Goal: Contribute content: Contribute content

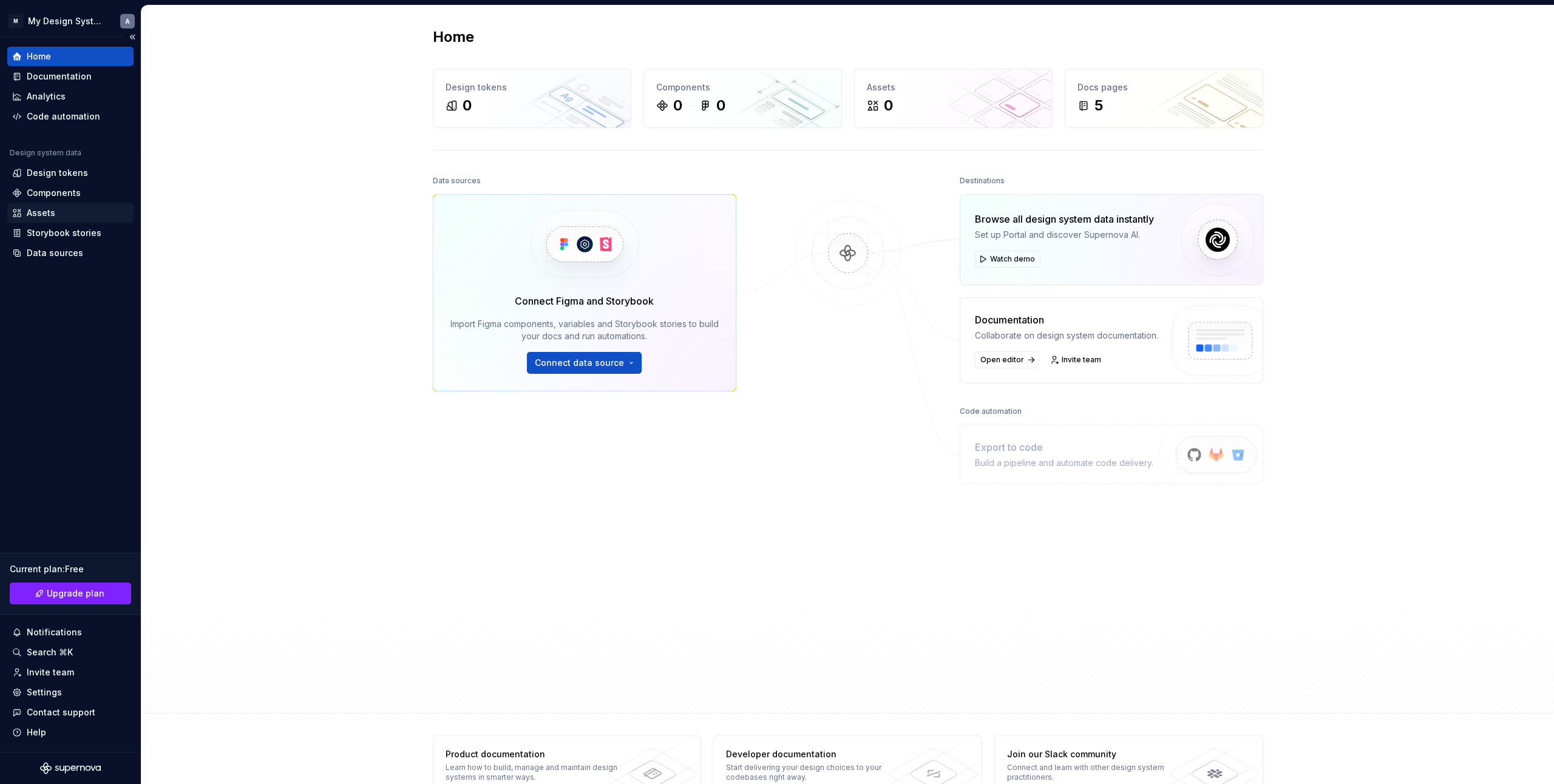
click at [84, 211] on div "Assets" at bounding box center [70, 213] width 116 height 12
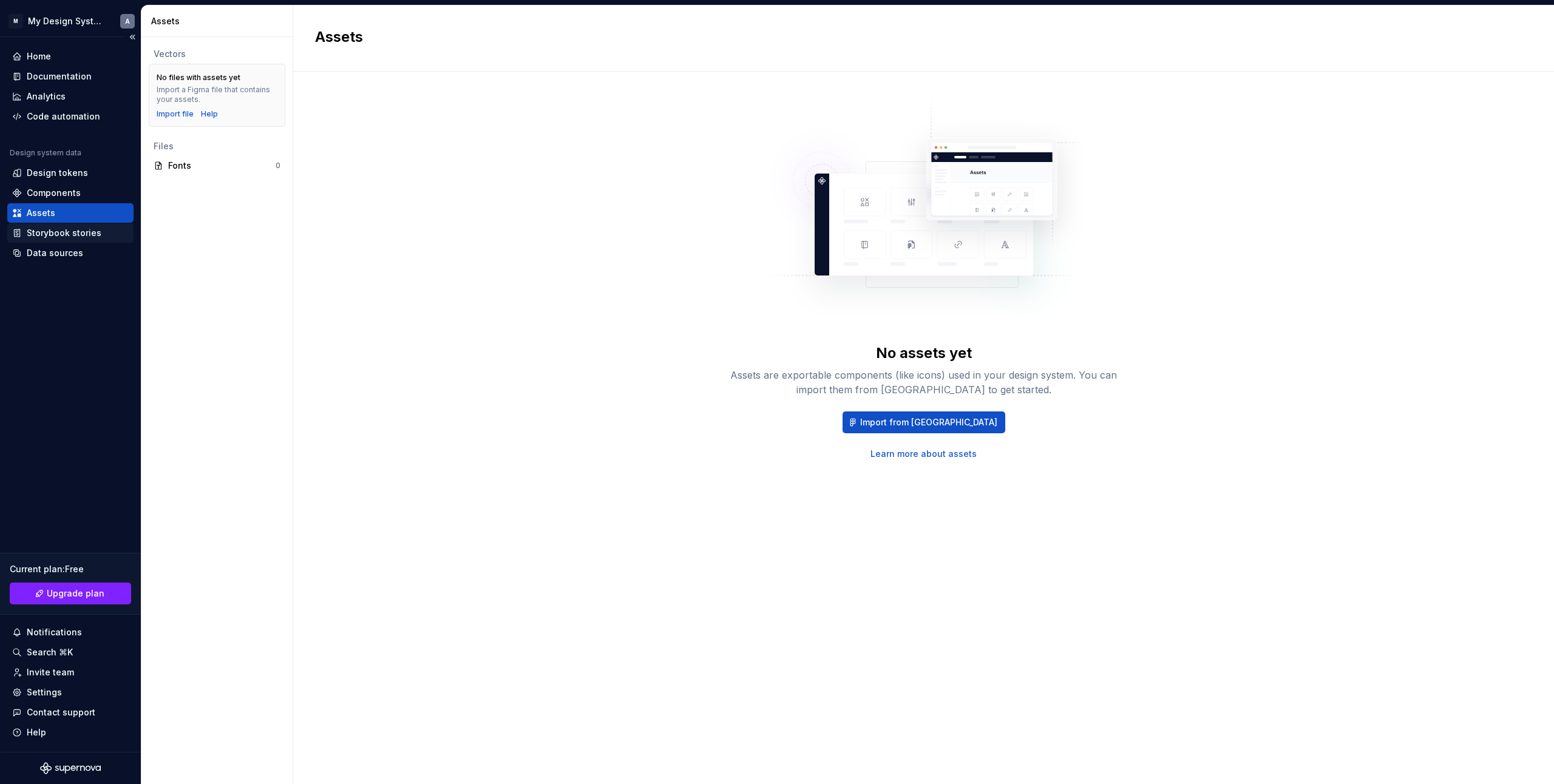
click at [82, 238] on div "Storybook stories" at bounding box center [64, 233] width 75 height 12
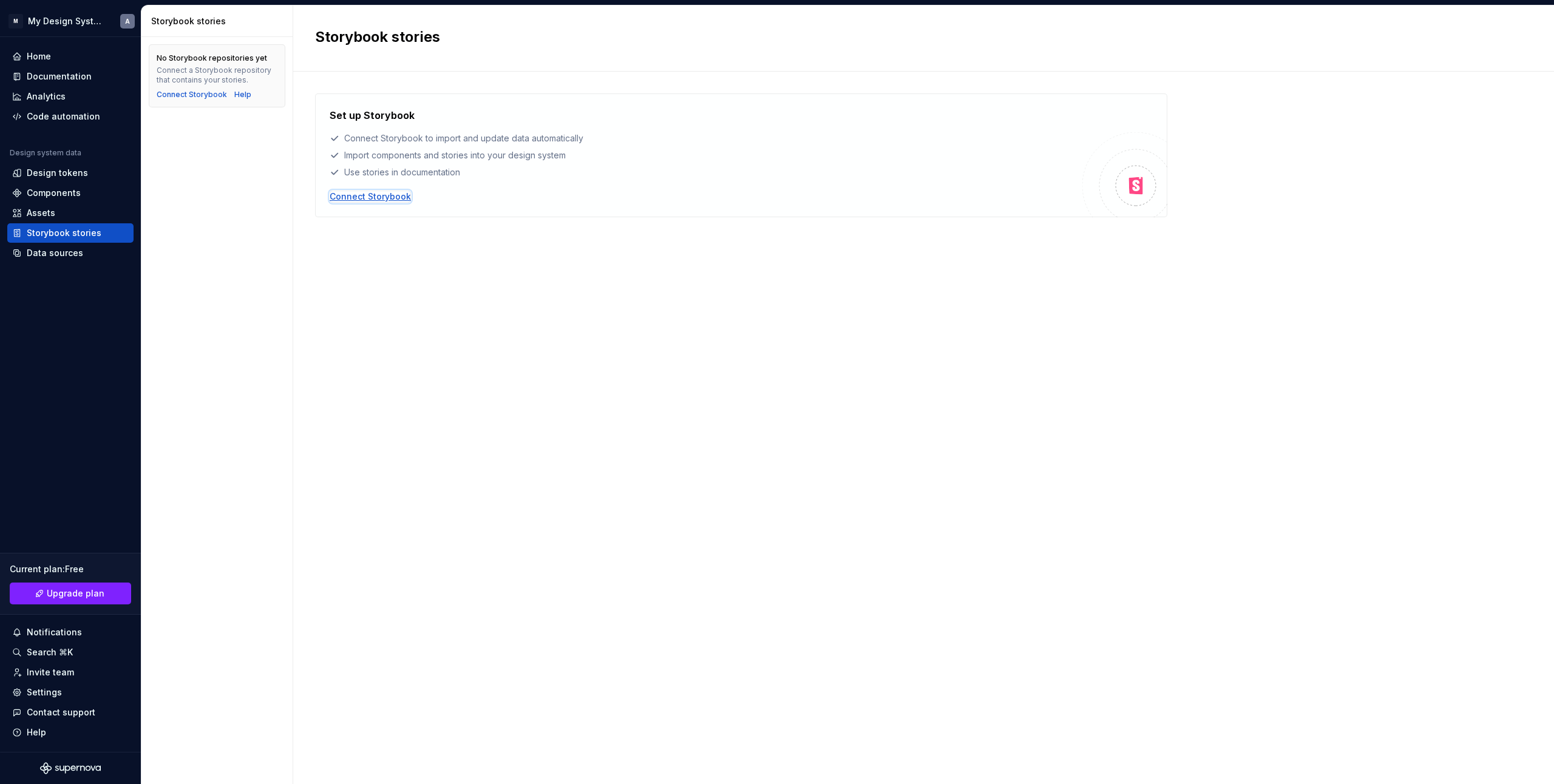
click at [383, 197] on div "Connect Storybook" at bounding box center [370, 196] width 81 height 12
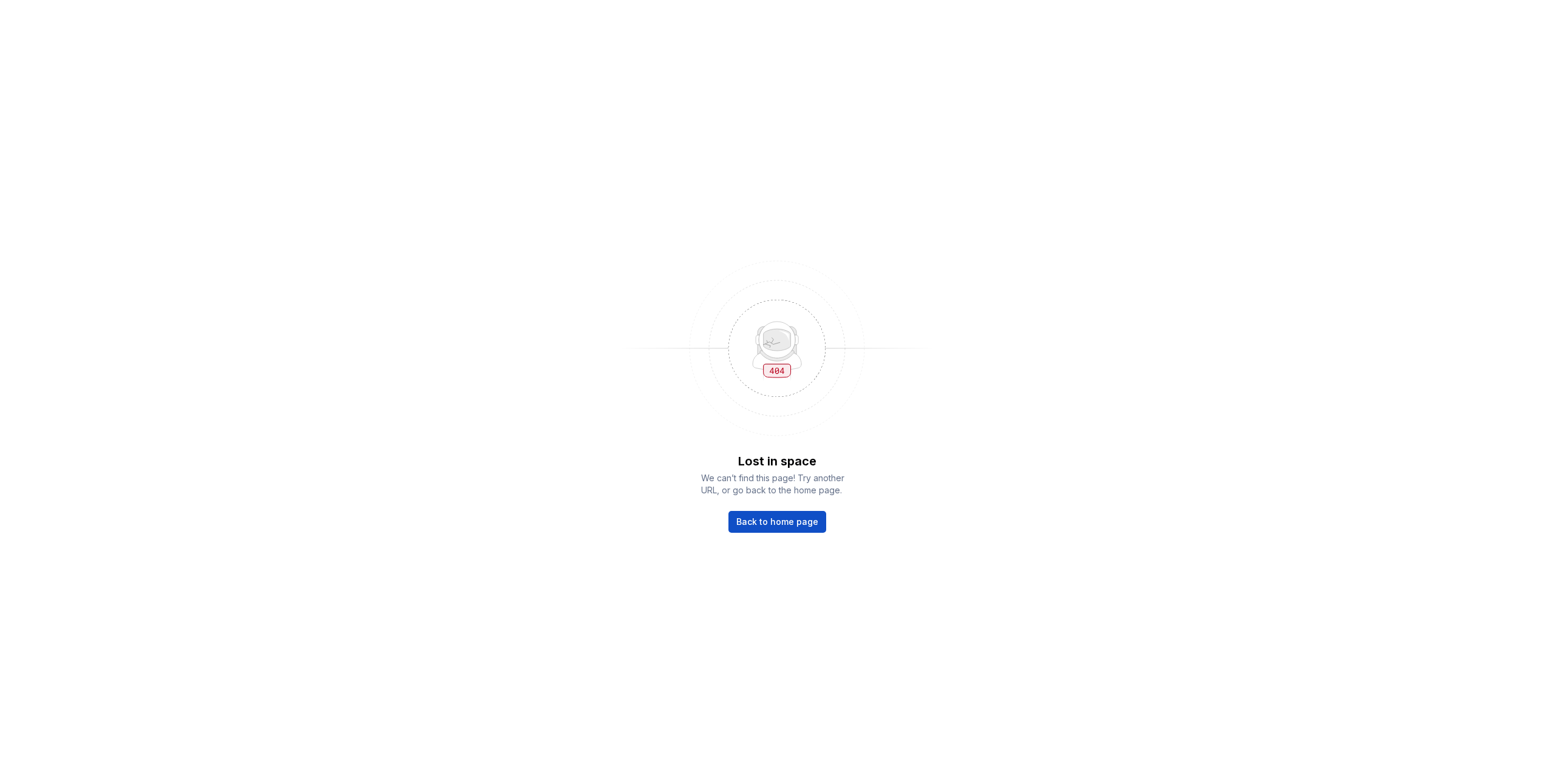
drag, startPoint x: 741, startPoint y: 332, endPoint x: 725, endPoint y: 288, distance: 46.8
click at [794, 521] on span "Back to home page" at bounding box center [777, 522] width 82 height 12
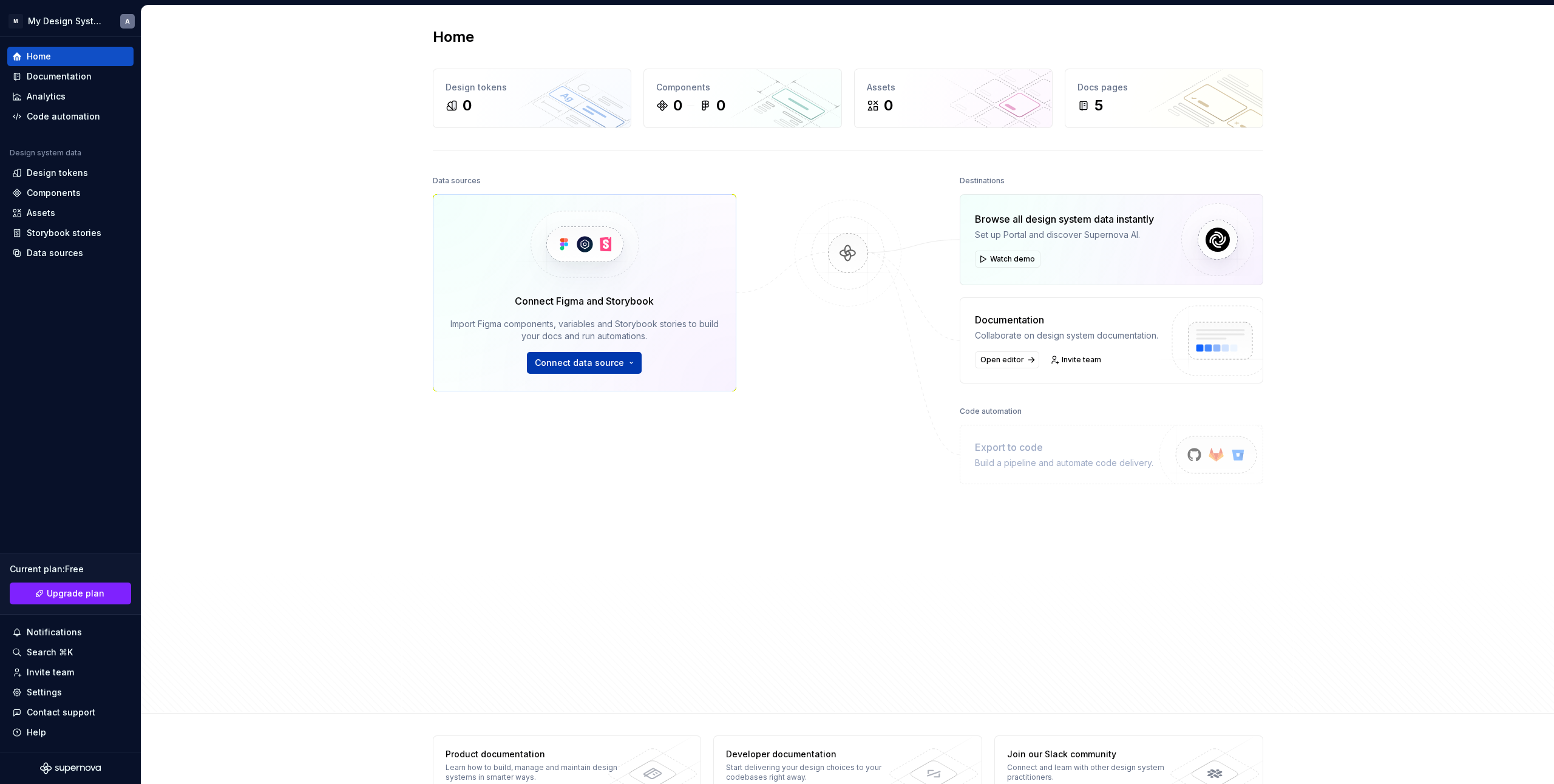
click at [626, 369] on button "Connect data source" at bounding box center [585, 363] width 115 height 22
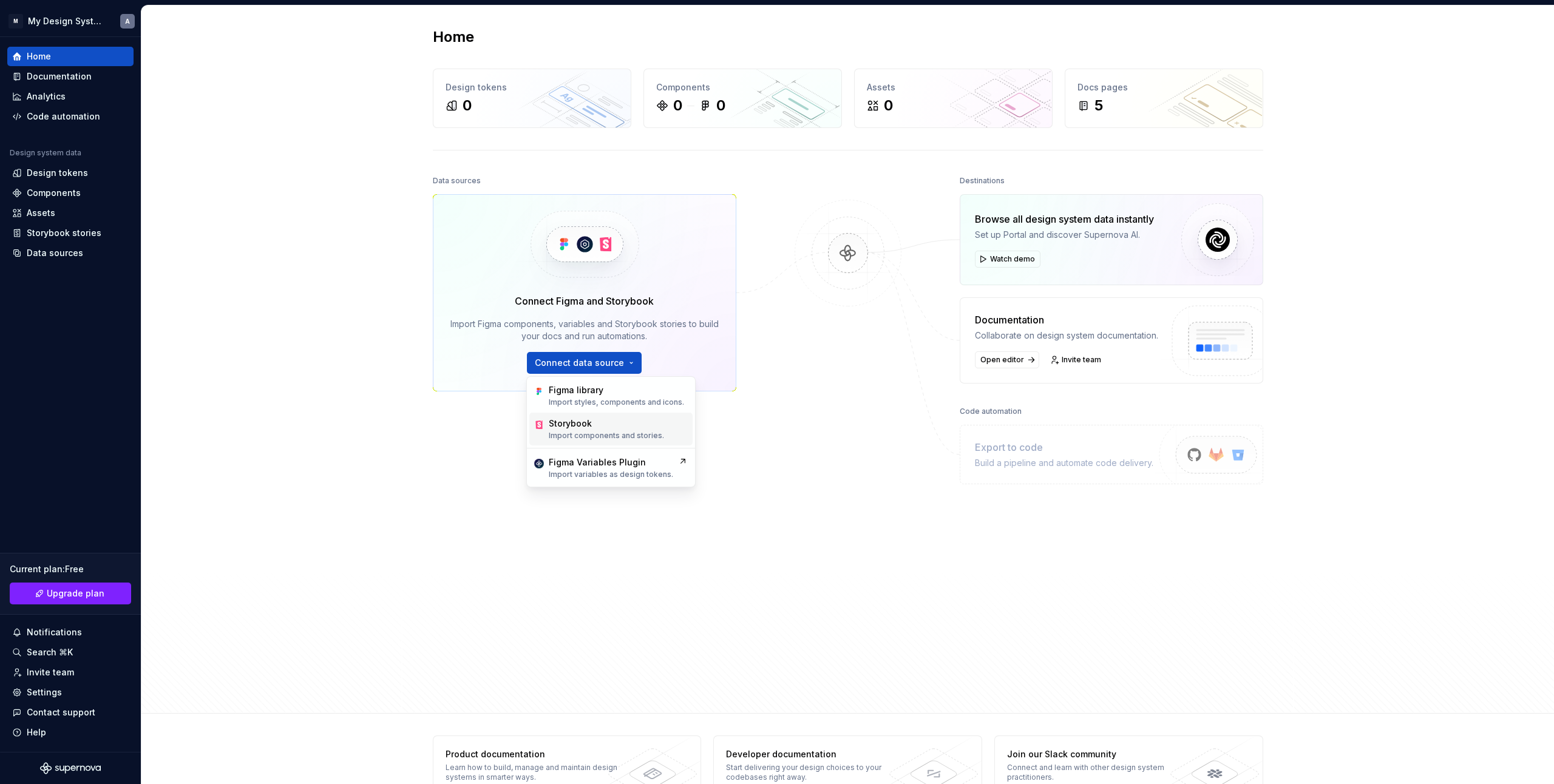
click at [622, 429] on div "Storybook Import components and stories." at bounding box center [606, 429] width 116 height 23
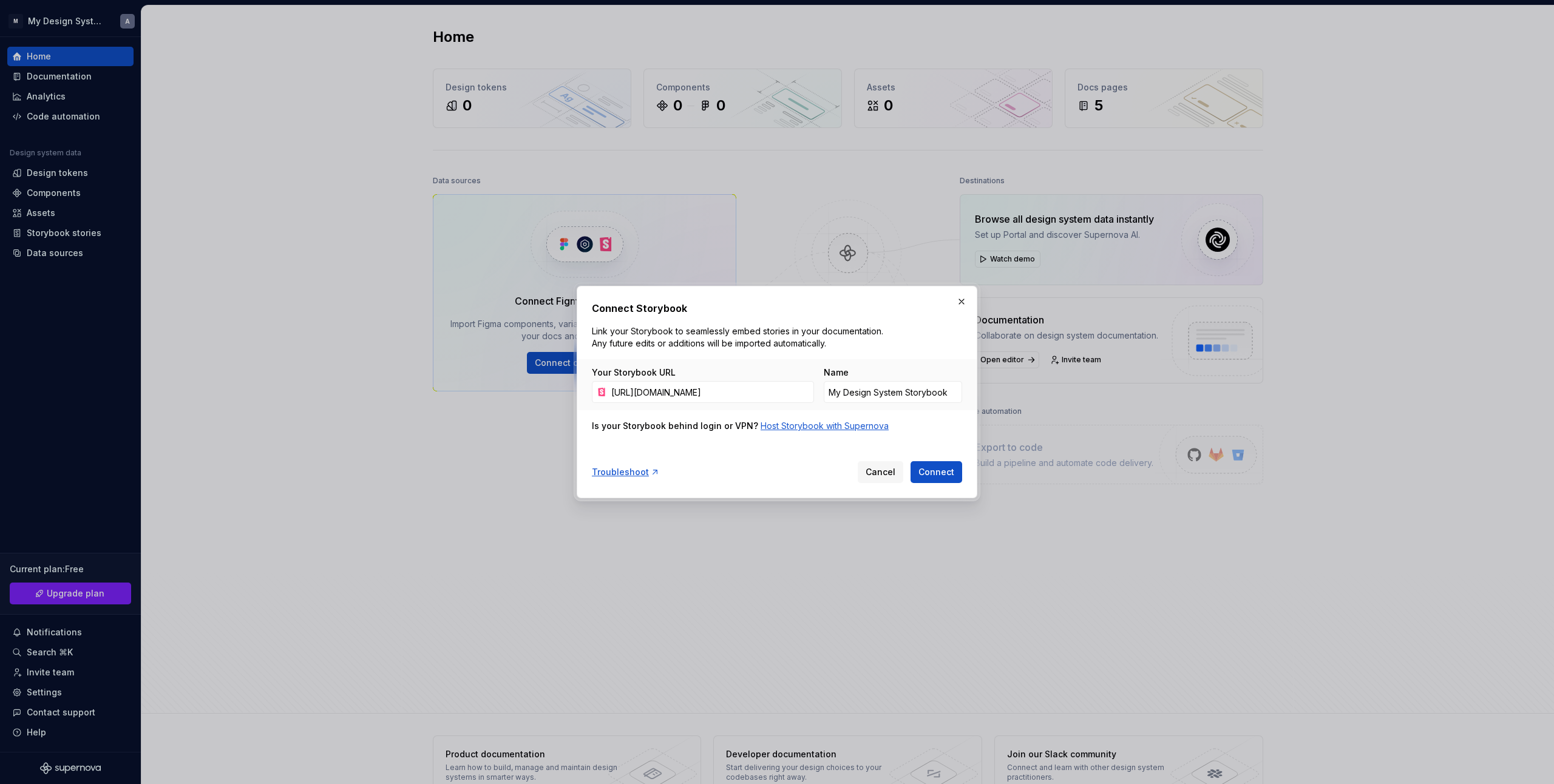
scroll to position [0, 107]
type input "https://cloud-ru-tech.github.io/snack-uikit/?path=/story/welcome--welcome"
click at [930, 476] on span "Connect" at bounding box center [936, 472] width 36 height 12
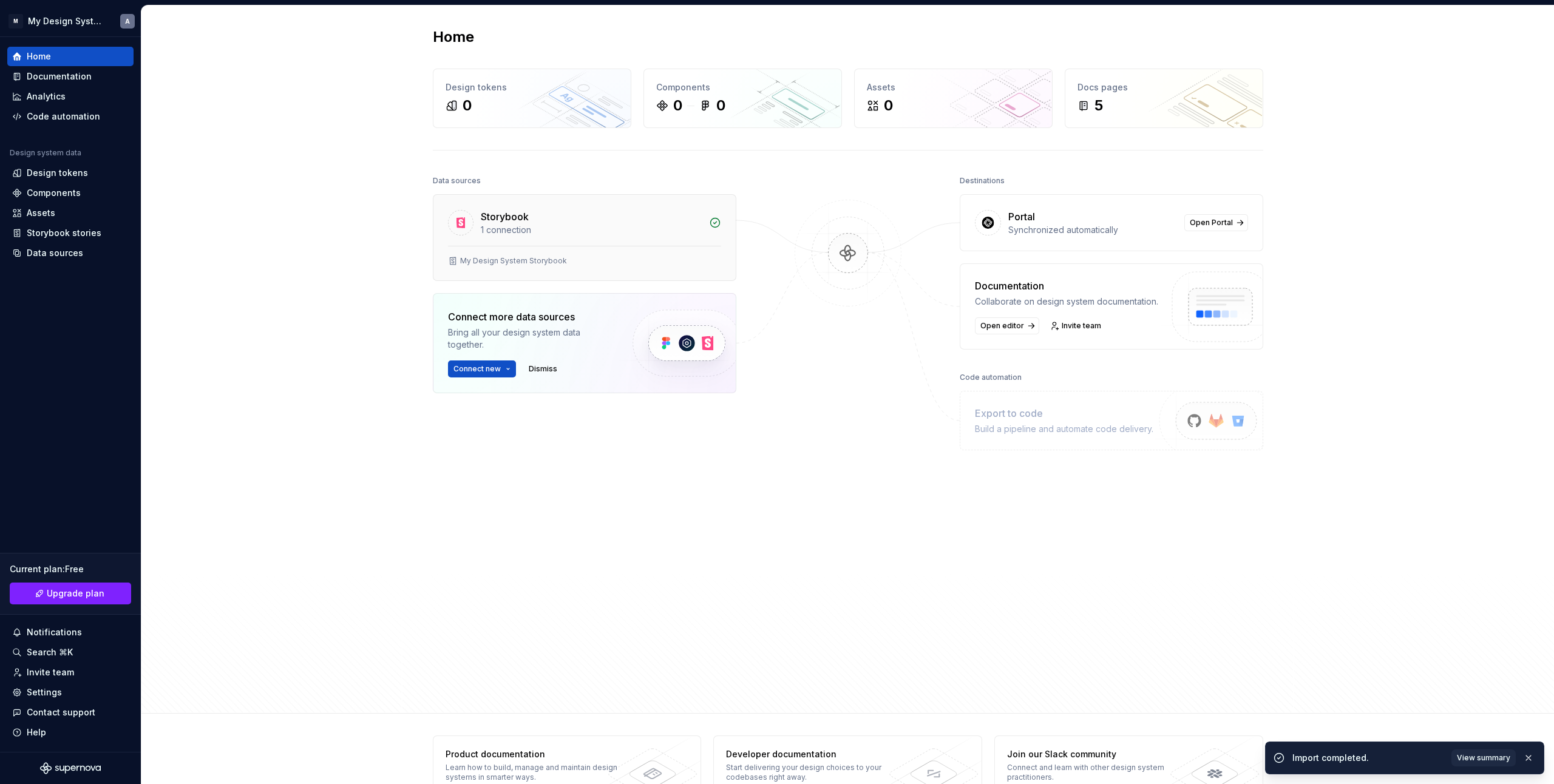
click at [524, 222] on div "Storybook" at bounding box center [504, 216] width 48 height 15
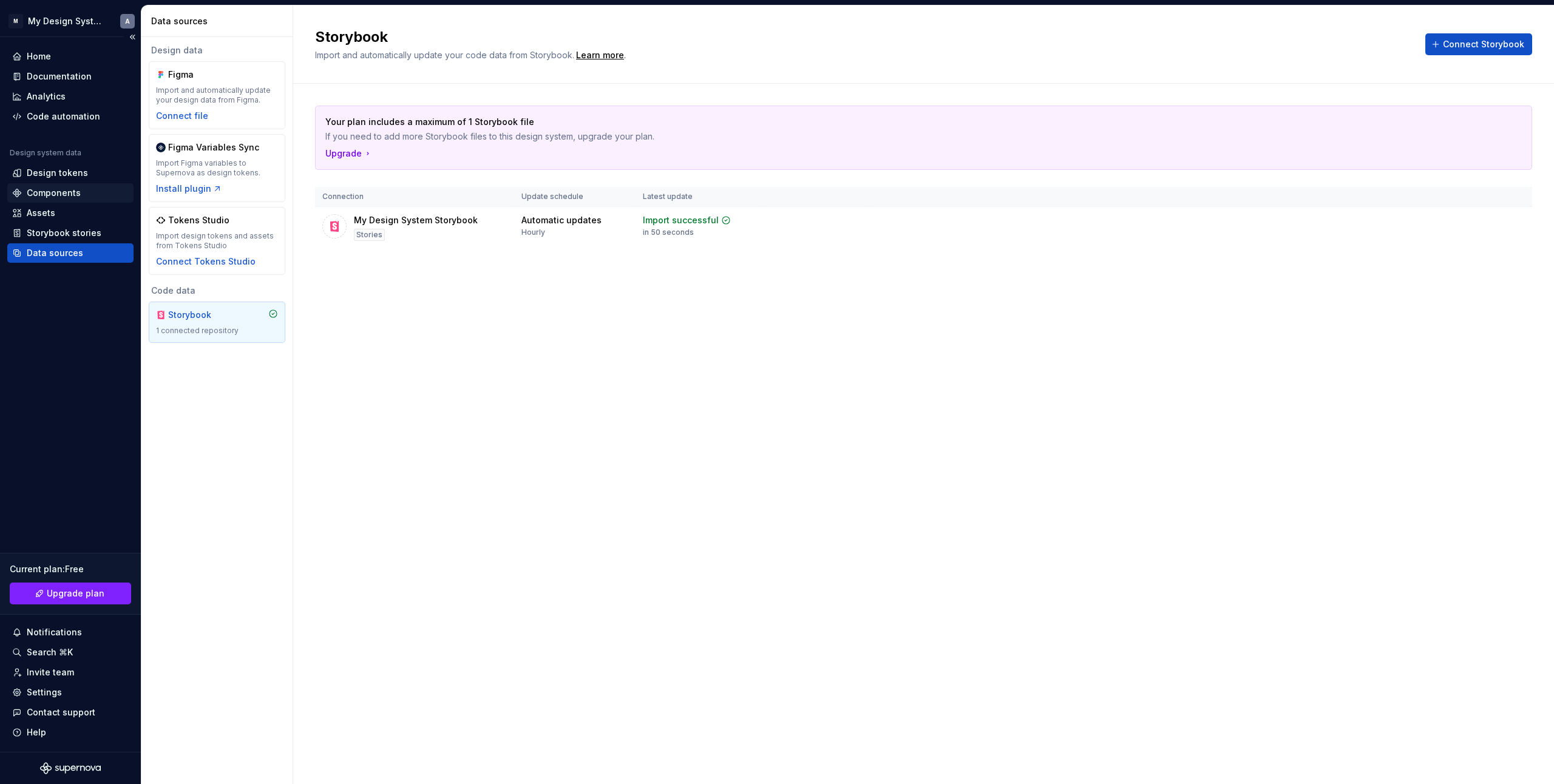
click at [61, 196] on div "Components" at bounding box center [54, 193] width 54 height 12
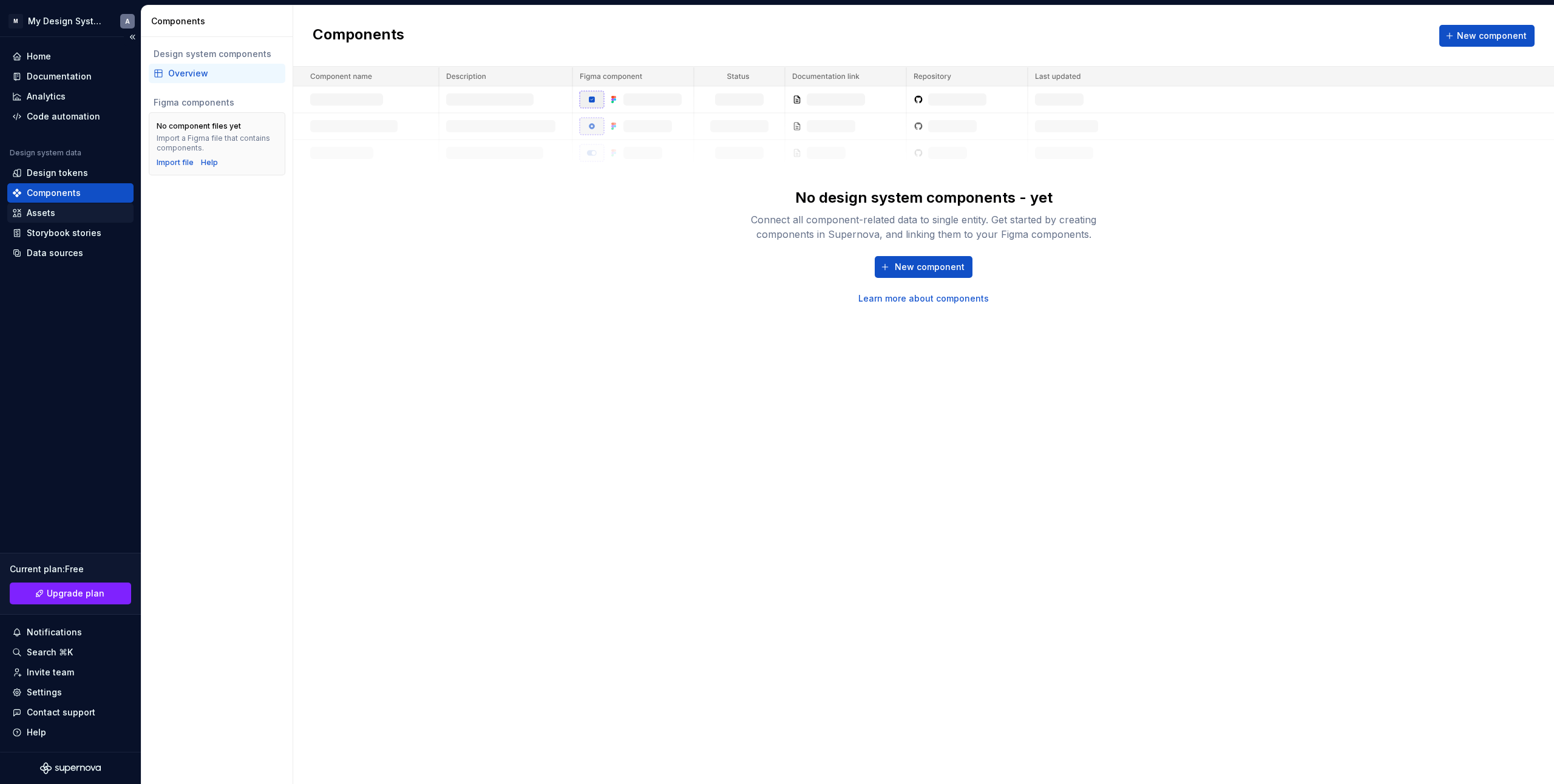
click at [67, 216] on div "Assets" at bounding box center [70, 213] width 116 height 12
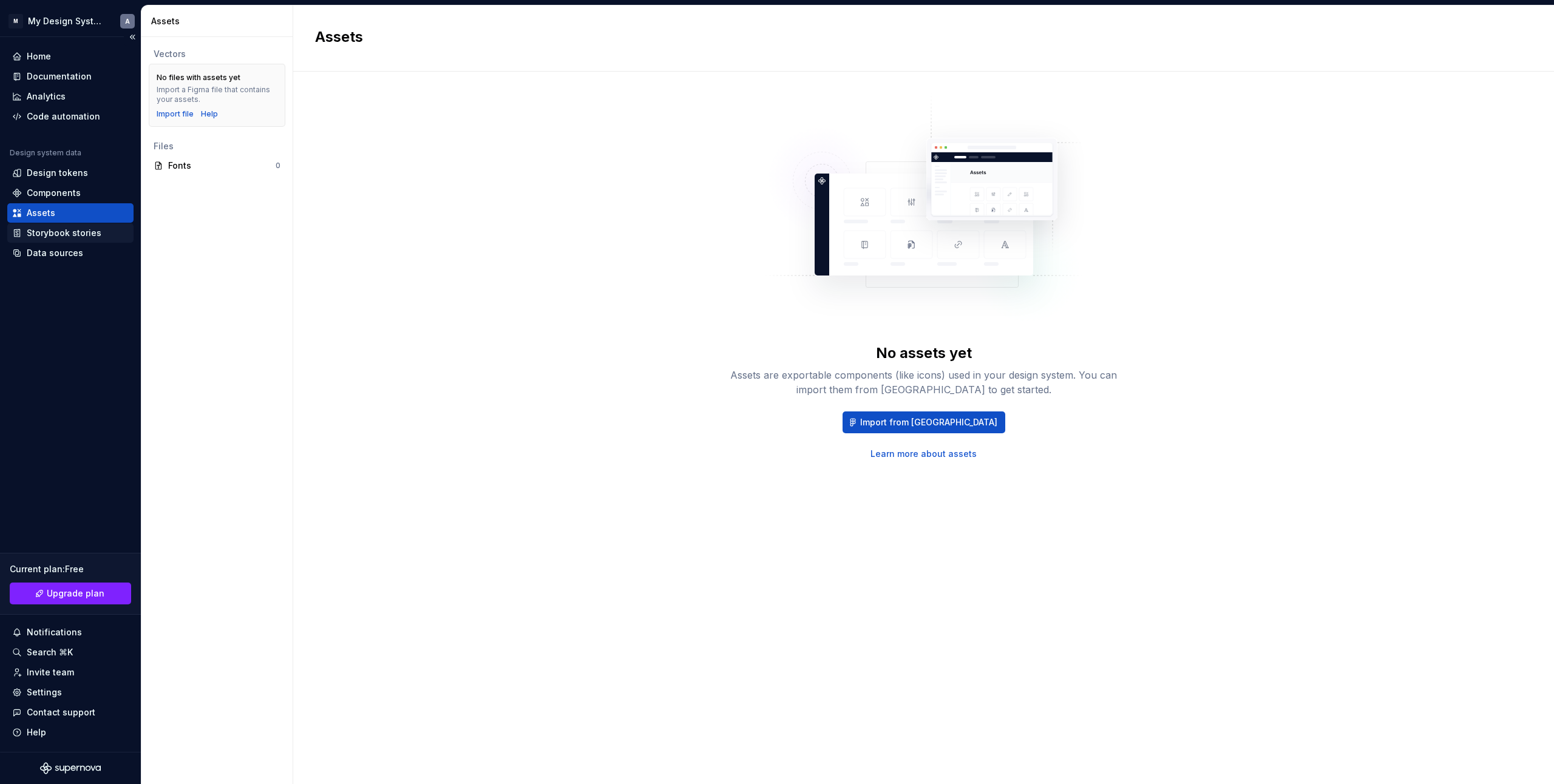
click at [61, 235] on div "Storybook stories" at bounding box center [64, 233] width 75 height 12
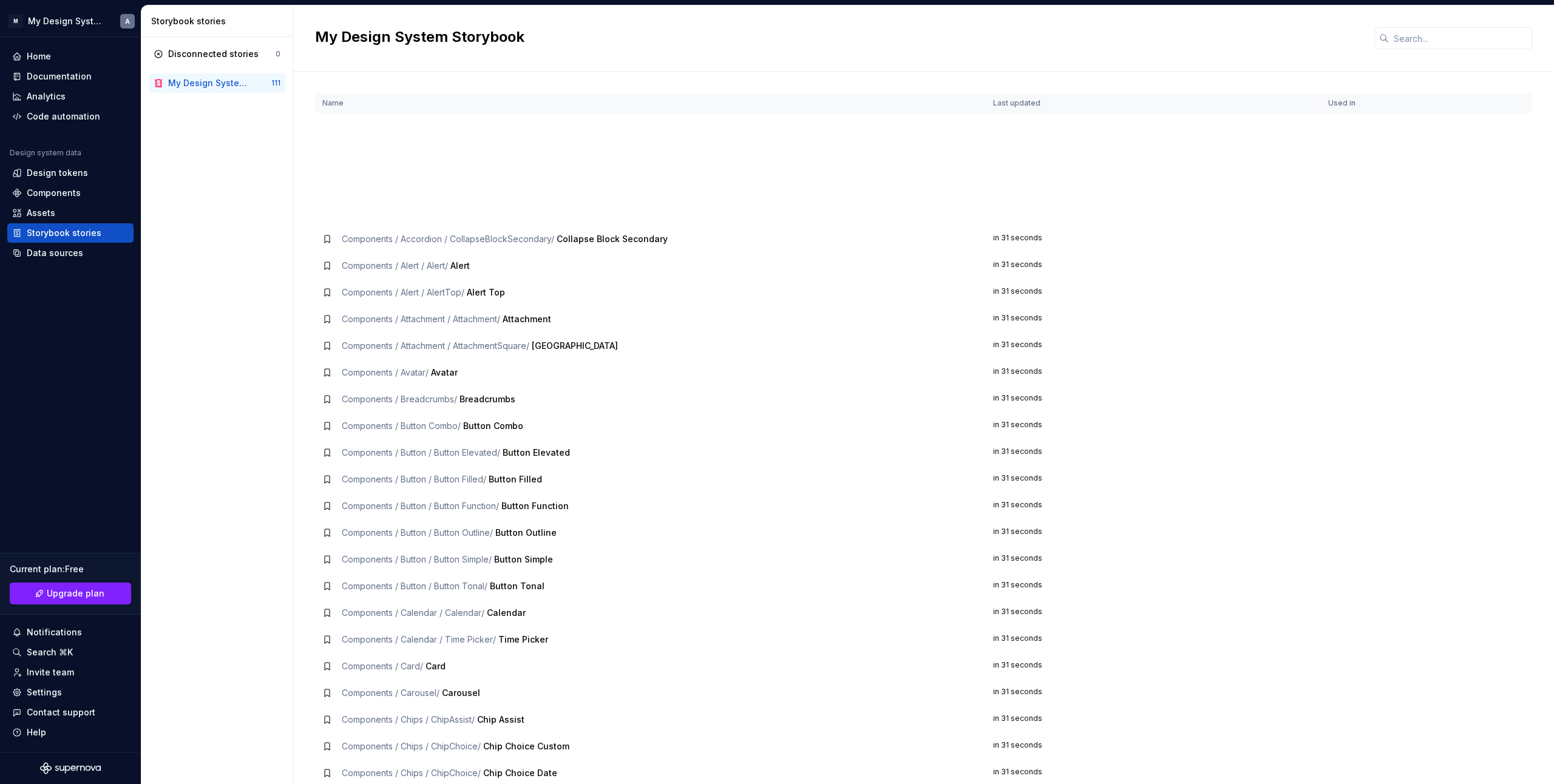
scroll to position [364, 0]
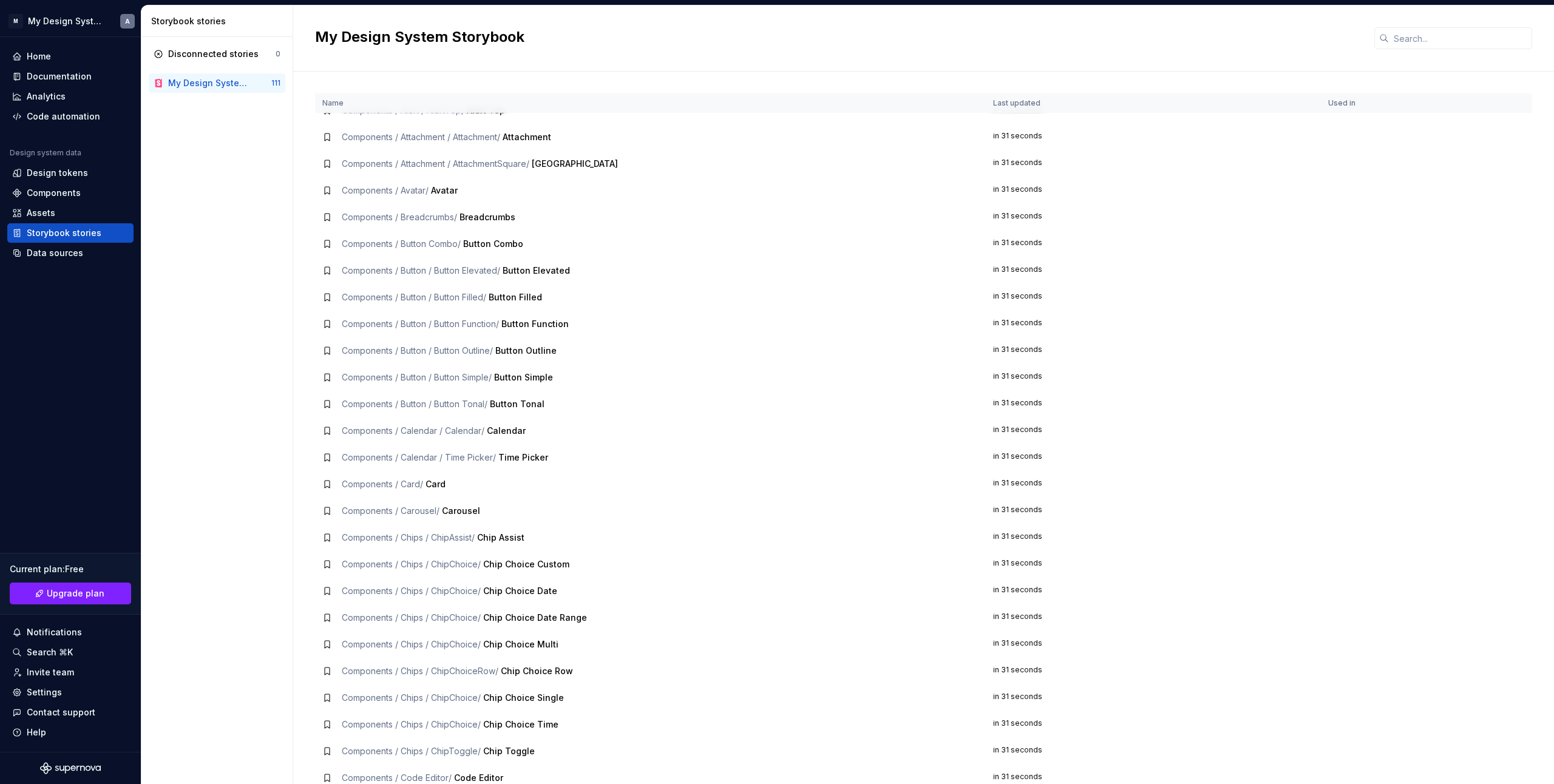
drag, startPoint x: 527, startPoint y: 299, endPoint x: 636, endPoint y: 309, distance: 109.5
click at [527, 298] on span "Button Filled" at bounding box center [515, 297] width 54 height 10
drag, startPoint x: 824, startPoint y: 316, endPoint x: 936, endPoint y: 316, distance: 112.0
click at [858, 318] on td "Components / Button / Button Function / Button Function" at bounding box center [650, 324] width 671 height 26
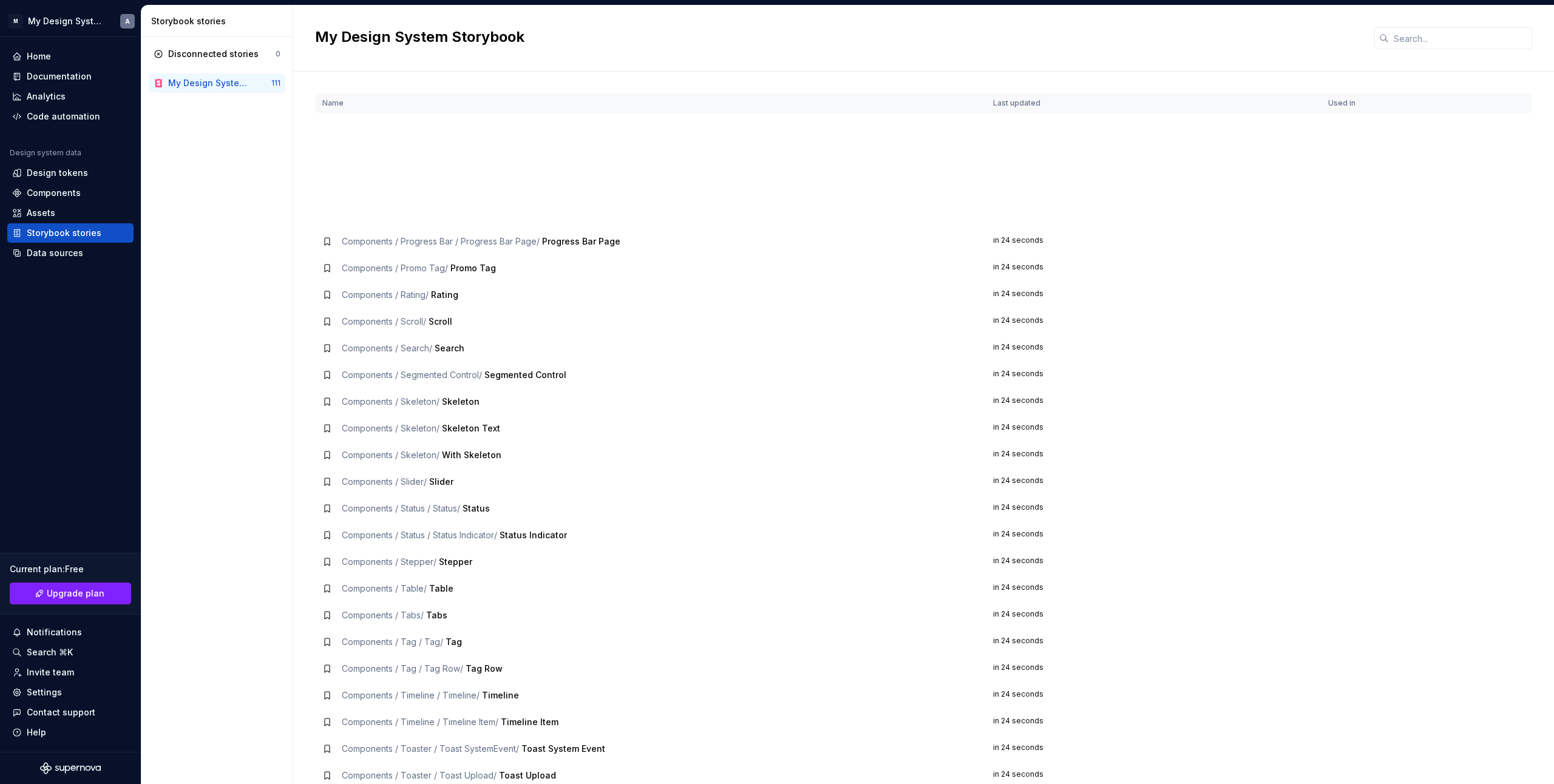
scroll to position [2225, 0]
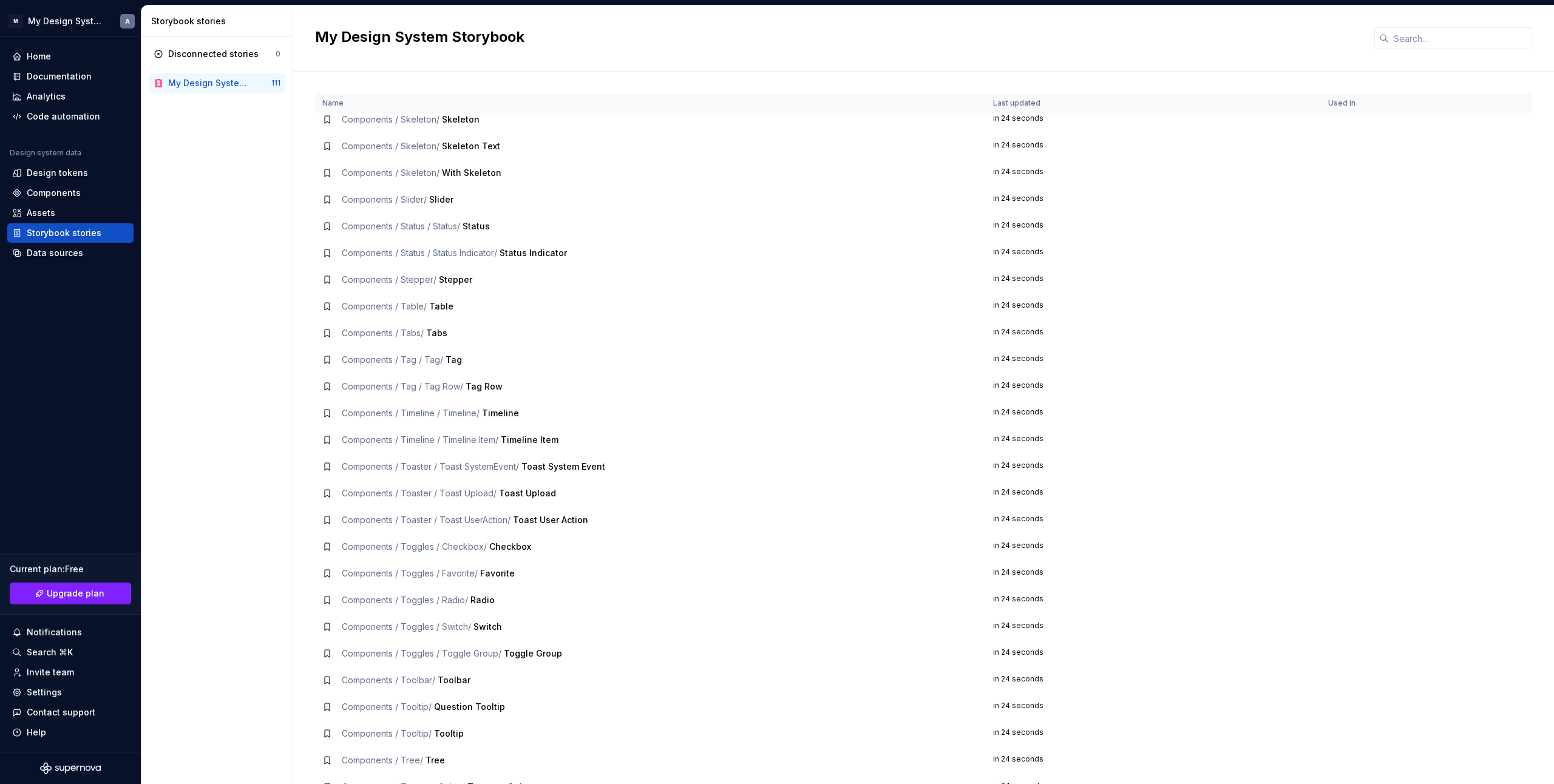
click at [207, 75] on div "My Design System Storybook 111" at bounding box center [216, 83] width 136 height 19
click at [205, 80] on div "My Design System Storybook" at bounding box center [209, 83] width 83 height 12
click at [75, 76] on div "Documentation" at bounding box center [59, 76] width 65 height 12
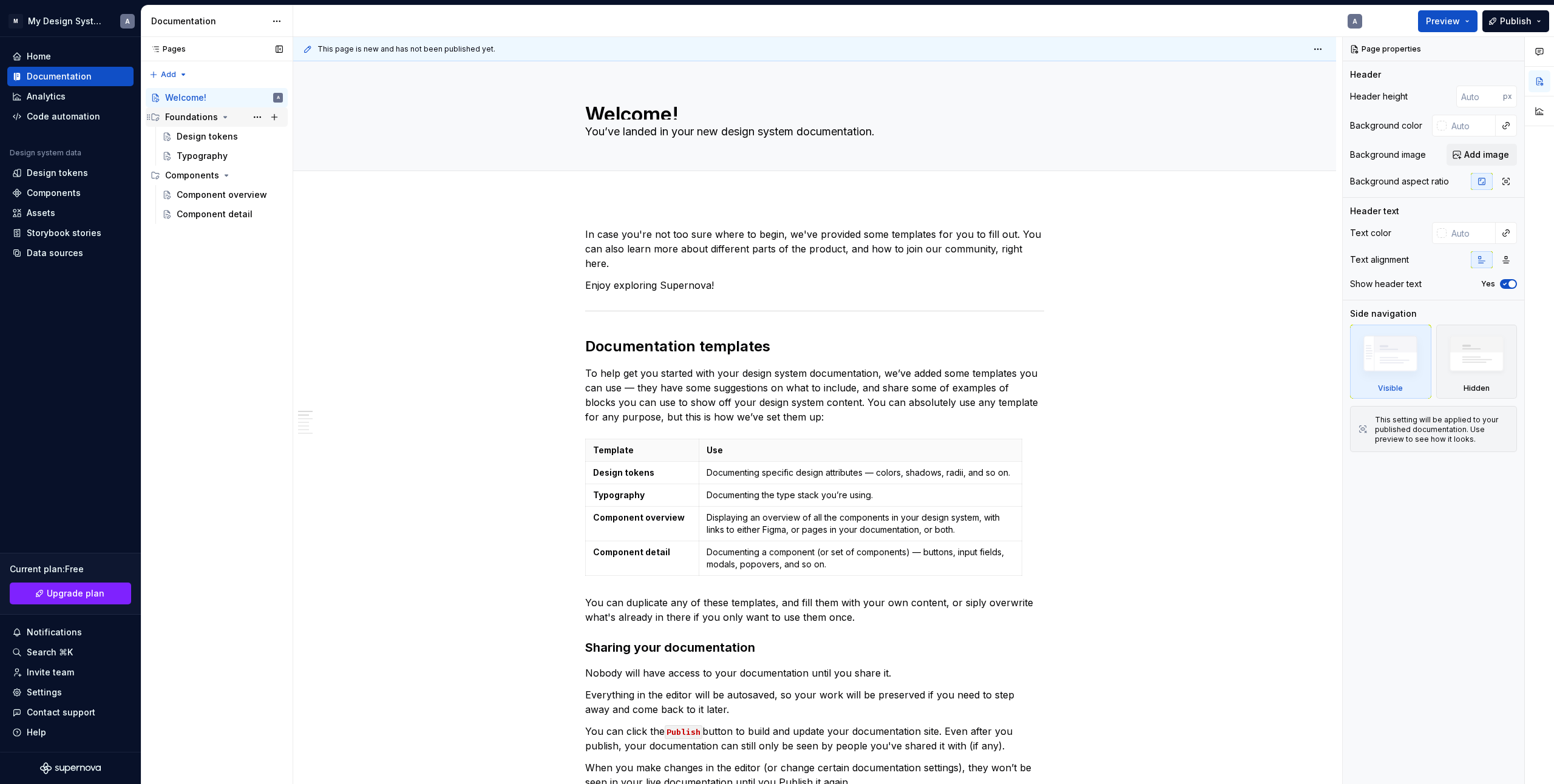
click at [191, 120] on div "Foundations" at bounding box center [192, 117] width 53 height 12
click at [189, 118] on div "Foundations" at bounding box center [192, 117] width 53 height 12
click at [0, 0] on button "Page tree" at bounding box center [0, 0] width 0 height 0
click at [285, 274] on div "Delete page" at bounding box center [331, 276] width 119 height 12
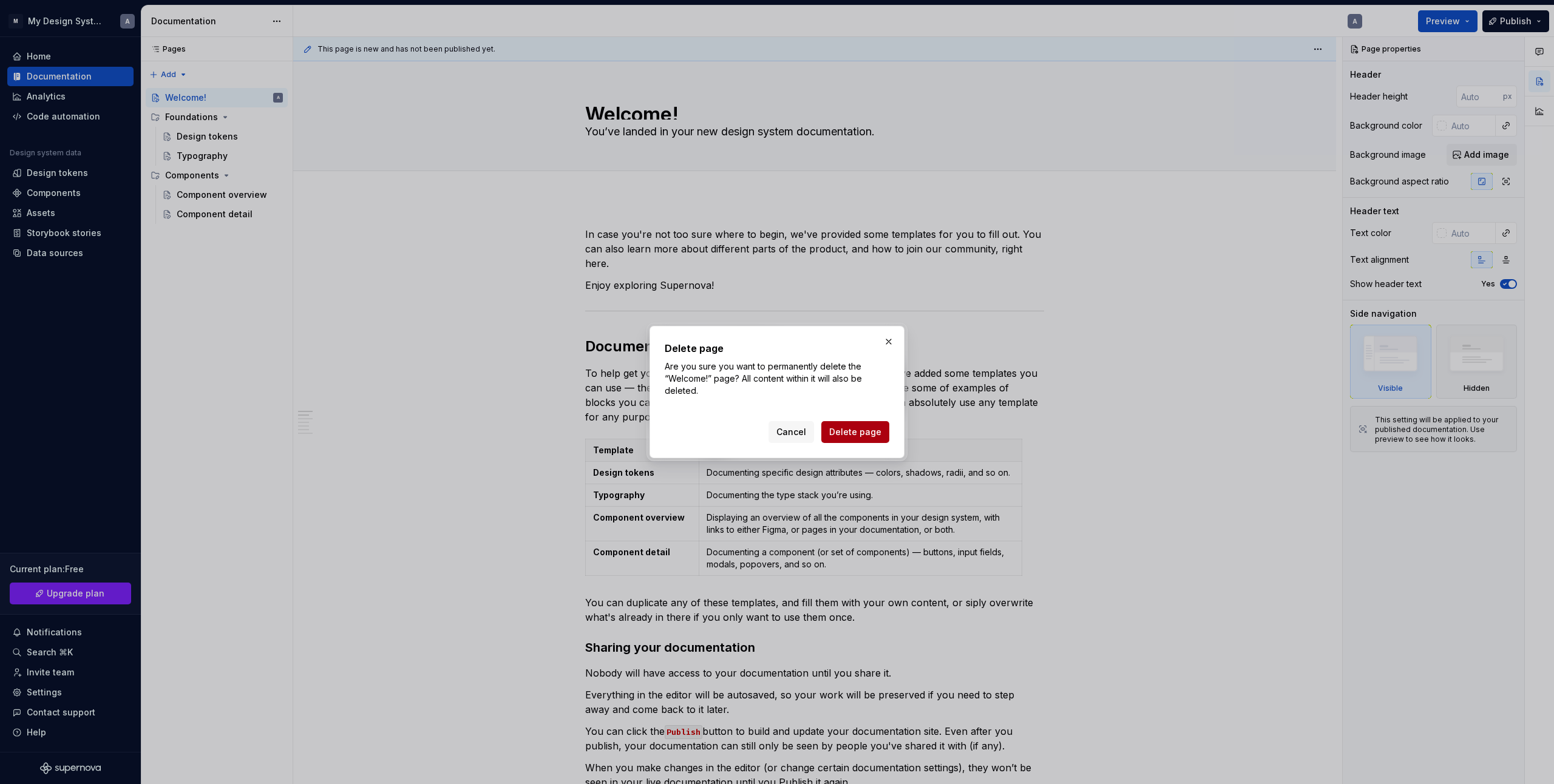
click at [860, 425] on button "Delete page" at bounding box center [855, 432] width 68 height 22
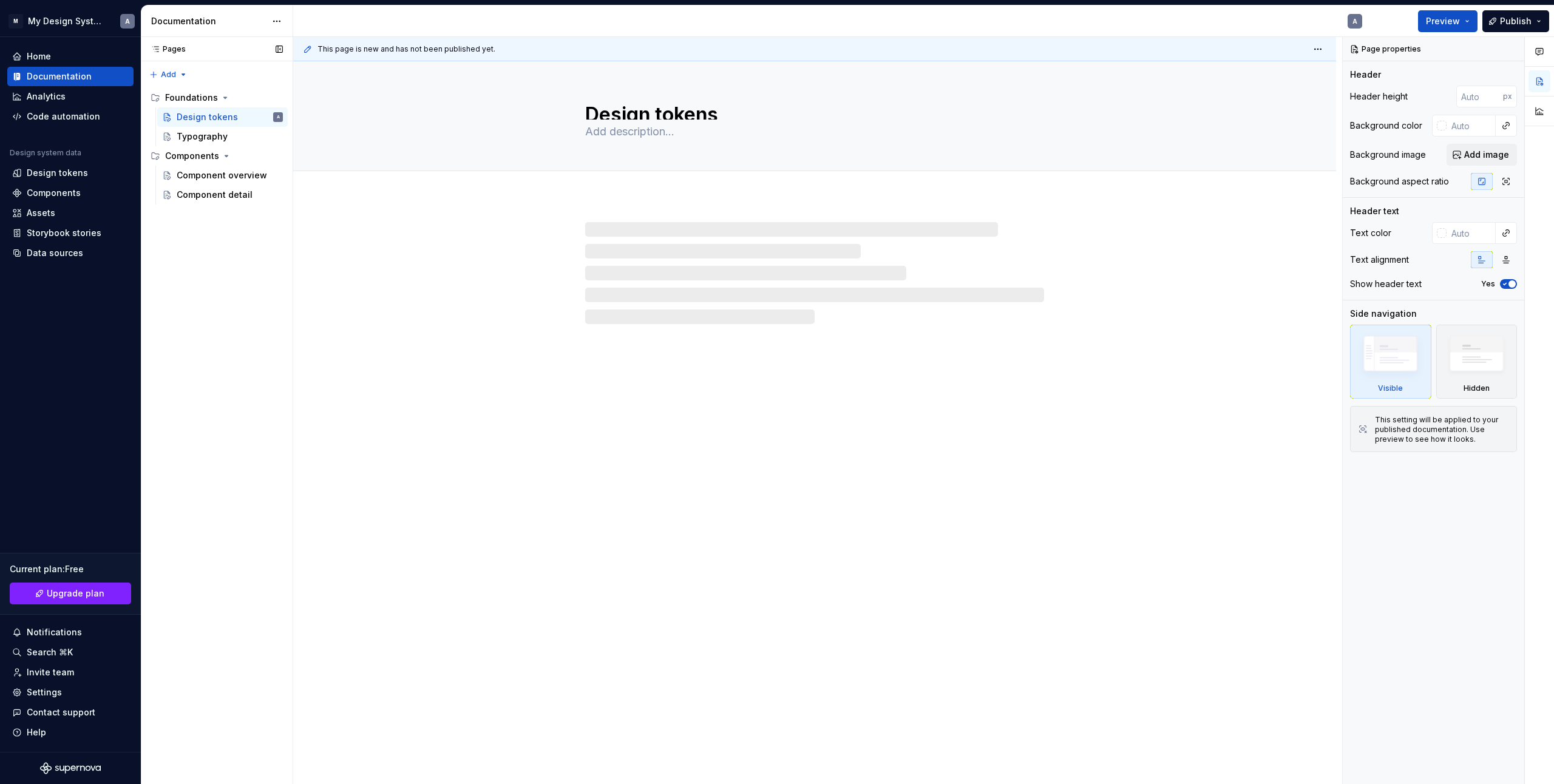
drag, startPoint x: 258, startPoint y: 96, endPoint x: 260, endPoint y: 105, distance: 9.2
click at [0, 0] on button "Page tree" at bounding box center [0, 0] width 0 height 0
click at [295, 298] on div "Delete group" at bounding box center [331, 301] width 119 height 12
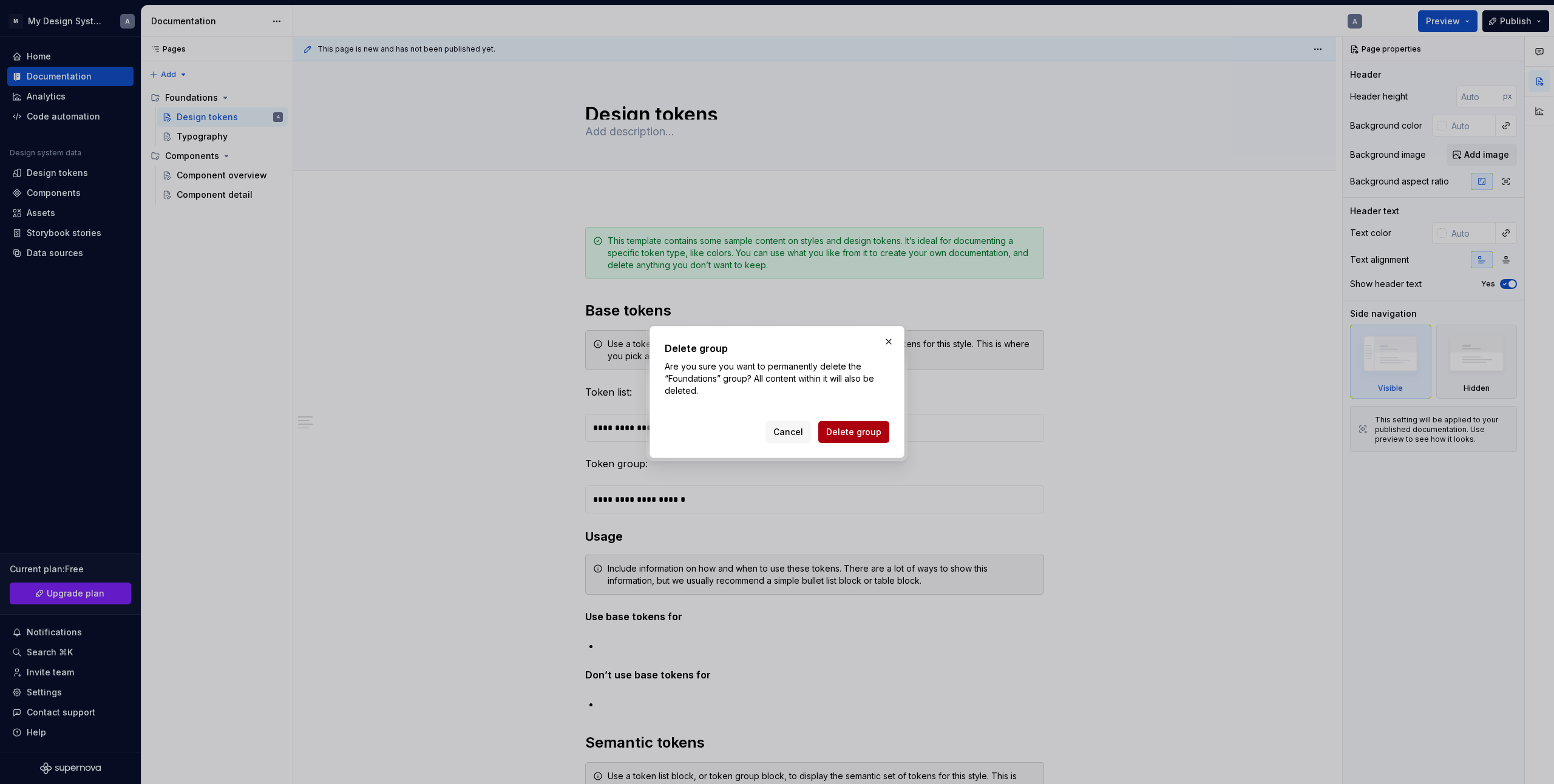
click at [878, 435] on span "Delete group" at bounding box center [854, 432] width 56 height 12
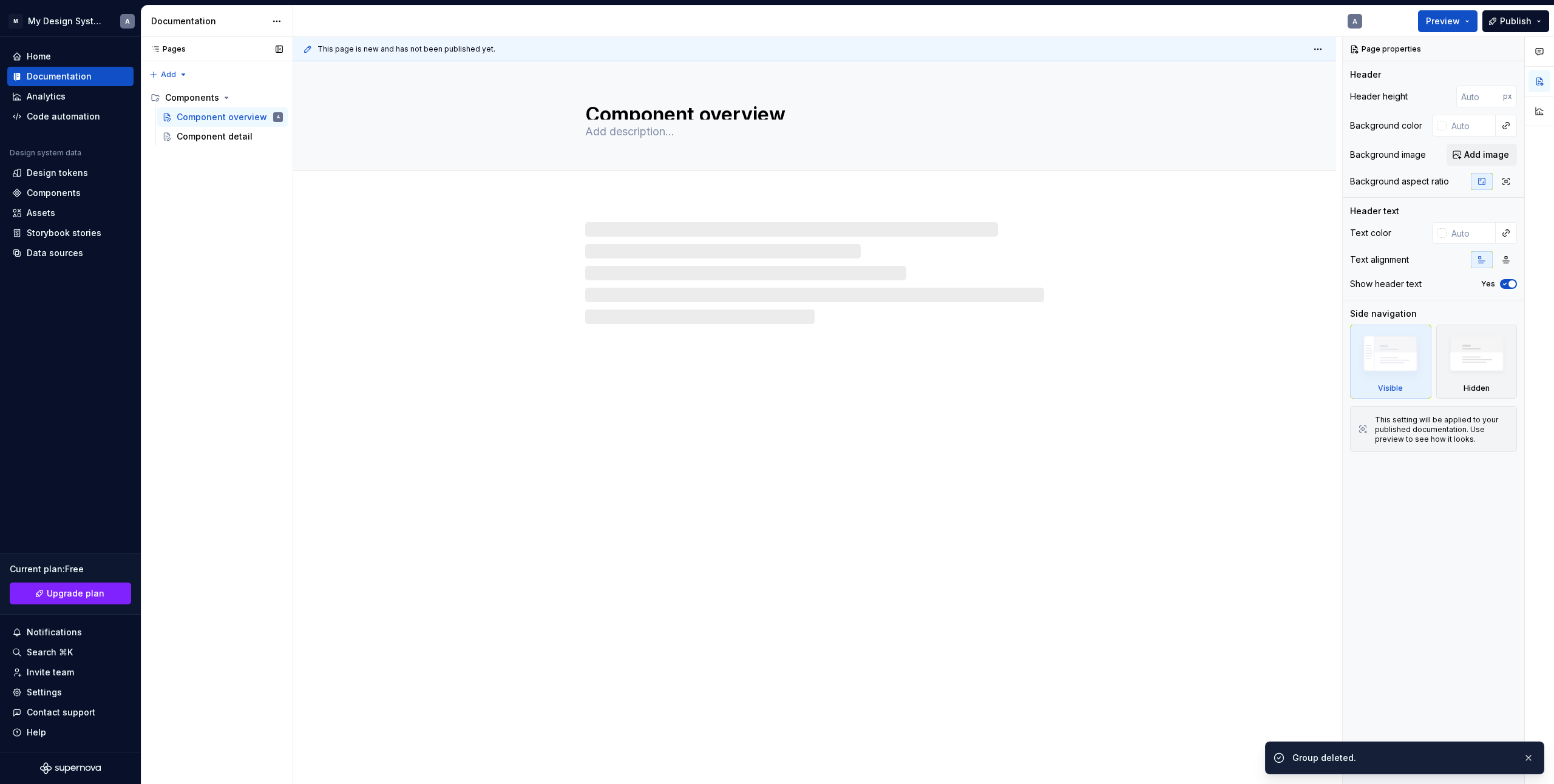
drag, startPoint x: 251, startPoint y: 97, endPoint x: 266, endPoint y: 138, distance: 43.7
click at [0, 0] on button "Page tree" at bounding box center [0, 0] width 0 height 0
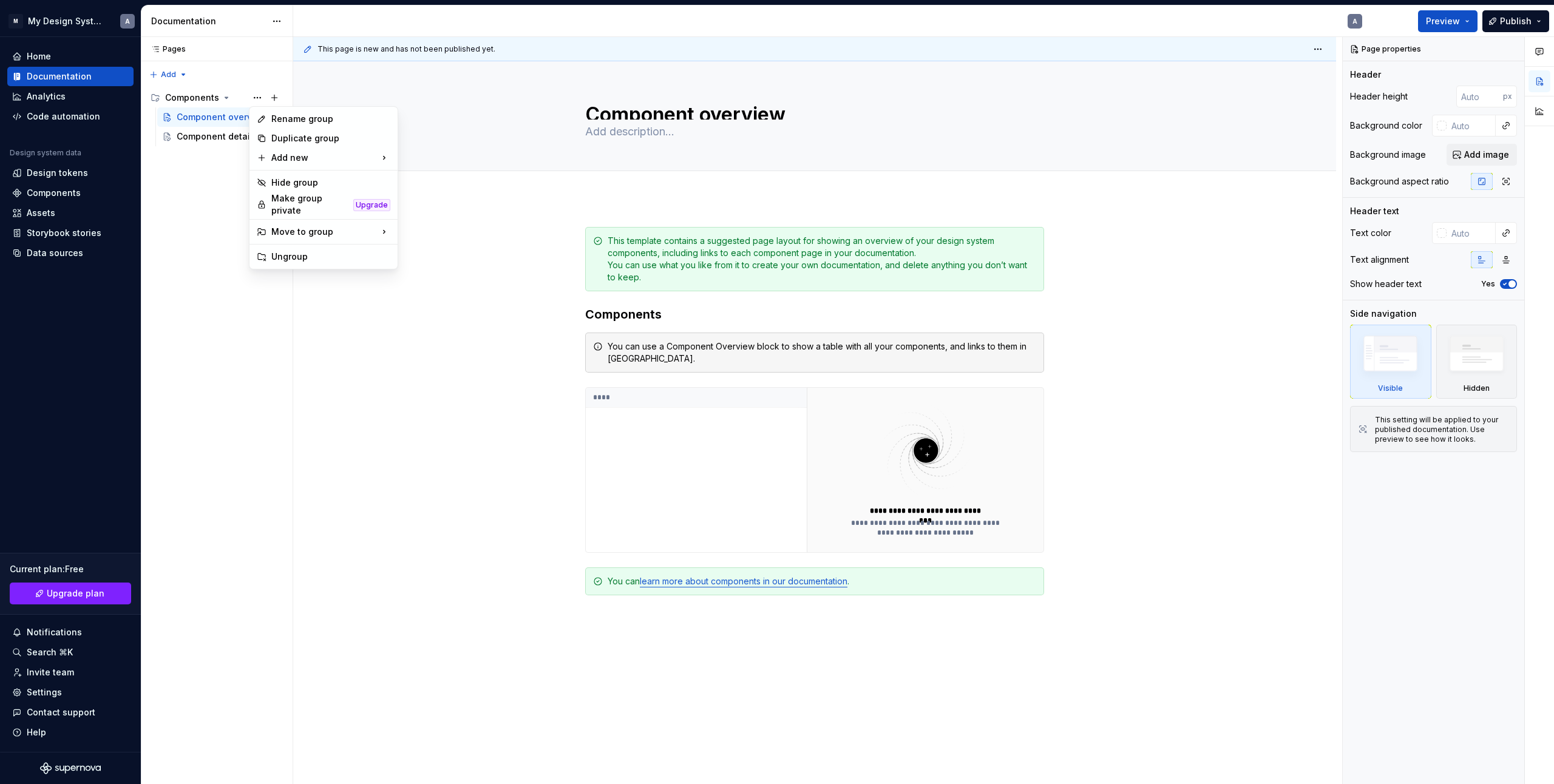
click at [402, 320] on html "M My Design System A Home Documentation Analytics Code automation Design system…" at bounding box center [777, 392] width 1554 height 784
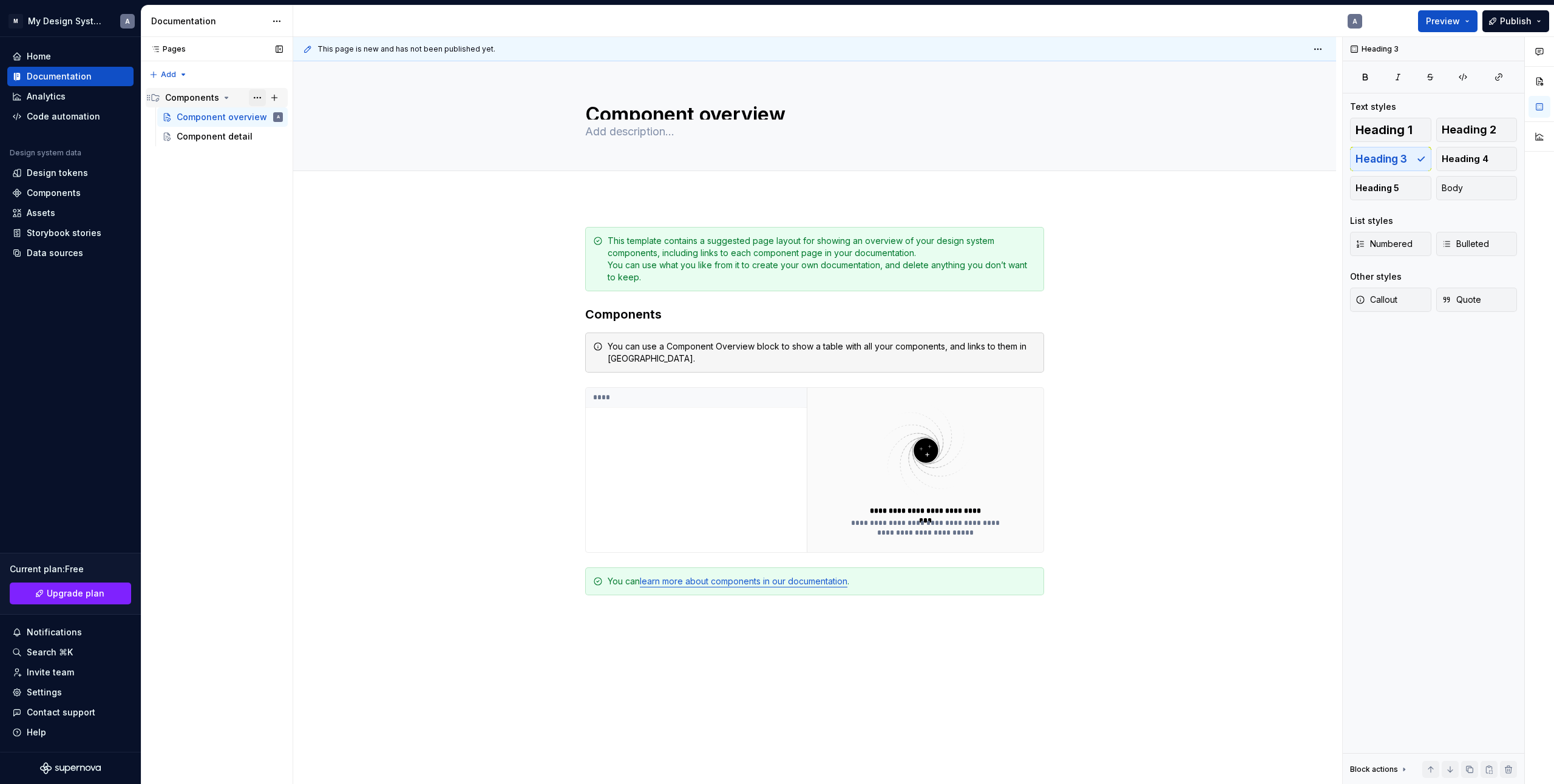
click at [257, 96] on button "Page tree" at bounding box center [257, 98] width 17 height 17
click at [399, 318] on html "M My Design System A Home Documentation Analytics Code automation Design system…" at bounding box center [777, 392] width 1554 height 784
click at [258, 117] on button "Page tree" at bounding box center [257, 117] width 17 height 17
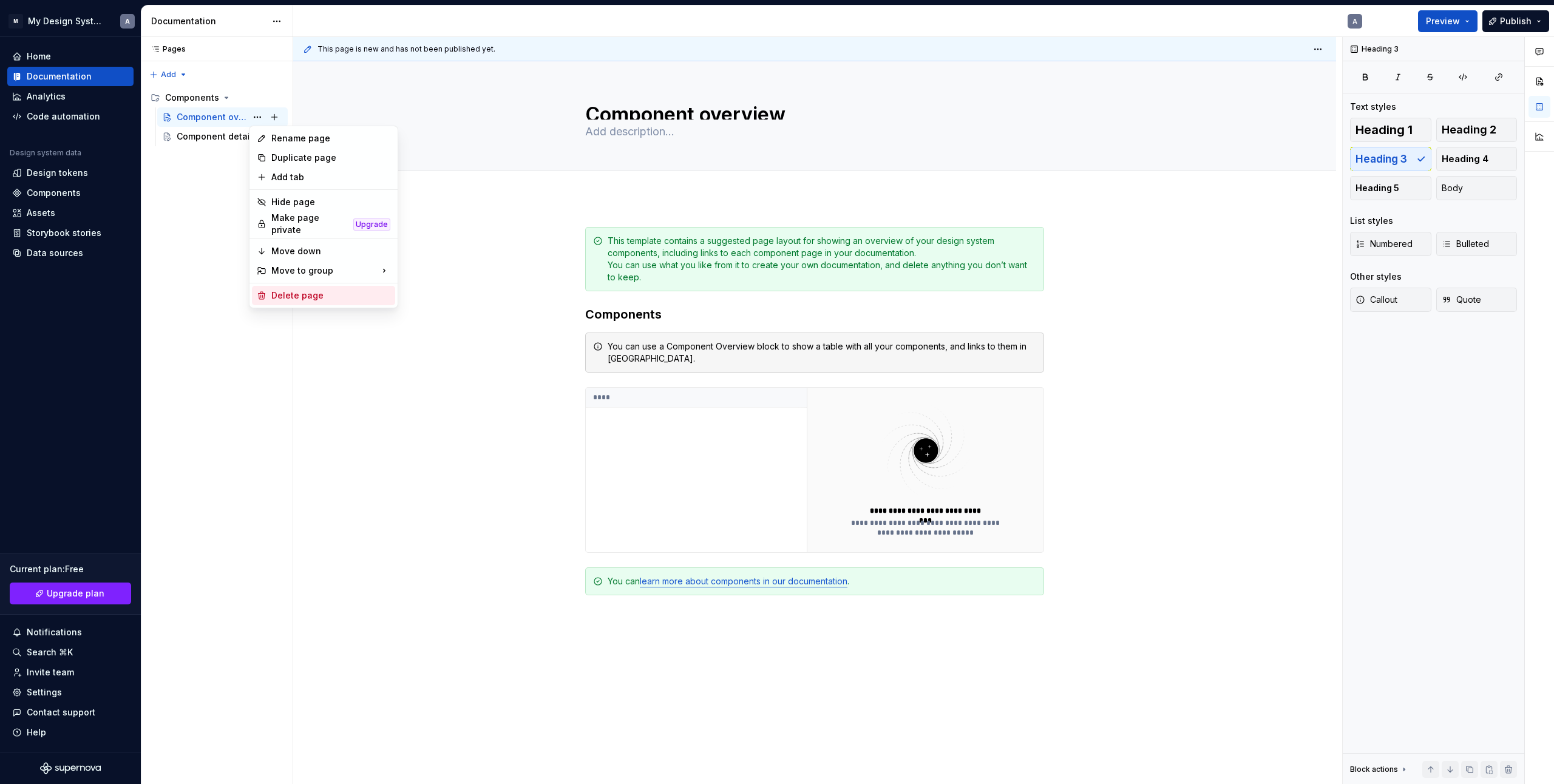
click at [287, 289] on div "Delete page" at bounding box center [331, 295] width 119 height 12
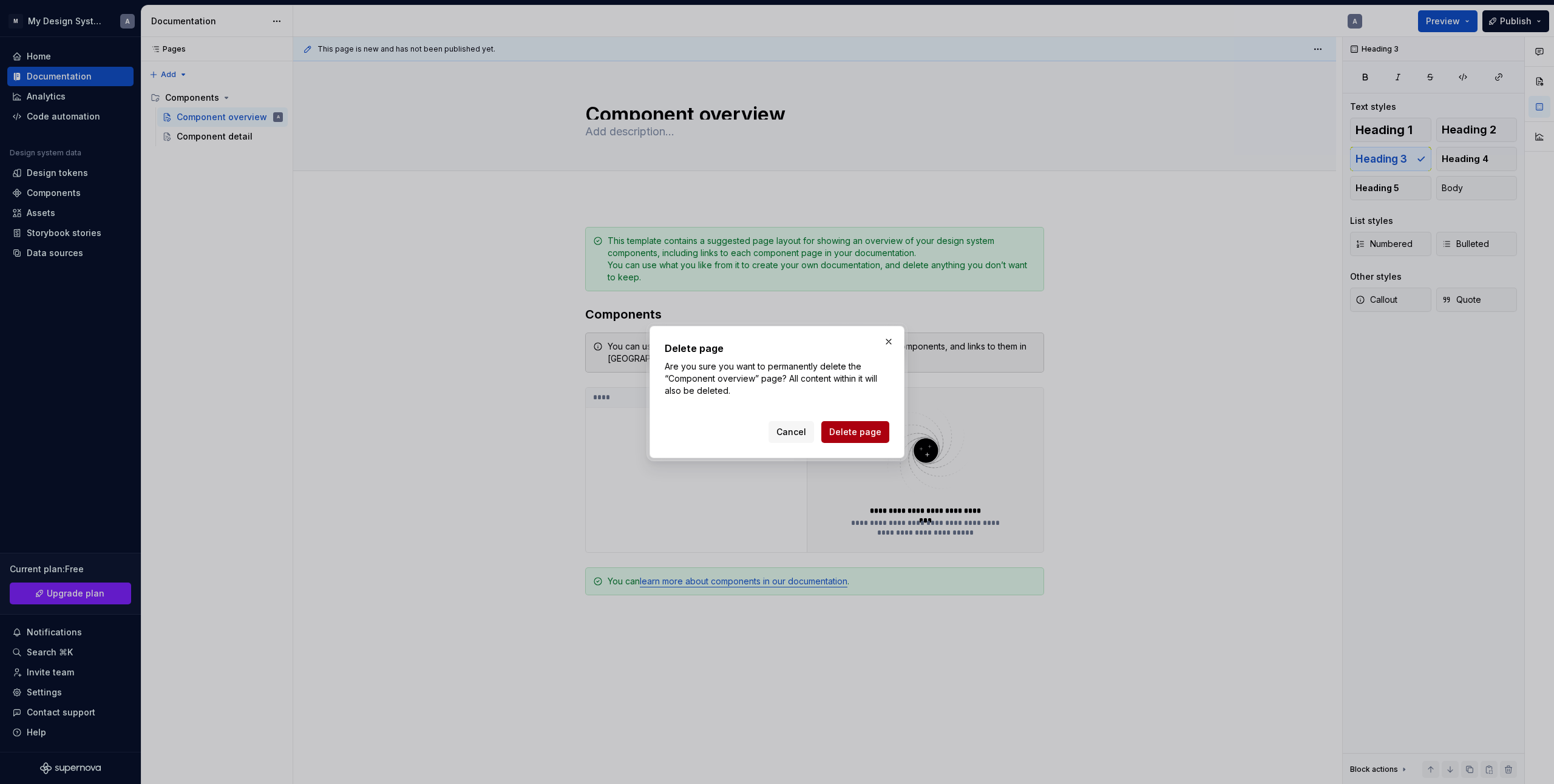
click at [854, 438] on button "Delete page" at bounding box center [855, 432] width 68 height 22
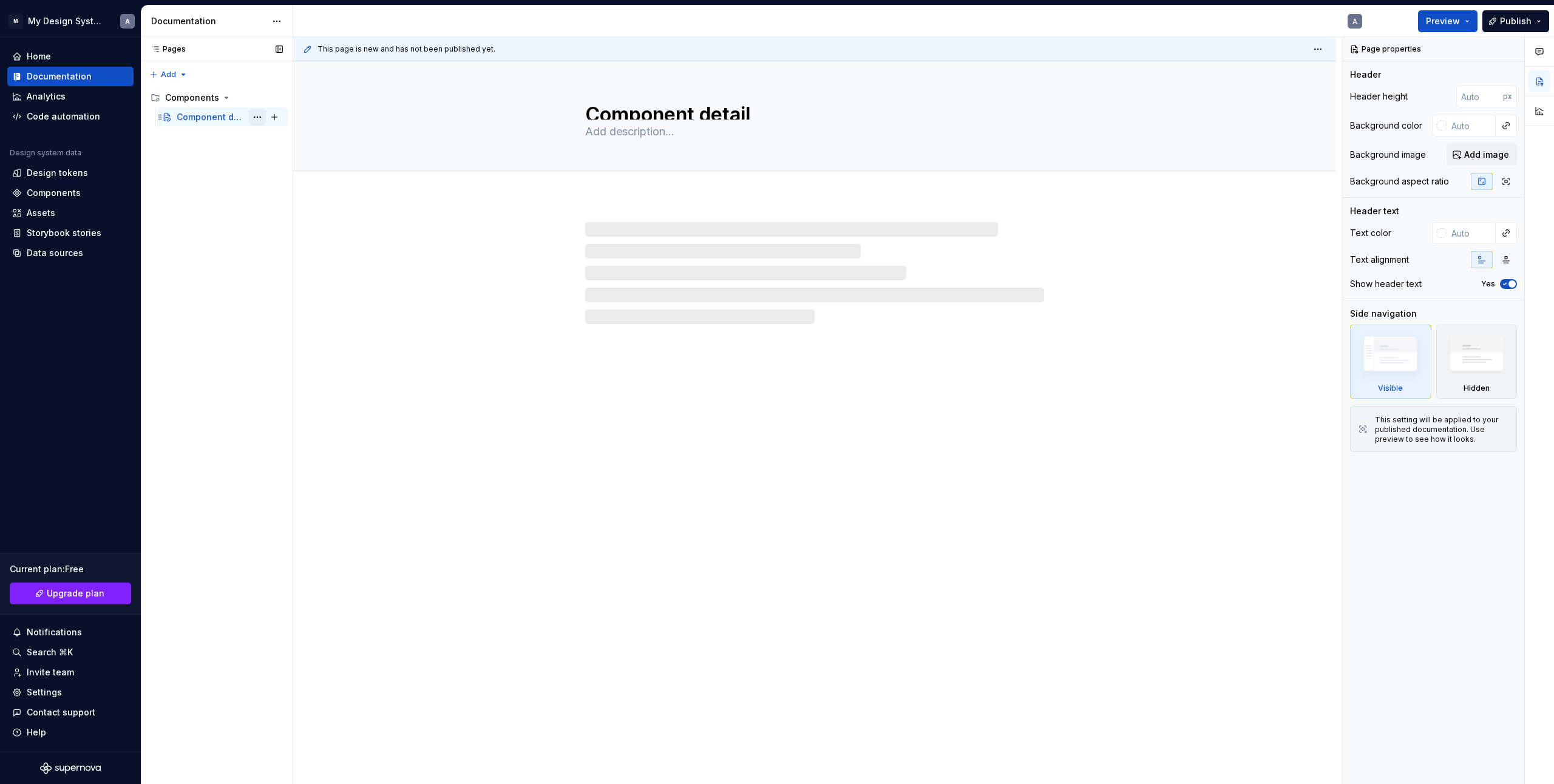
click at [256, 119] on button "Page tree" at bounding box center [257, 117] width 17 height 17
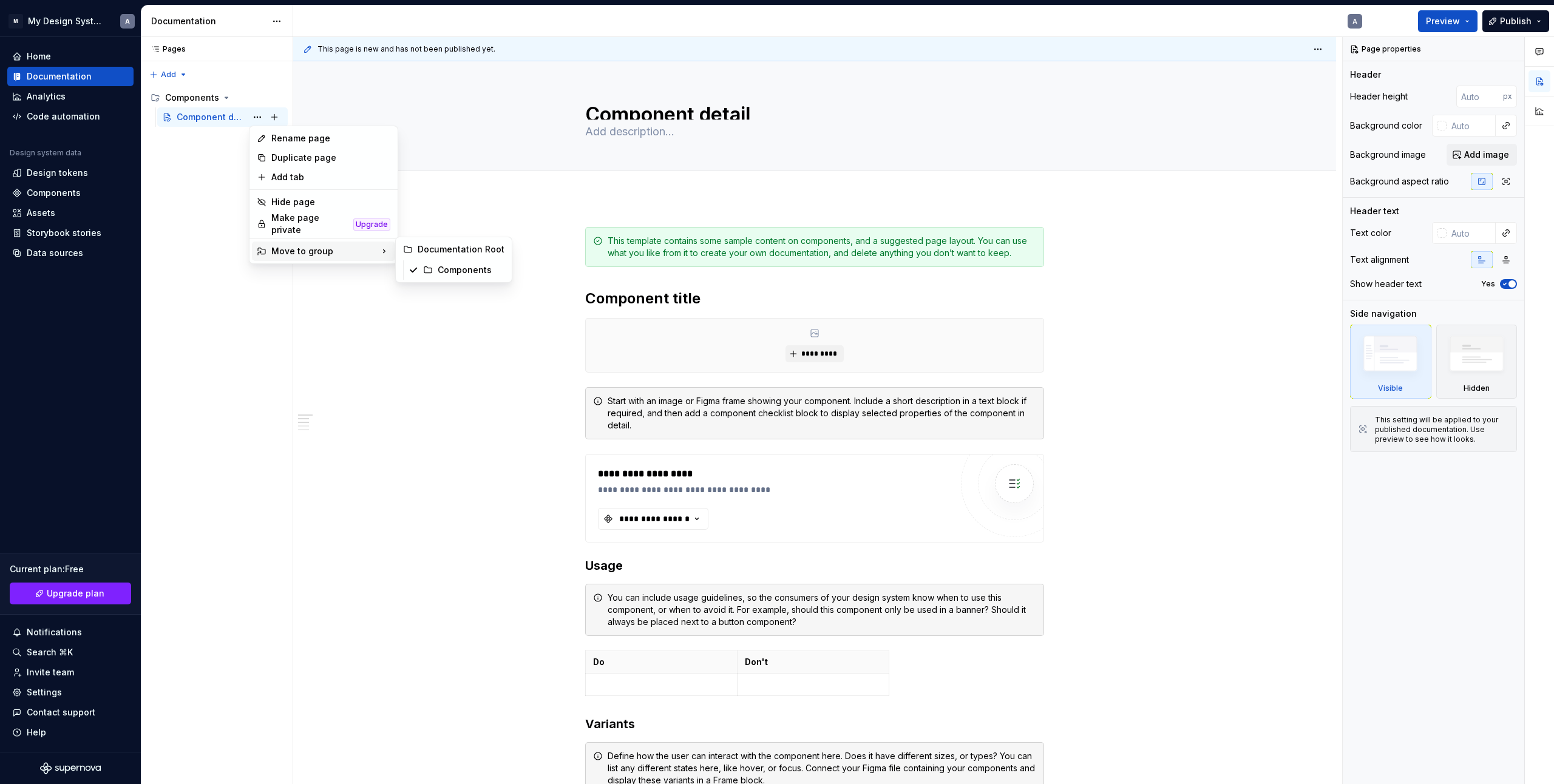
click at [342, 309] on html "M My Design System A Home Documentation Analytics Code automation Design system…" at bounding box center [777, 392] width 1554 height 784
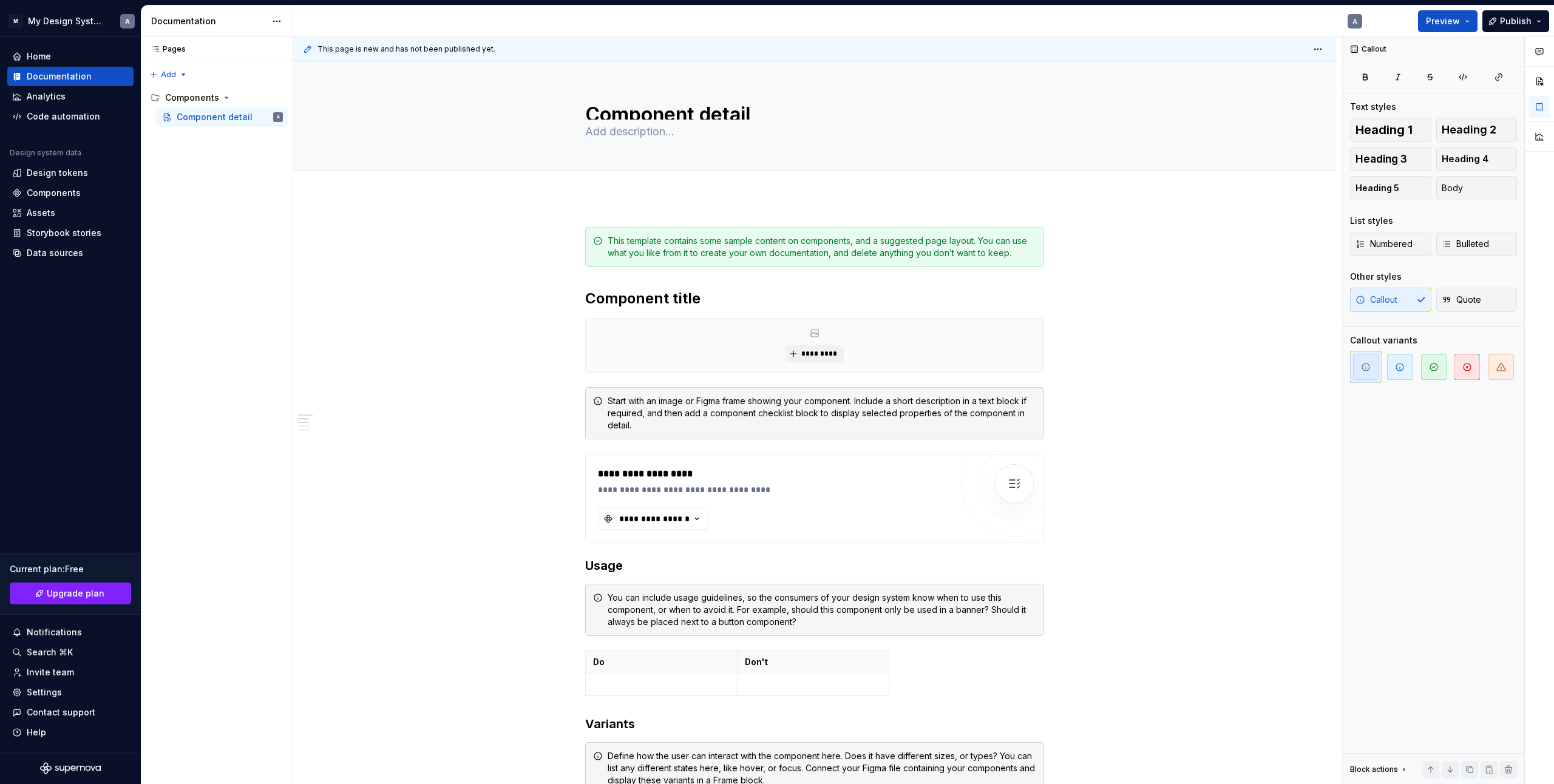
type textarea "*"
click at [187, 75] on div "Pages Pages Add Accessibility guide for tree Page tree. Navigate the tree with …" at bounding box center [216, 411] width 152 height 748
click at [176, 116] on div "New group" at bounding box center [207, 118] width 79 height 12
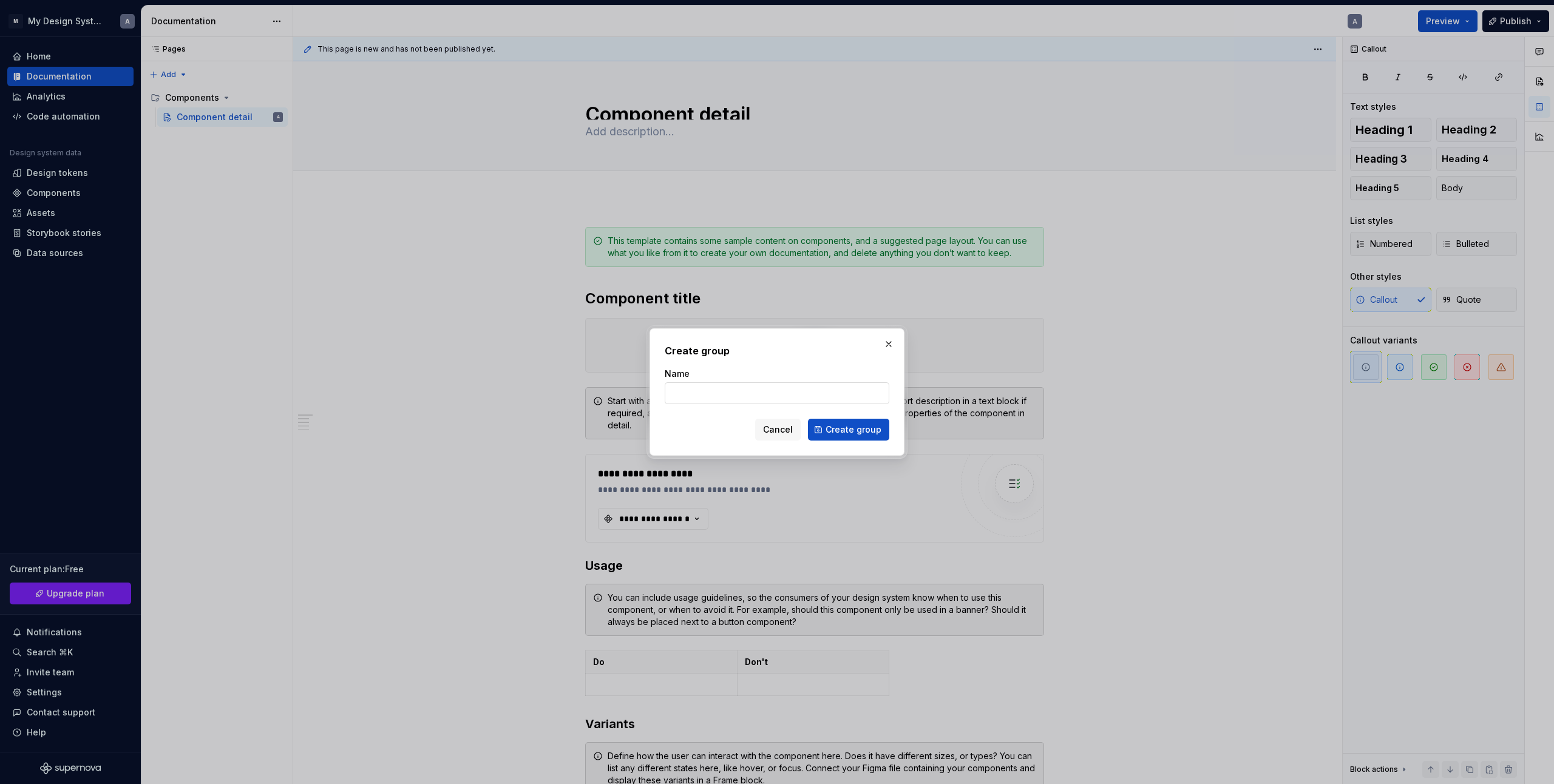
click at [779, 389] on input "Name" at bounding box center [777, 393] width 225 height 22
type input "s"
type input "Patterns"
click at [845, 429] on span "Create group" at bounding box center [853, 429] width 56 height 12
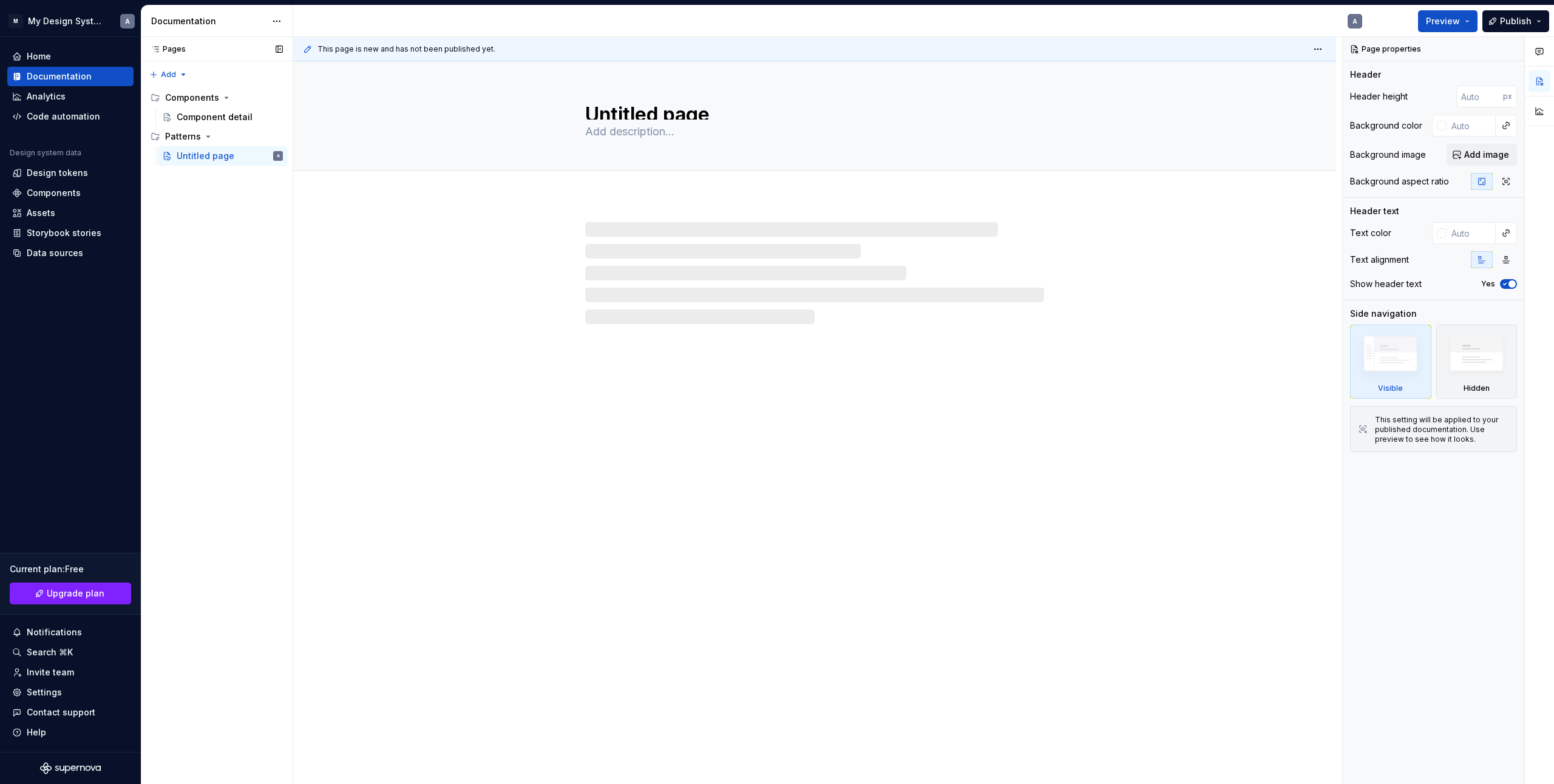
drag, startPoint x: 253, startPoint y: 96, endPoint x: 246, endPoint y: 116, distance: 21.2
click at [0, 0] on button "Page tree" at bounding box center [0, 0] width 0 height 0
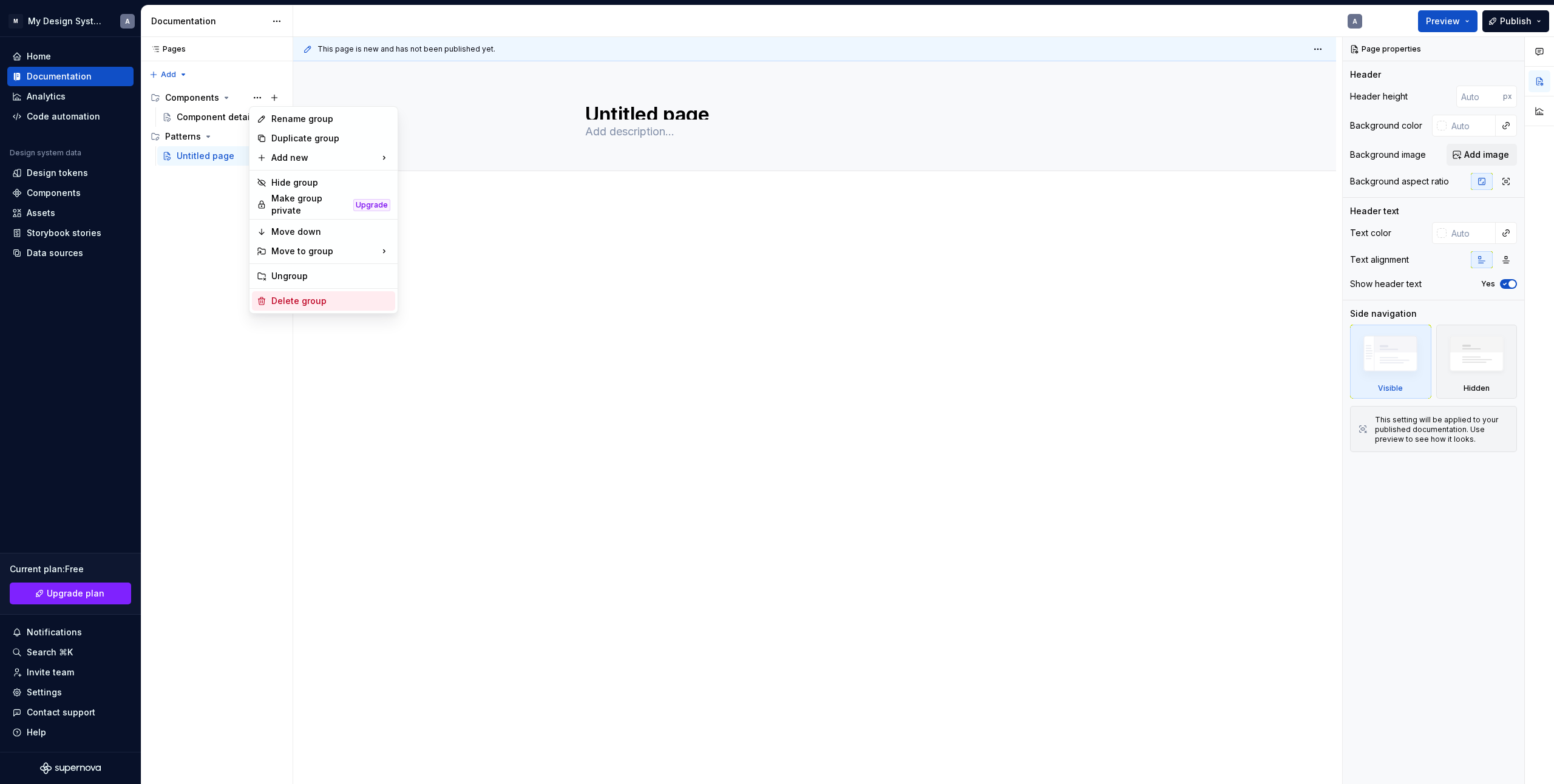
click at [295, 296] on div "Delete group" at bounding box center [331, 301] width 119 height 12
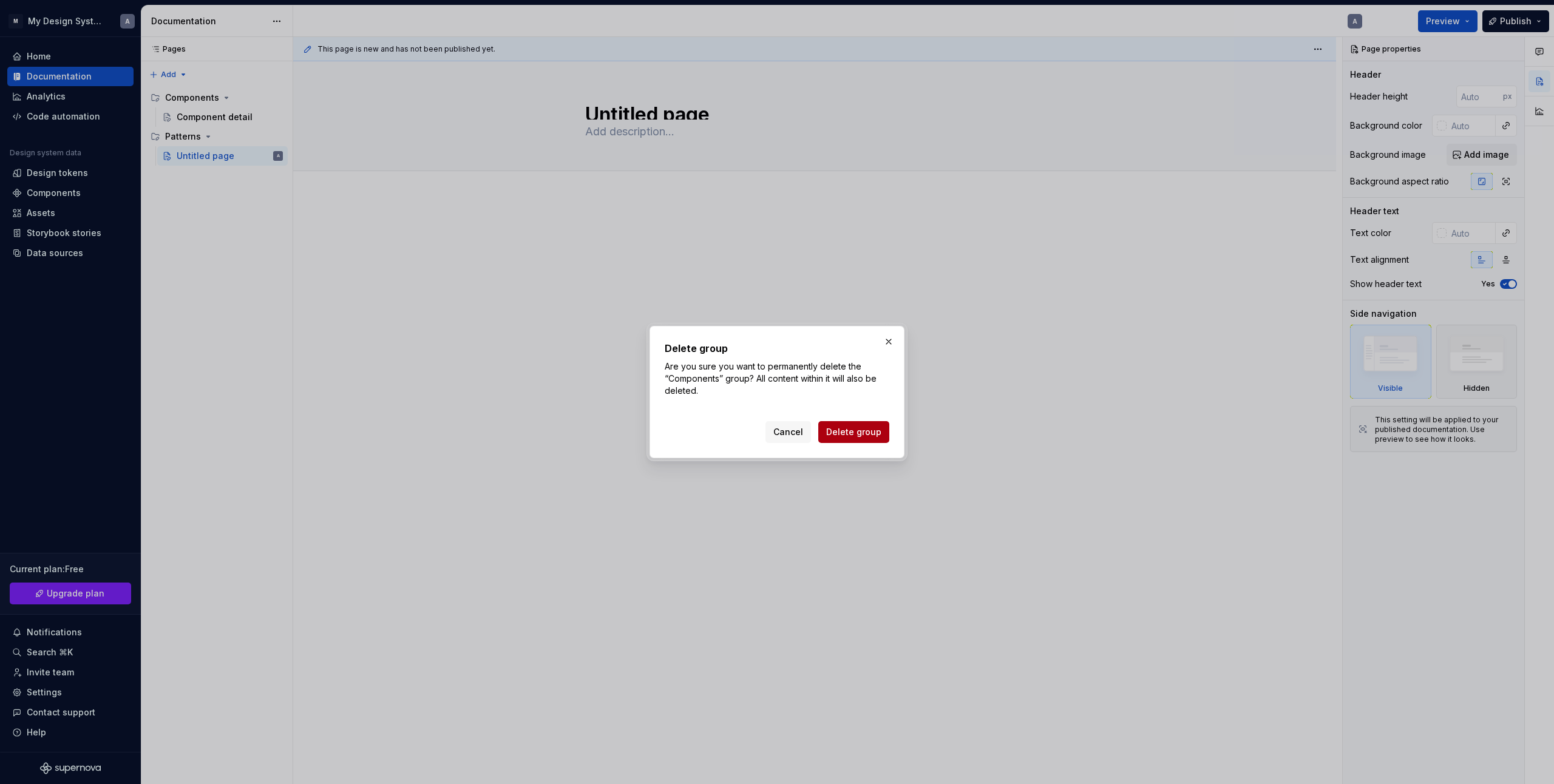
drag, startPoint x: 849, startPoint y: 418, endPoint x: 854, endPoint y: 428, distance: 11.2
click at [849, 420] on div "Cancel Delete group" at bounding box center [777, 429] width 225 height 26
click at [855, 429] on span "Delete group" at bounding box center [854, 432] width 56 height 12
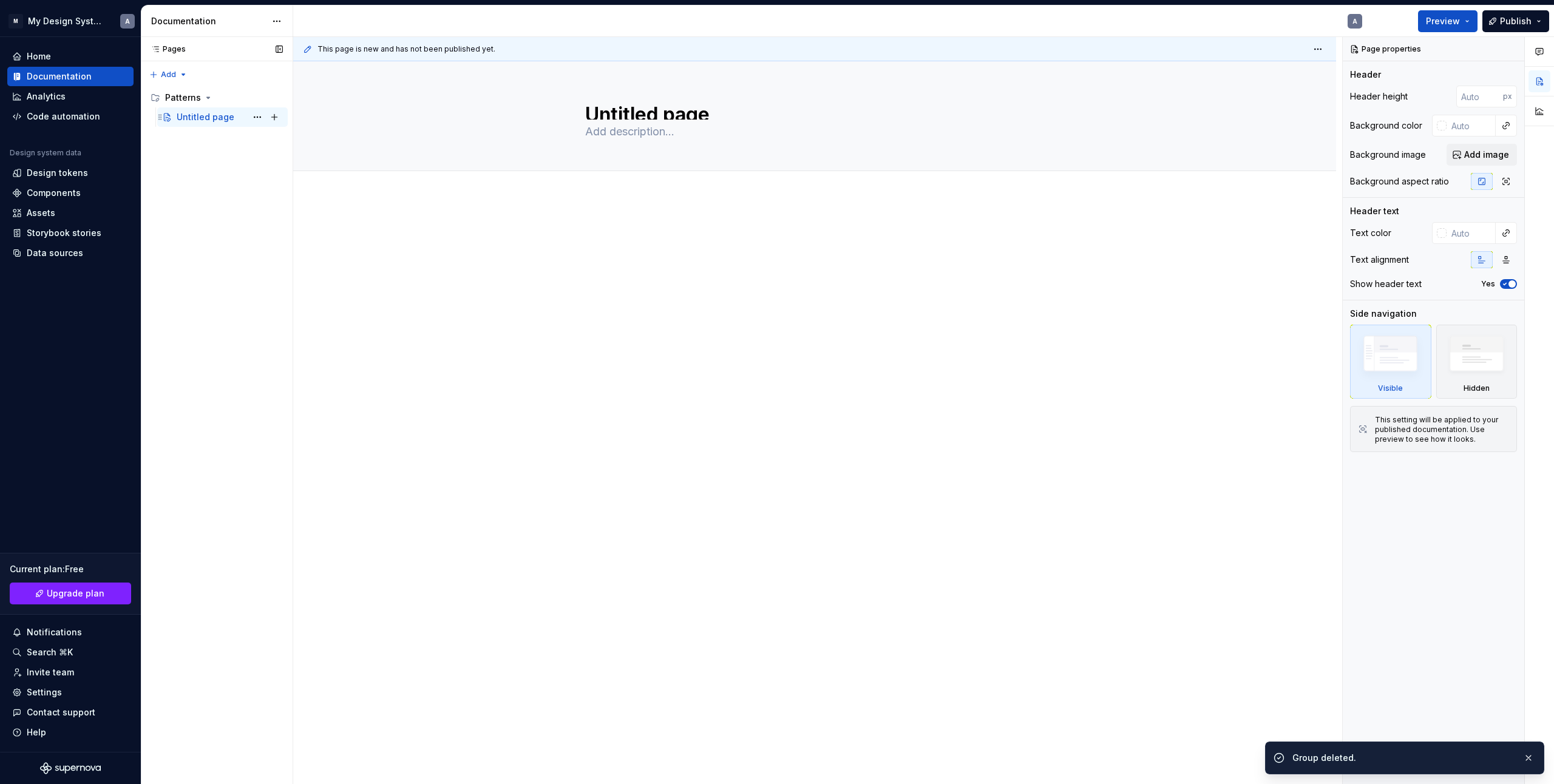
click at [198, 117] on div "Untitled page" at bounding box center [205, 117] width 57 height 12
click at [189, 116] on div "Untitled page" at bounding box center [205, 117] width 57 height 12
click at [202, 119] on div "Untitled page" at bounding box center [205, 117] width 57 height 12
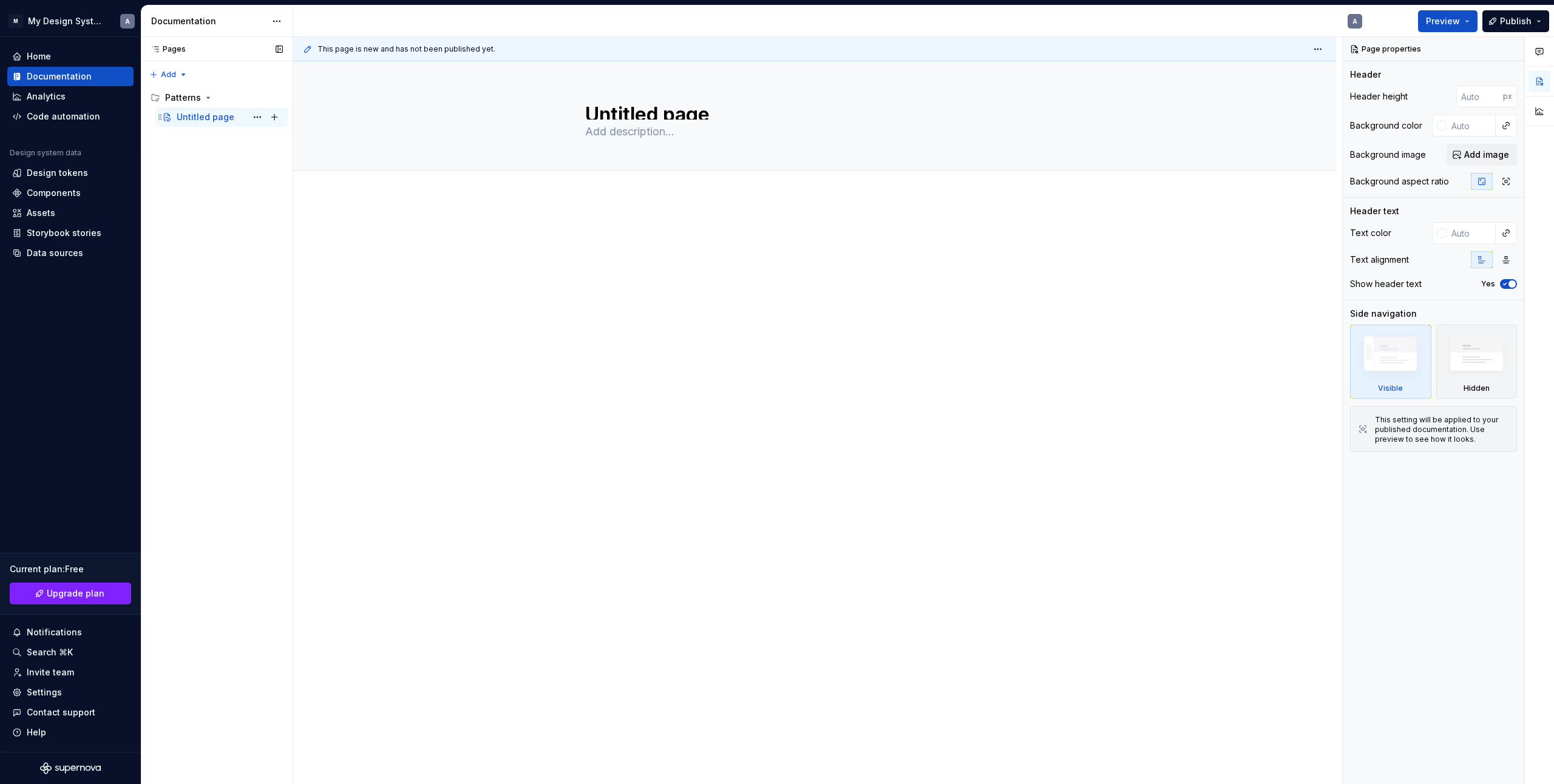
click at [204, 116] on div "Untitled page" at bounding box center [205, 117] width 57 height 12
drag, startPoint x: 661, startPoint y: 129, endPoint x: 672, endPoint y: 117, distance: 16.3
click at [663, 127] on textarea at bounding box center [812, 132] width 459 height 19
click at [673, 115] on textarea "Untitled page" at bounding box center [812, 110] width 459 height 19
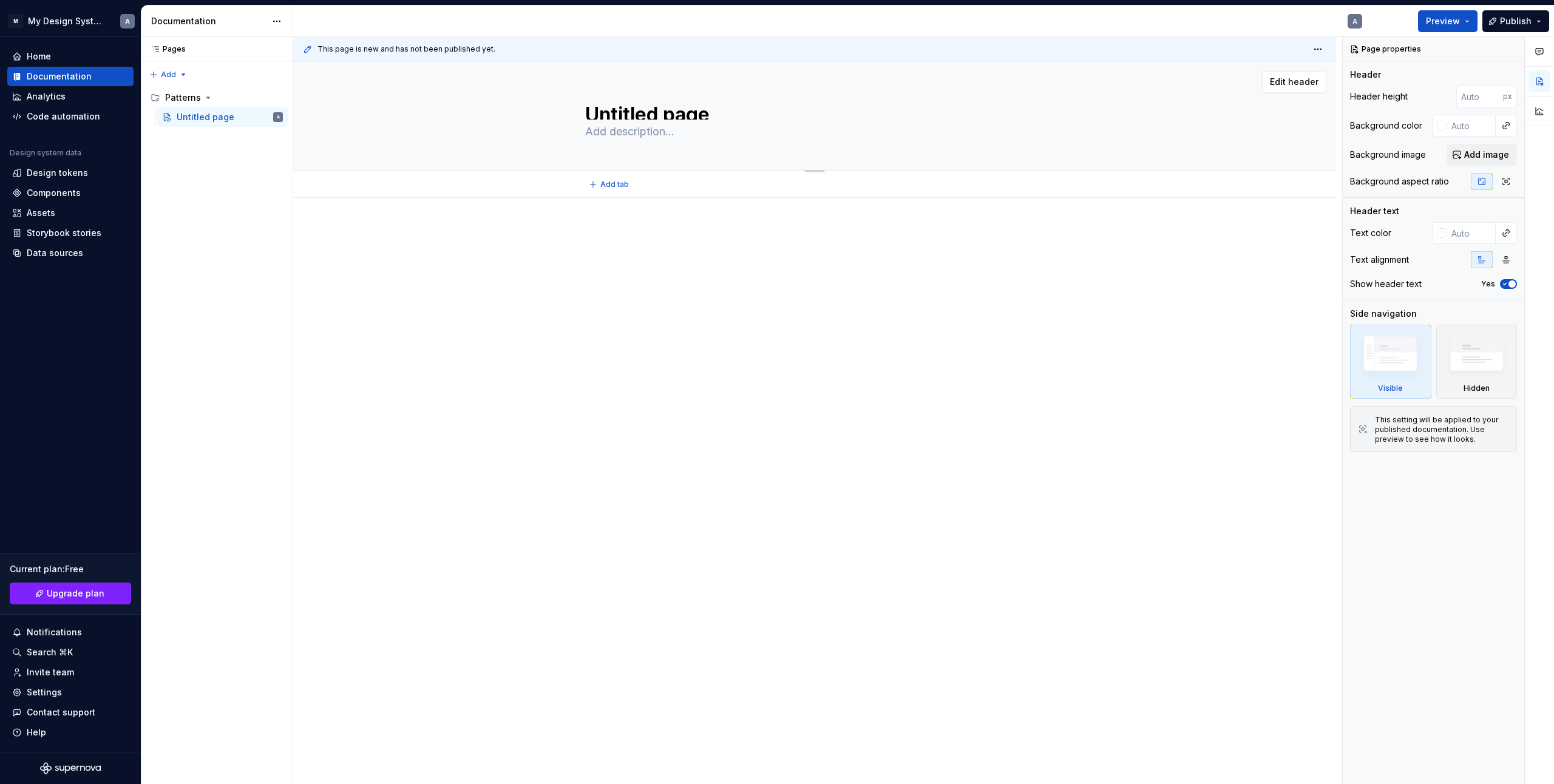
type textarea "*"
type textarea "s"
type textarea "*"
type textarea "sd"
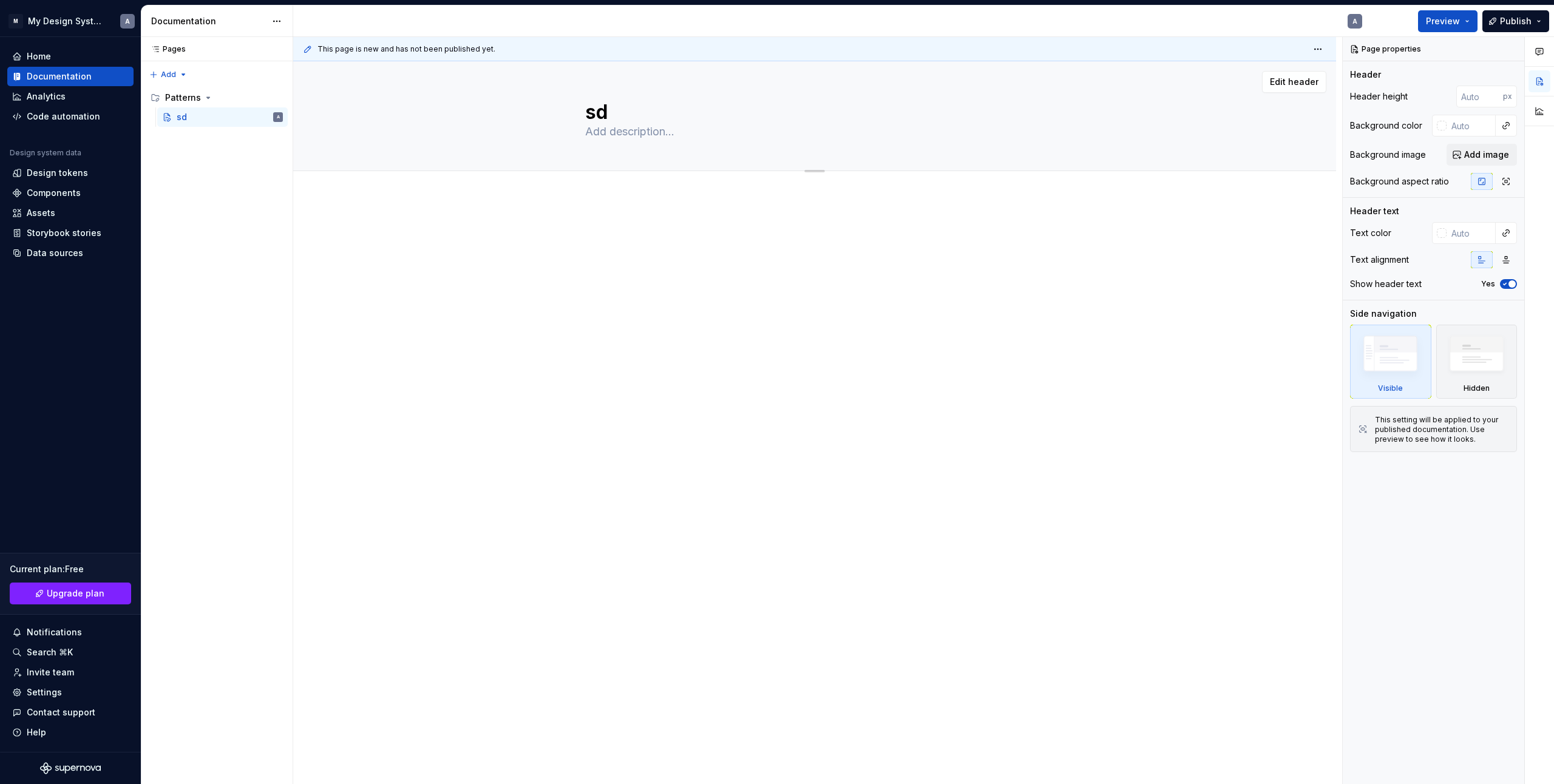
type textarea "*"
type textarea "s"
type textarea "*"
type textarea "Untitled page"
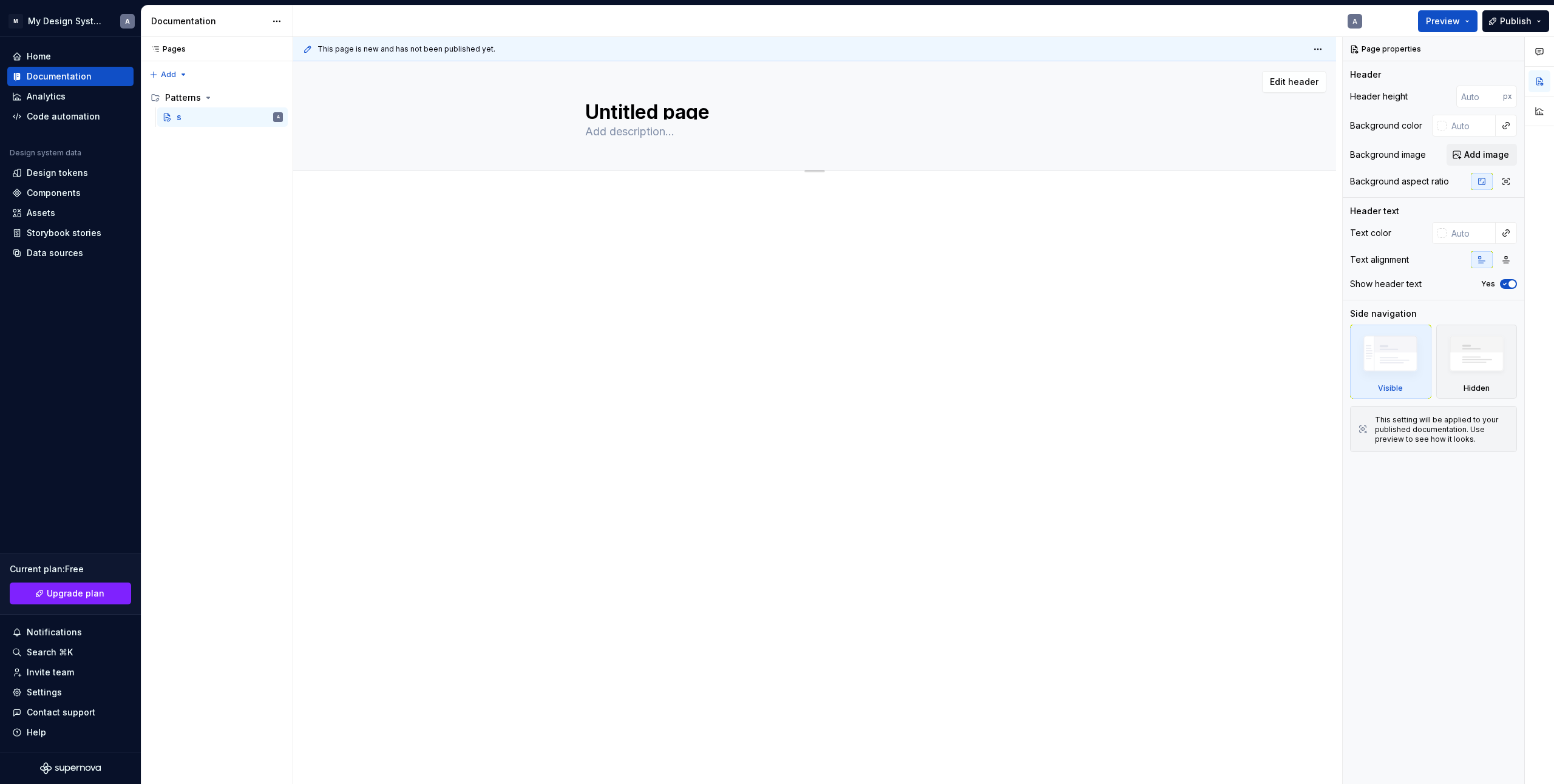
type textarea "*"
type textarea "Untitled pageC"
type textarea "*"
type textarea "Untitled pageCh"
type textarea "*"
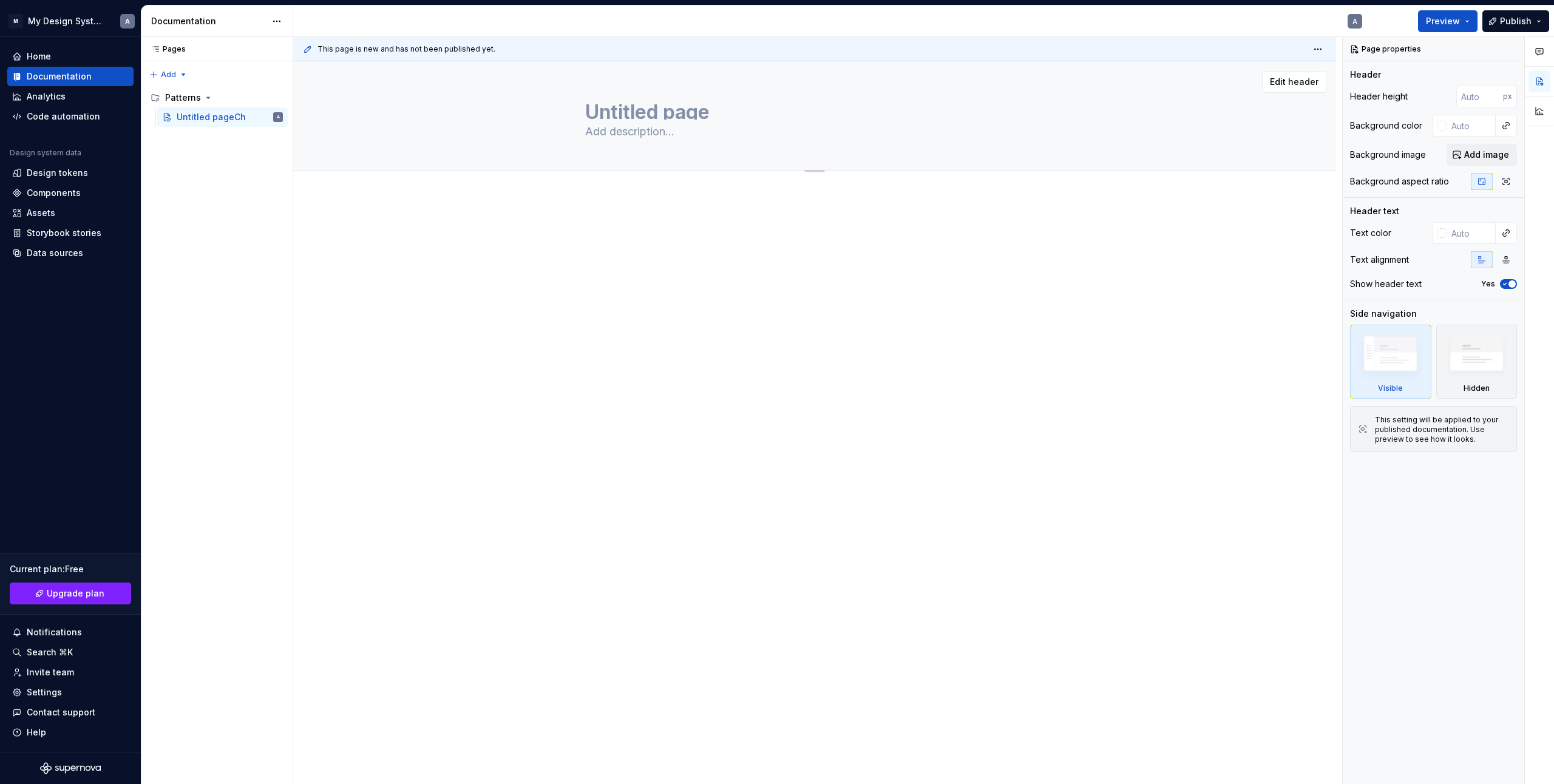
type textarea "*"
type textarea "Untitled page"
type textarea "*"
type textarea "Untitled pageC"
type textarea "*"
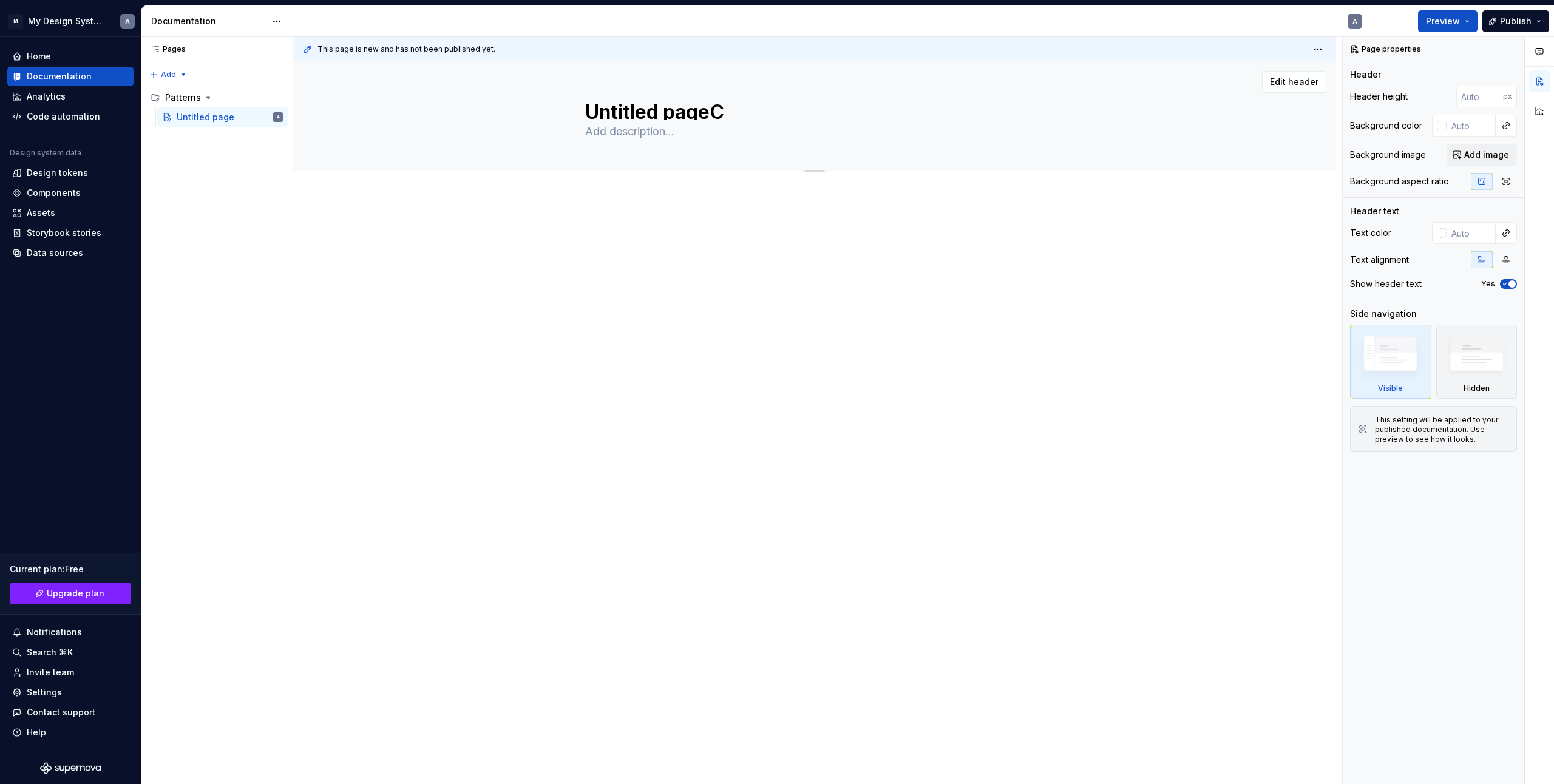
type textarea "Untitled pageCo"
type textarea "*"
type textarea "Untitled page"
type textarea "*"
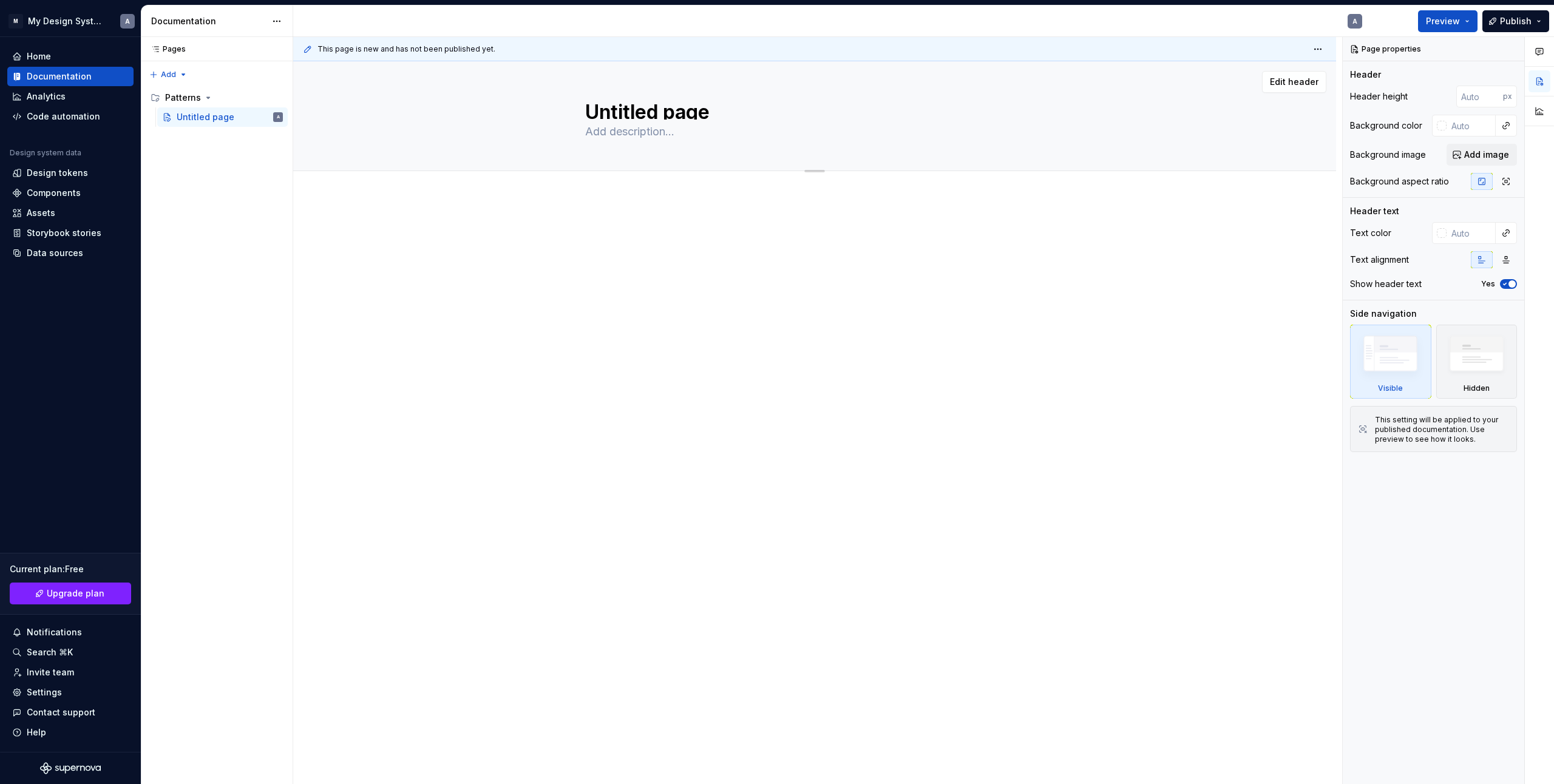
type textarea "Untitled pageC"
type textarea "*"
type textarea "Untitled pageCo"
type textarea "*"
type textarea "Untitled pageC"
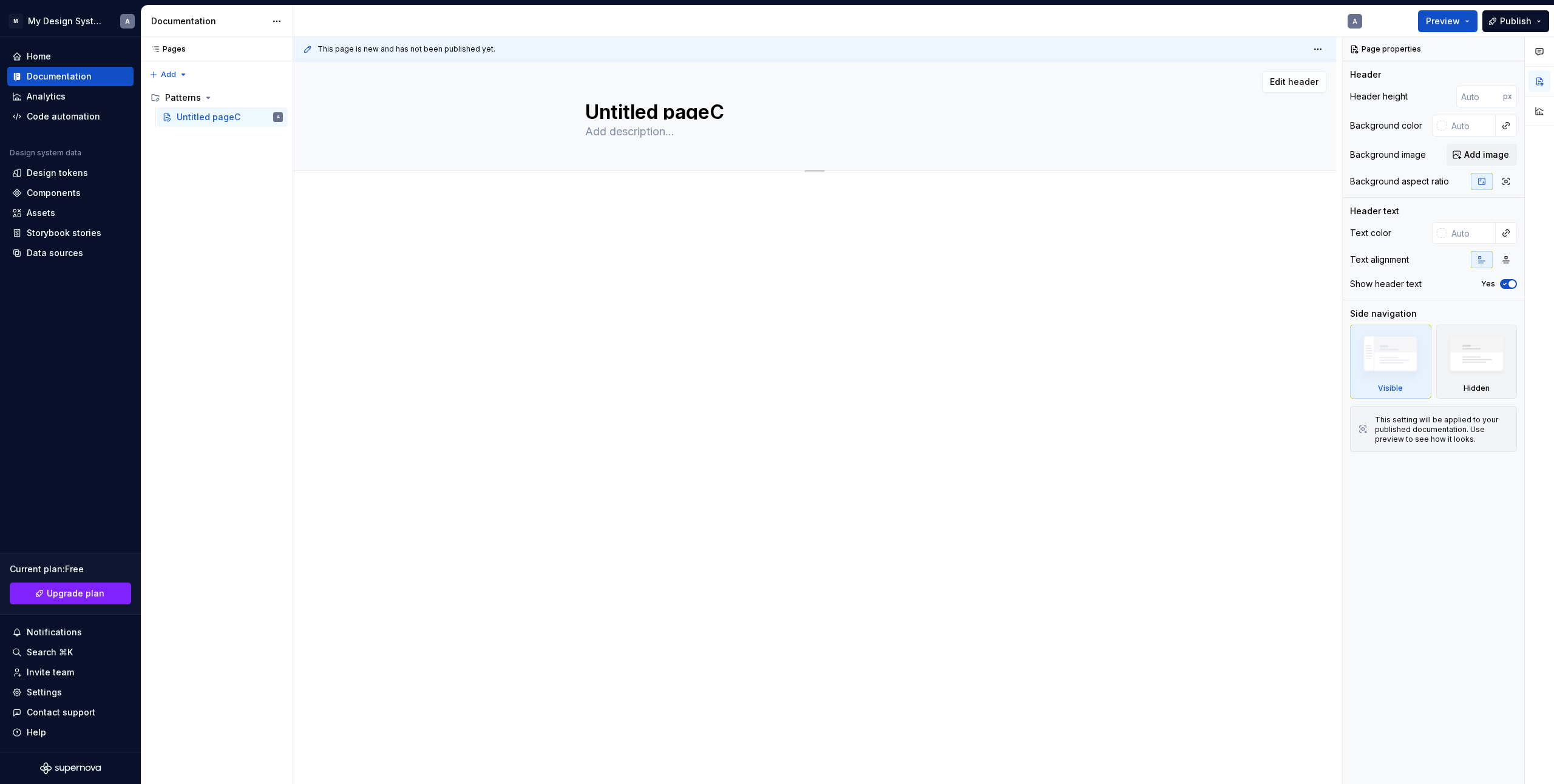
type textarea "*"
type textarea "Untitled page"
type textarea "*"
type textarea "Untitled pag"
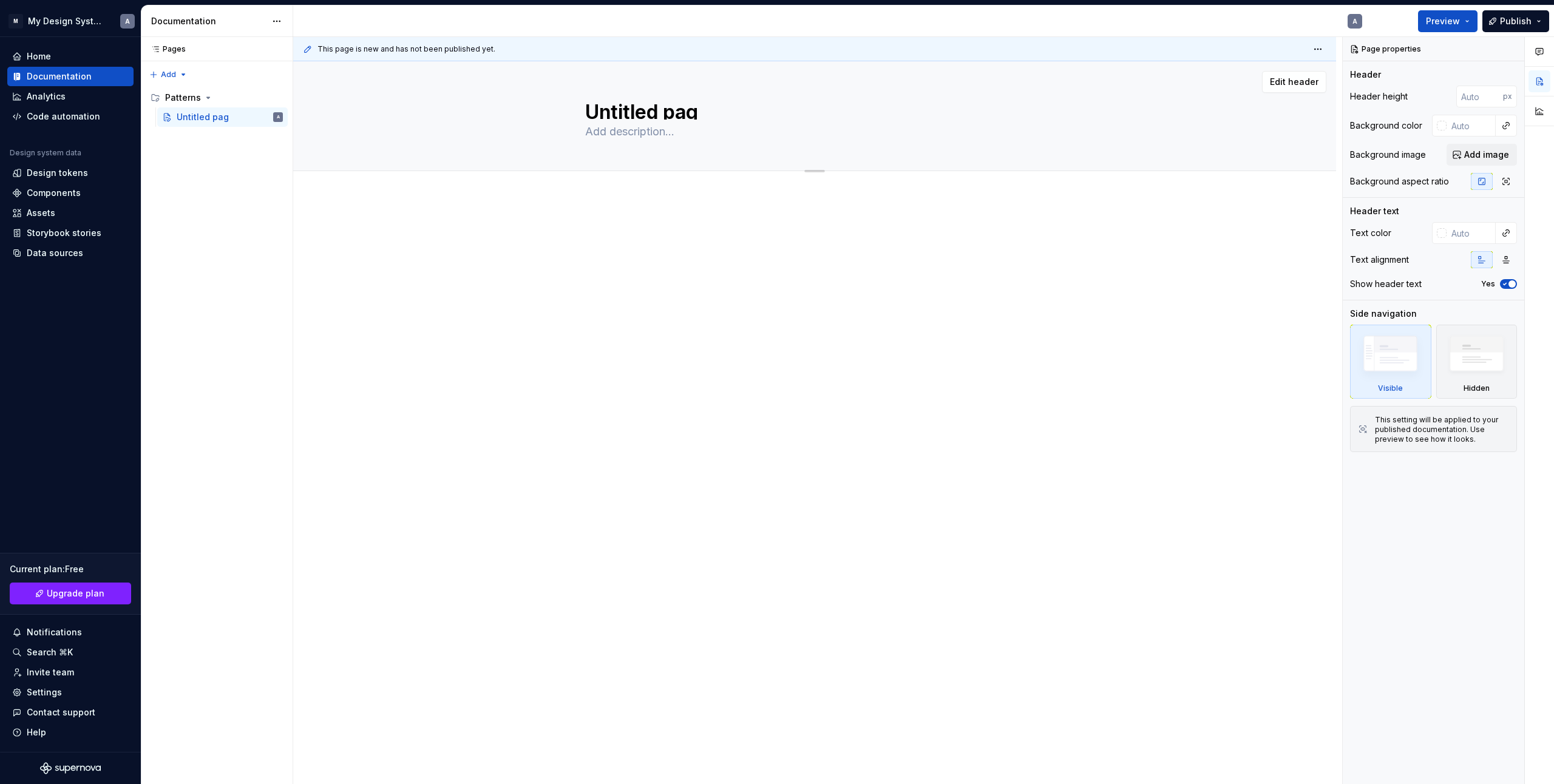
type textarea "*"
type textarea "Untitled pa"
type textarea "*"
type textarea "Untitled p"
type textarea "*"
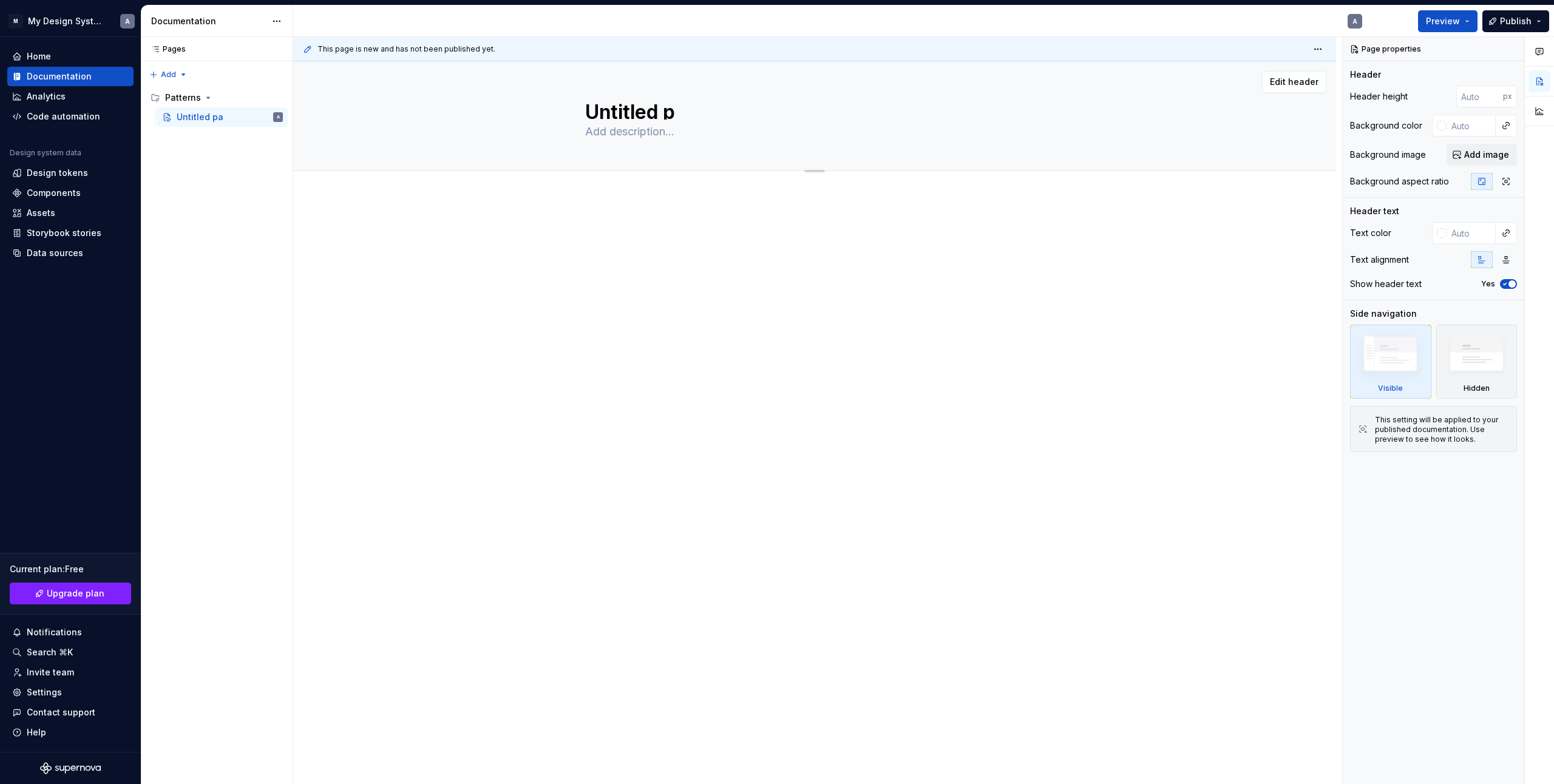
type textarea "Untitled"
type textarea "*"
type textarea "Untitled"
type textarea "*"
type textarea "Untitle"
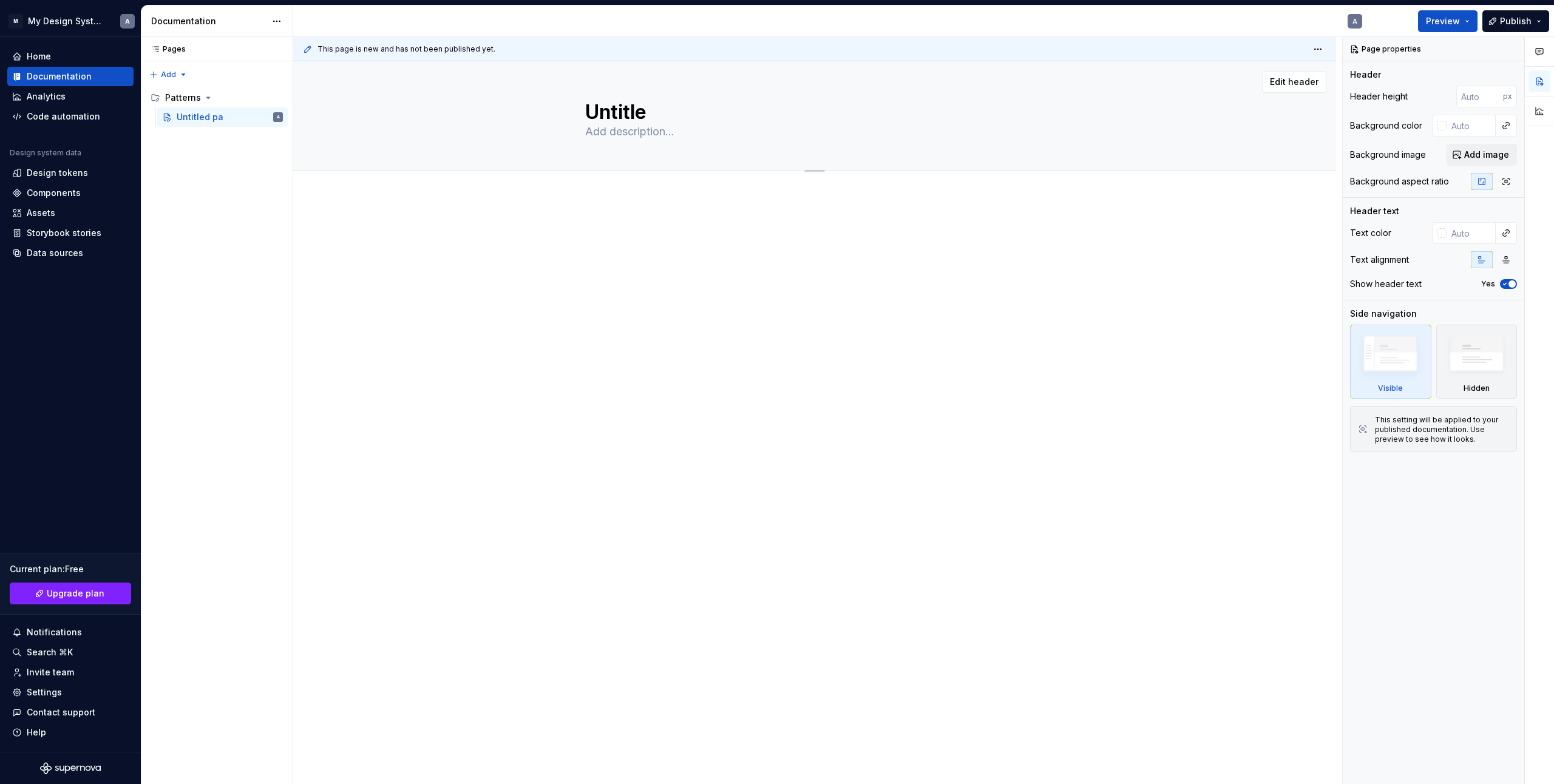
type textarea "*"
type textarea "Untitl"
type textarea "*"
type textarea "Untit"
type textarea "*"
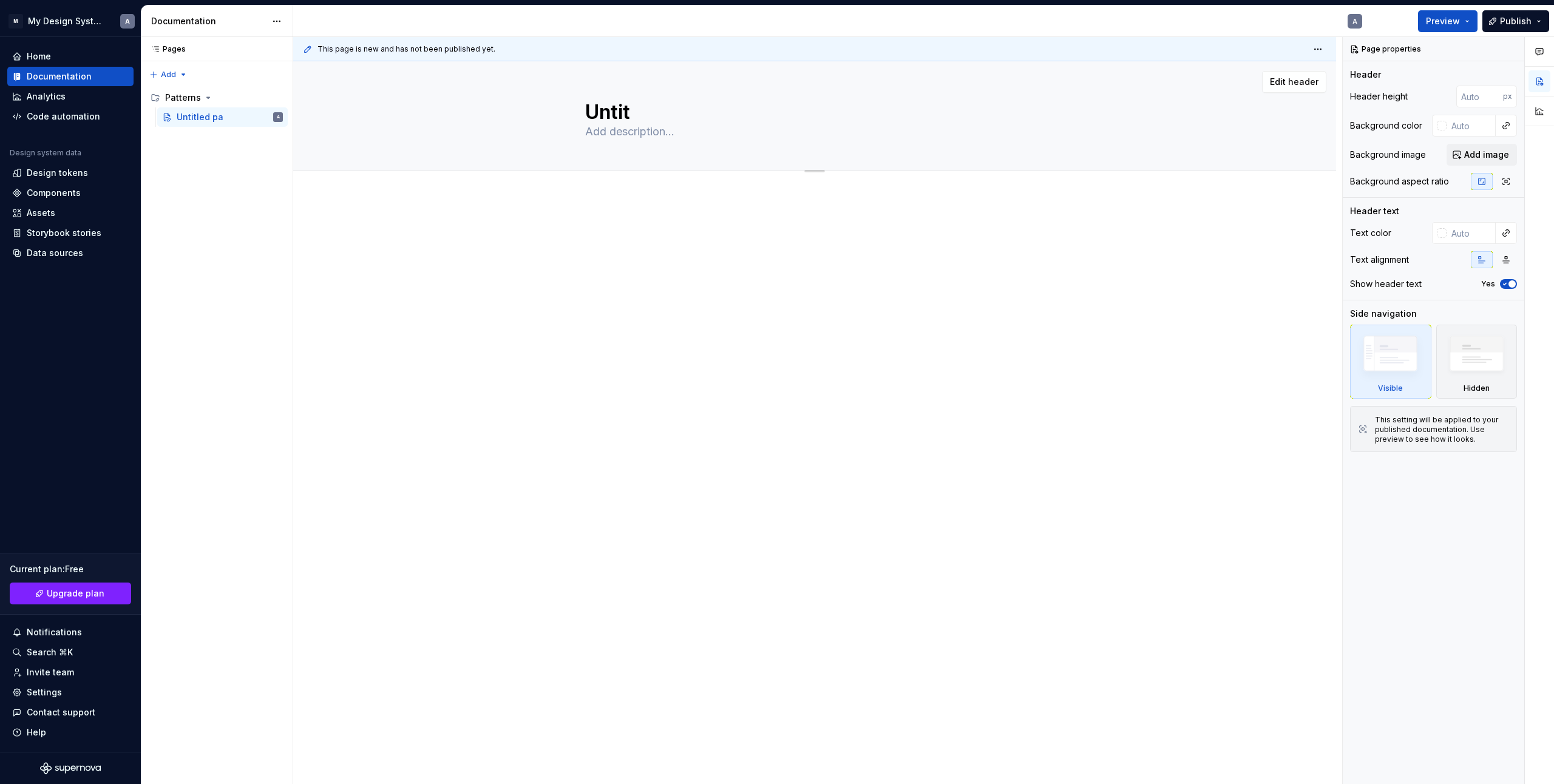
type textarea "Unti"
type textarea "*"
type textarea "Unt"
type textarea "*"
type textarea "Un"
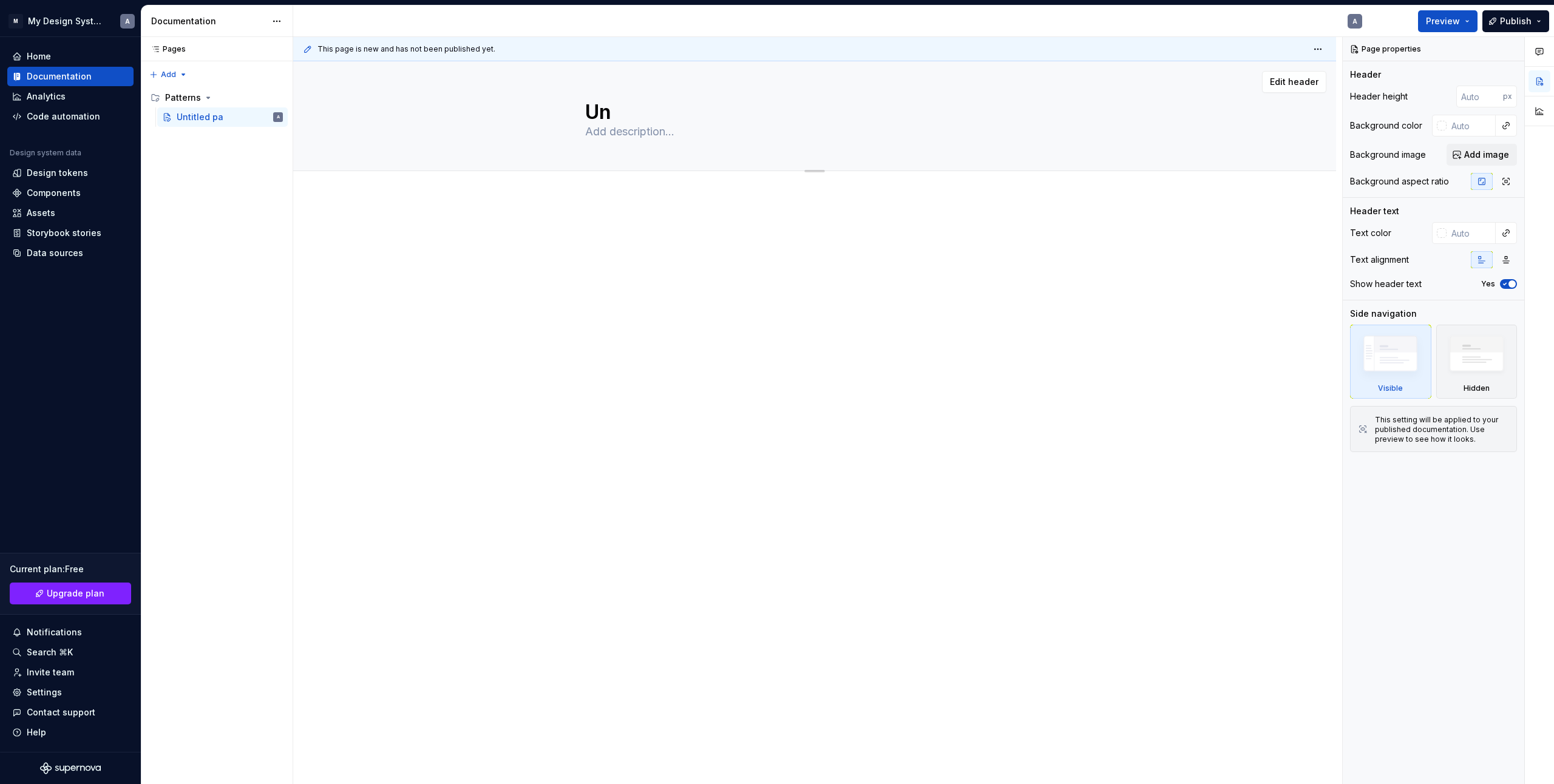
type textarea "*"
type textarea "U"
type textarea "*"
type textarea "Untitled page"
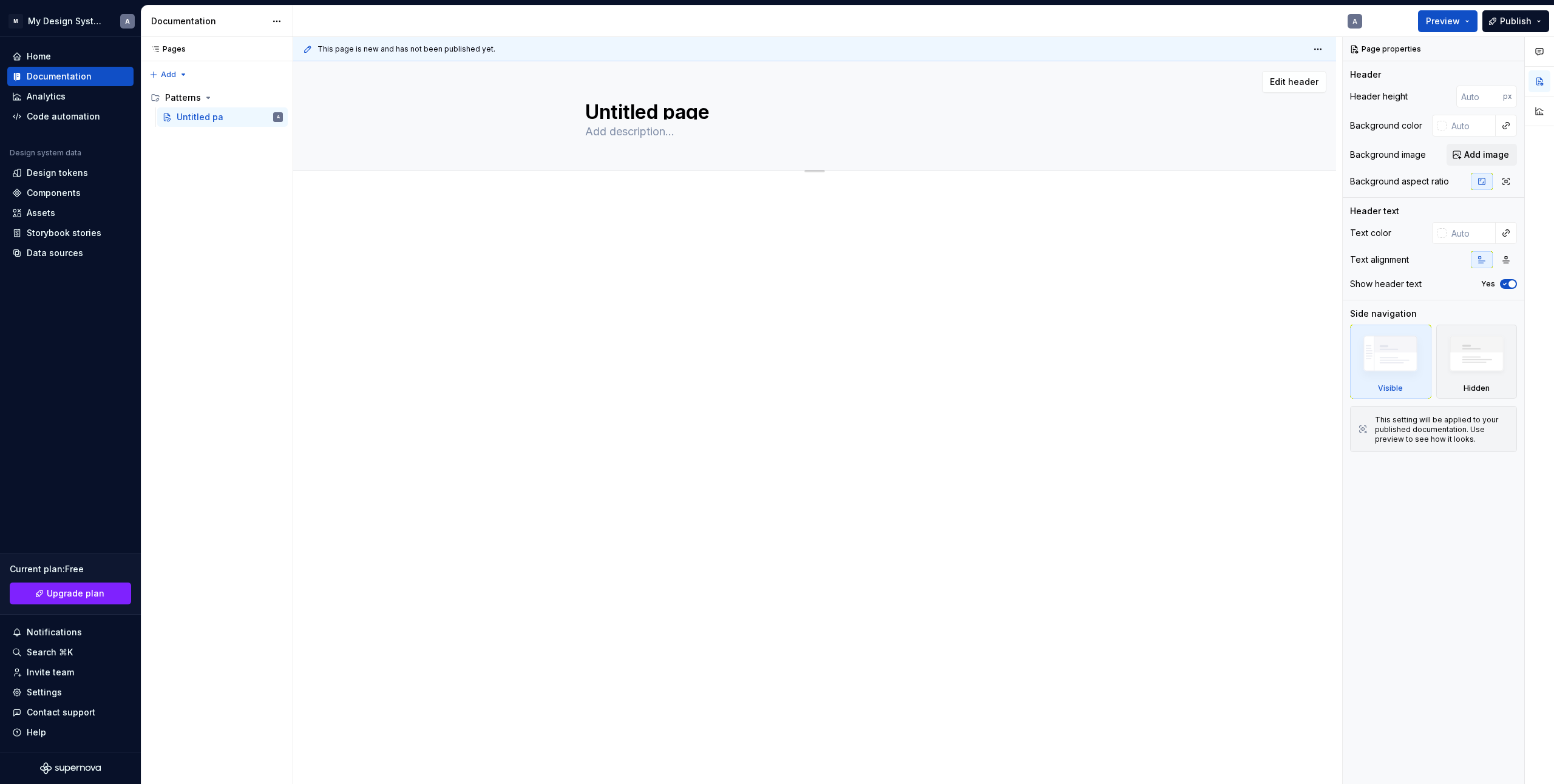
type textarea "*"
type textarea "Untitled pag"
type textarea "*"
type textarea "Untitled pa"
type textarea "*"
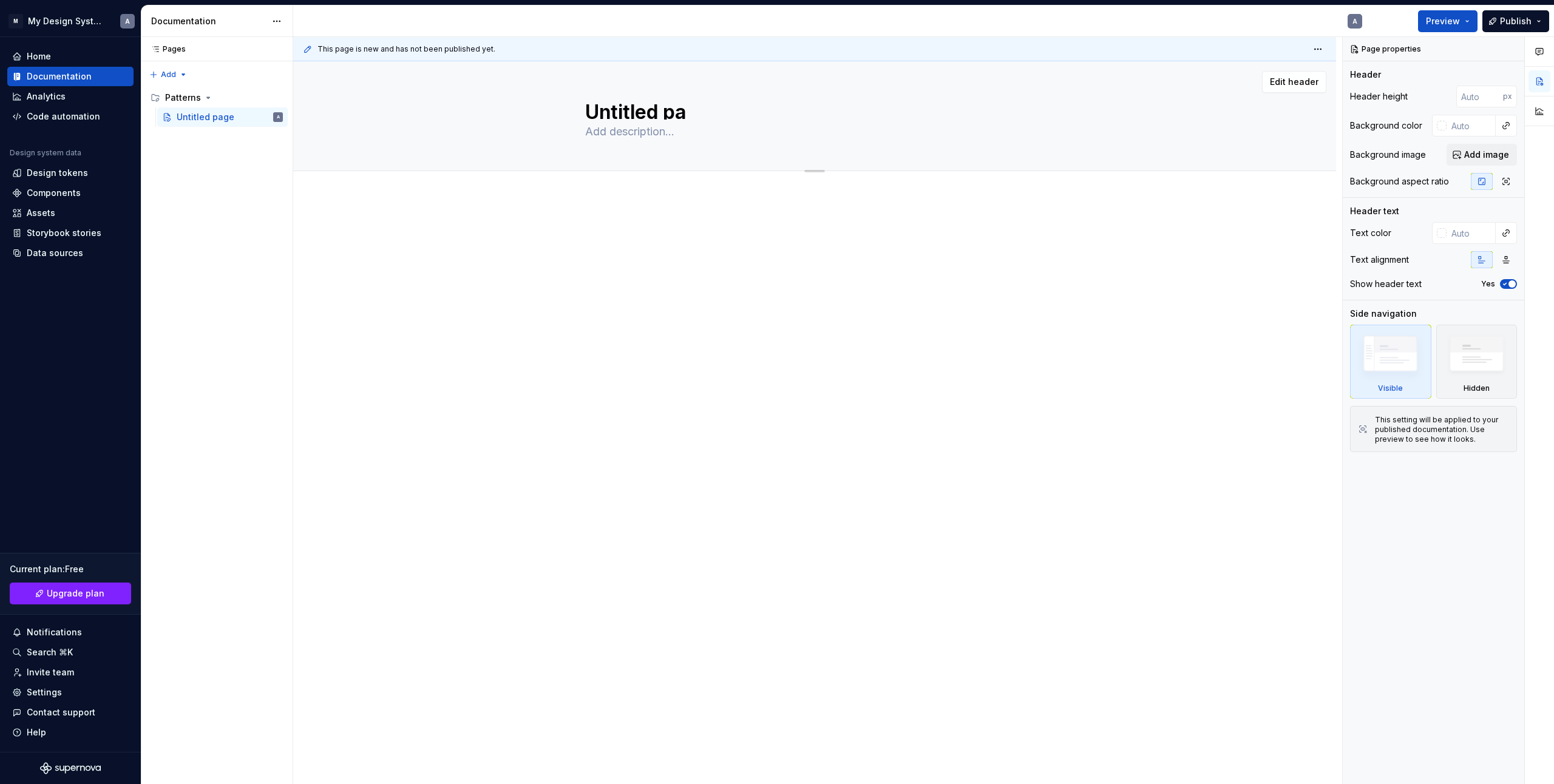
type textarea "Untitled p"
type textarea "*"
type textarea "Untitled"
type textarea "*"
type textarea "Untitled"
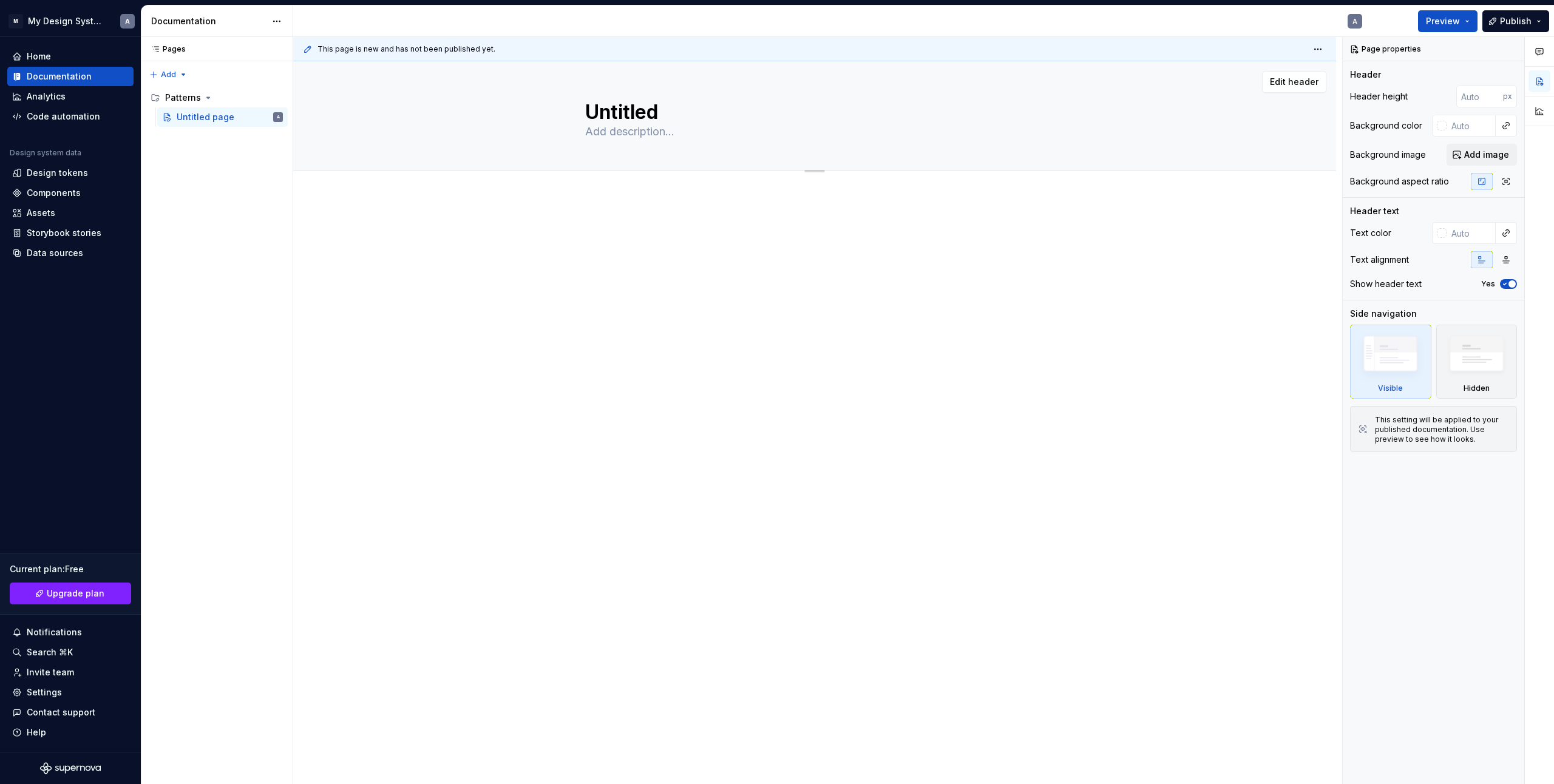
type textarea "*"
type textarea "Untitle"
type textarea "*"
type textarea "Untitl"
type textarea "*"
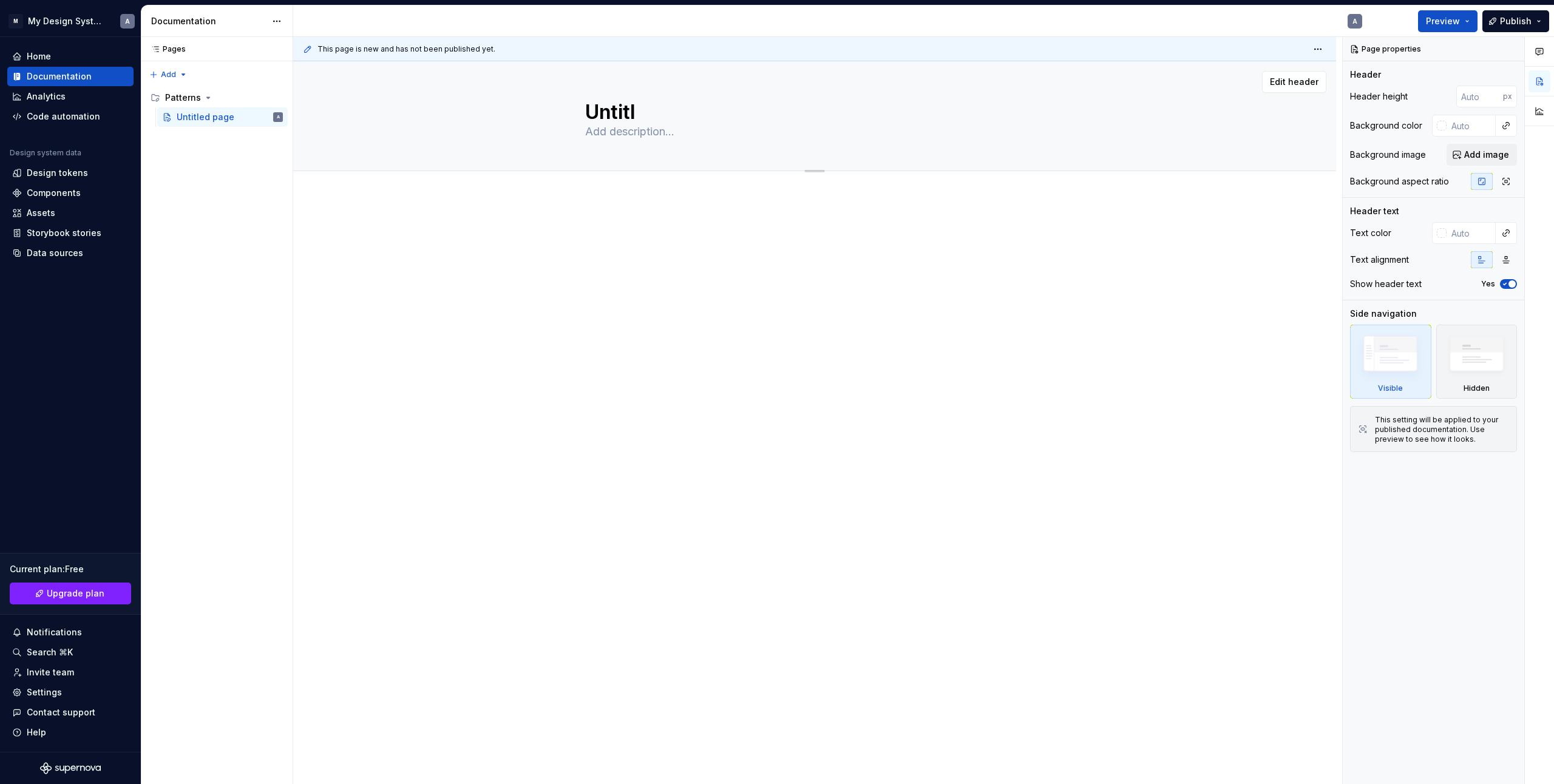
type textarea "Untit"
type textarea "*"
type textarea "Unti"
type textarea "*"
type textarea "Unt"
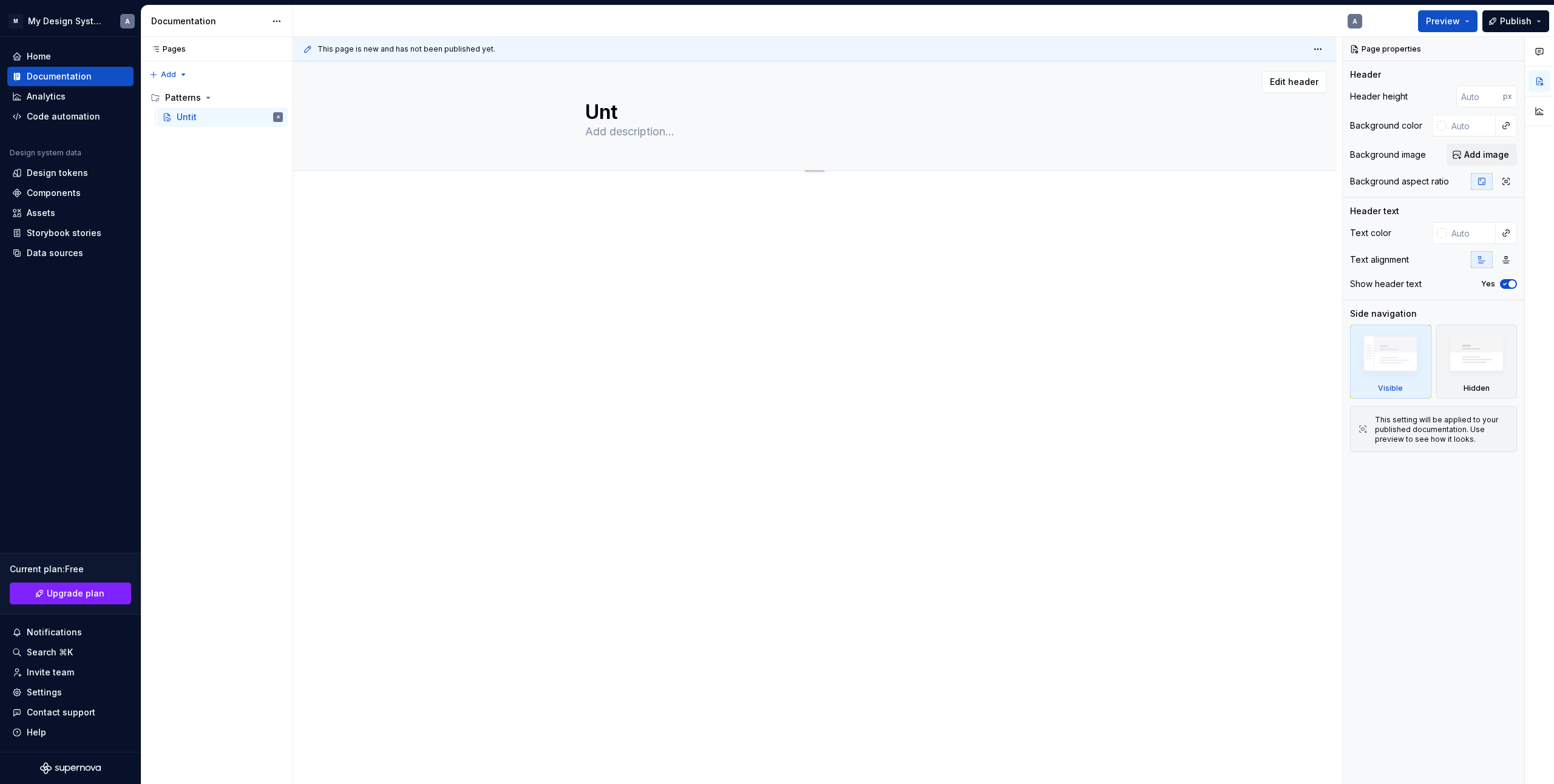
type textarea "*"
type textarea "Un"
type textarea "*"
type textarea "U"
type textarea "*"
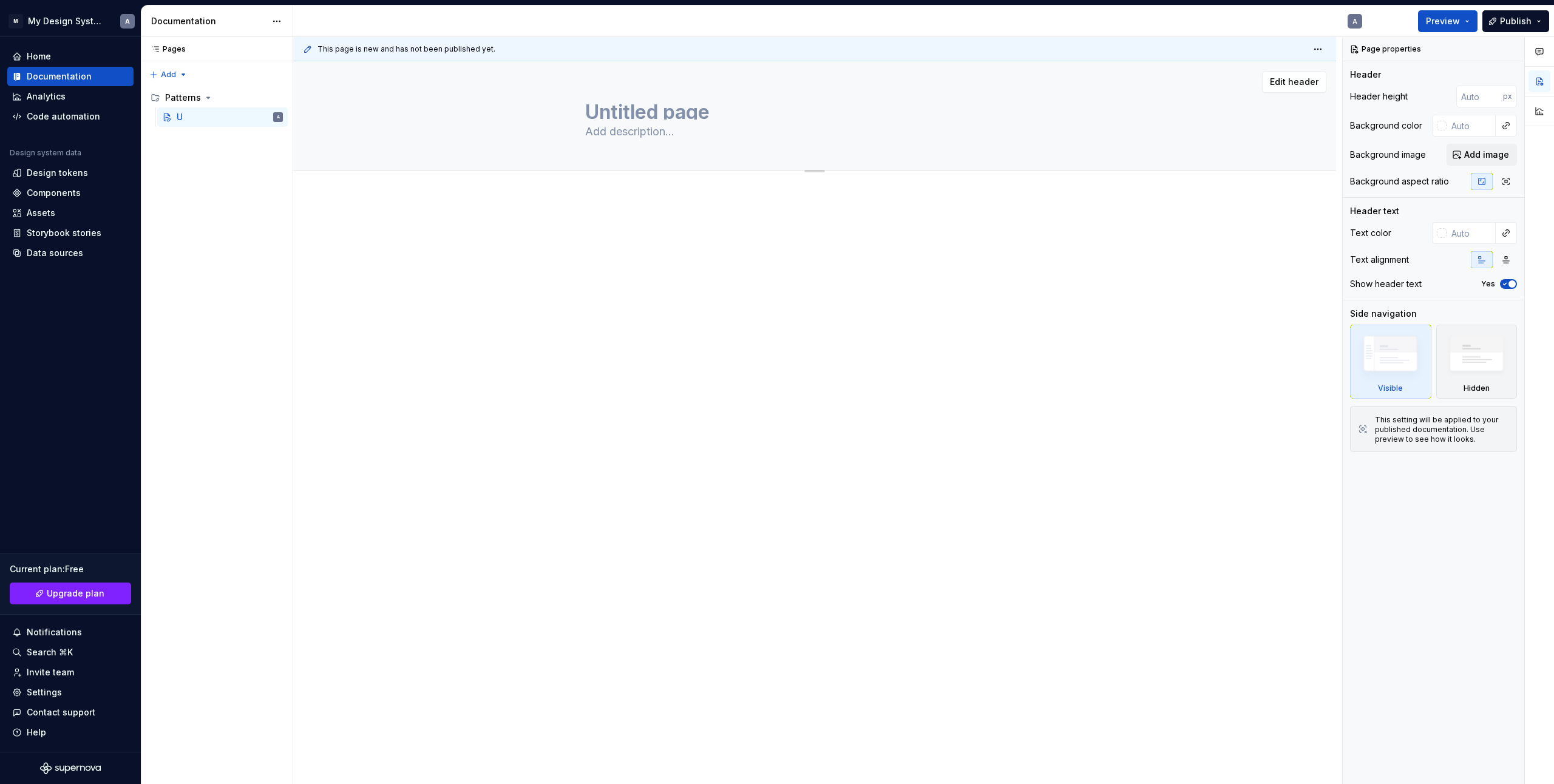
type textarea "*"
type textarea "Untitled page"
type textarea "*"
type textarea "Untitled pageC"
type textarea "*"
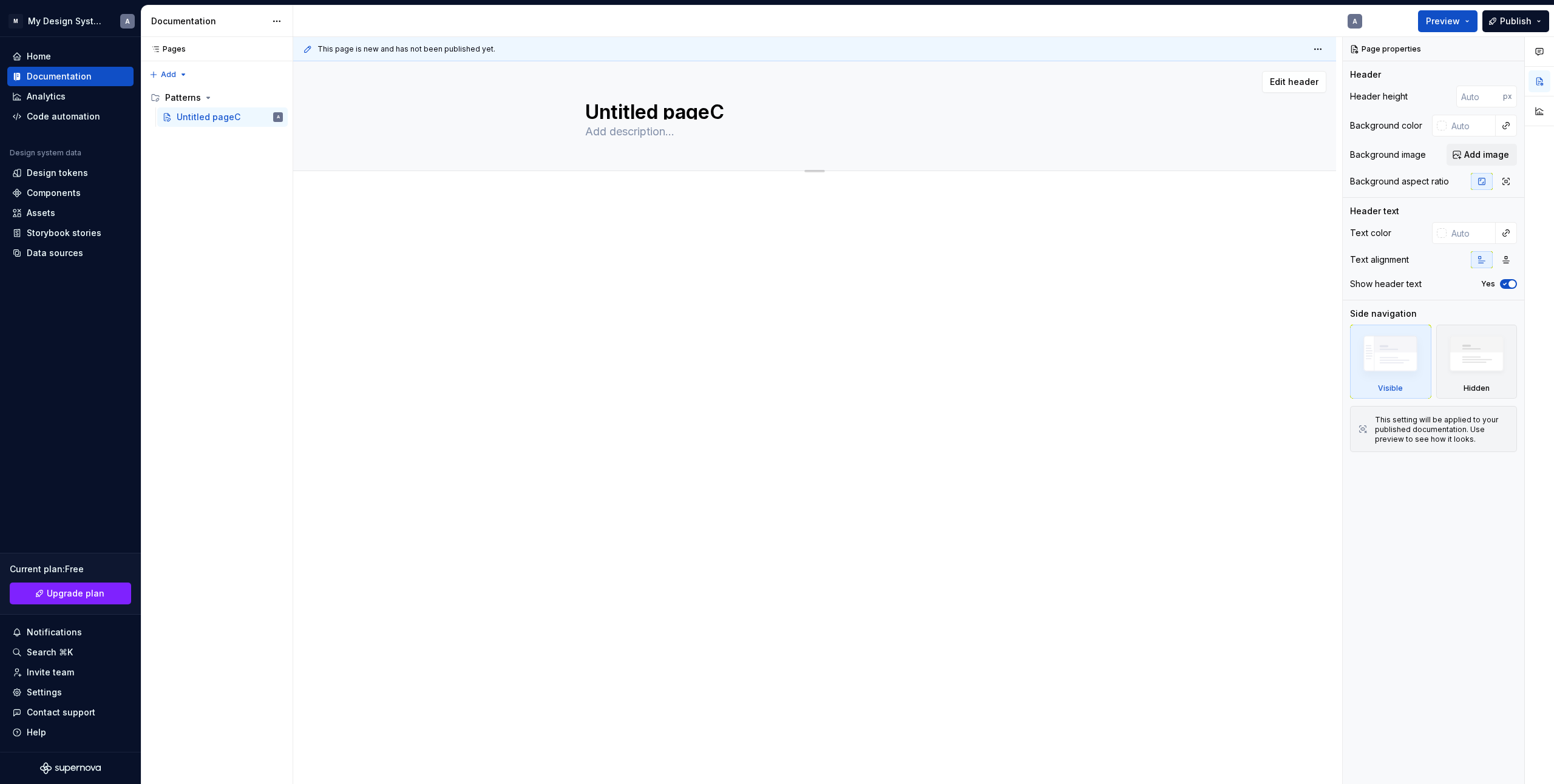
type textarea "Untitled page"
type textarea "*"
type textarea "Untitled pag"
type textarea "*"
type textarea "Untitled pagC"
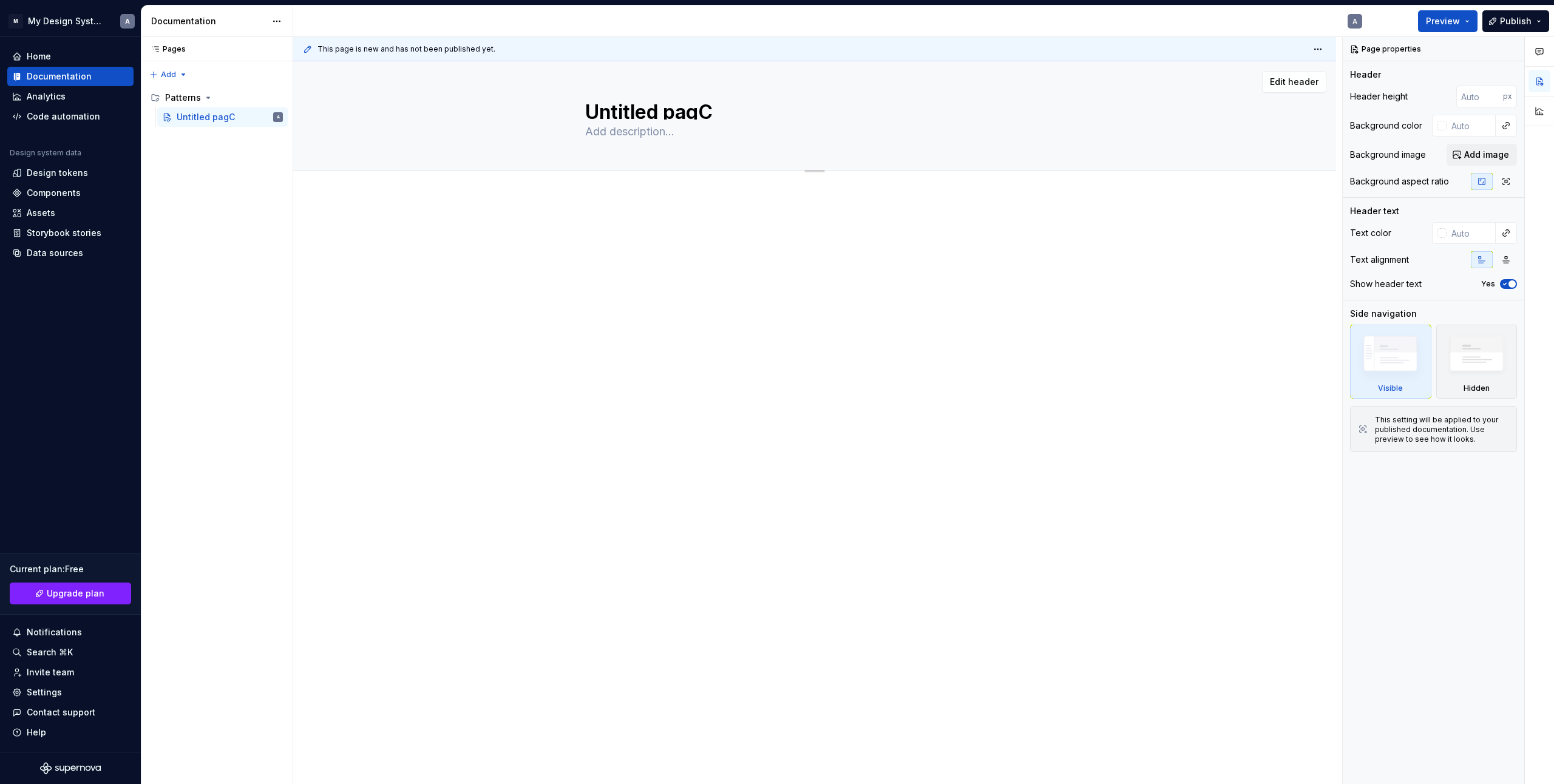
type textarea "*"
type textarea "Untitled pagCh"
type textarea "*"
type textarea "Untitled pagChi"
type textarea "*"
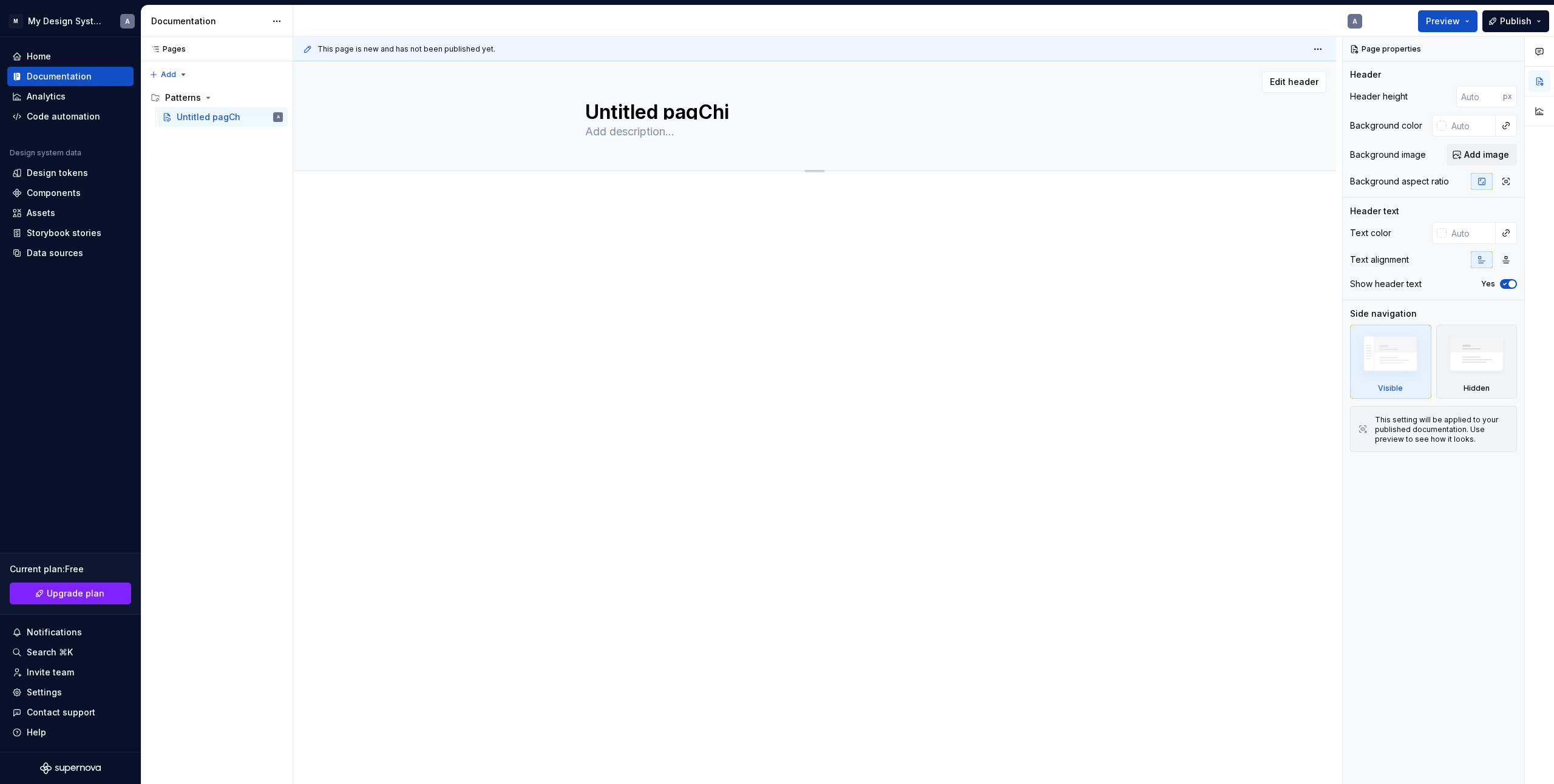
type textarea "Untitled pagChip"
type textarea "*"
type textarea "Untitled pagChips"
drag, startPoint x: 703, startPoint y: 110, endPoint x: 582, endPoint y: 110, distance: 121.0
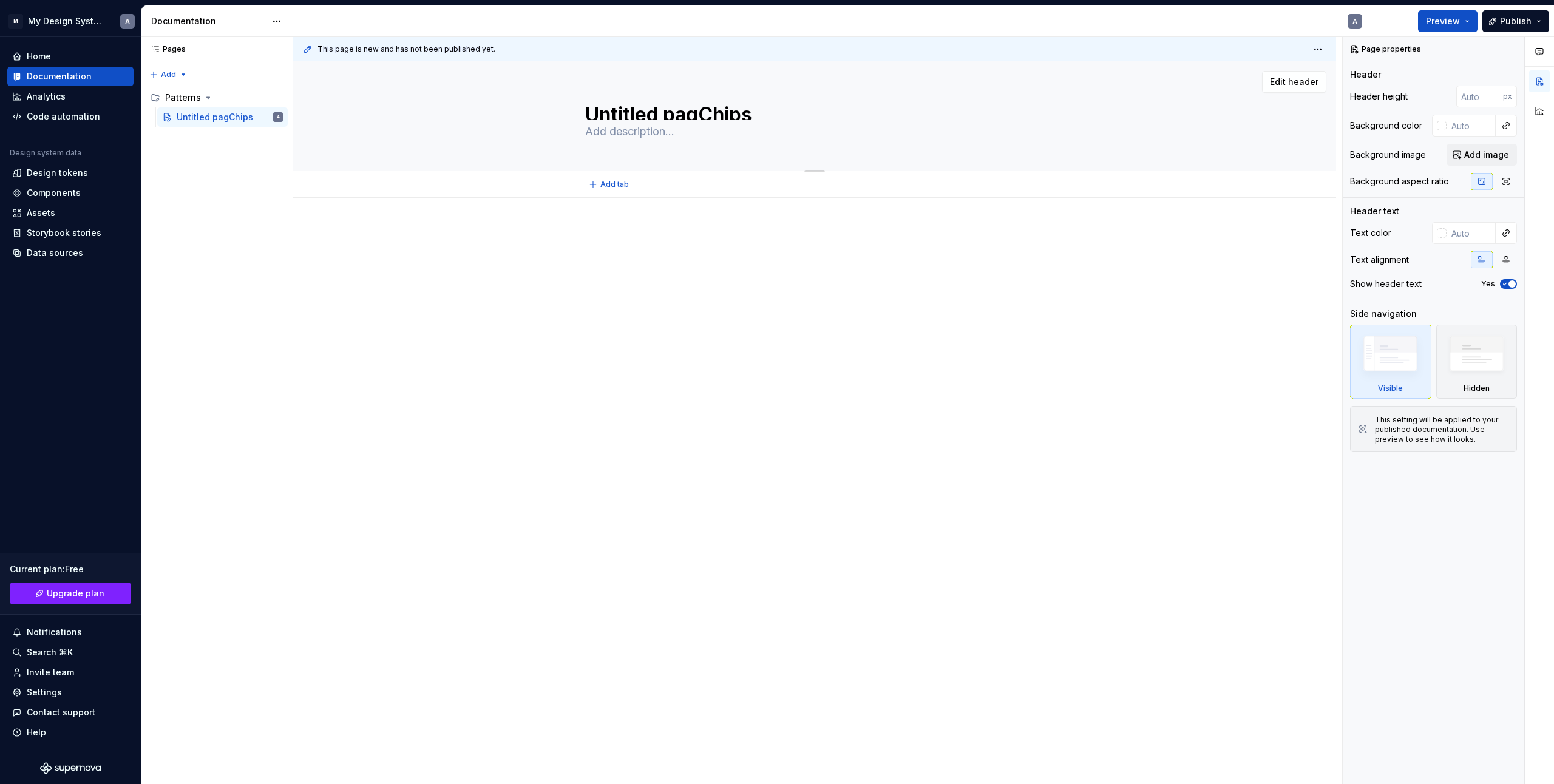
click at [582, 110] on div "Untitled pagChips" at bounding box center [814, 116] width 946 height 109
type textarea "*"
type textarea "Chips"
type textarea "*"
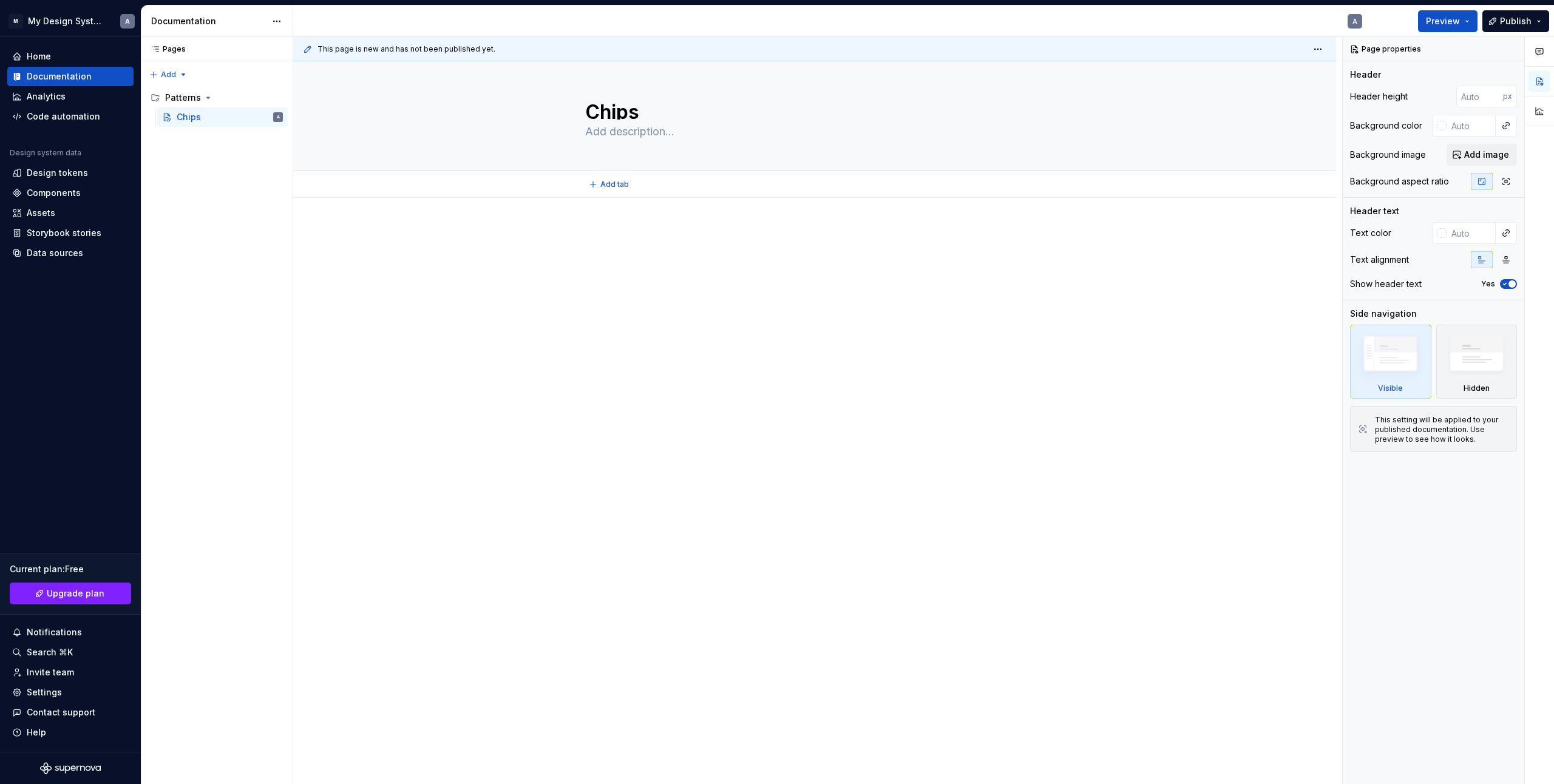
type textarea "Chips"
click at [700, 327] on div at bounding box center [814, 360] width 1043 height 325
type textarea "*"
click at [594, 245] on div at bounding box center [814, 250] width 459 height 46
click at [668, 243] on div at bounding box center [814, 250] width 459 height 46
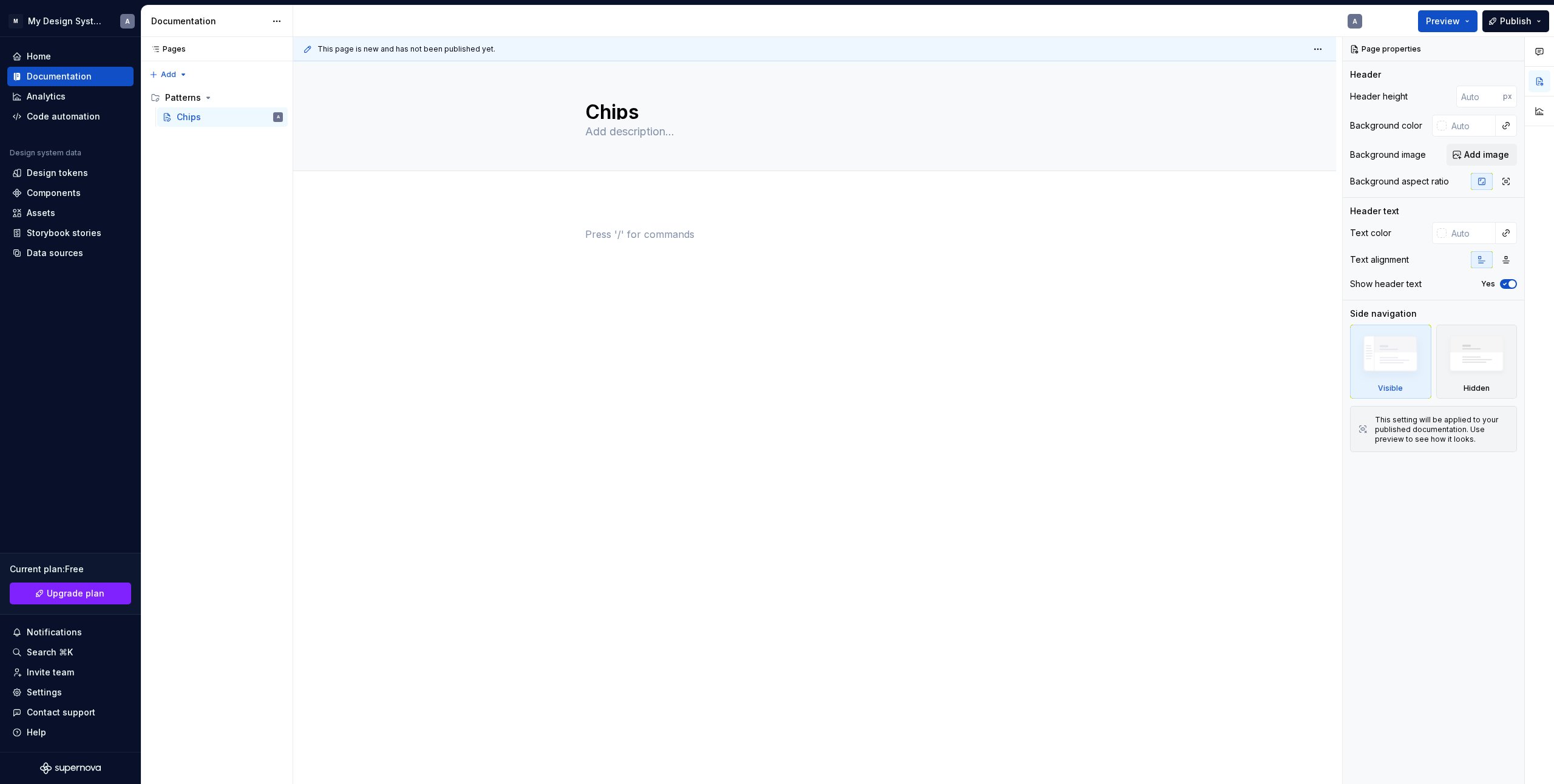
click at [453, 253] on div "This page is new and has not been published yet. Chips Edit header" at bounding box center [818, 411] width 1049 height 748
click at [632, 387] on div at bounding box center [814, 360] width 1043 height 325
drag, startPoint x: 656, startPoint y: 240, endPoint x: 586, endPoint y: 229, distance: 70.9
click at [655, 240] on p at bounding box center [814, 234] width 459 height 15
click at [562, 226] on div at bounding box center [814, 360] width 1043 height 325
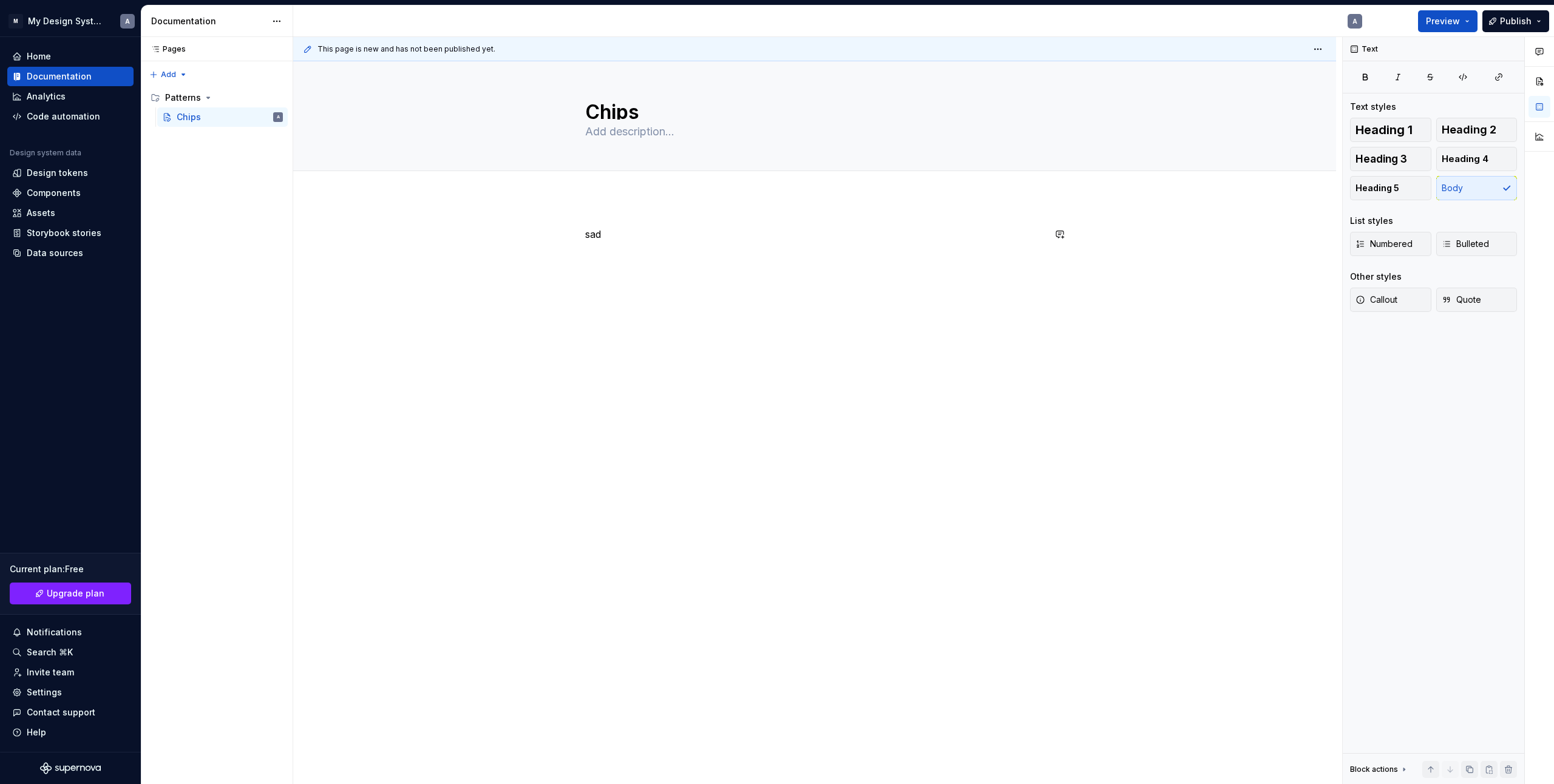
click at [600, 264] on div "sad" at bounding box center [814, 250] width 459 height 46
click at [561, 236] on button "button" at bounding box center [560, 234] width 17 height 17
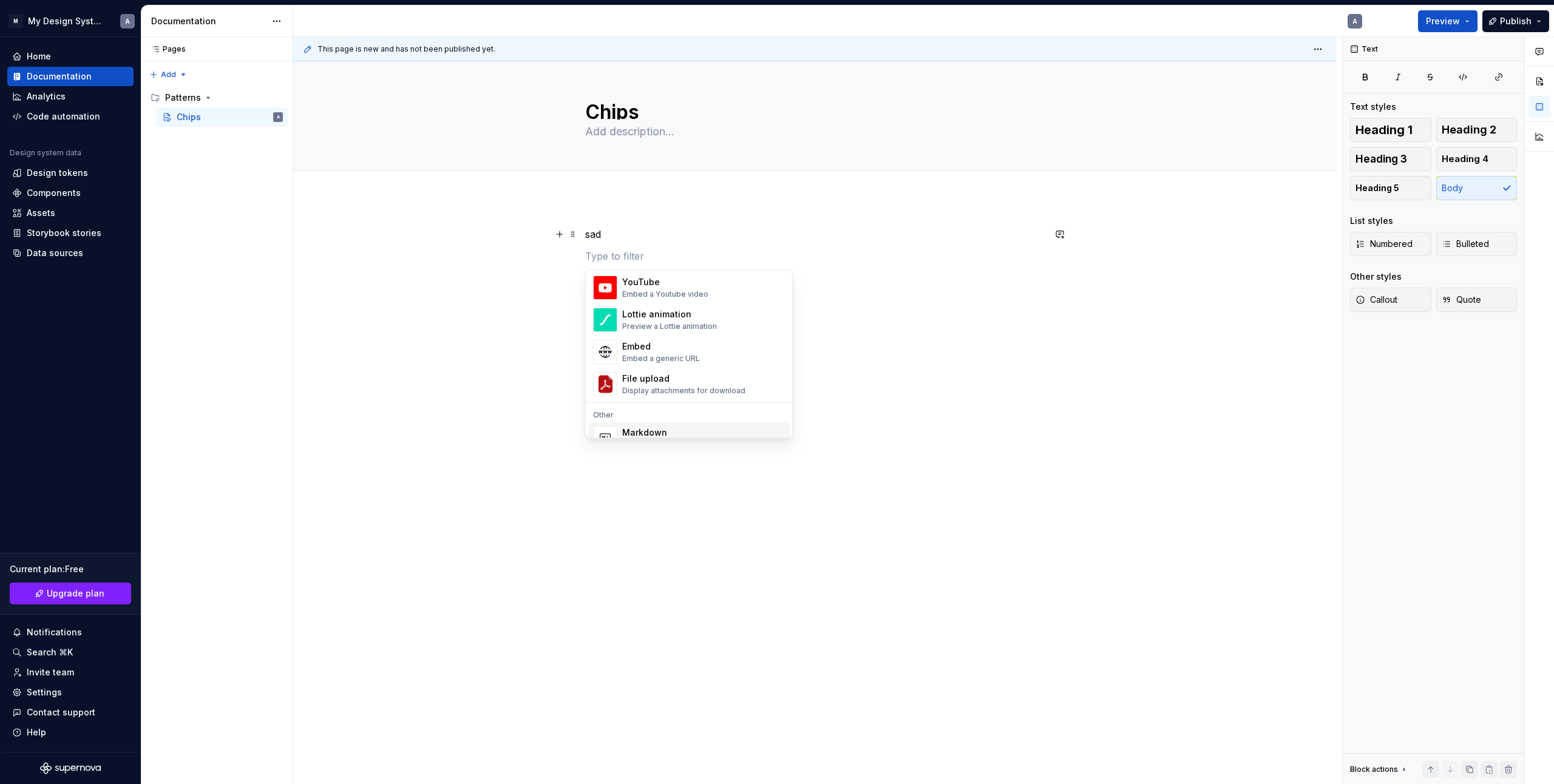
scroll to position [602, 0]
click at [667, 318] on div "Embed Storybook canvas" at bounding box center [668, 323] width 93 height 10
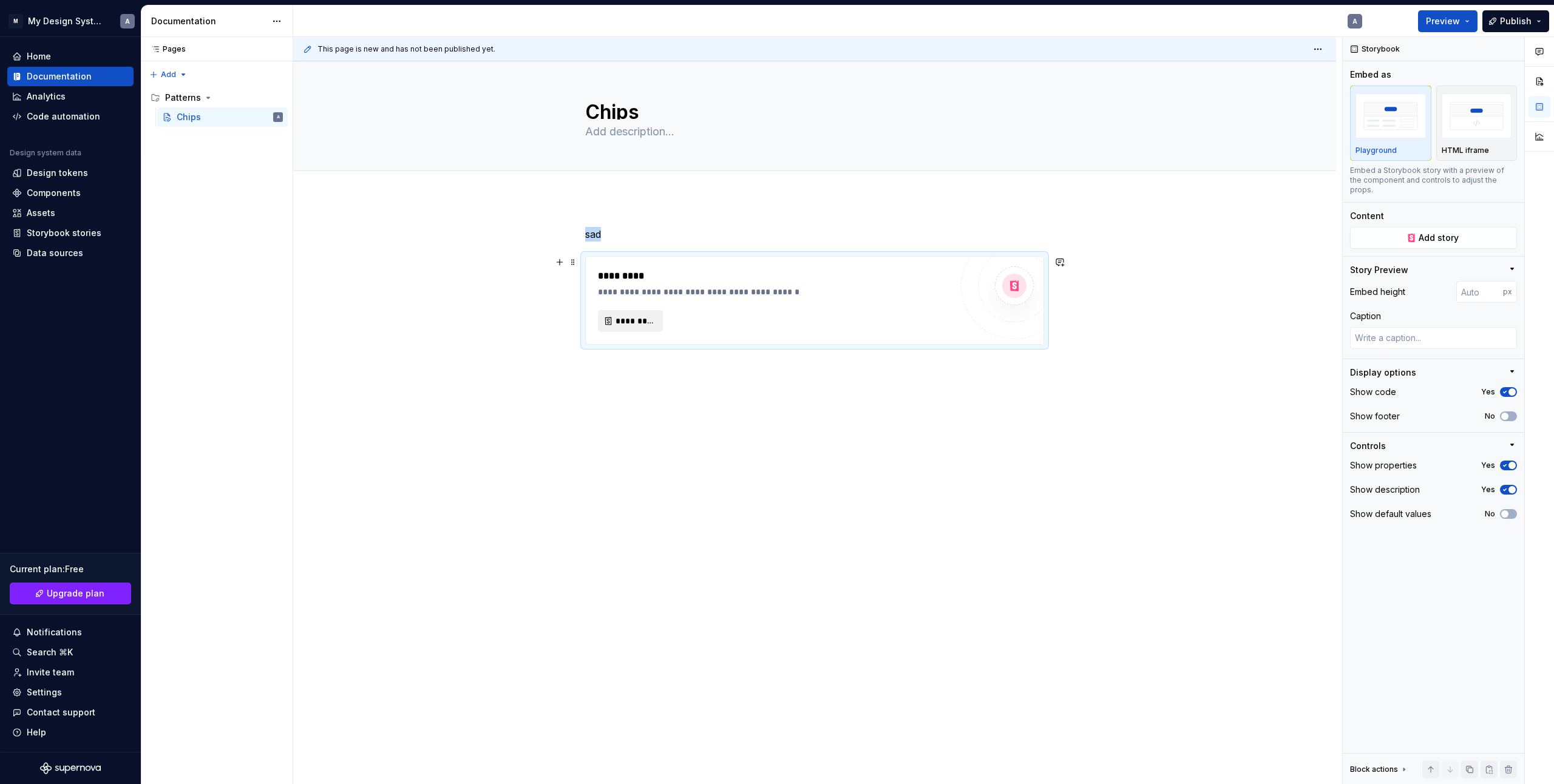
click at [632, 325] on span "*********" at bounding box center [635, 321] width 39 height 12
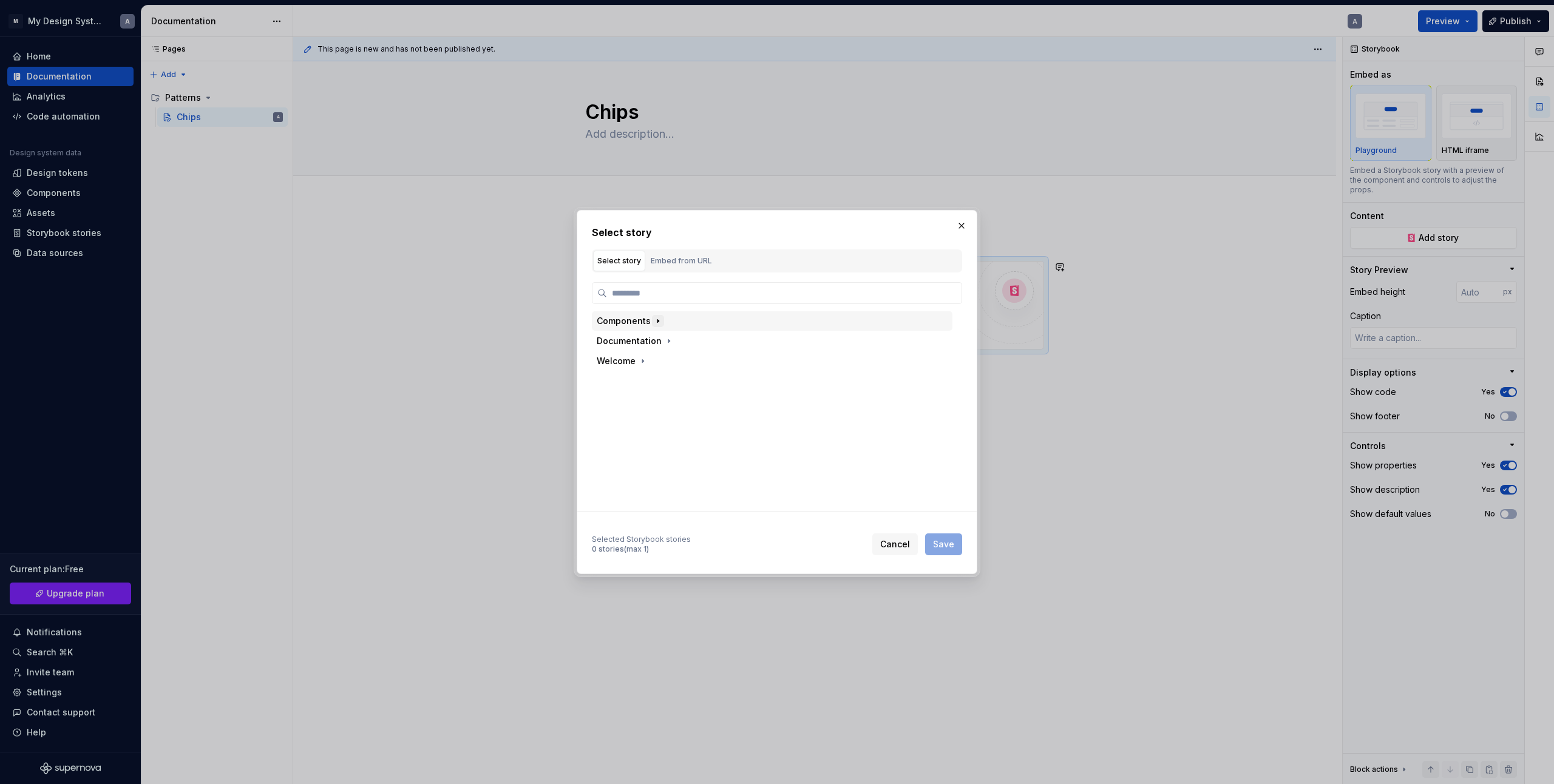
click at [657, 324] on icon "button" at bounding box center [658, 321] width 10 height 10
click at [658, 460] on icon "button" at bounding box center [658, 462] width 1 height 3
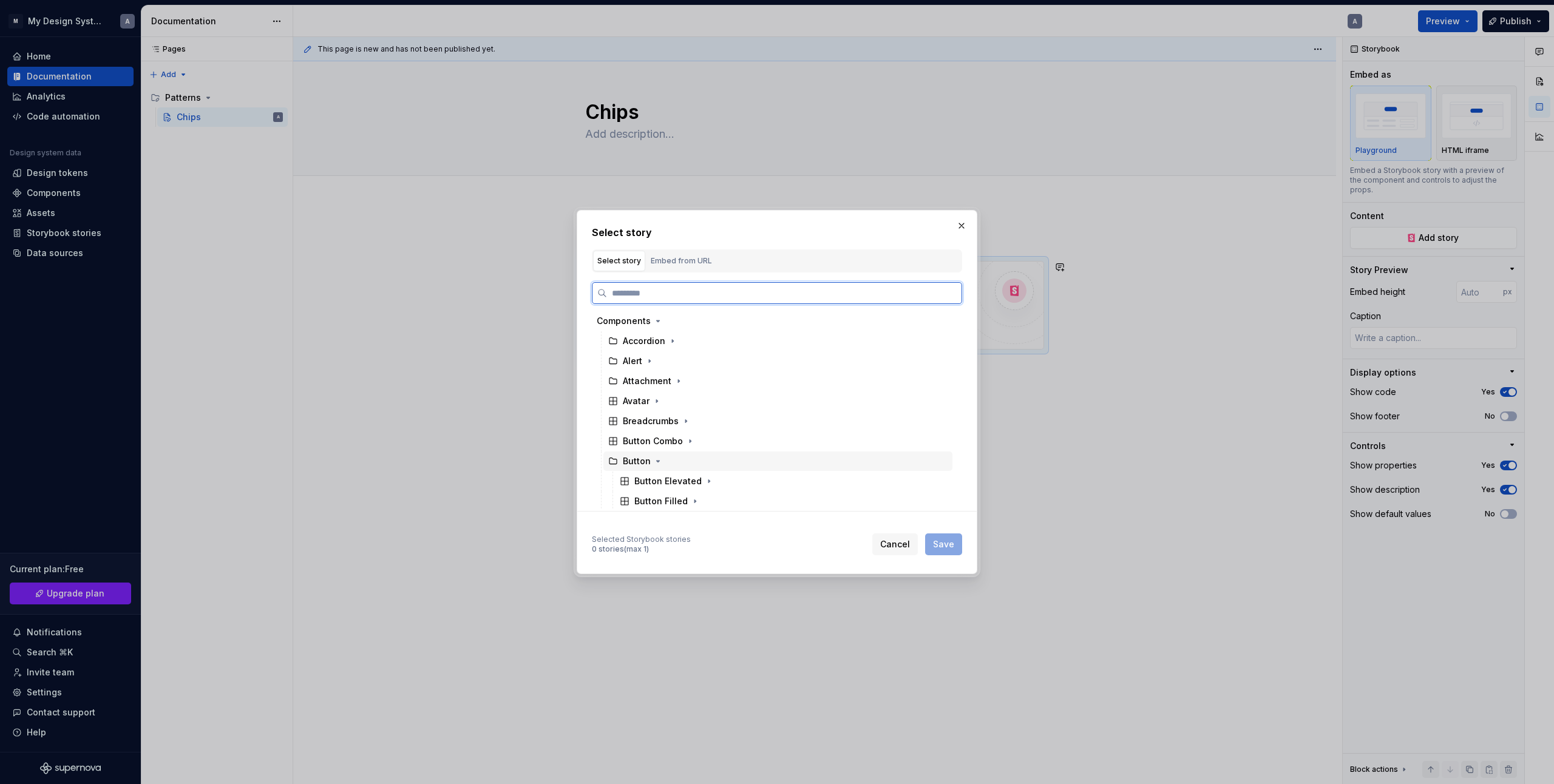
scroll to position [61, 0]
click at [691, 446] on button "button" at bounding box center [695, 440] width 12 height 12
click at [687, 455] on div "Button Filled" at bounding box center [672, 460] width 54 height 12
click at [956, 548] on button "Save" at bounding box center [944, 544] width 37 height 22
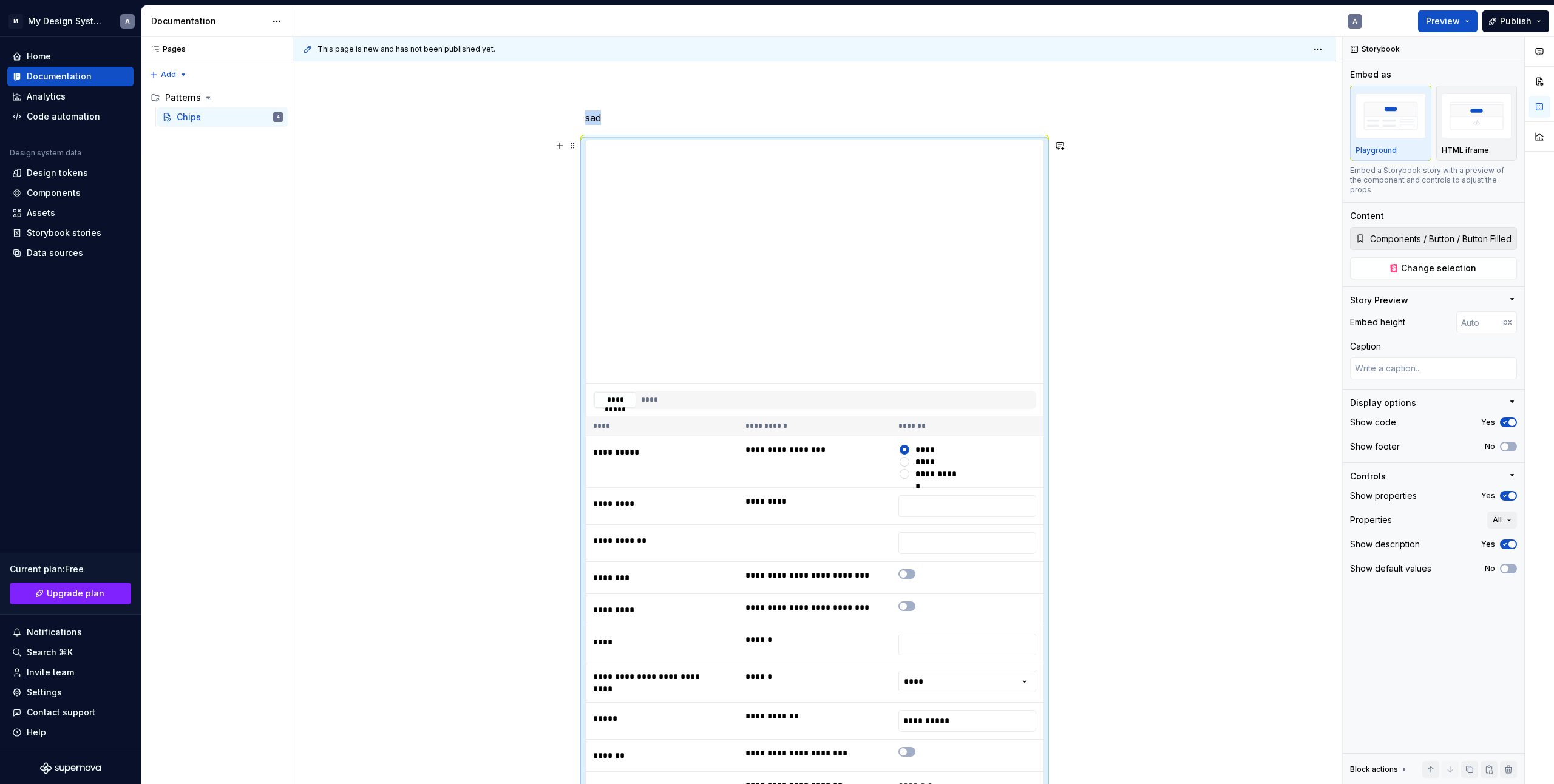
scroll to position [182, 0]
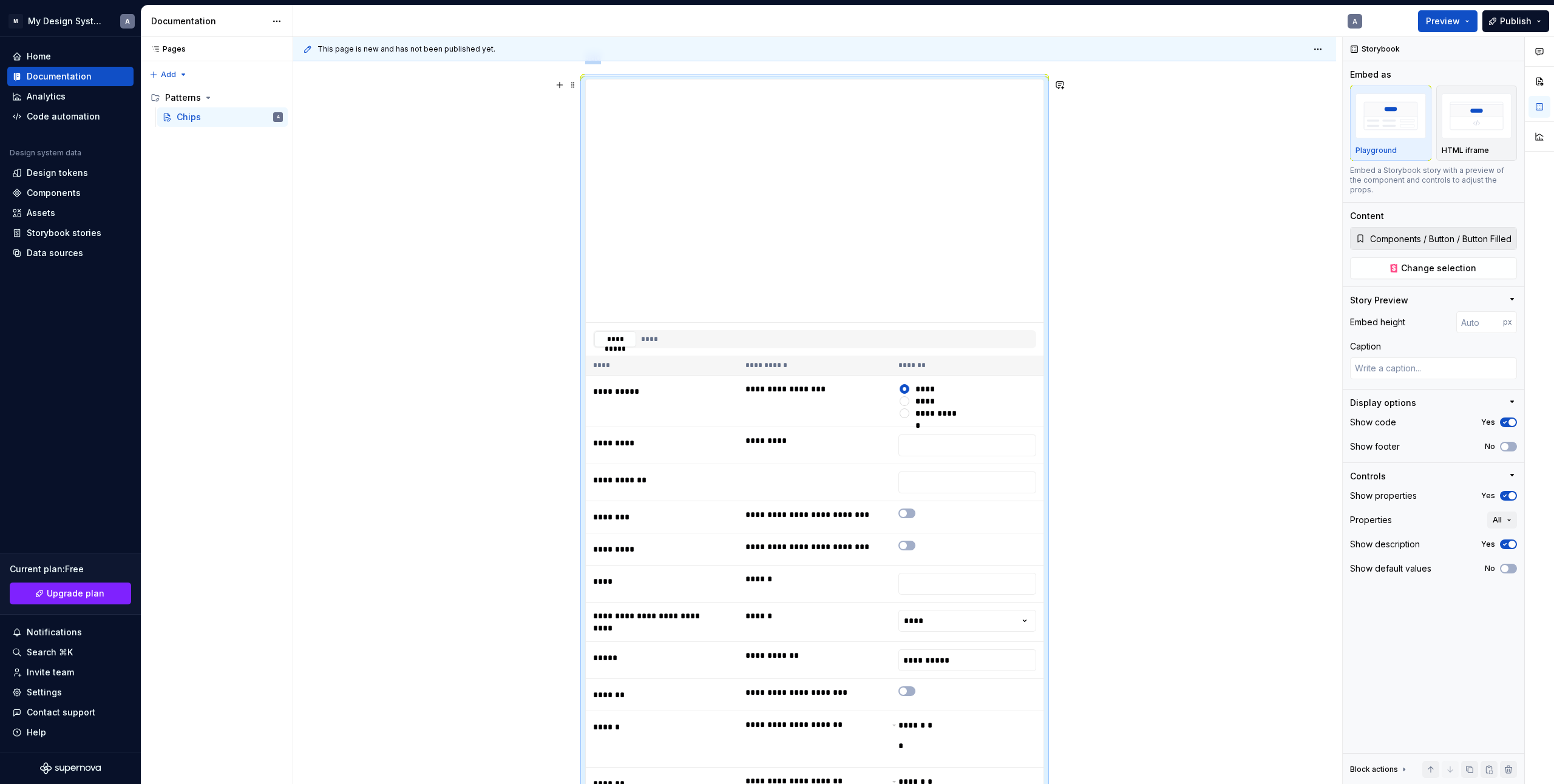
click at [1132, 484] on div "**********" at bounding box center [814, 728] width 1043 height 1415
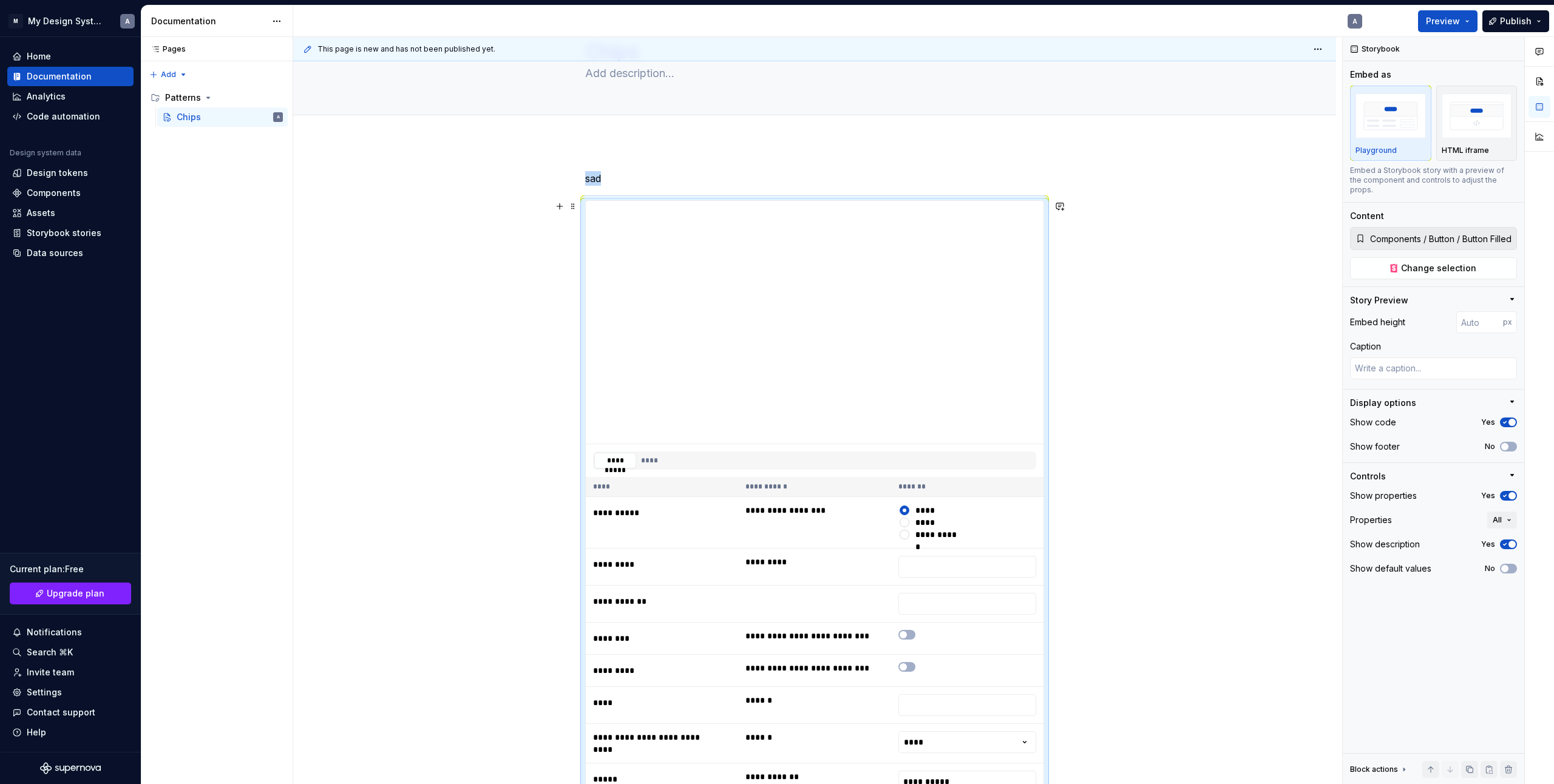
scroll to position [0, 0]
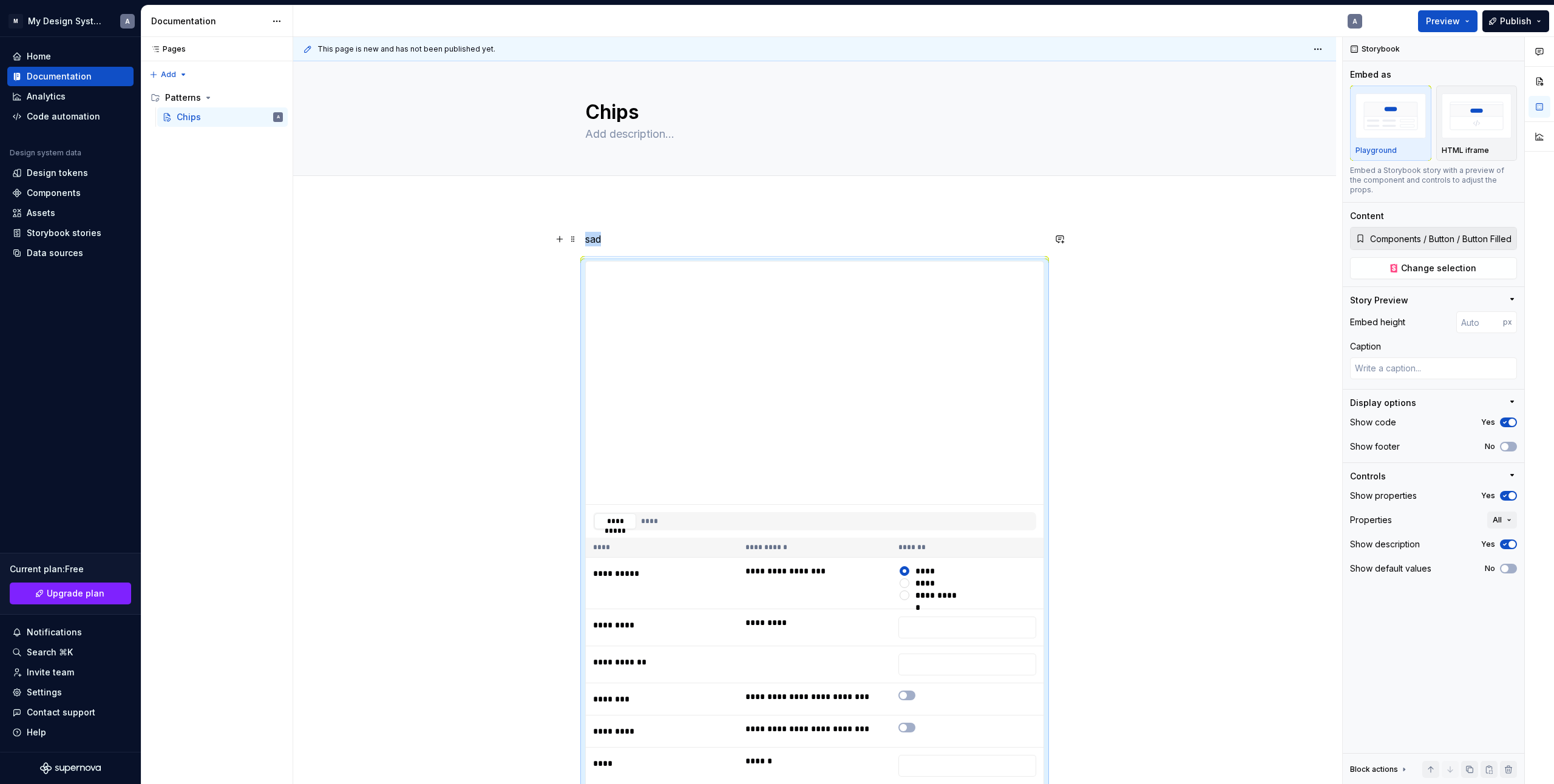
click at [621, 237] on p "sad" at bounding box center [814, 239] width 459 height 15
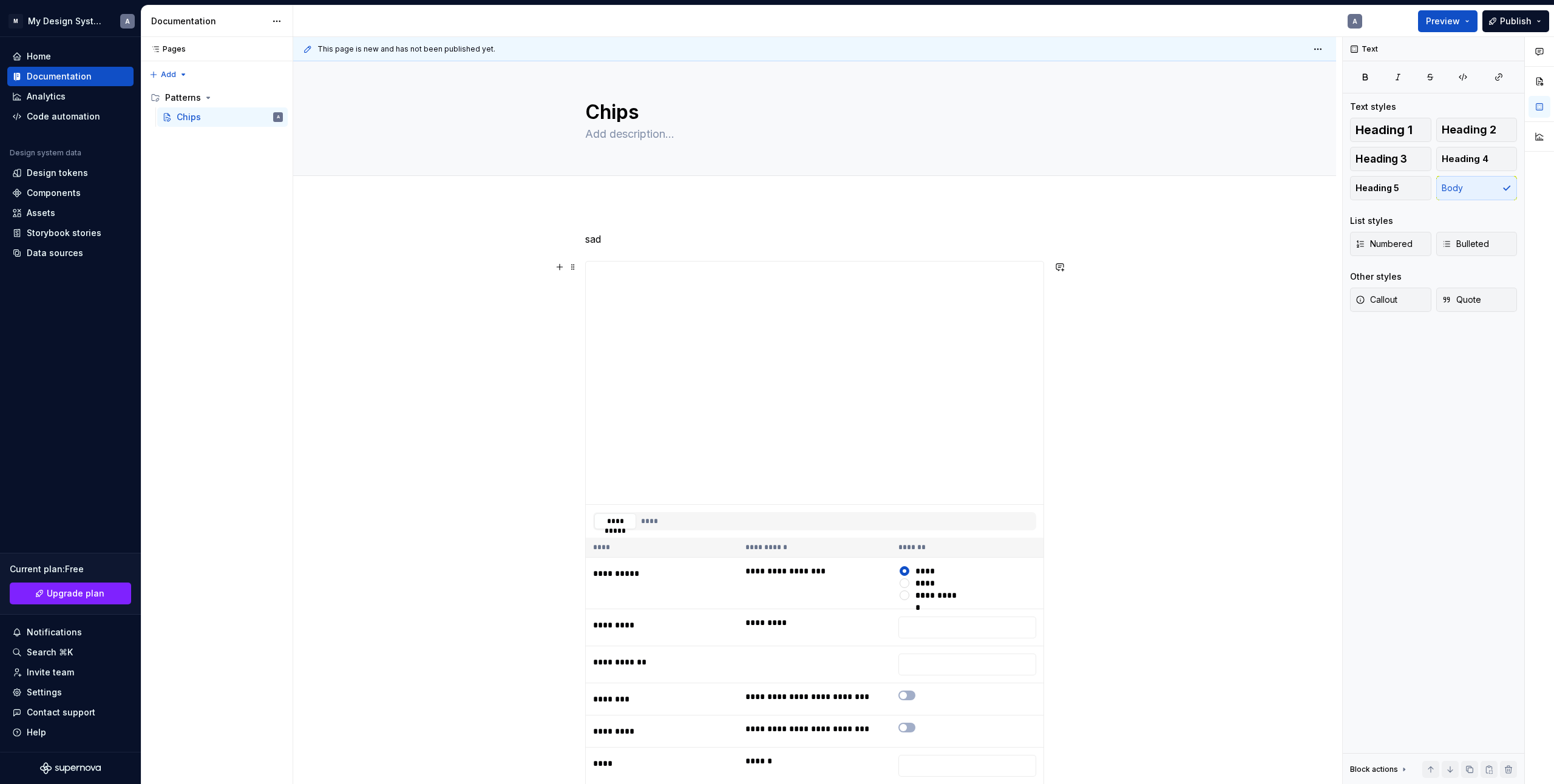
scroll to position [61, 0]
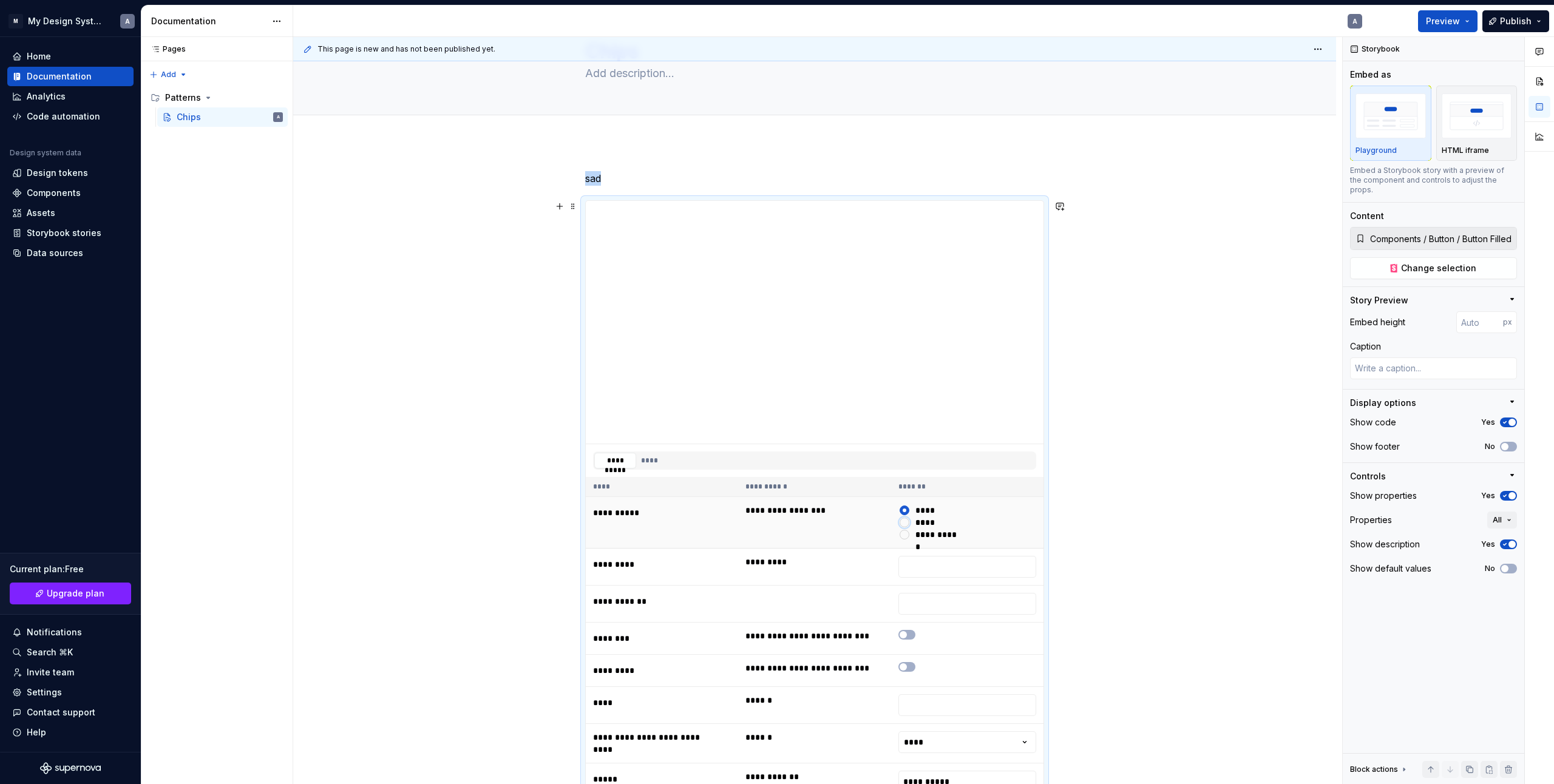
drag, startPoint x: 901, startPoint y: 521, endPoint x: 908, endPoint y: 515, distance: 9.2
click at [903, 519] on button "*******" at bounding box center [904, 522] width 10 height 10
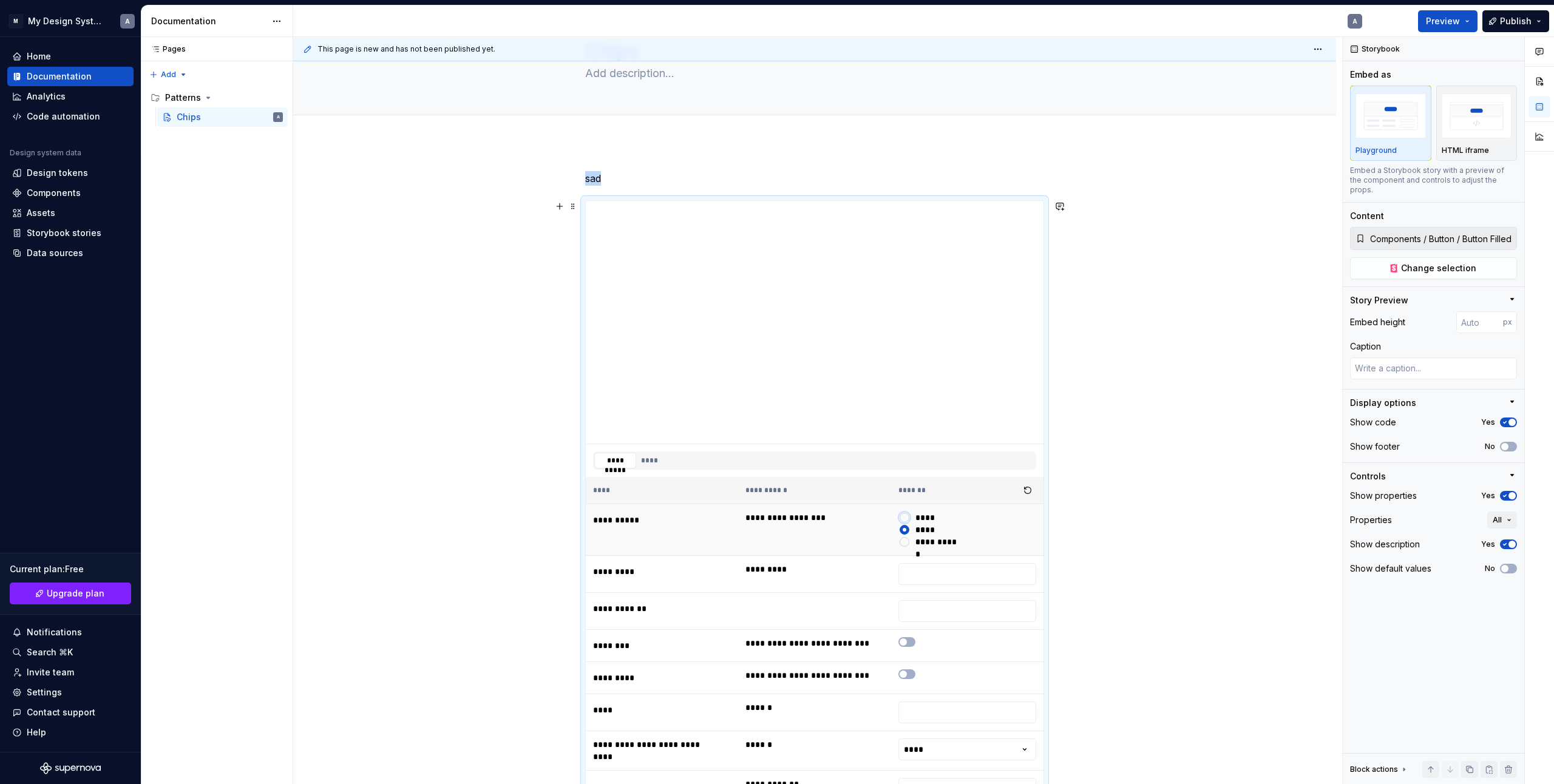
click at [907, 515] on button "*******" at bounding box center [904, 517] width 10 height 10
click at [907, 530] on button "*******" at bounding box center [904, 530] width 10 height 10
click at [906, 512] on div at bounding box center [904, 517] width 12 height 12
click at [1509, 419] on span "button" at bounding box center [1512, 422] width 7 height 7
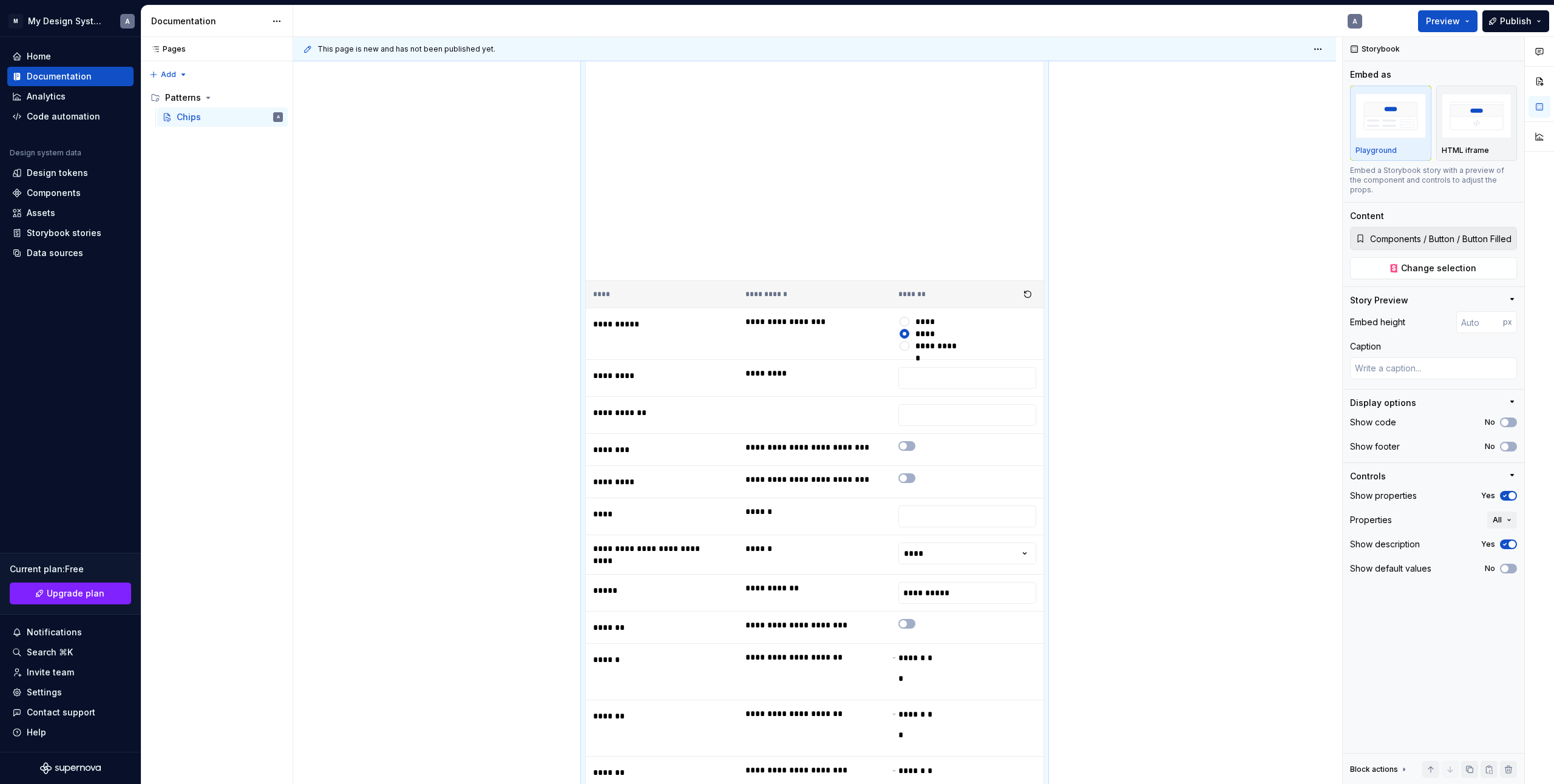
scroll to position [0, 0]
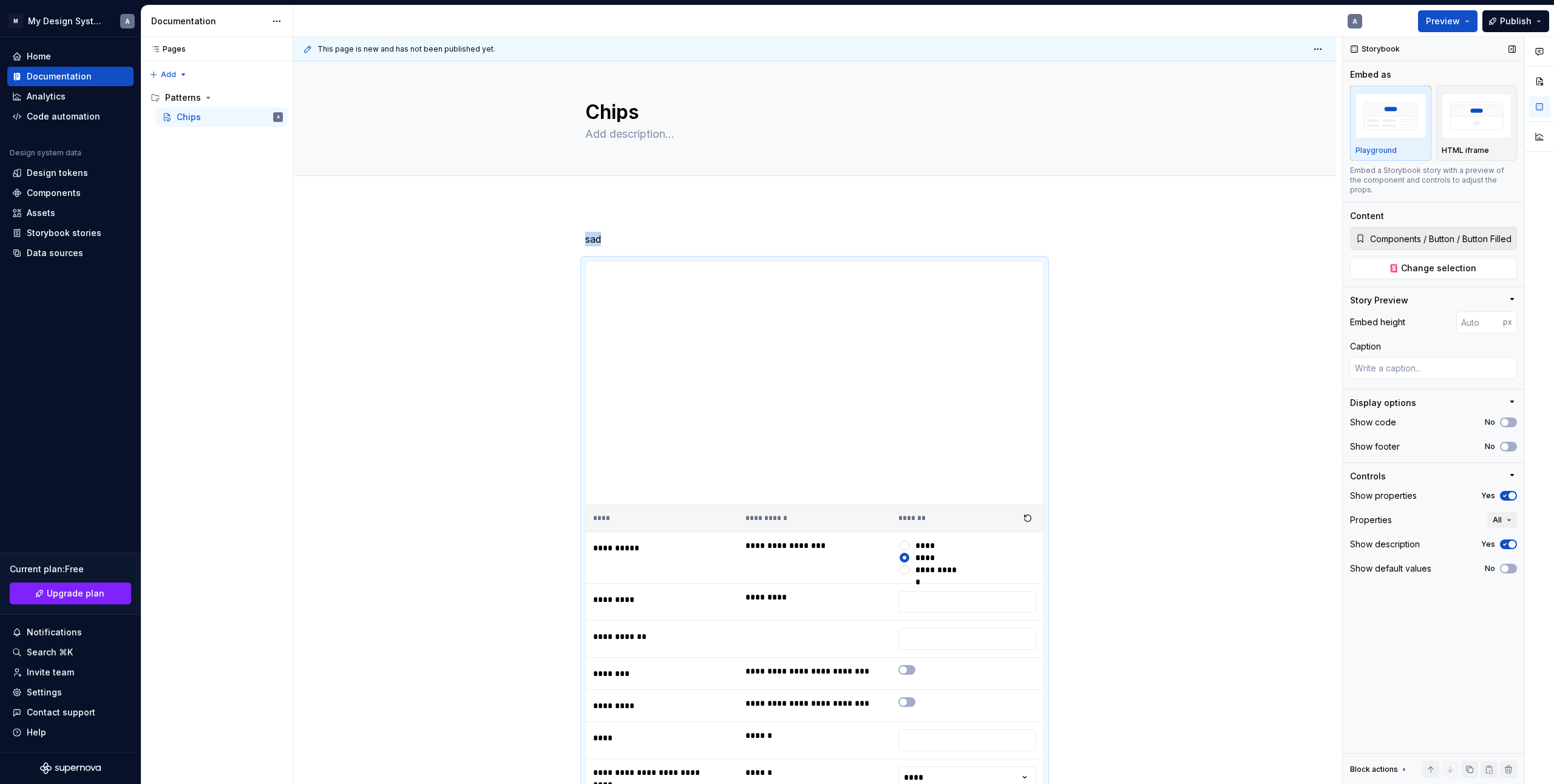
click at [1509, 541] on span "button" at bounding box center [1512, 544] width 7 height 7
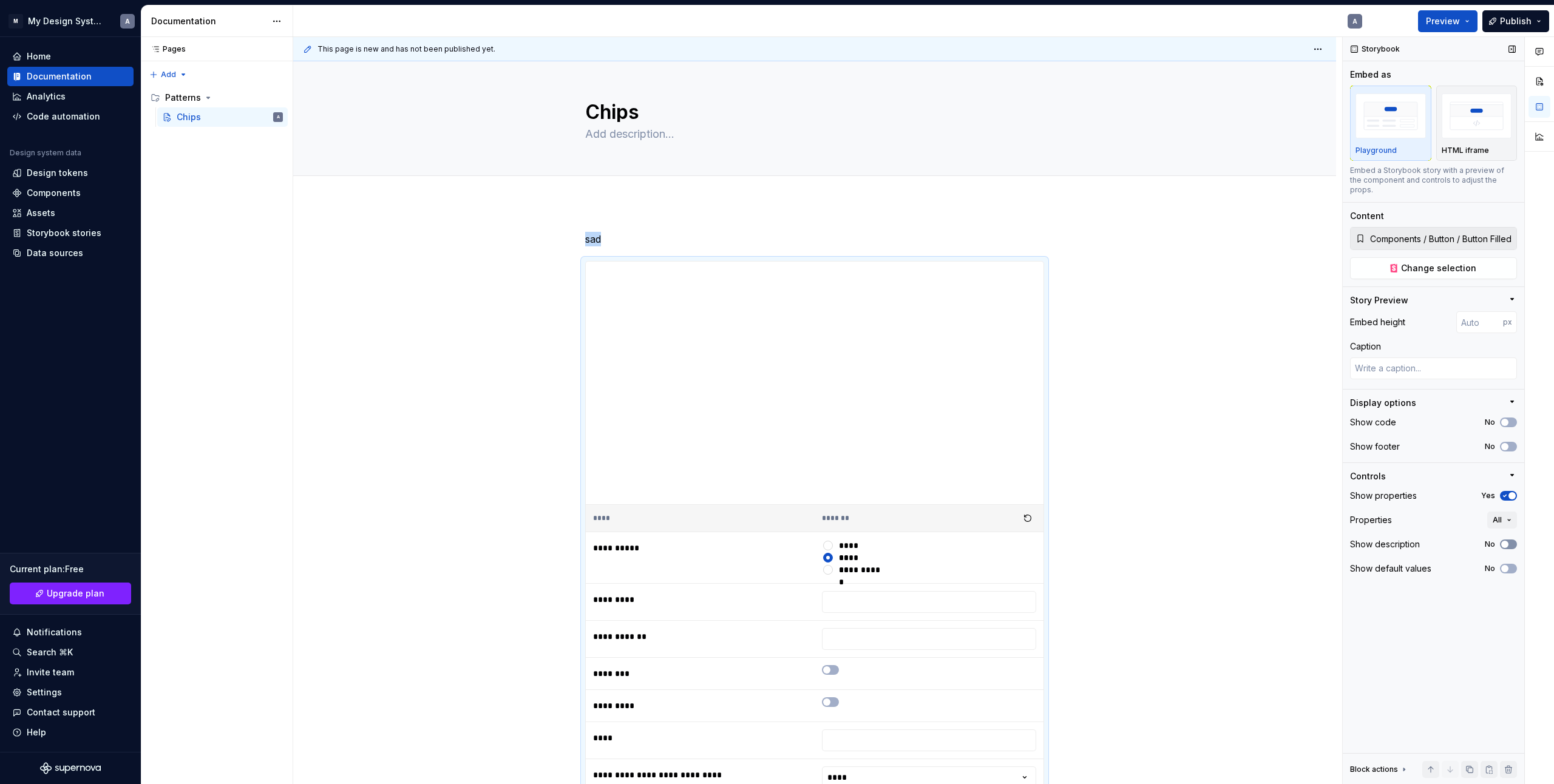
scroll to position [224, 0]
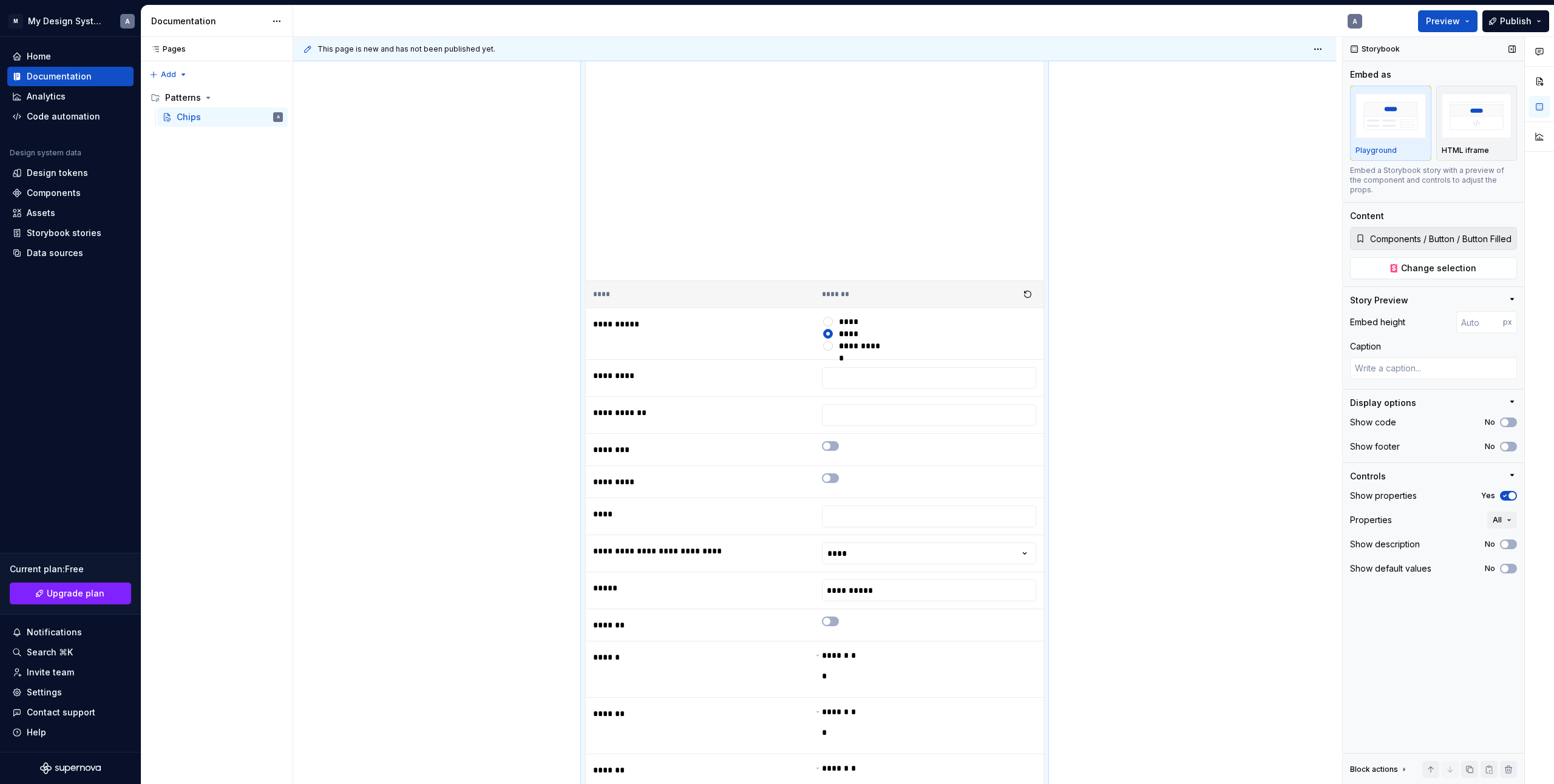
click at [1511, 491] on div "Show properties Yes" at bounding box center [1434, 496] width 167 height 17
click at [1511, 492] on span "button" at bounding box center [1512, 495] width 7 height 7
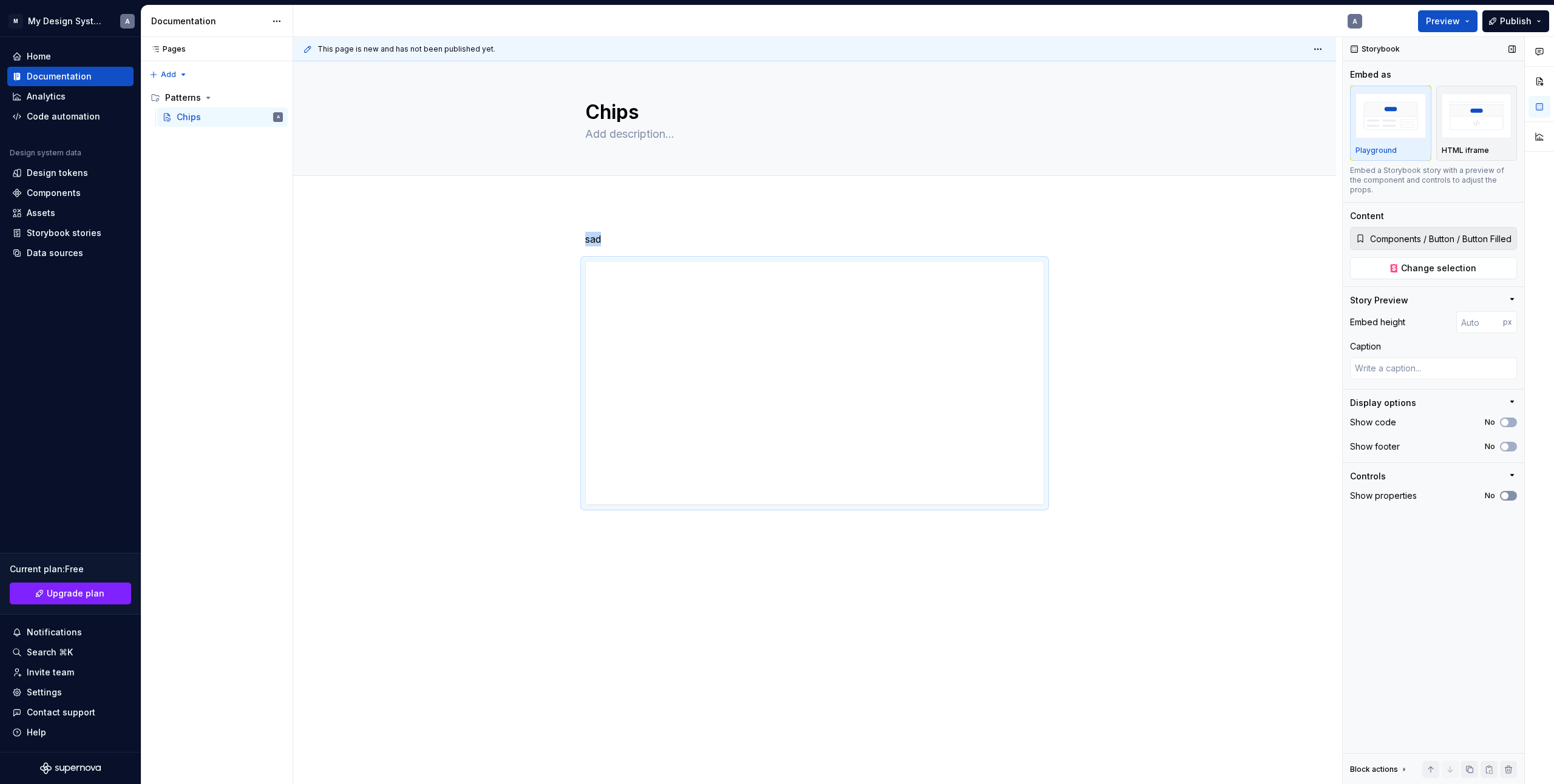
scroll to position [0, 0]
click at [1503, 491] on button "No" at bounding box center [1509, 495] width 17 height 10
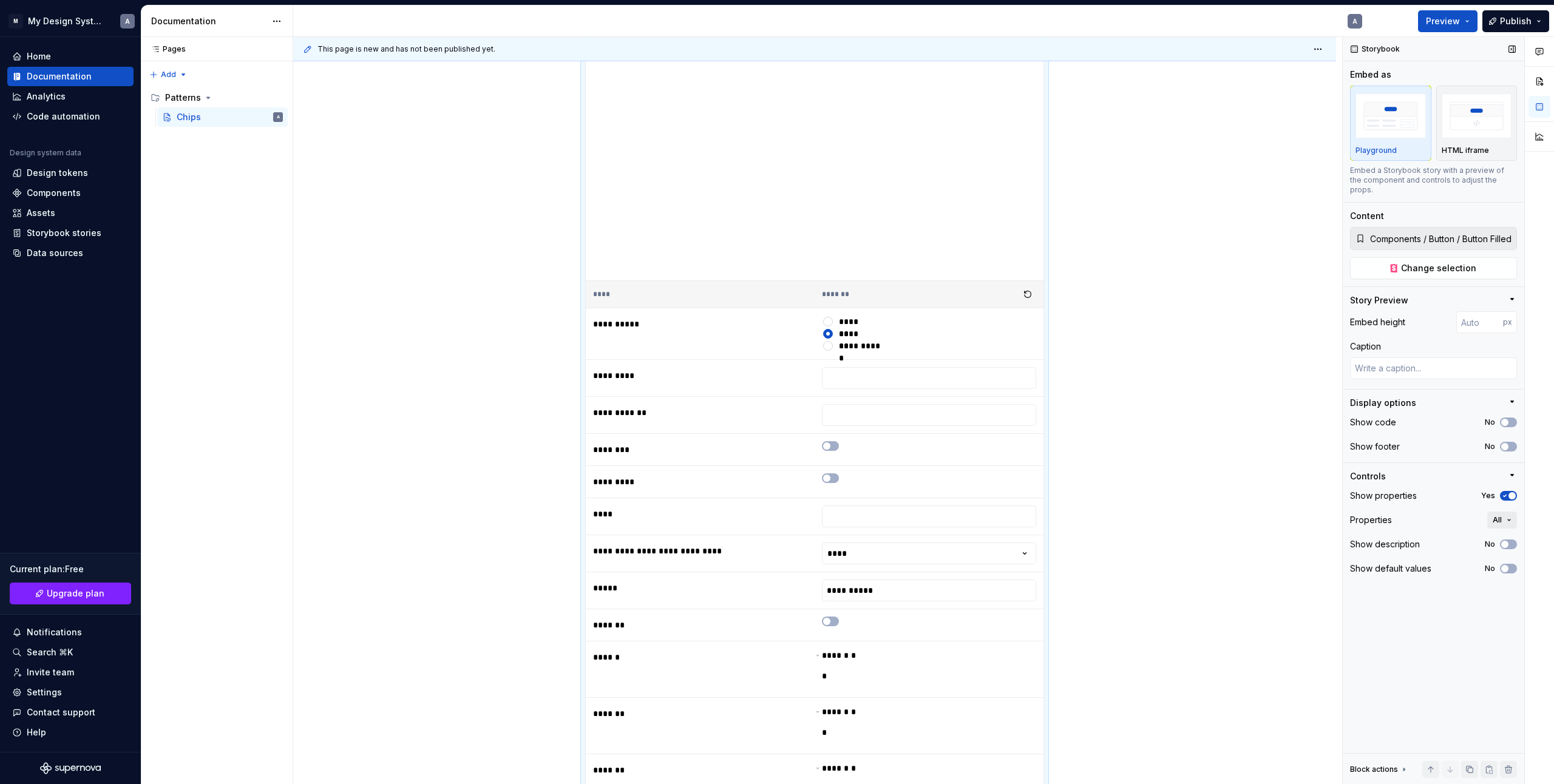
click at [1507, 511] on button "All" at bounding box center [1502, 520] width 30 height 17
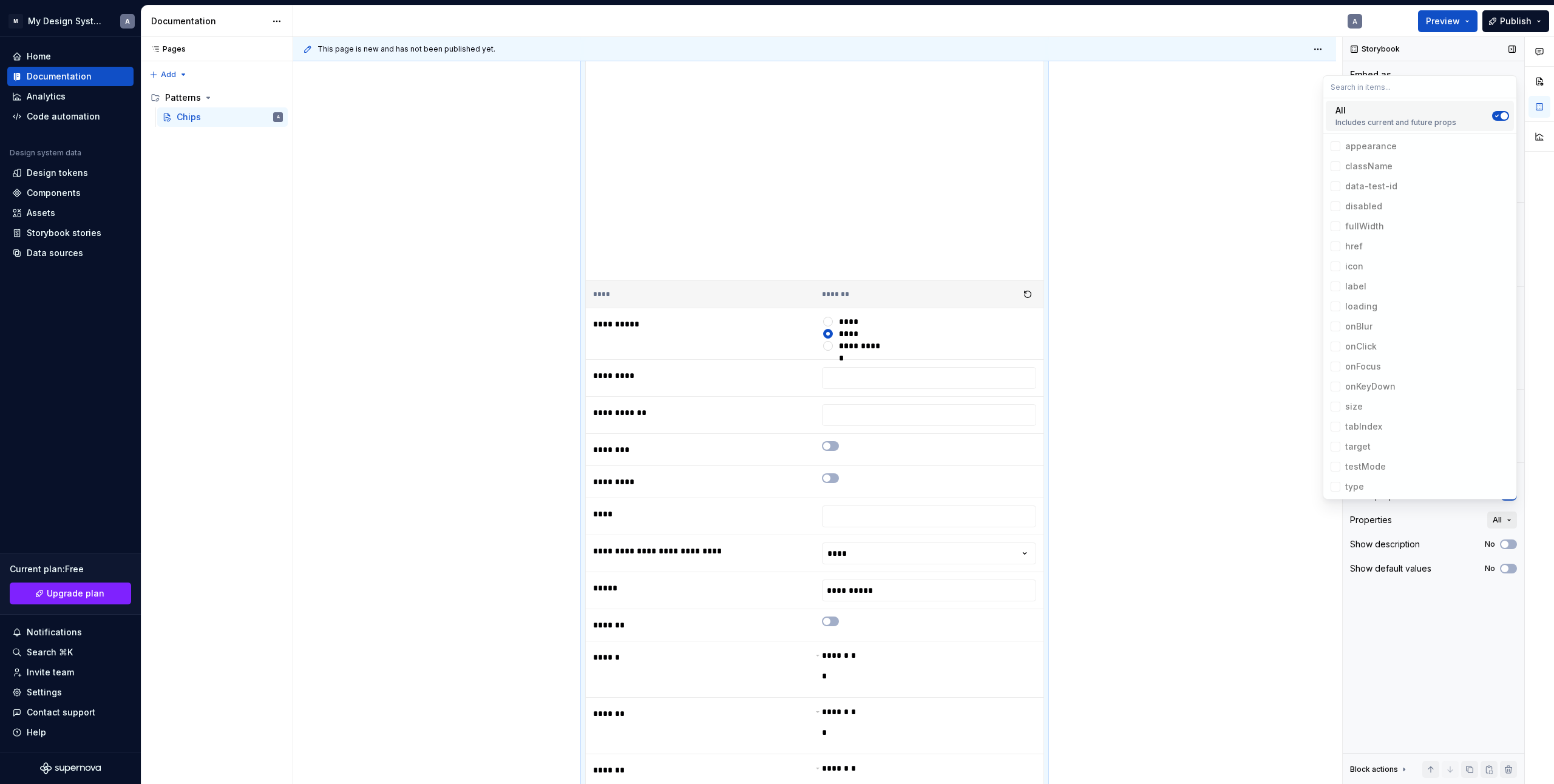
click at [1511, 511] on button "All" at bounding box center [1502, 520] width 30 height 17
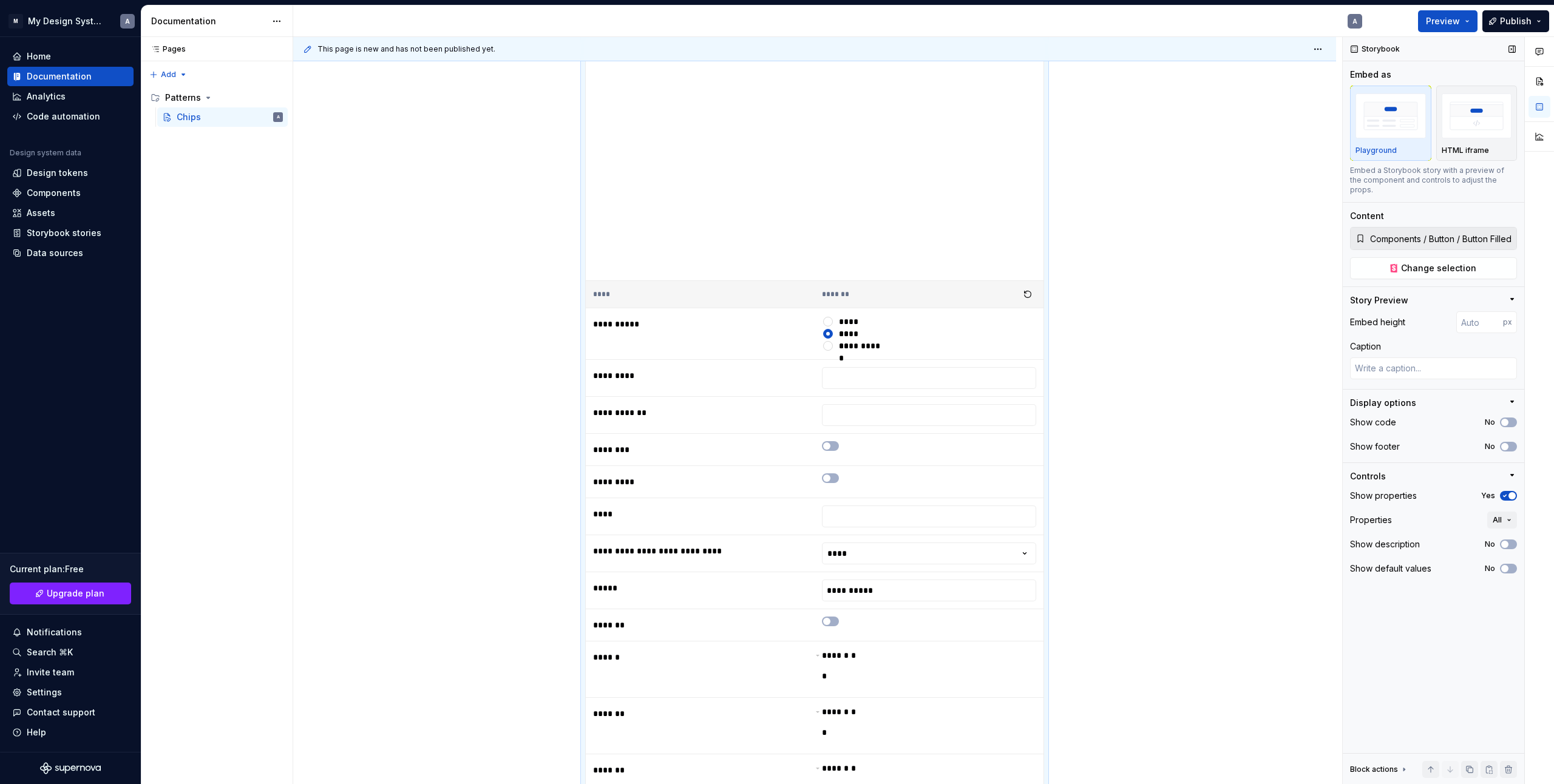
click at [1510, 492] on span "button" at bounding box center [1512, 495] width 7 height 7
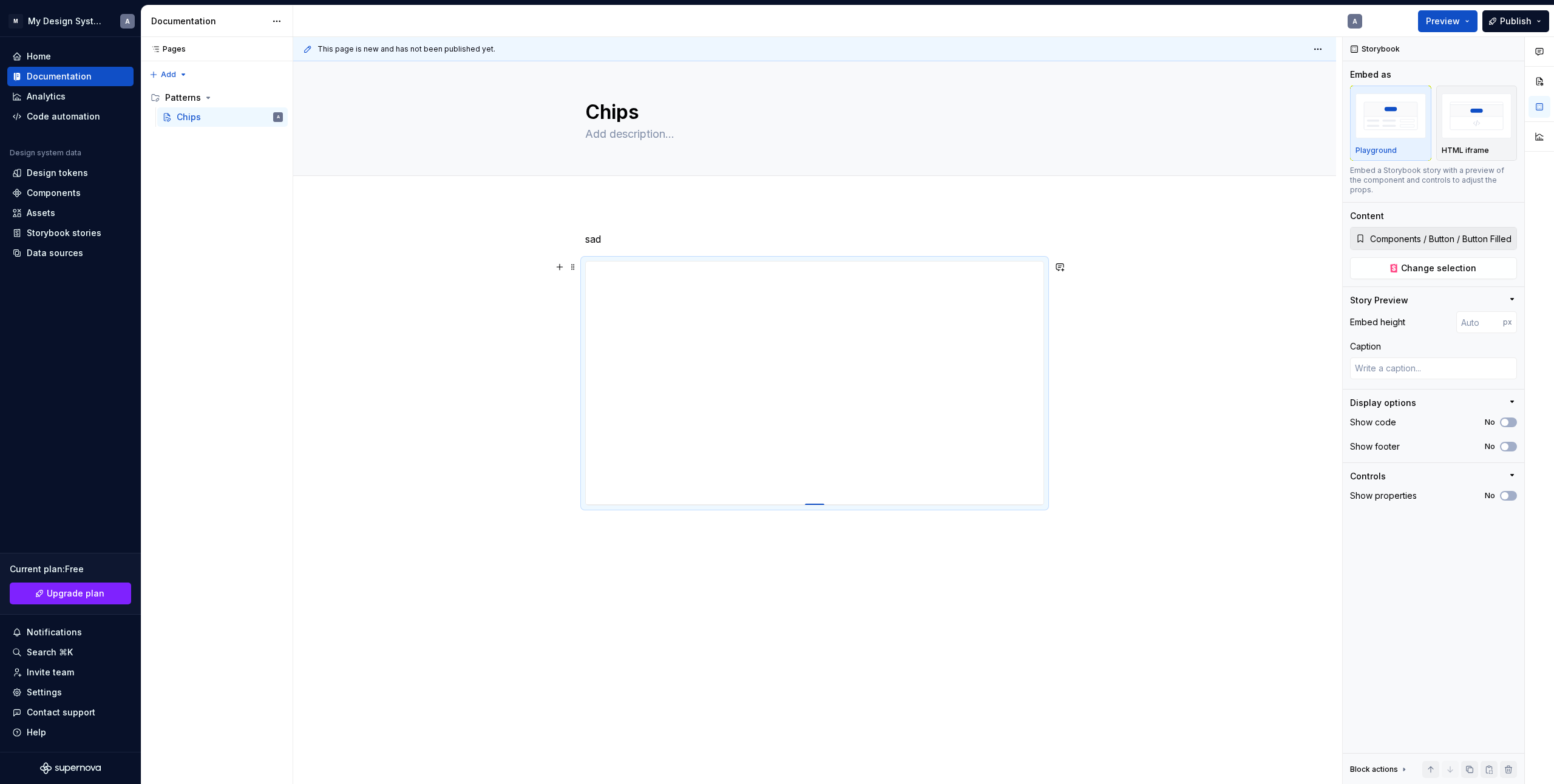
type textarea "*"
type input "396"
type textarea "*"
type input "374"
type textarea "*"
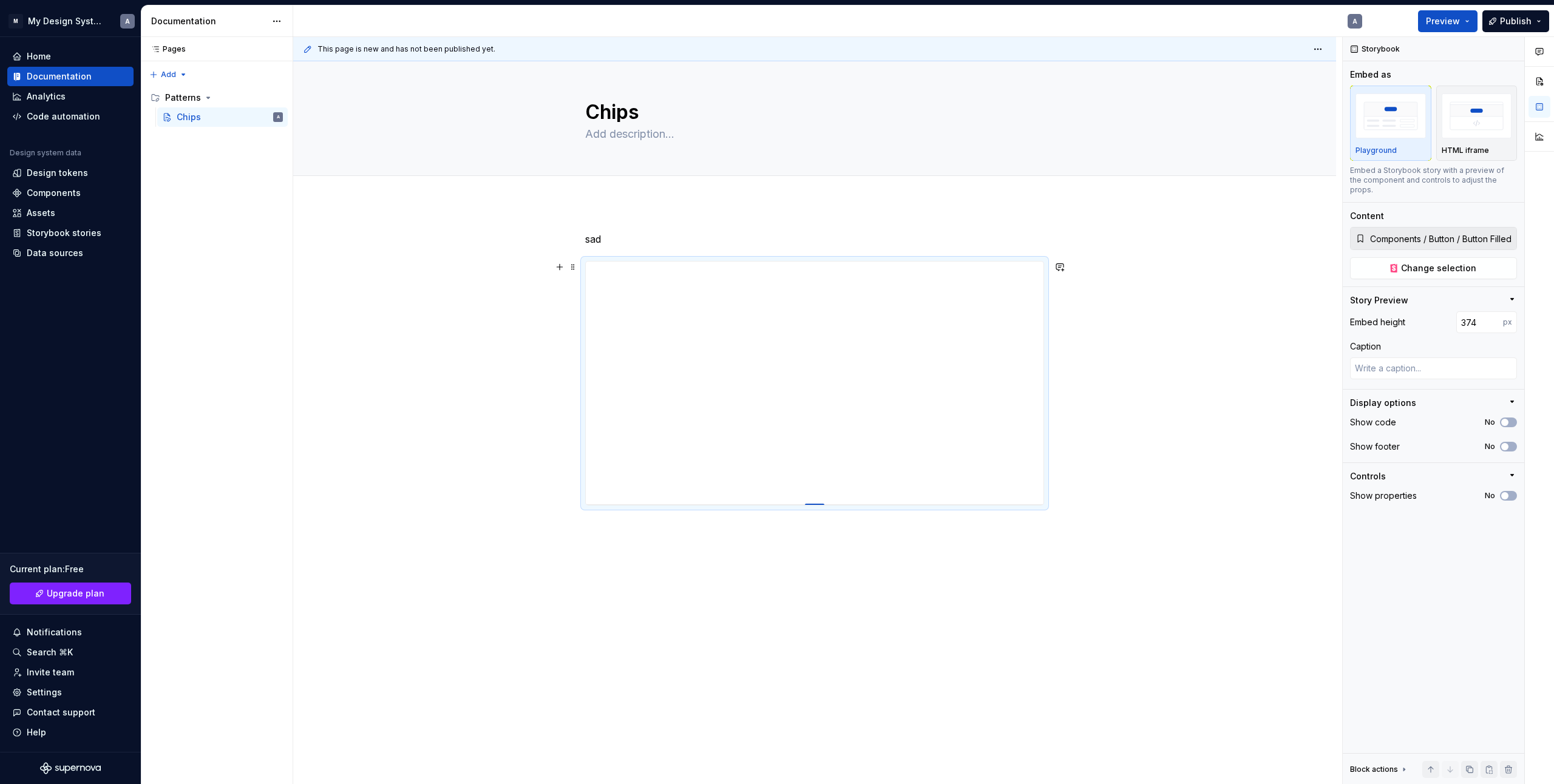
type input "367"
type textarea "*"
type input "362"
type textarea "*"
type input "359"
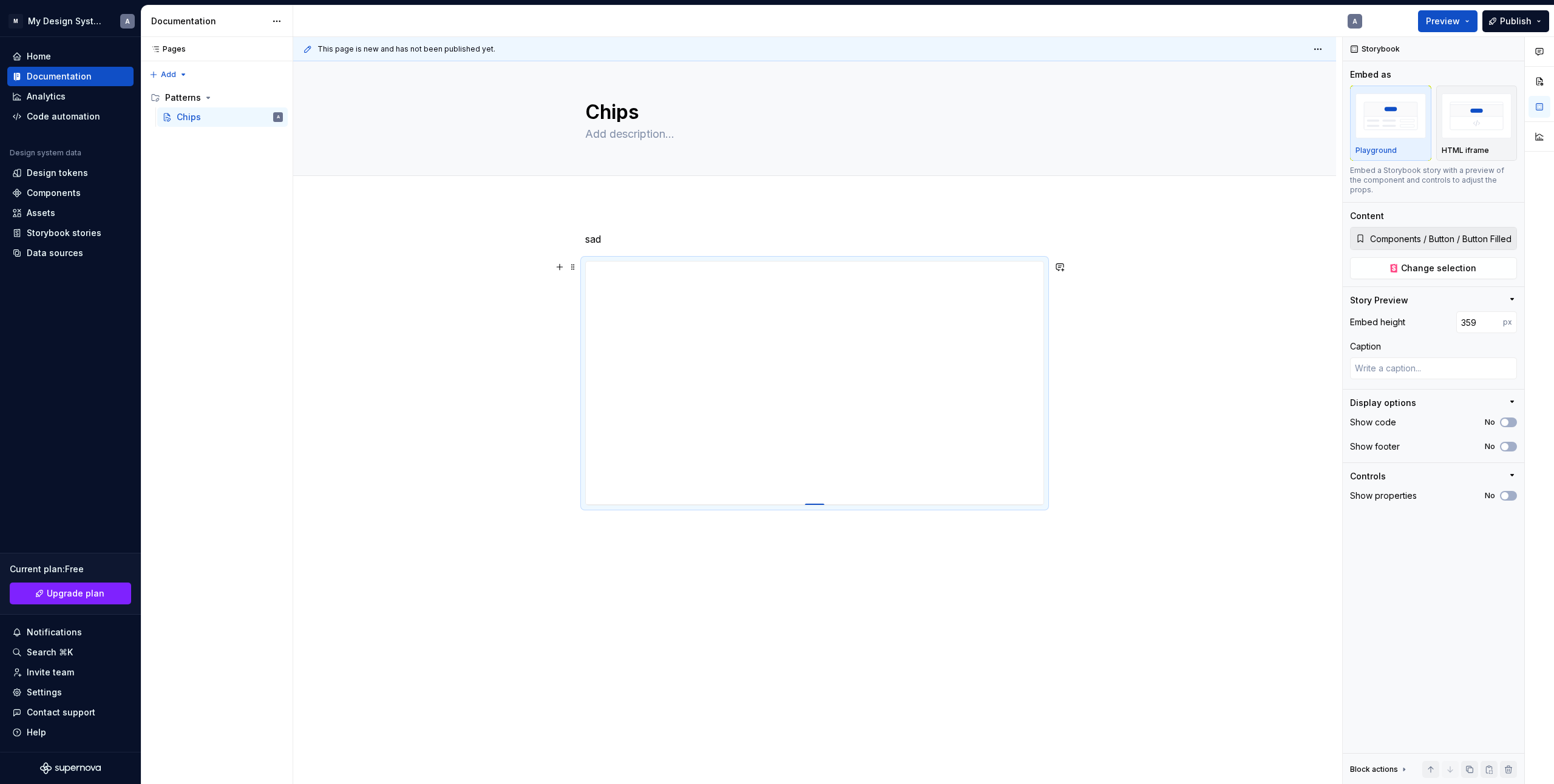
type textarea "*"
type input "357"
type textarea "*"
type input "352"
type textarea "*"
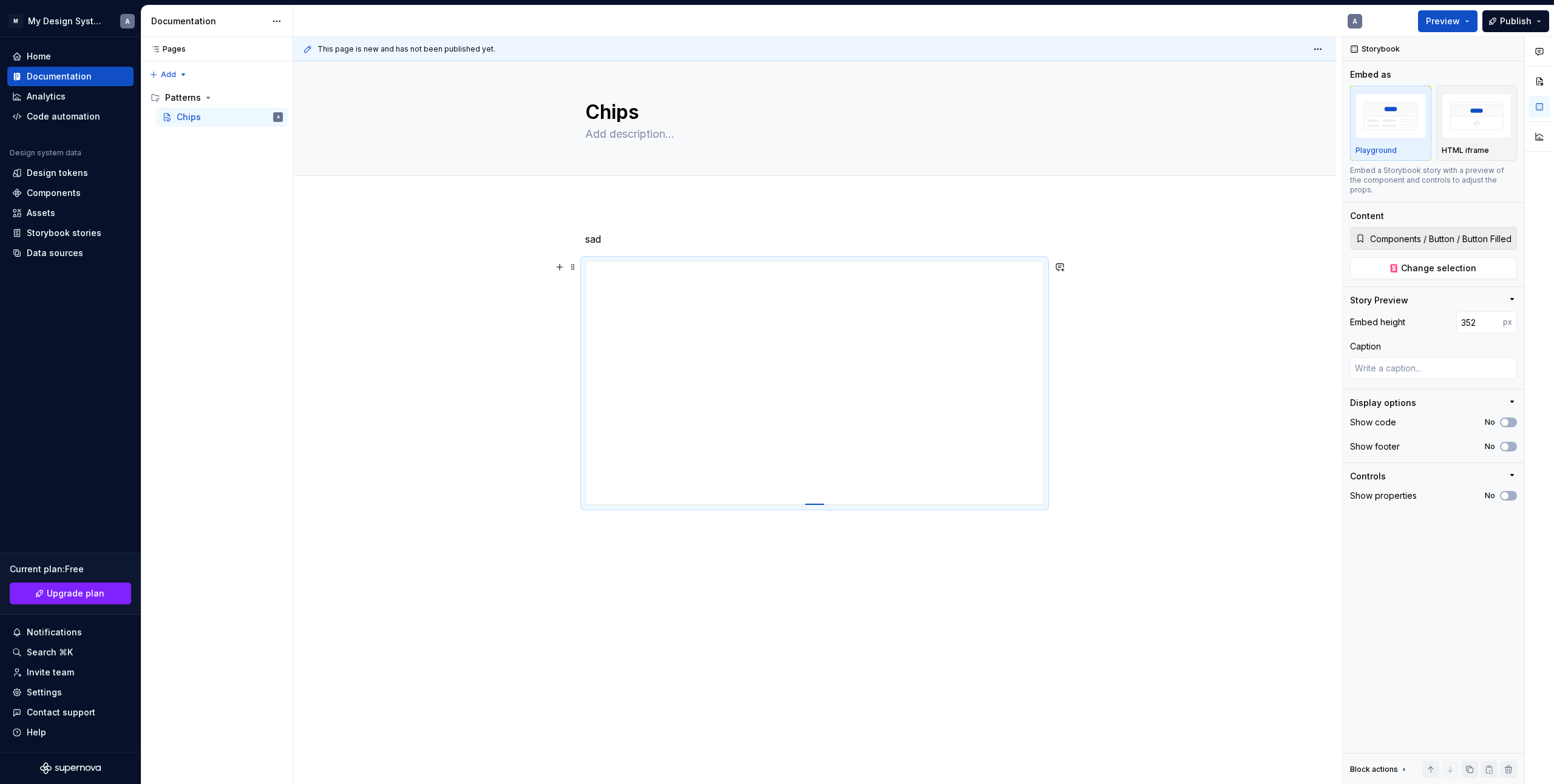
type input "349"
type textarea "*"
type input "348"
type textarea "*"
type input "346"
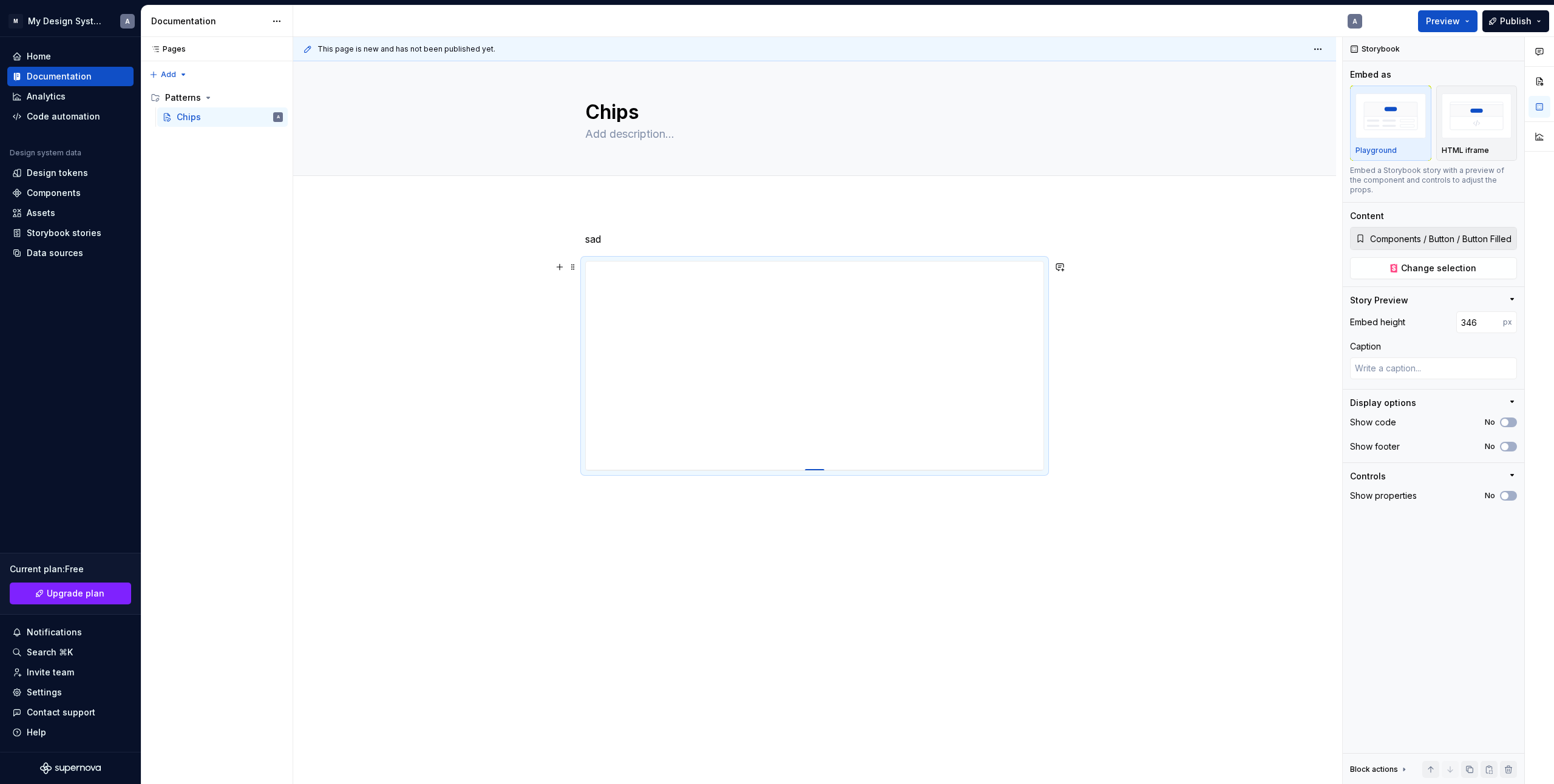
type textarea "*"
type input "343"
type textarea "*"
type input "338"
type textarea "*"
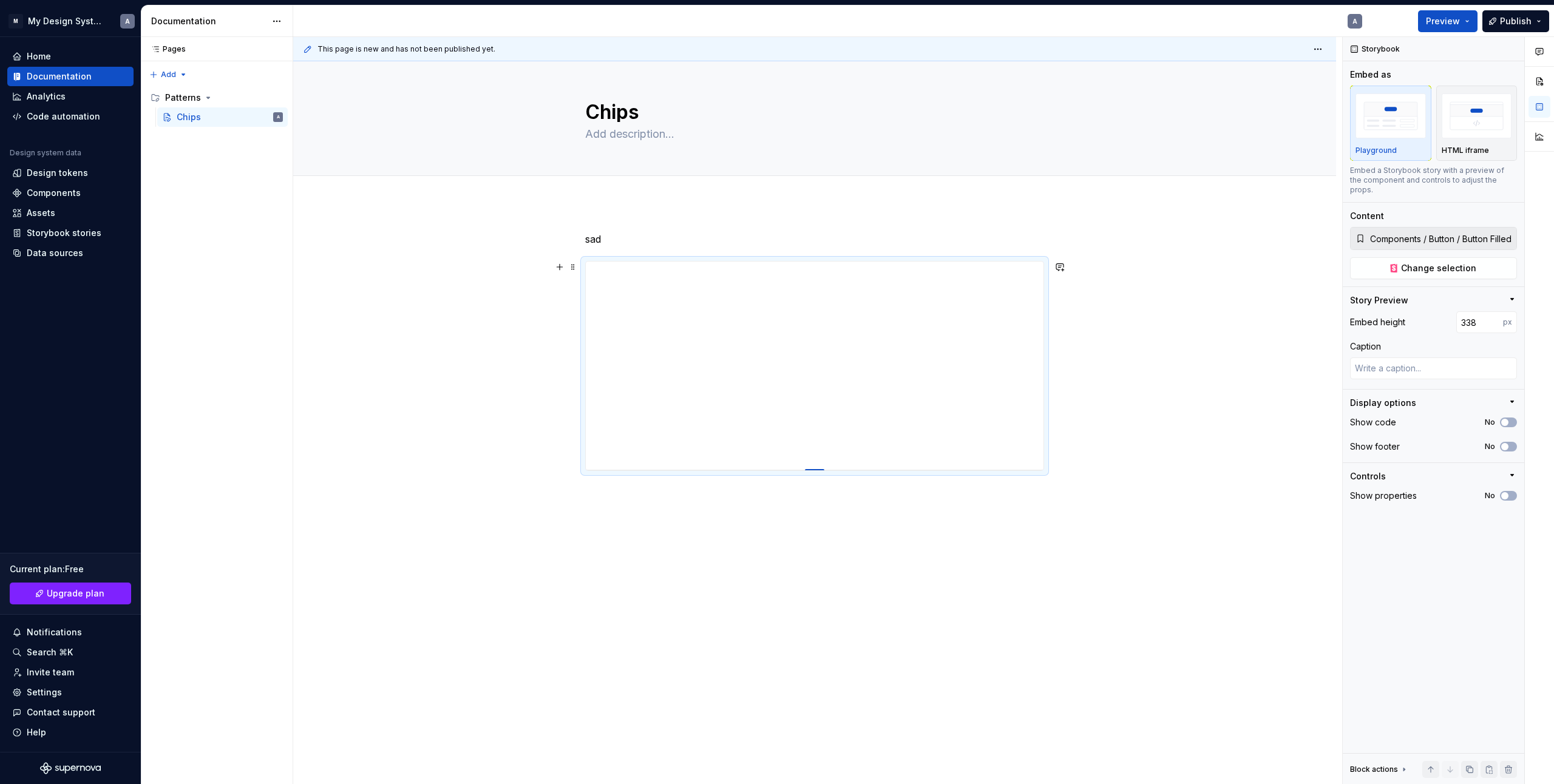
type input "336"
type textarea "*"
type input "332"
type textarea "*"
type input "331"
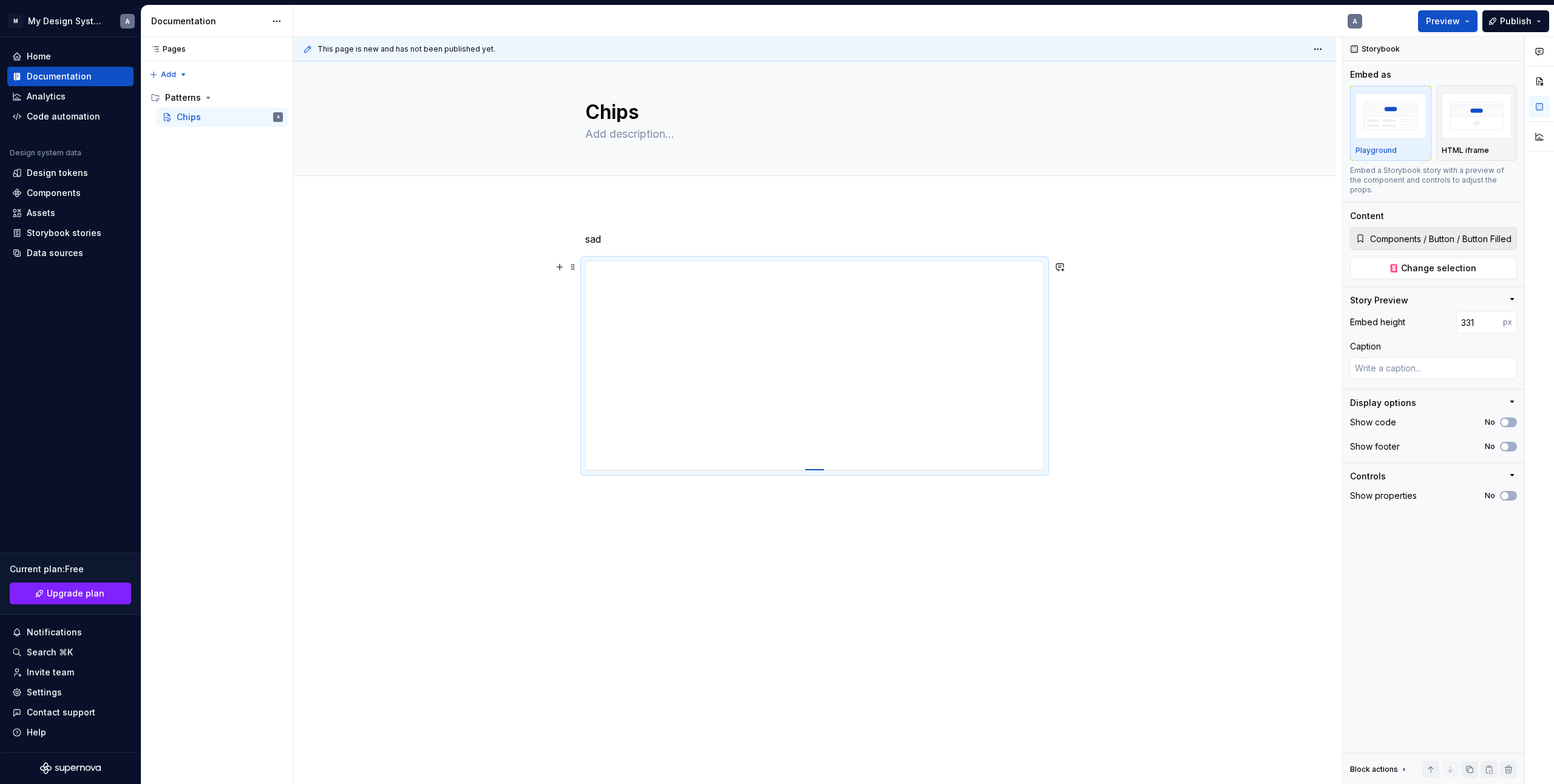
type textarea "*"
type input "326"
type textarea "*"
type input "322"
type textarea "*"
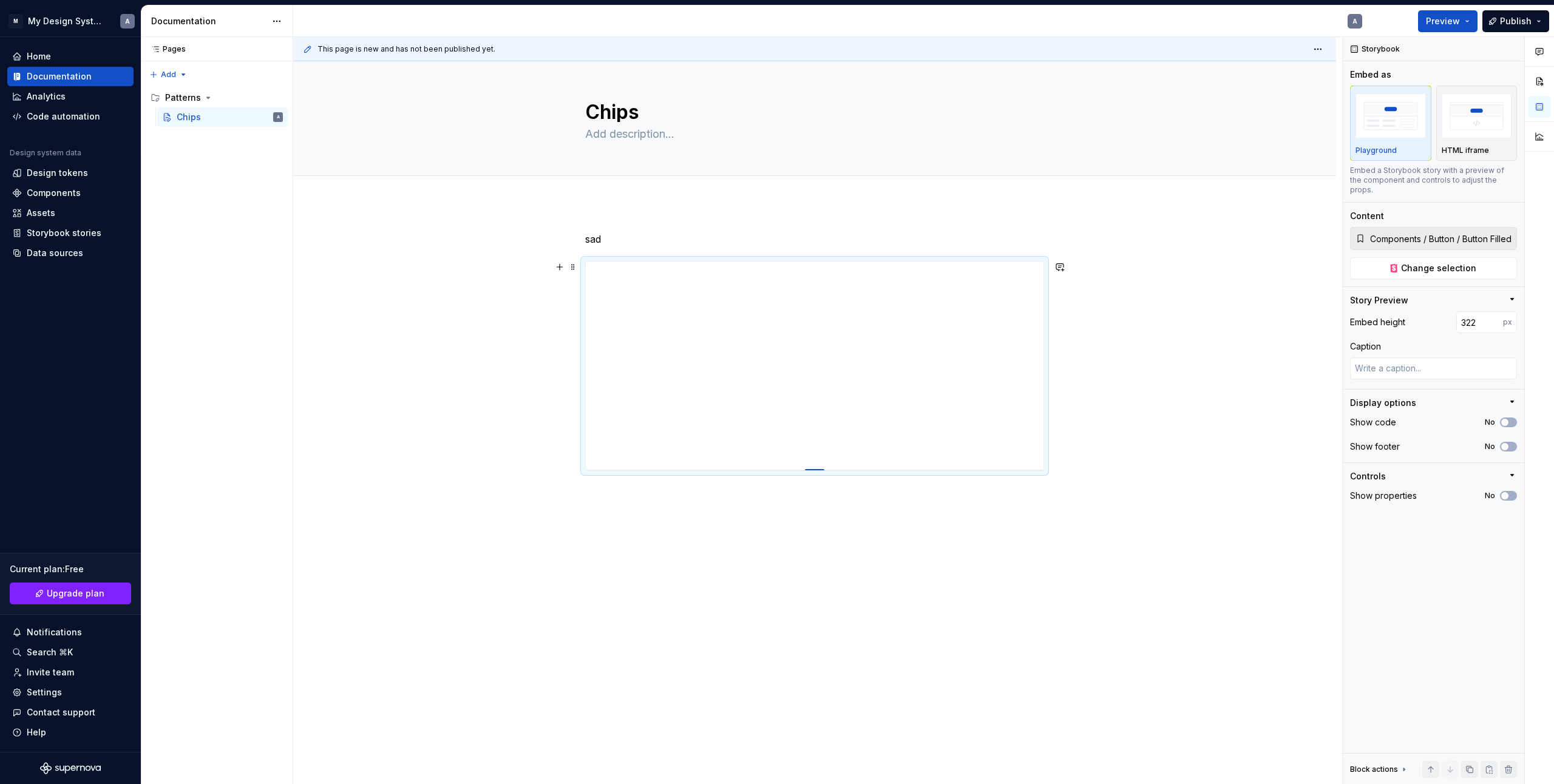
type input "317"
type textarea "*"
type input "303"
type textarea "*"
type input "301"
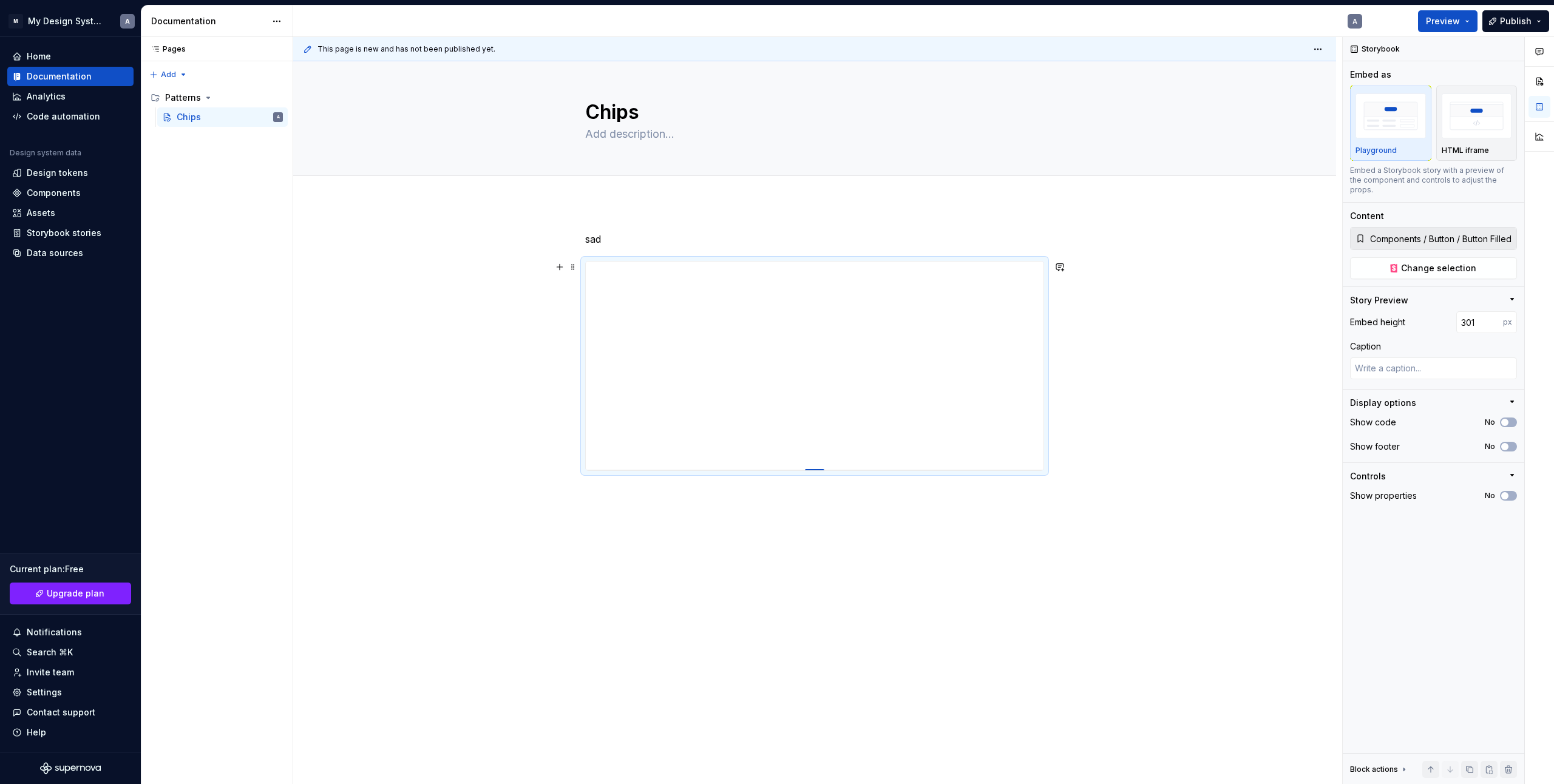
type textarea "*"
type input "294"
type textarea "*"
type input "289"
type textarea "*"
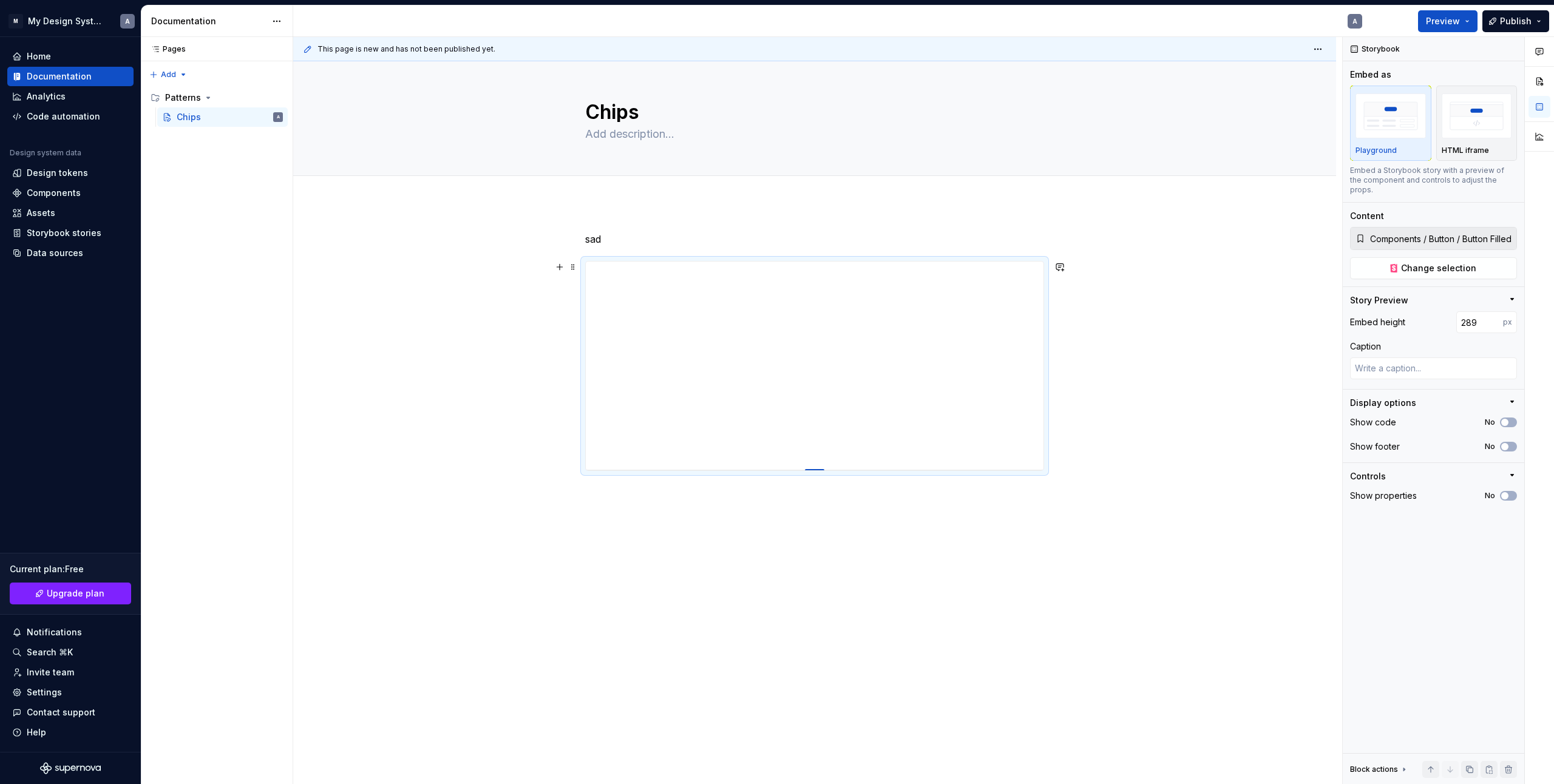
type input "281"
type textarea "*"
type input "279"
type textarea "*"
type input "276"
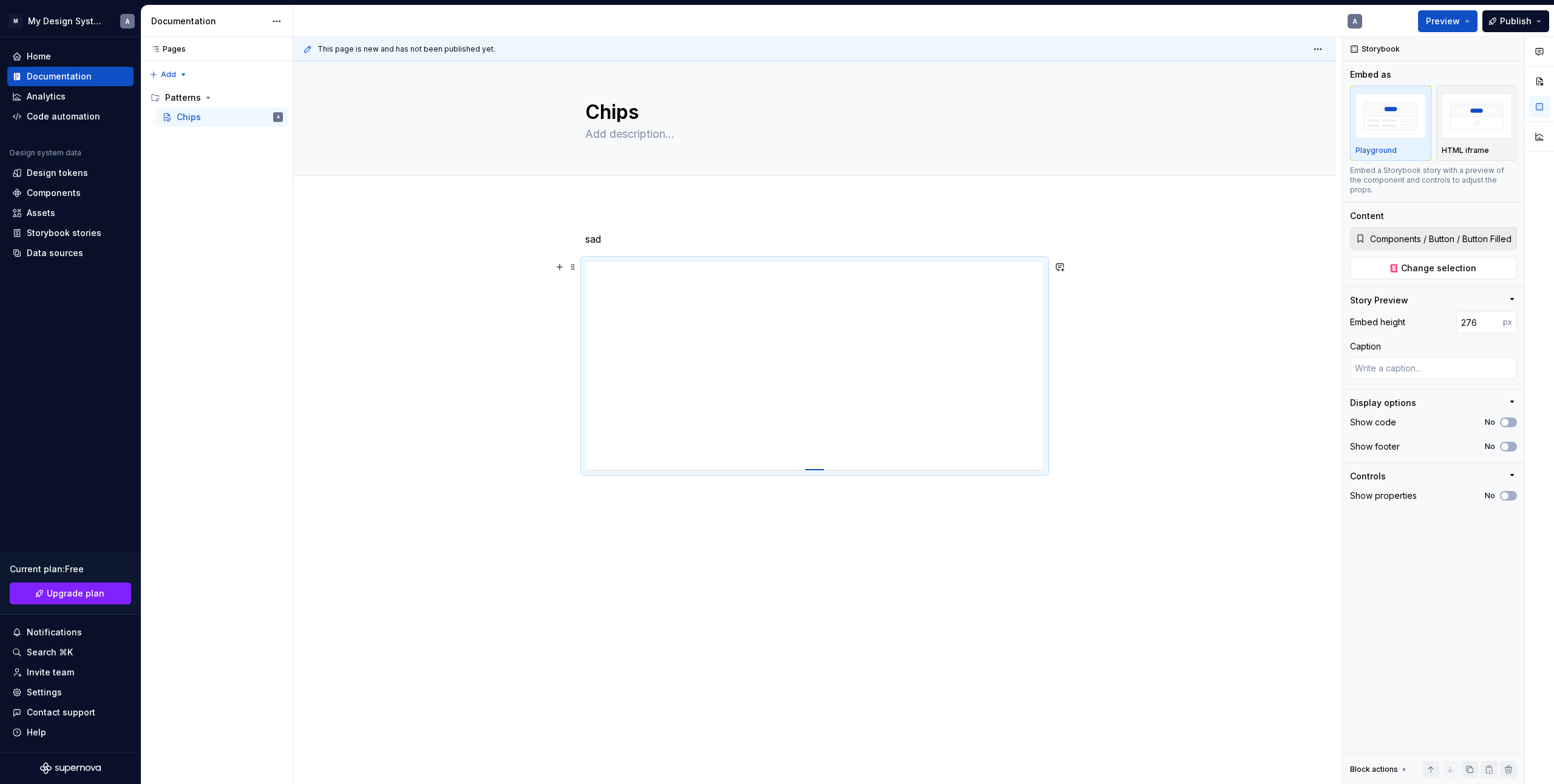
type textarea "*"
type input "272"
type textarea "*"
type input "268"
type textarea "*"
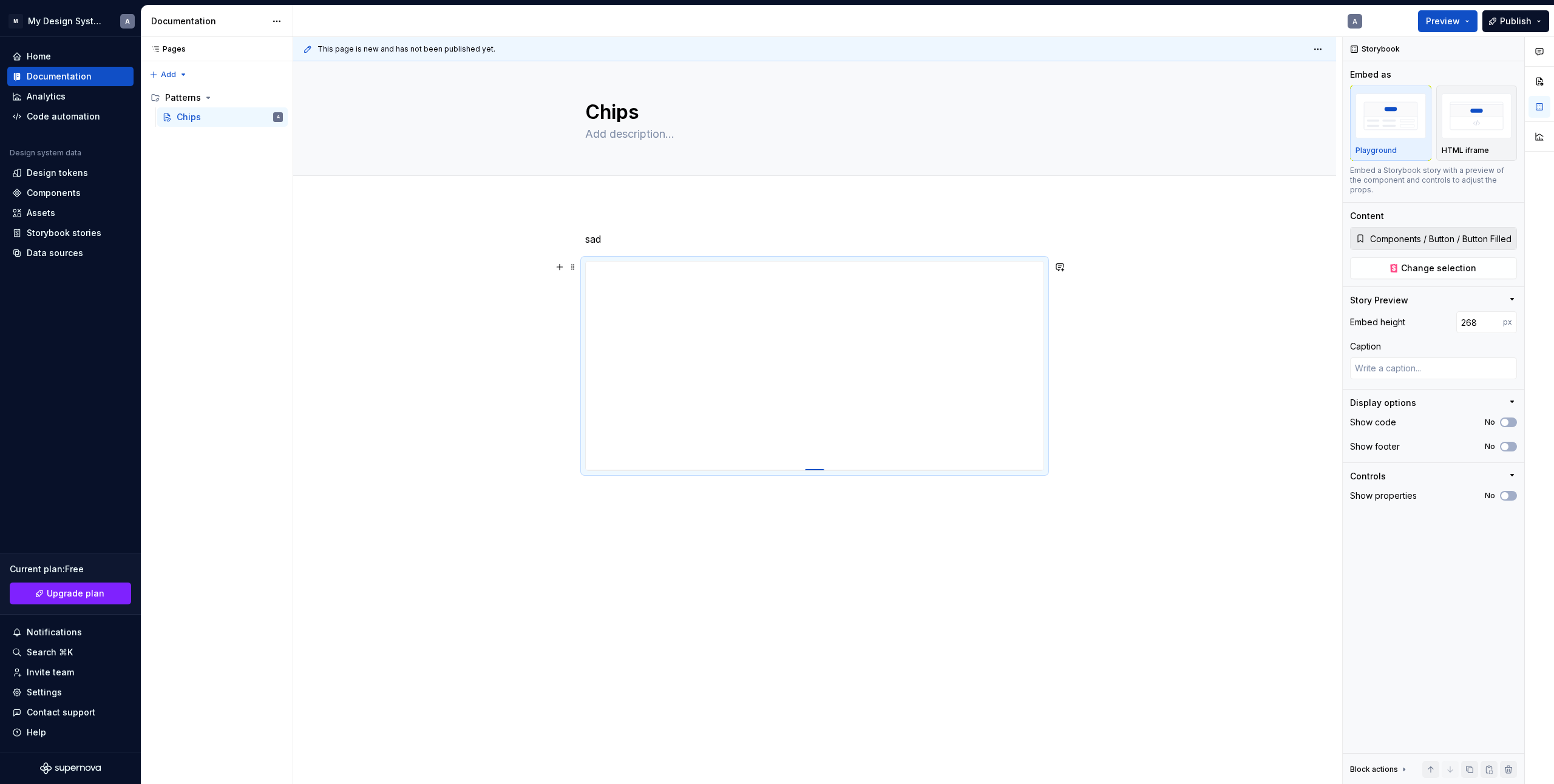
type input "262"
type textarea "*"
type input "261"
type textarea "*"
type input "259"
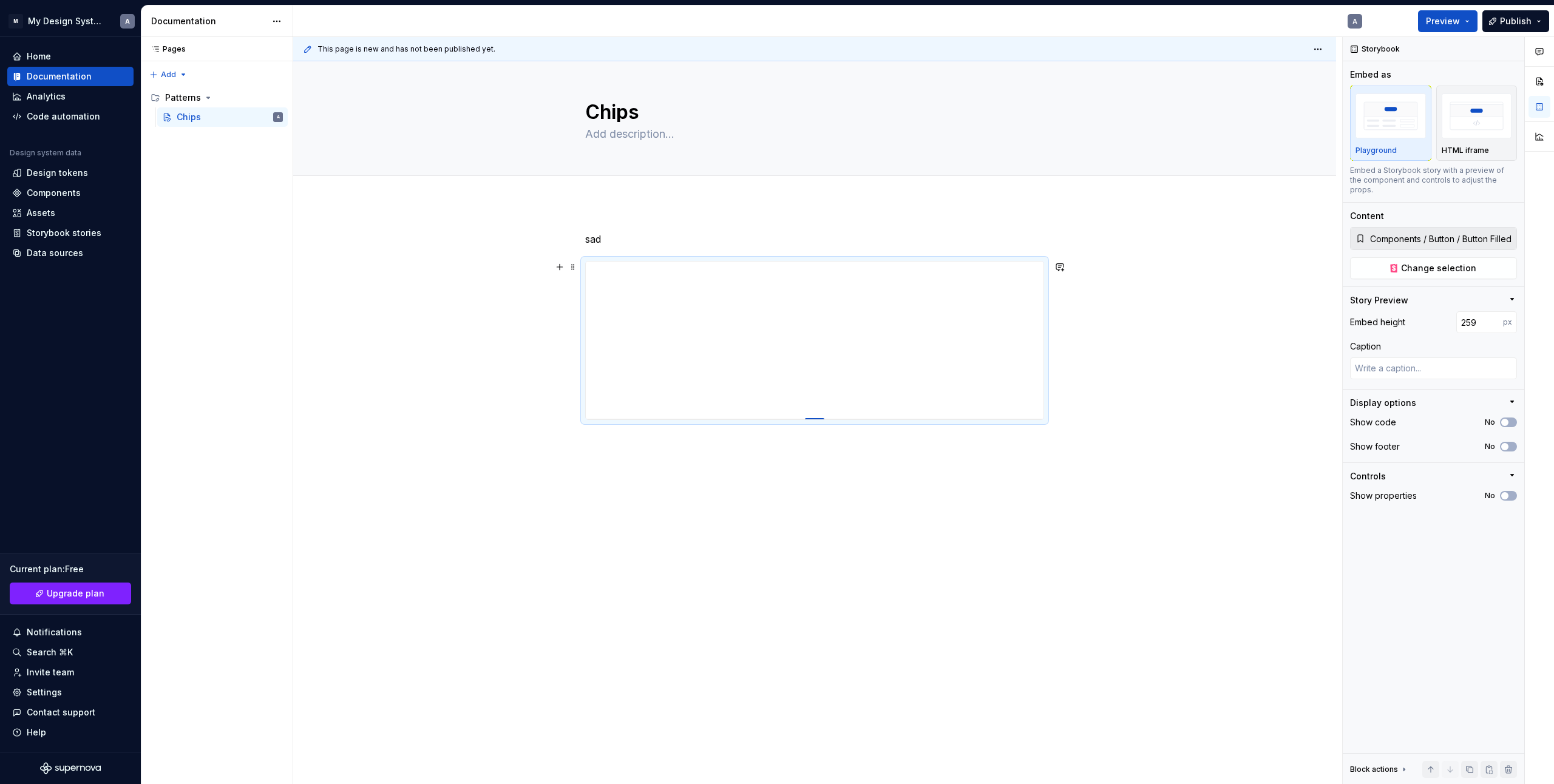
type textarea "*"
type input "257"
type textarea "*"
type input "256"
type textarea "*"
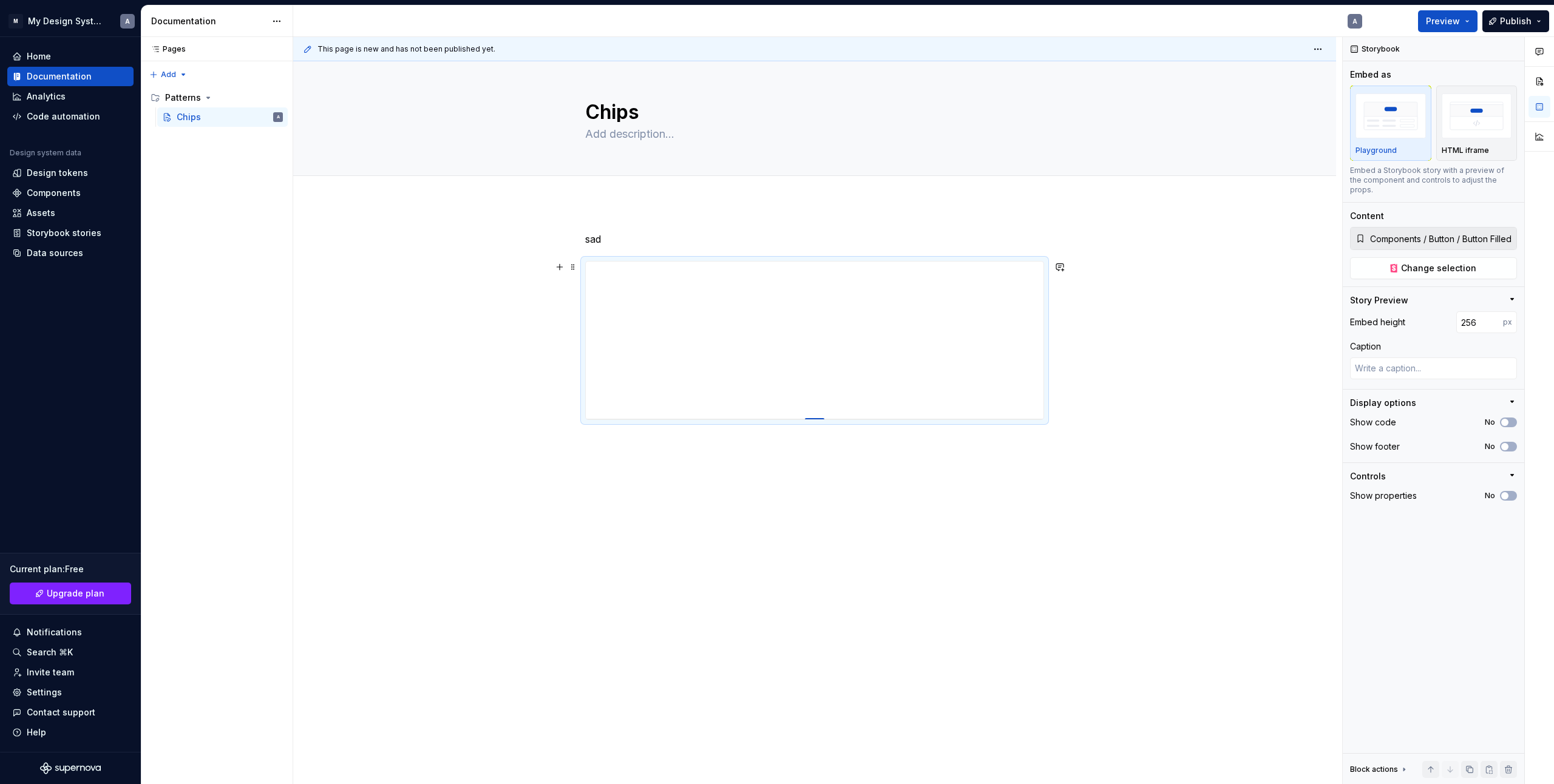
type input "254"
type textarea "*"
type input "253"
type textarea "*"
type input "252"
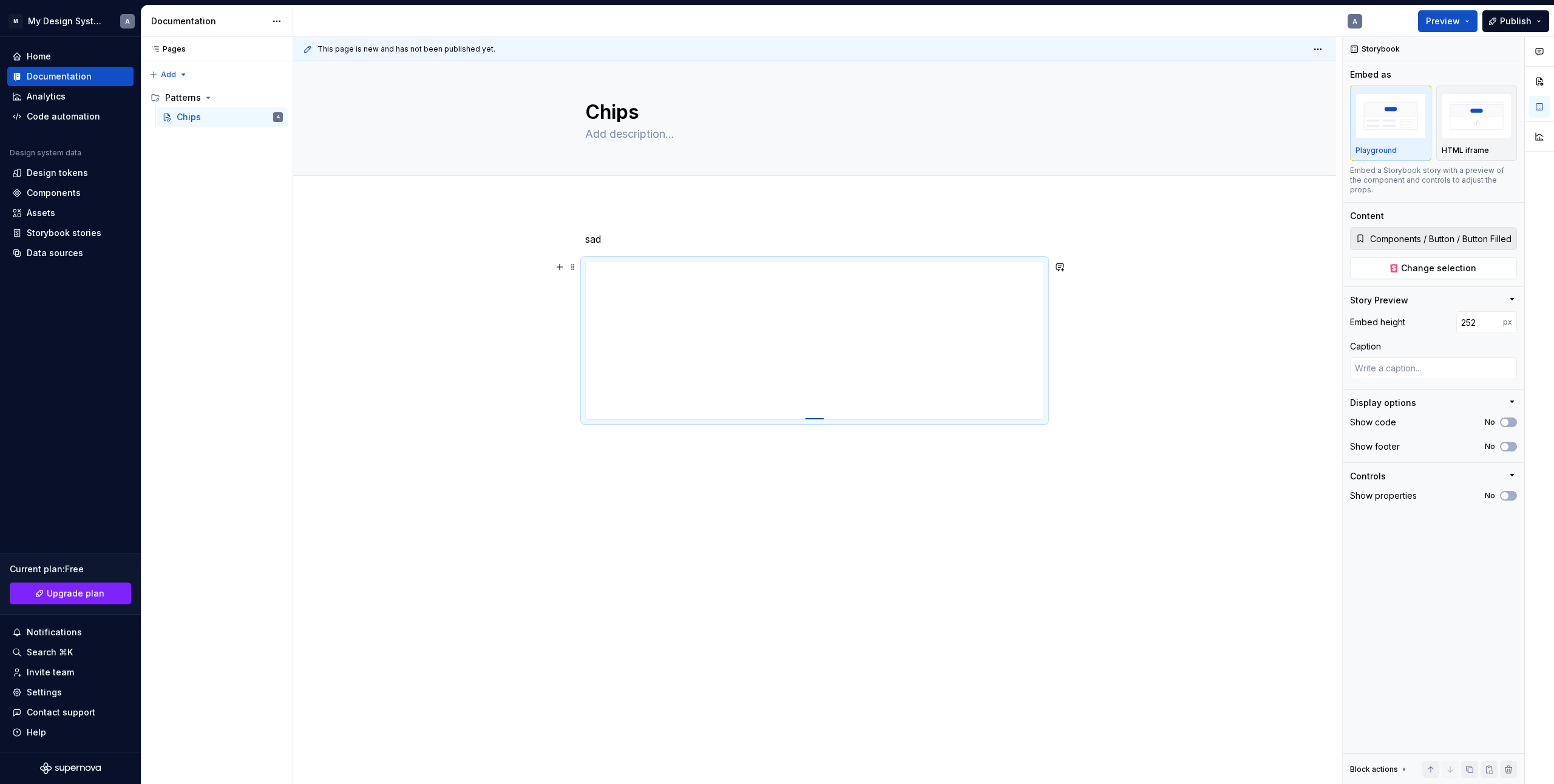
type textarea "*"
type input "251"
type textarea "*"
type input "249"
type textarea "*"
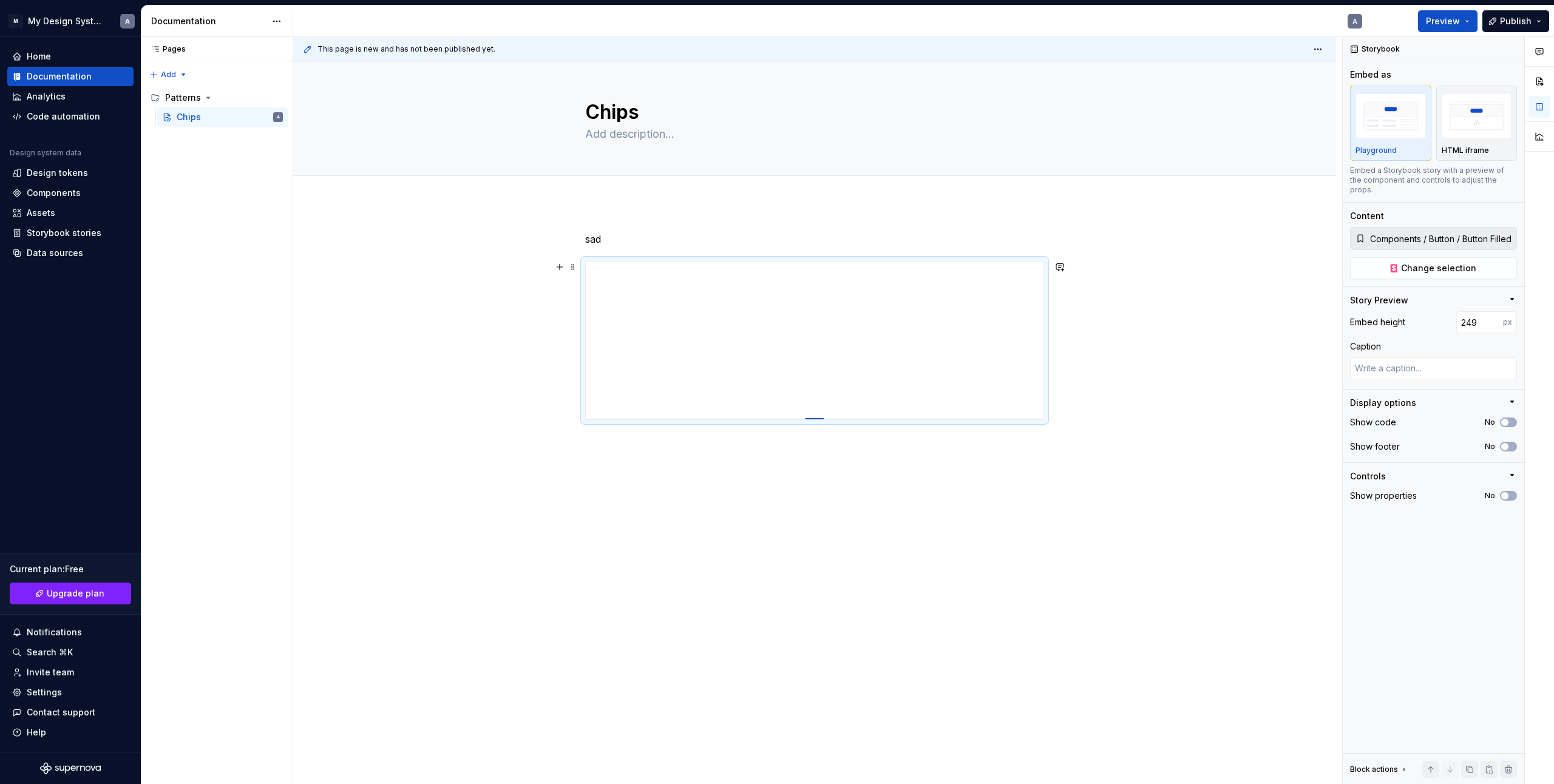
type input "248"
type textarea "*"
type input "247"
type textarea "*"
type input "246"
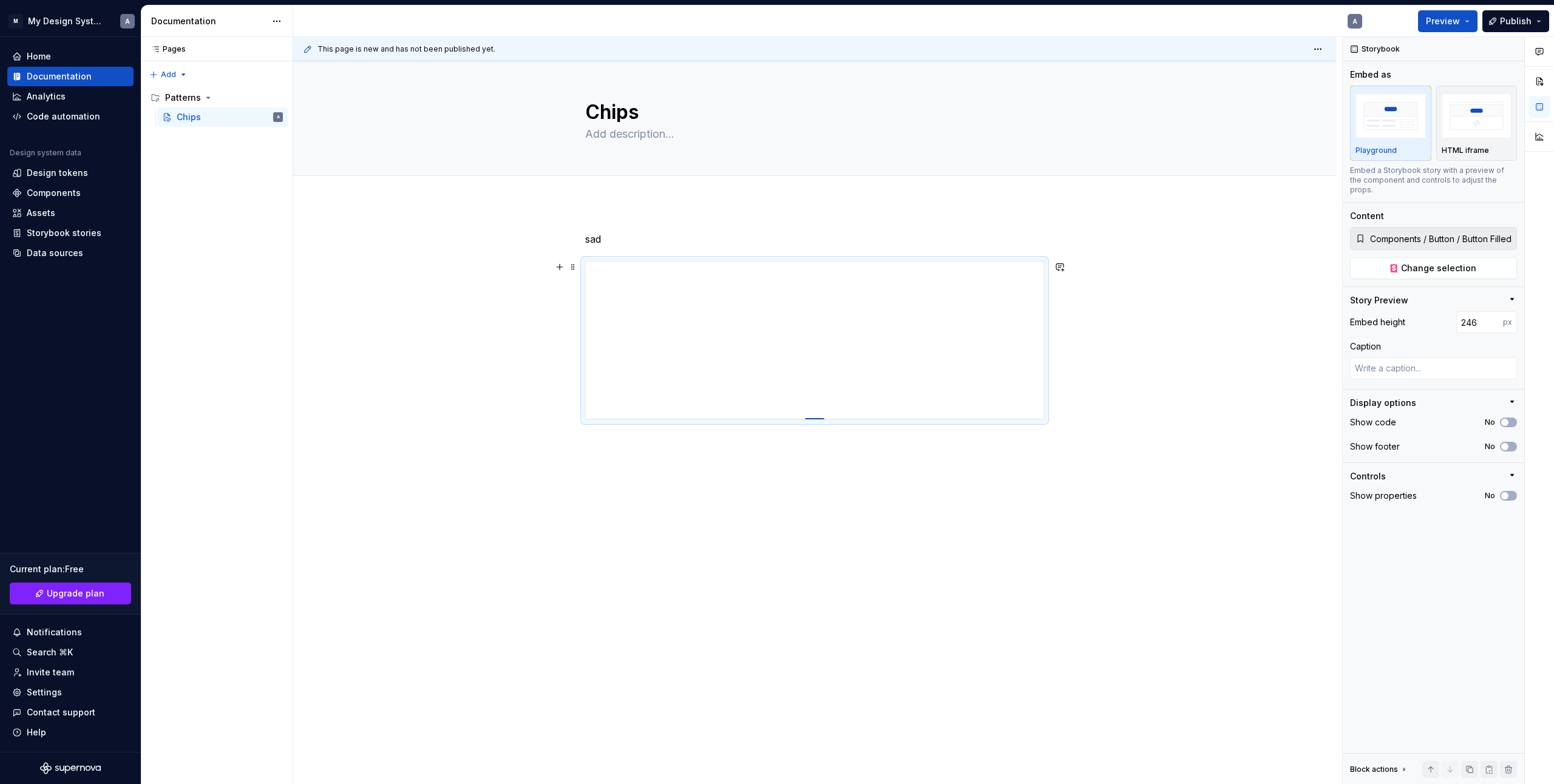
type textarea "*"
type input "244"
drag, startPoint x: 816, startPoint y: 503, endPoint x: 830, endPoint y: 423, distance: 81.2
click at [621, 238] on p "sad" at bounding box center [814, 239] width 459 height 15
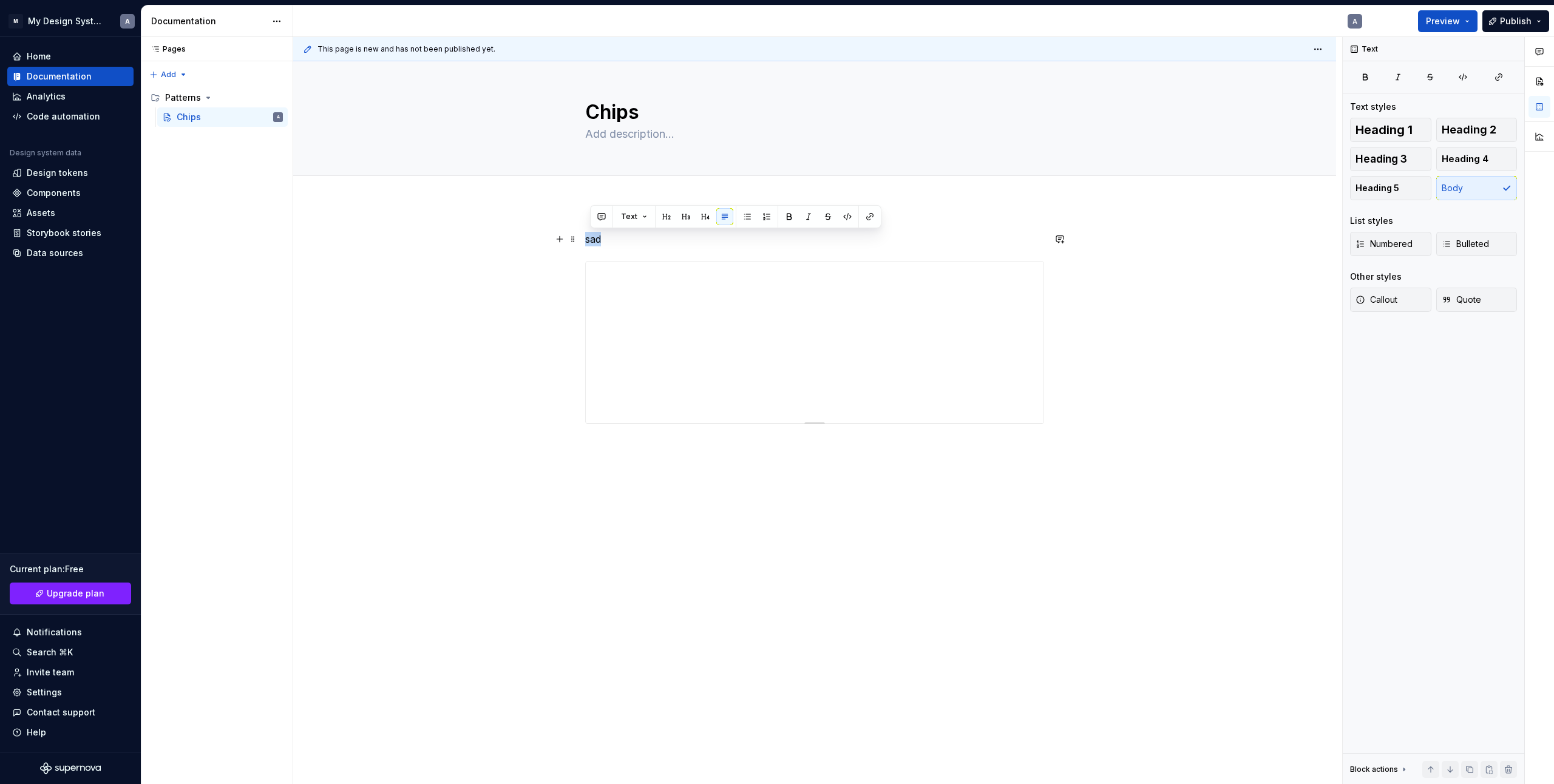
drag, startPoint x: 626, startPoint y: 238, endPoint x: 590, endPoint y: 243, distance: 36.3
click at [588, 242] on p "sad" at bounding box center [814, 239] width 459 height 15
click at [637, 118] on textarea "Chips" at bounding box center [812, 111] width 459 height 22
click at [803, 528] on div "This page is new and has not been published yet. Button Filled Edit header s" at bounding box center [818, 411] width 1049 height 748
click at [614, 239] on p "s" at bounding box center [814, 234] width 459 height 15
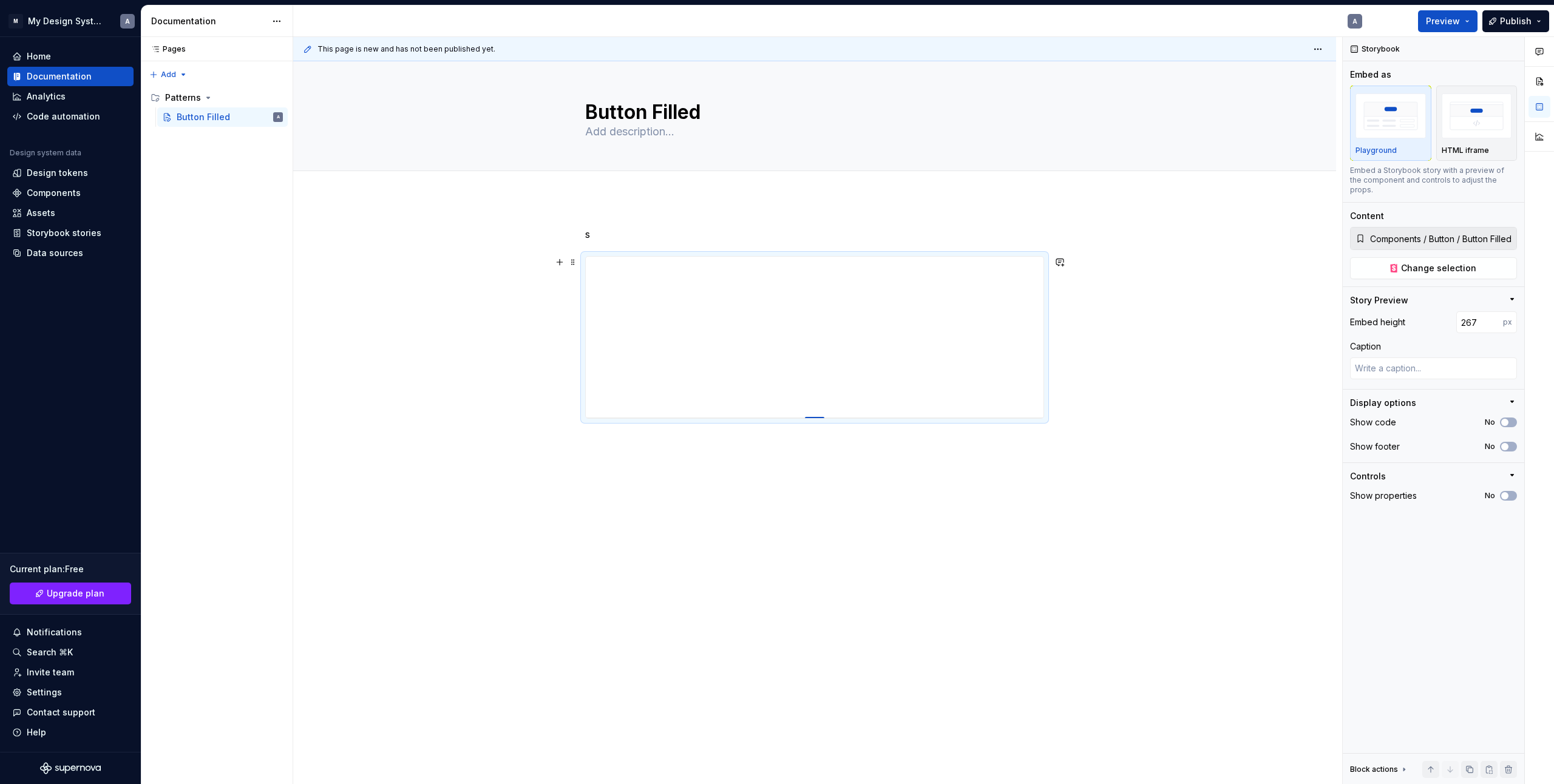
drag, startPoint x: 810, startPoint y: 418, endPoint x: 818, endPoint y: 420, distance: 8.2
click at [818, 419] on div at bounding box center [814, 418] width 19 height 3
click at [1507, 491] on button "No" at bounding box center [1509, 495] width 17 height 10
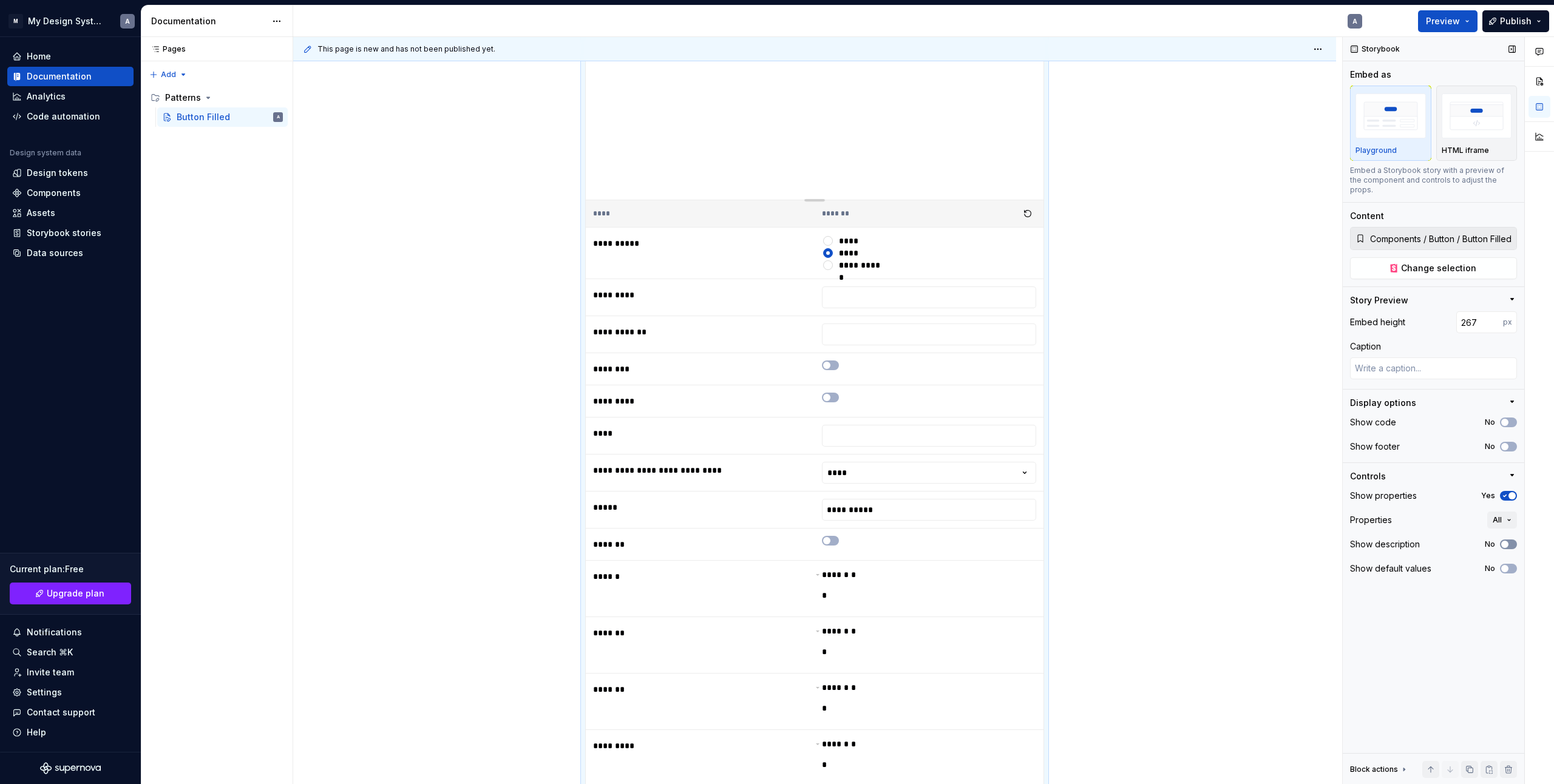
click at [1511, 540] on button "No" at bounding box center [1509, 544] width 17 height 10
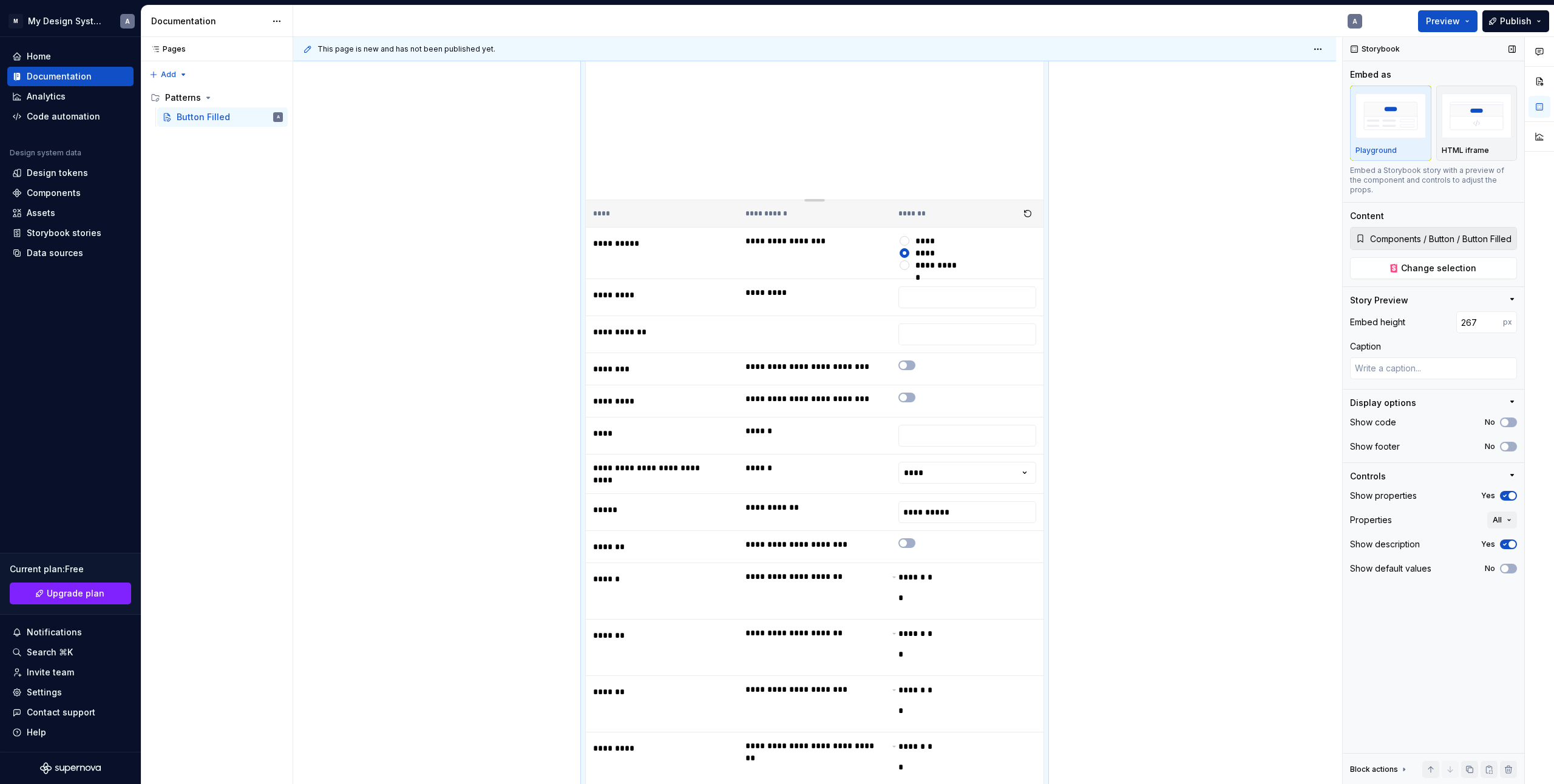
click at [1511, 541] on span "button" at bounding box center [1512, 544] width 7 height 7
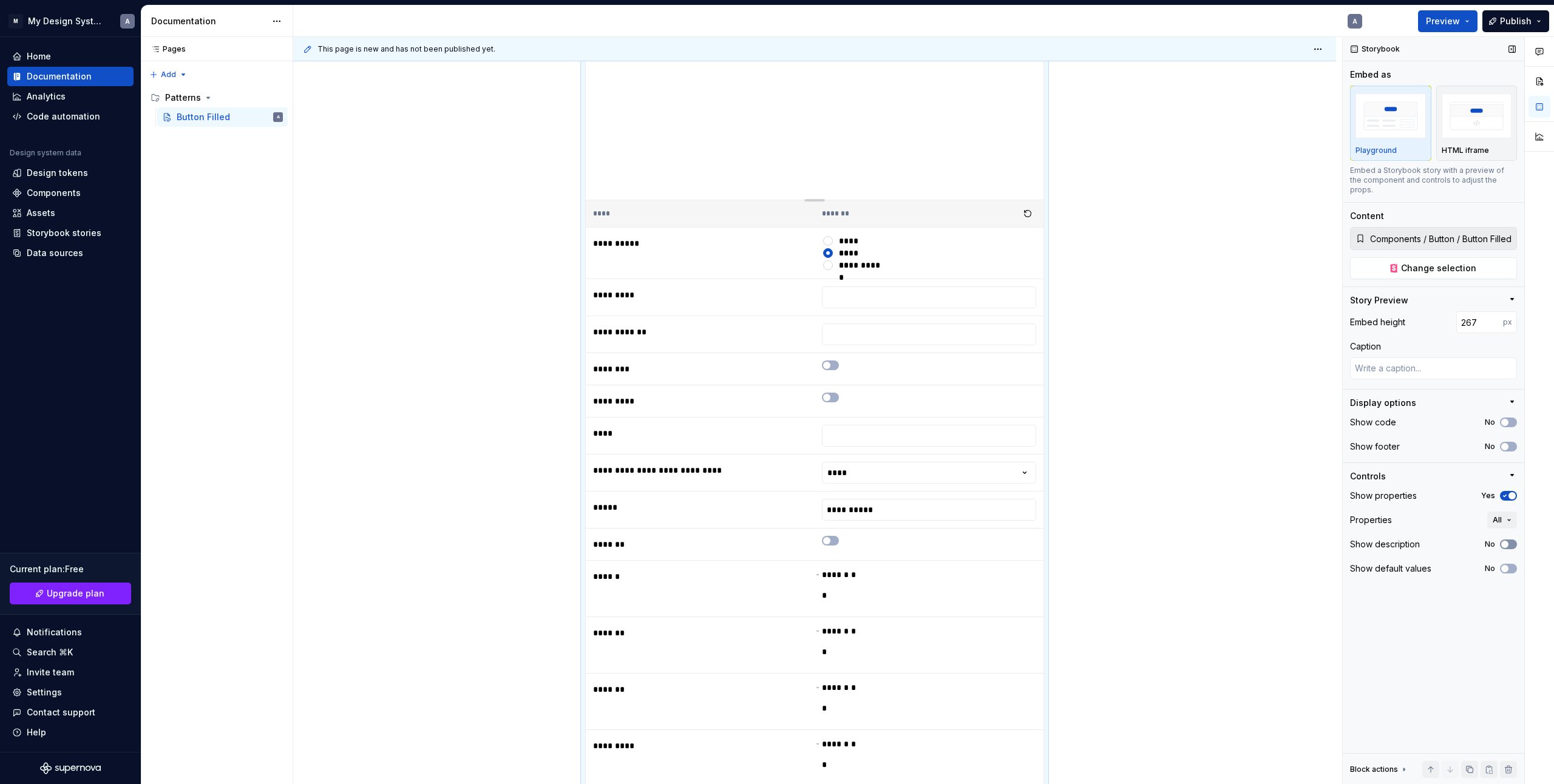
click at [1511, 540] on button "No" at bounding box center [1509, 544] width 17 height 10
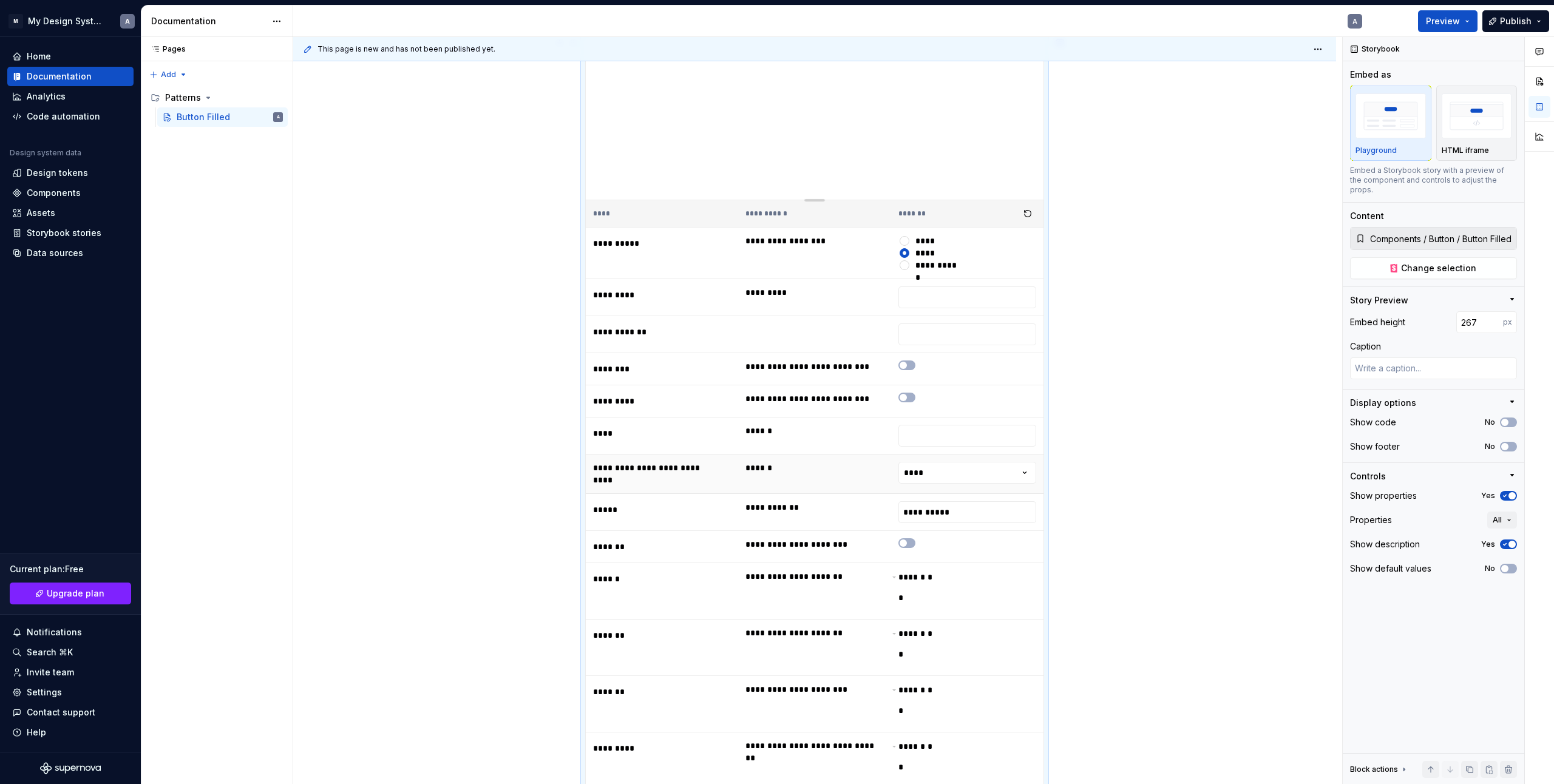
click at [1107, 409] on div "**********" at bounding box center [818, 411] width 1049 height 748
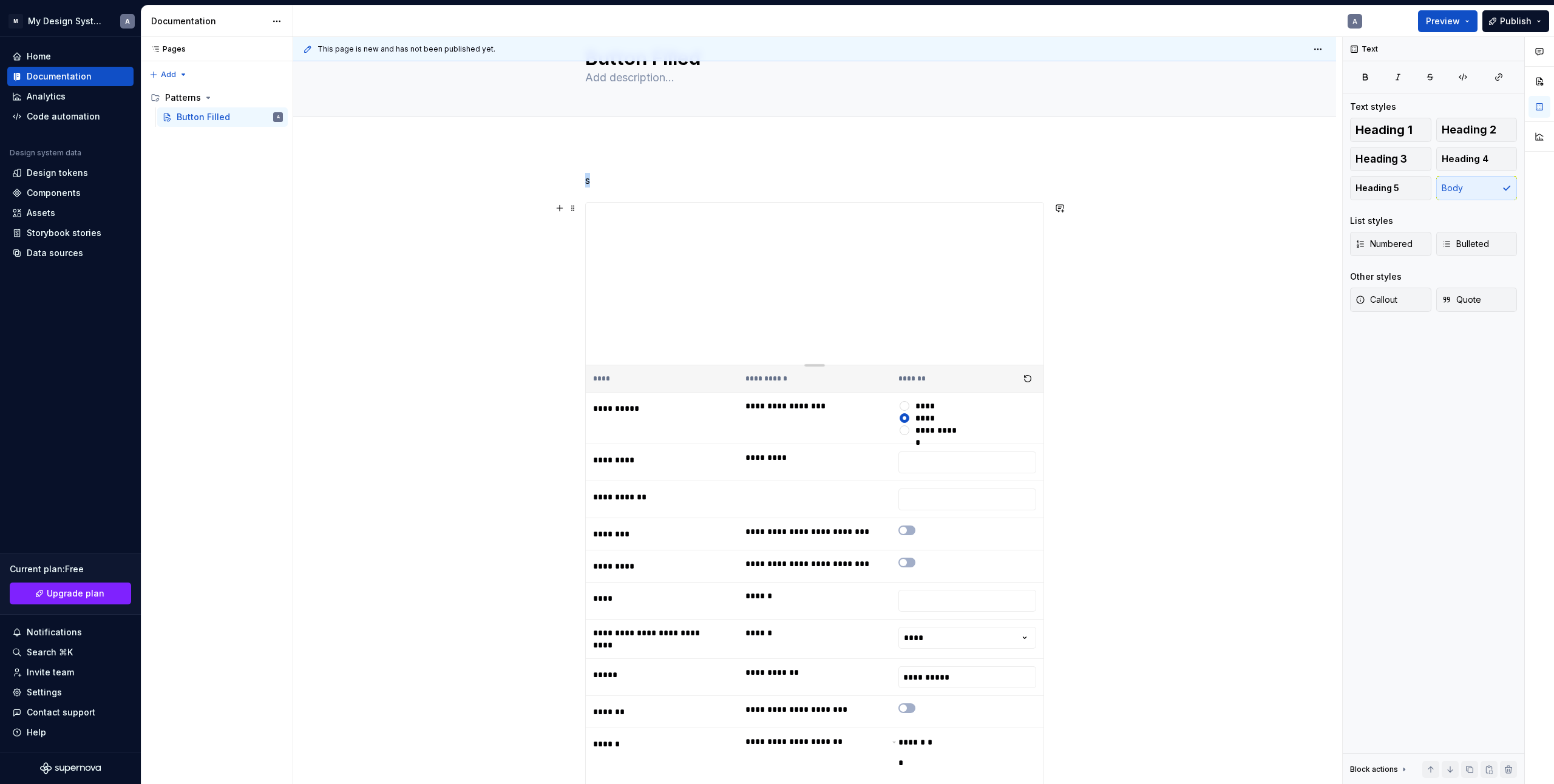
scroll to position [0, 0]
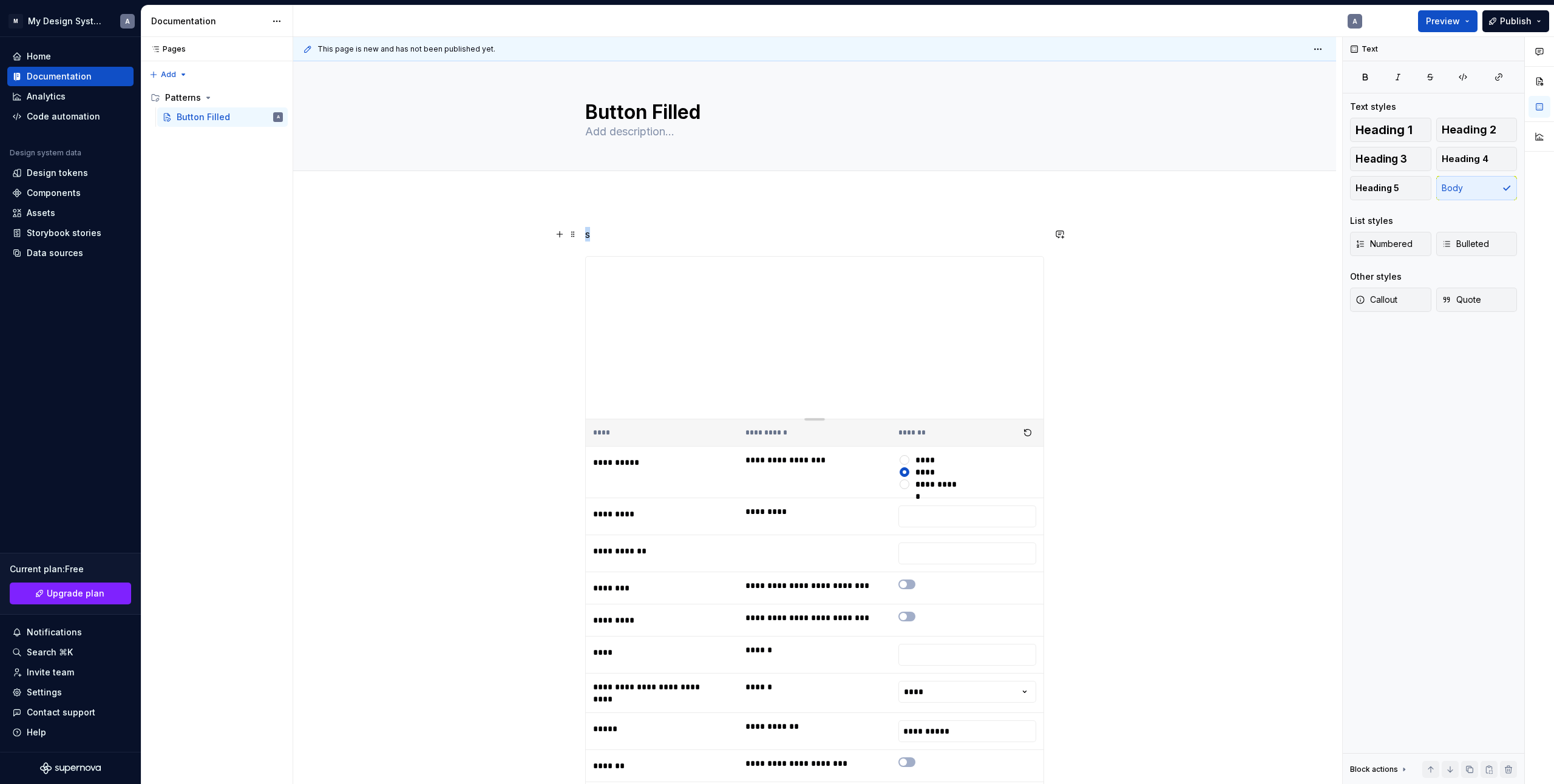
click at [639, 234] on p "s" at bounding box center [814, 234] width 459 height 15
click at [606, 238] on p "s" at bounding box center [814, 234] width 459 height 15
click at [616, 235] on p "s" at bounding box center [814, 234] width 459 height 15
click at [570, 233] on span at bounding box center [573, 234] width 10 height 17
click at [593, 335] on div "Delete" at bounding box center [623, 342] width 103 height 19
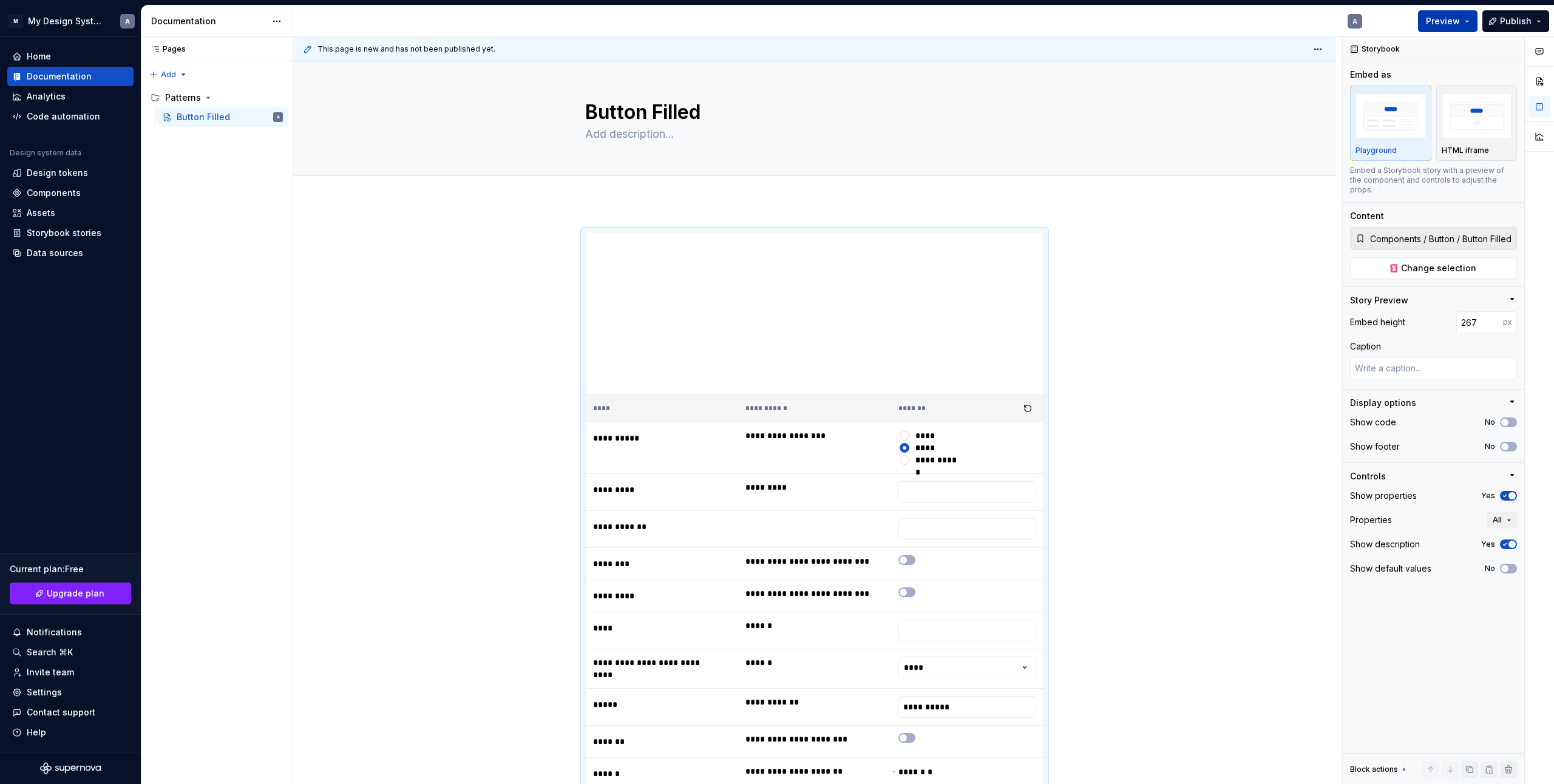
click at [1470, 20] on button "Preview" at bounding box center [1448, 21] width 59 height 22
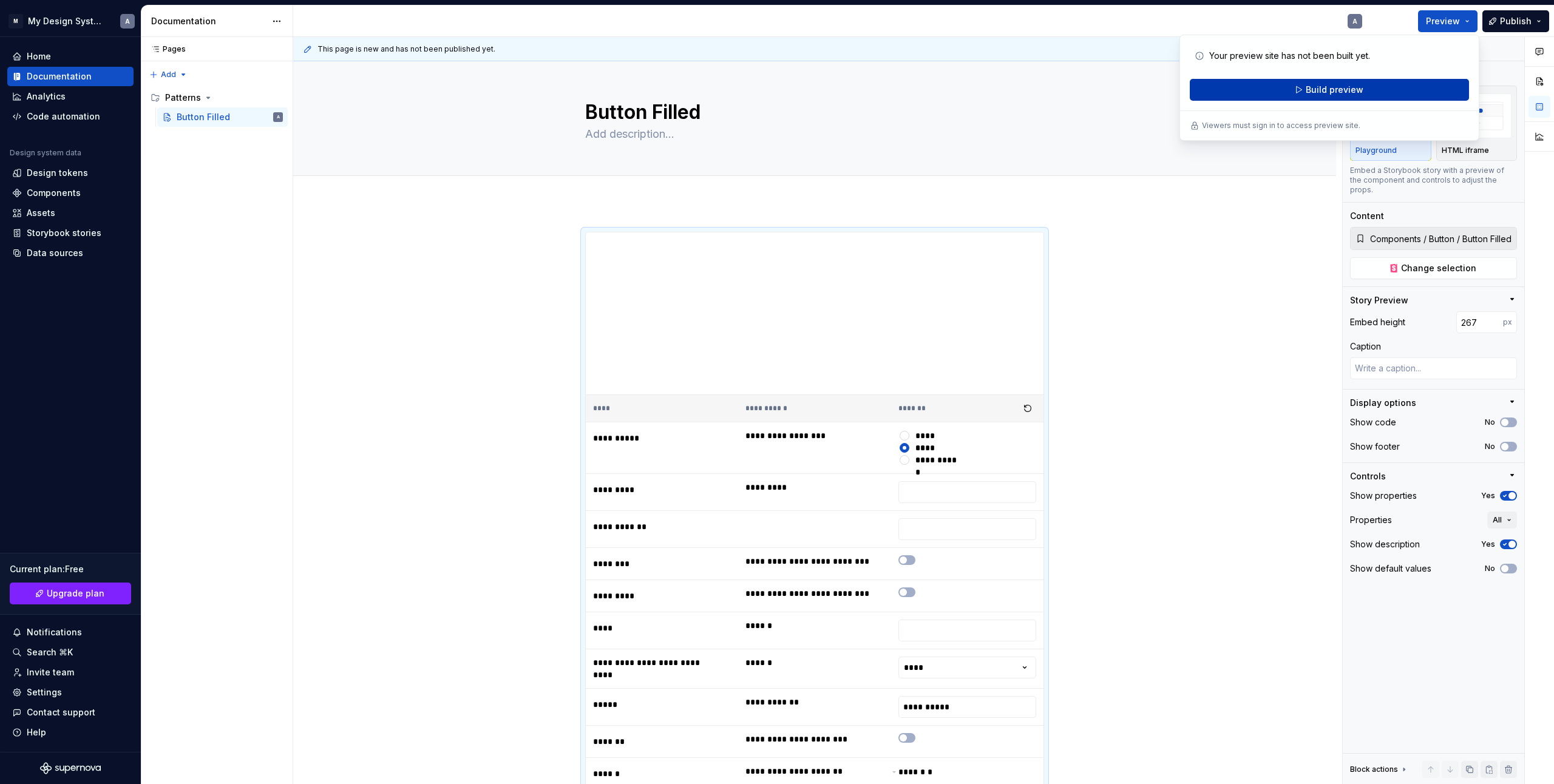
click at [1381, 89] on button "Build preview" at bounding box center [1329, 90] width 279 height 22
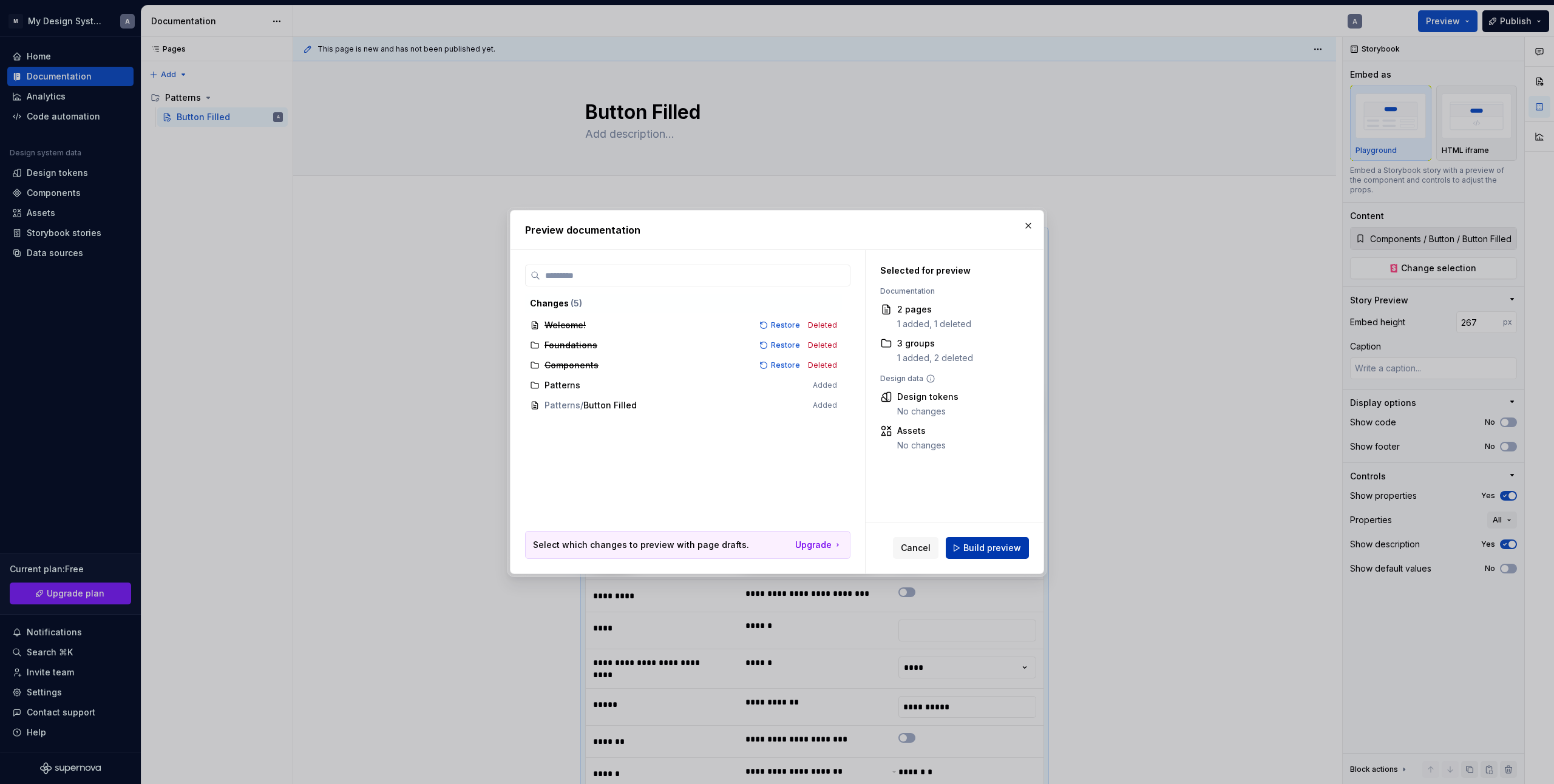
click at [995, 552] on span "Build preview" at bounding box center [992, 548] width 57 height 12
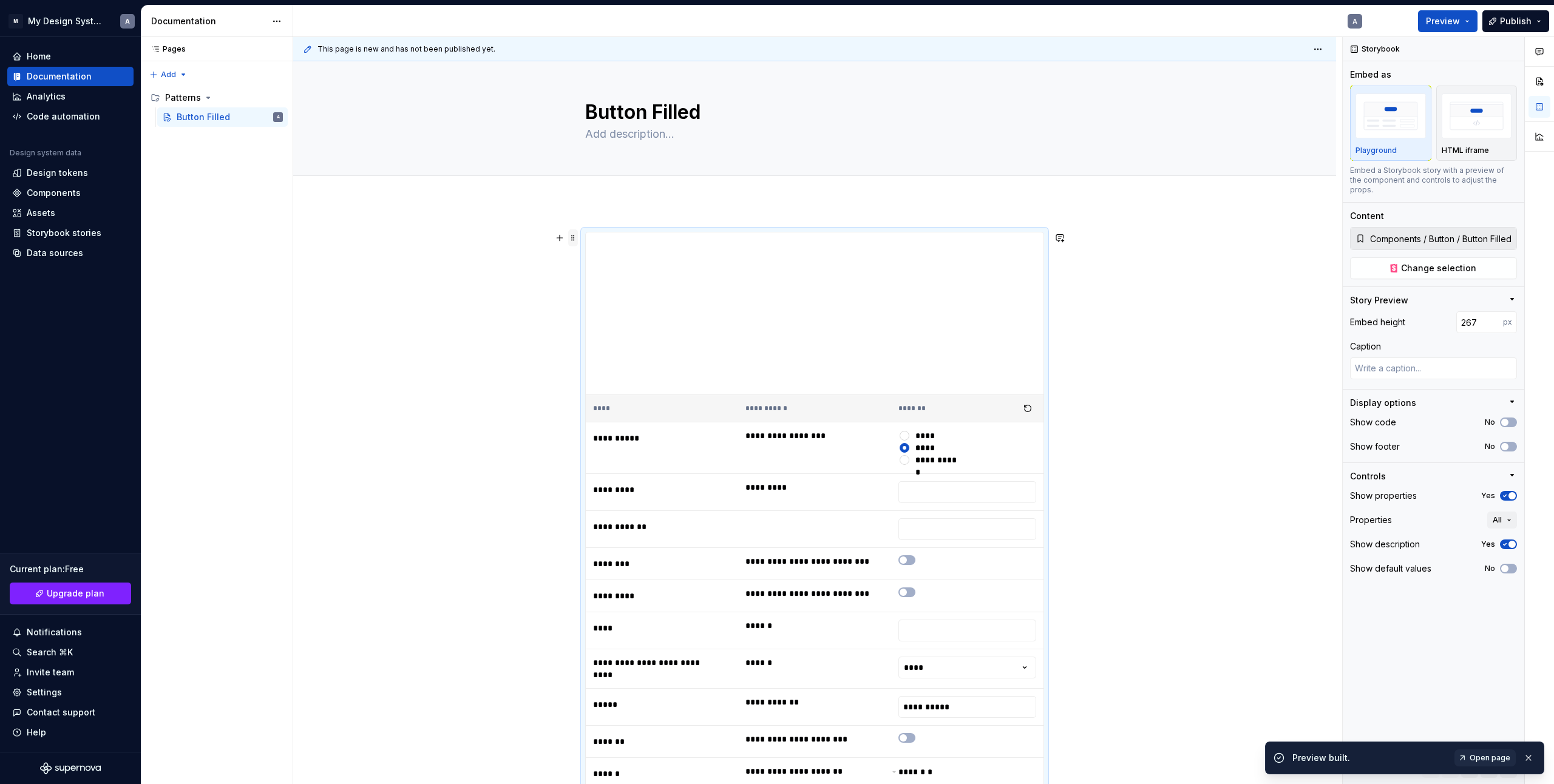
click at [575, 238] on span at bounding box center [573, 238] width 10 height 17
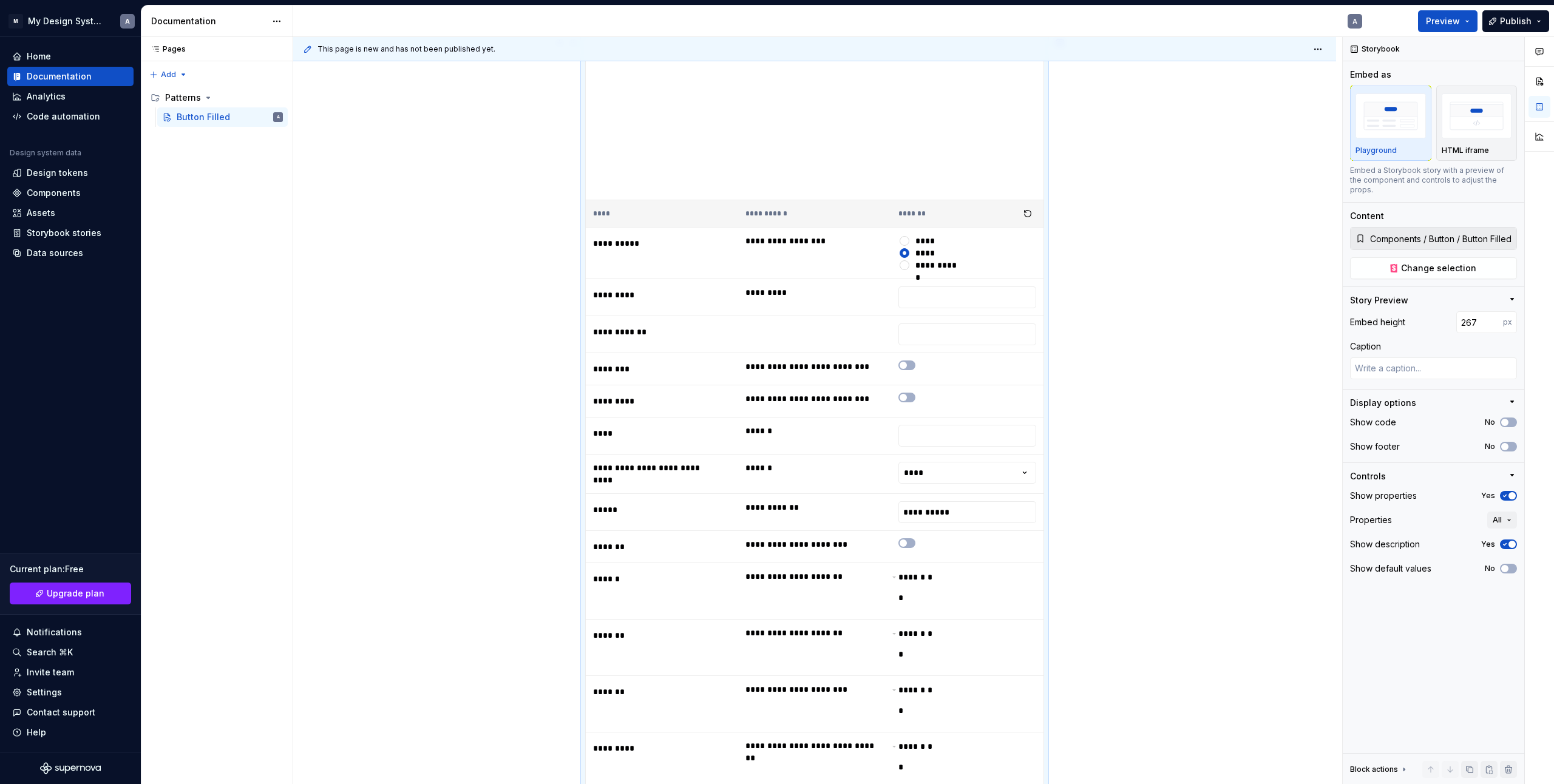
scroll to position [13, 0]
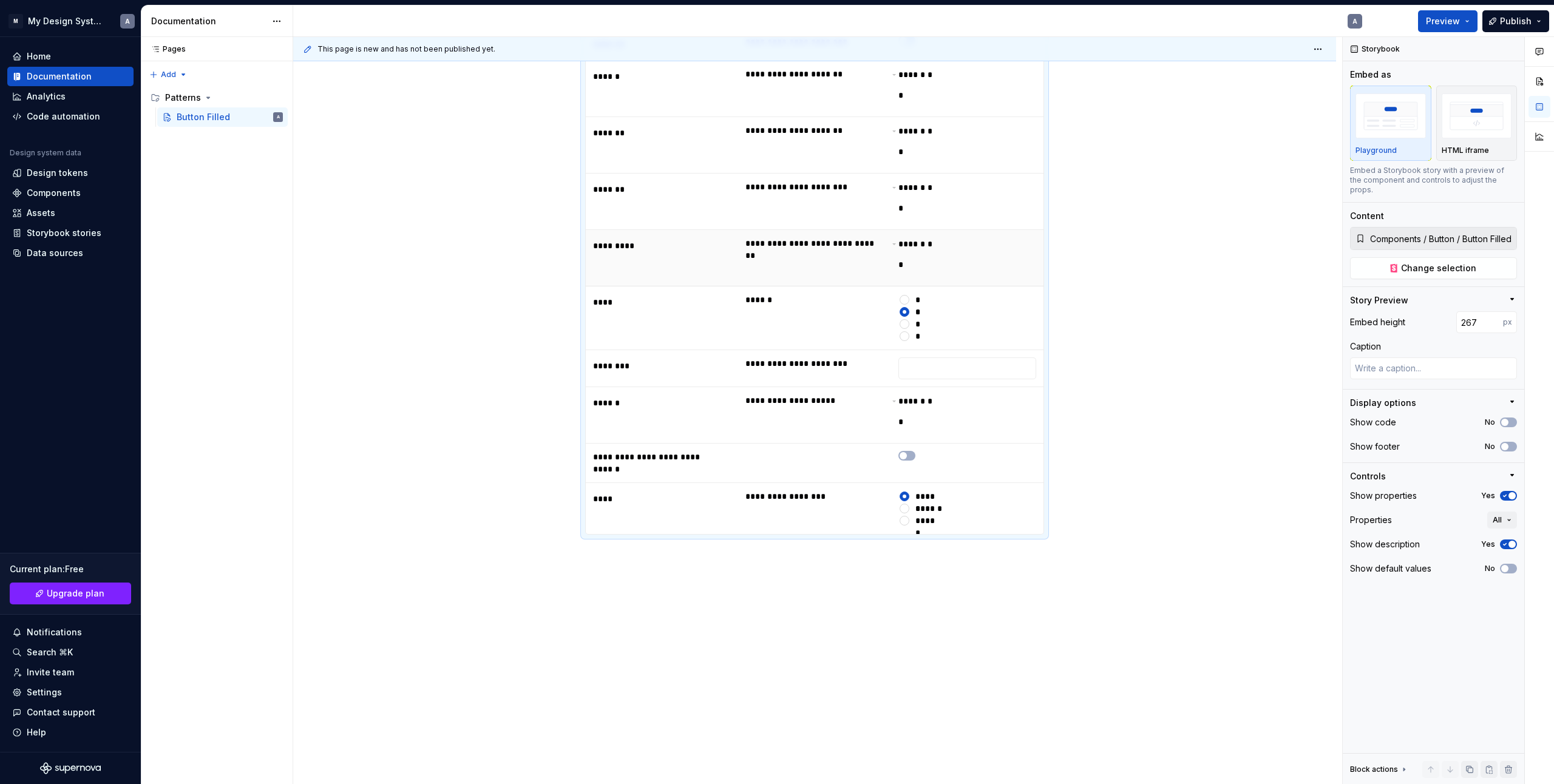
scroll to position [273, 0]
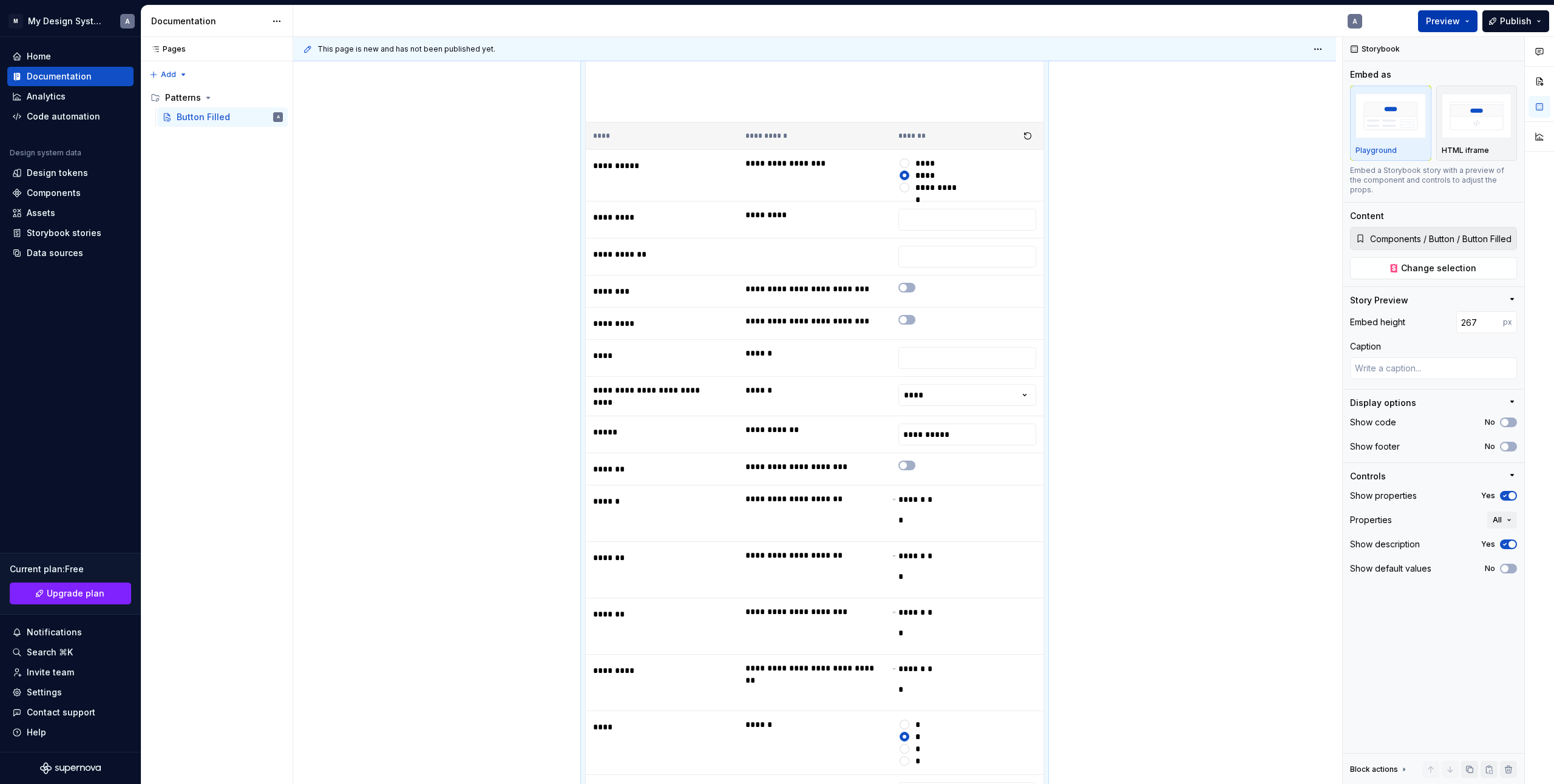
click at [1467, 23] on button "Preview" at bounding box center [1448, 21] width 59 height 22
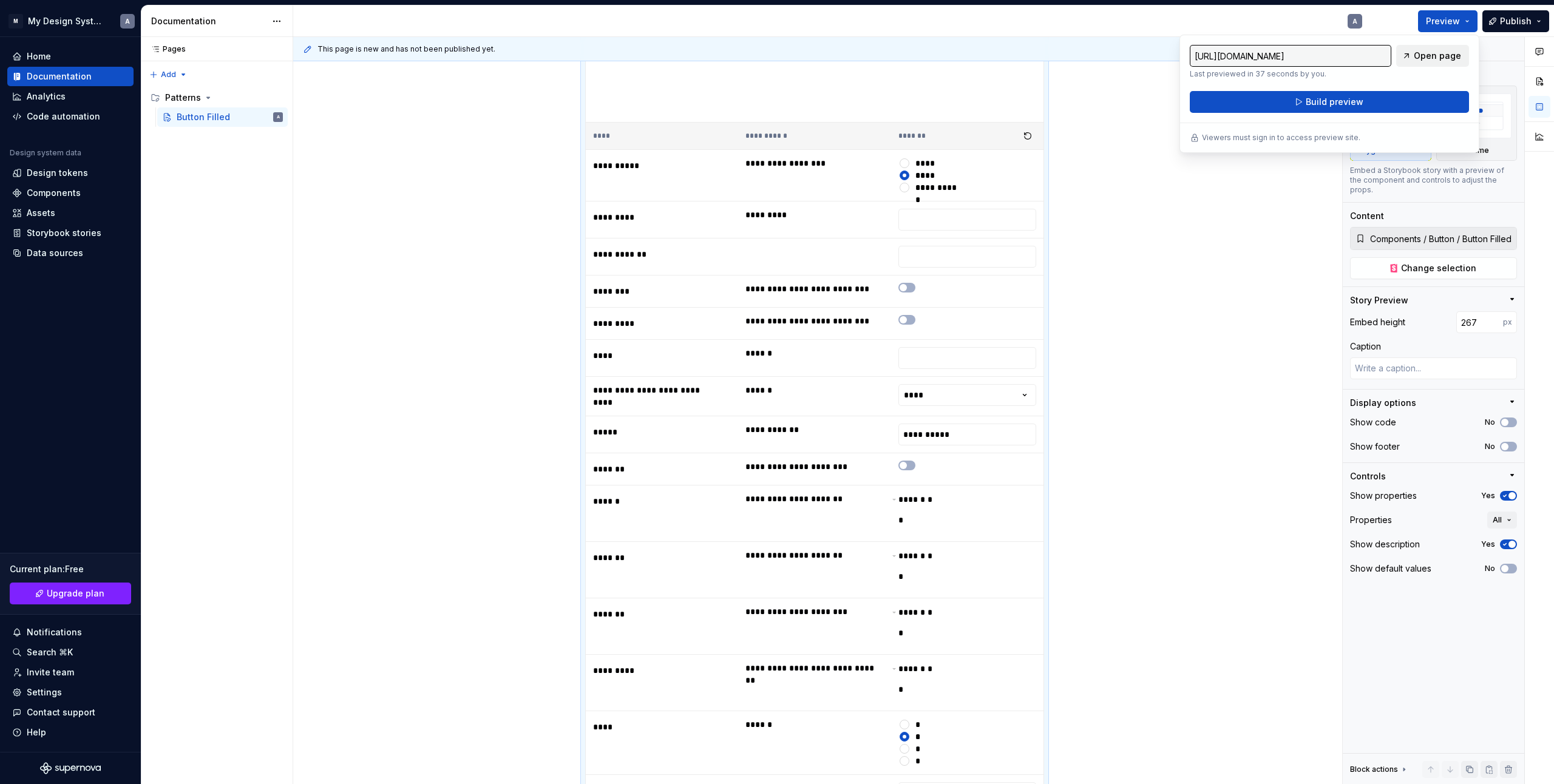
click at [1443, 51] on span "Open page" at bounding box center [1437, 56] width 47 height 12
click at [1209, 353] on div "**********" at bounding box center [818, 411] width 1049 height 748
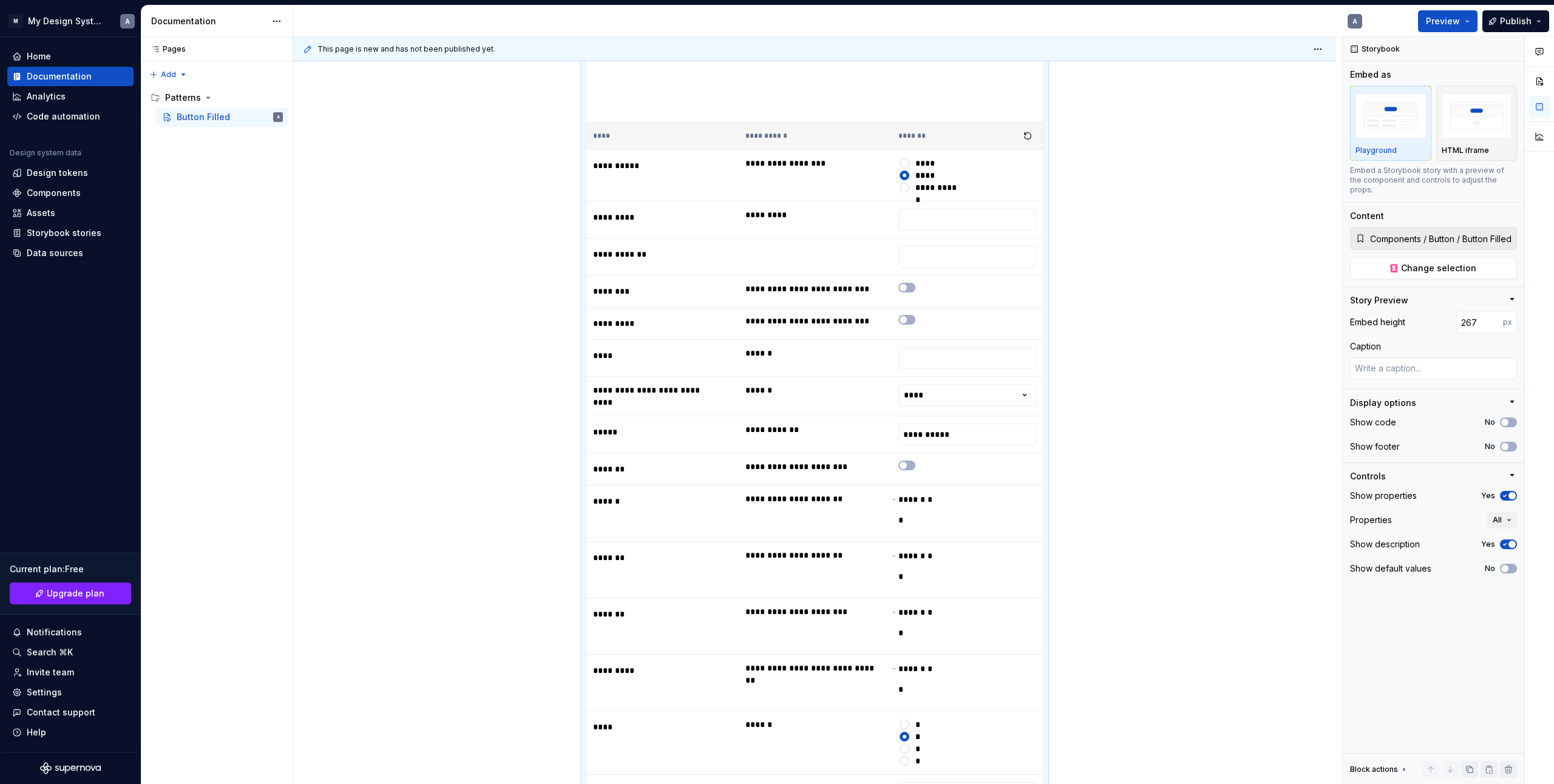
drag, startPoint x: 1166, startPoint y: 421, endPoint x: 1182, endPoint y: 406, distance: 21.9
click at [1176, 417] on div "**********" at bounding box center [818, 411] width 1049 height 748
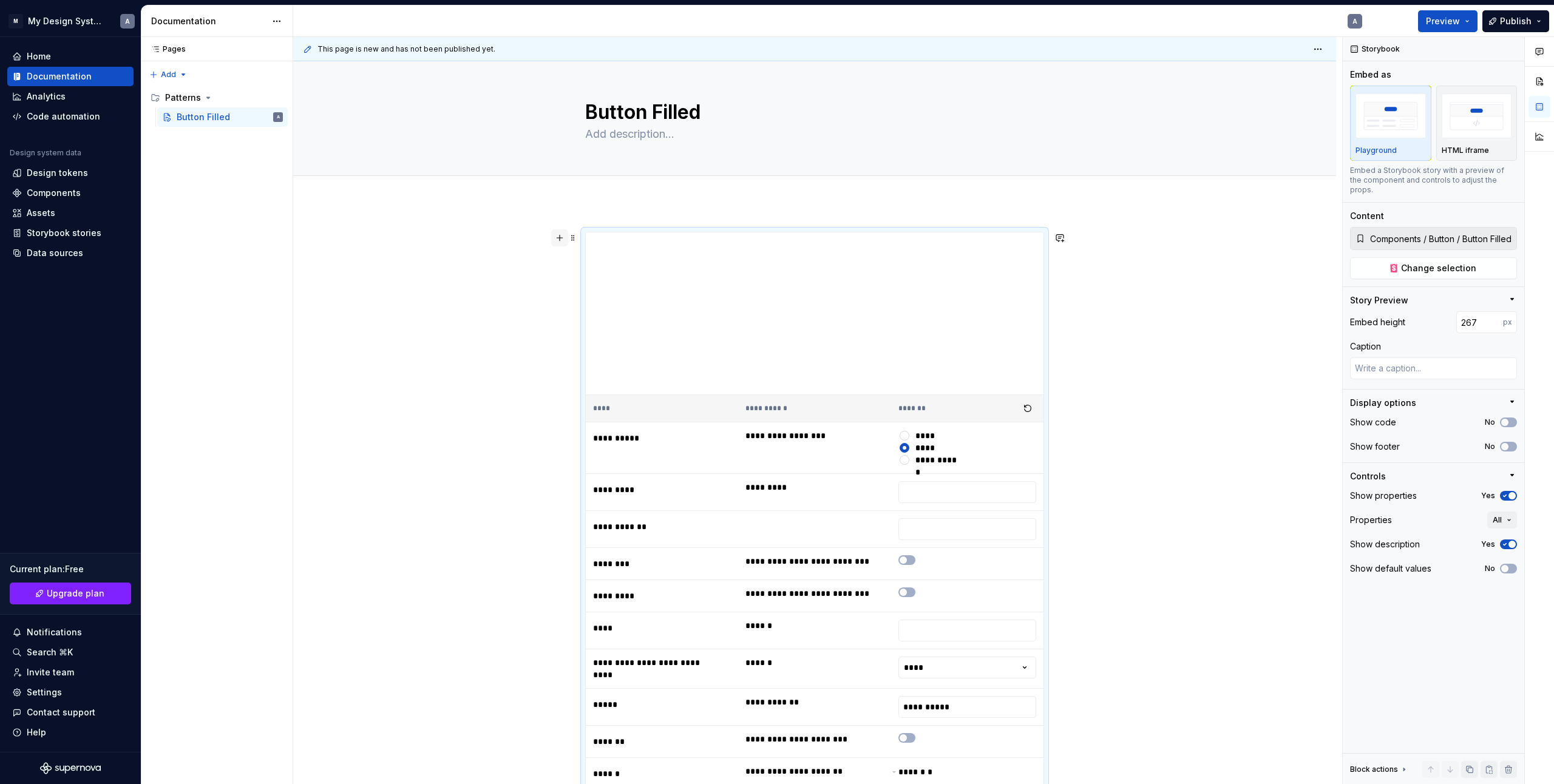
click at [561, 234] on button "button" at bounding box center [560, 238] width 17 height 17
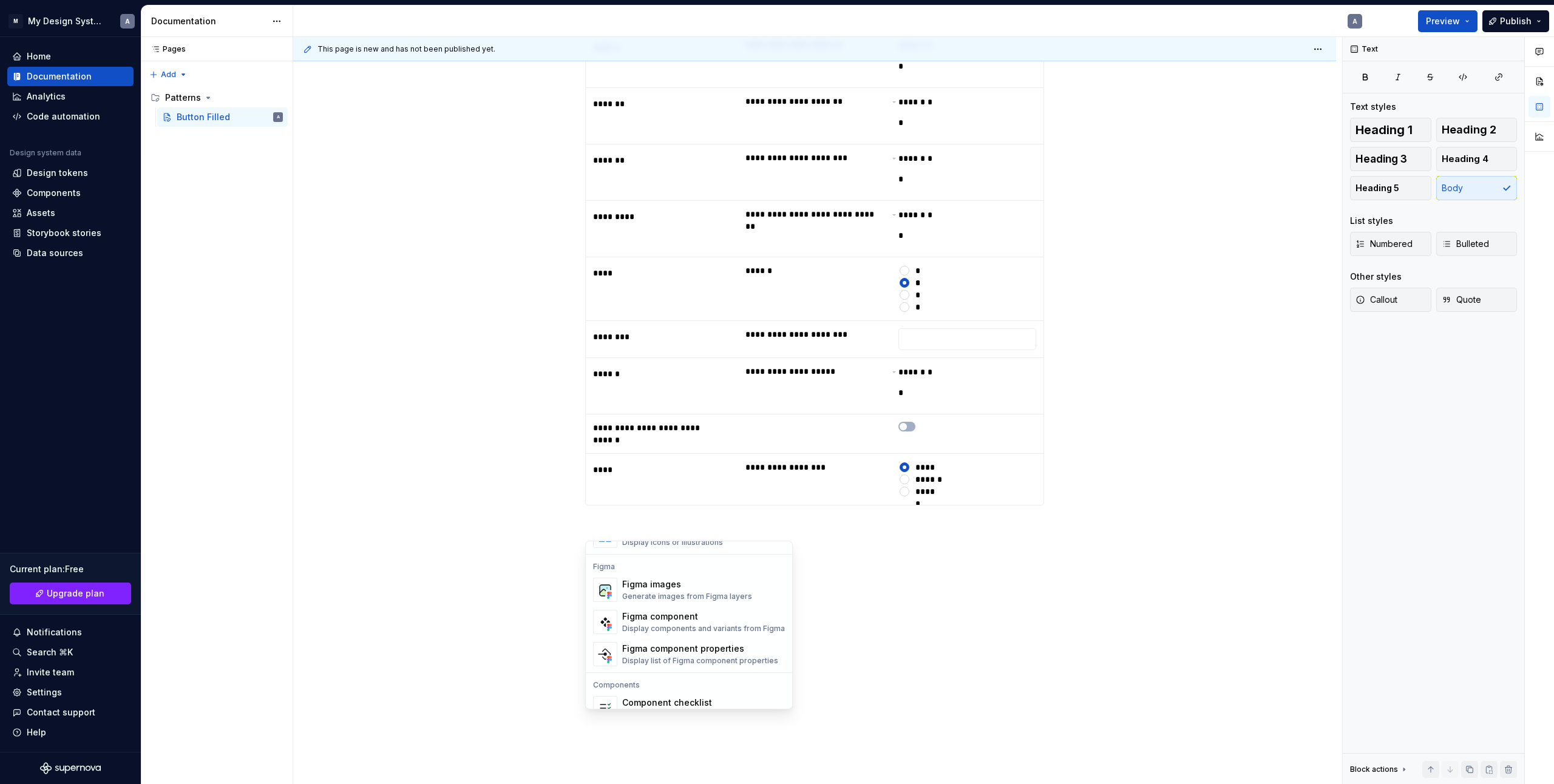
scroll to position [1105, 0]
click at [698, 614] on div "Generate images from Figma layers" at bounding box center [687, 618] width 130 height 10
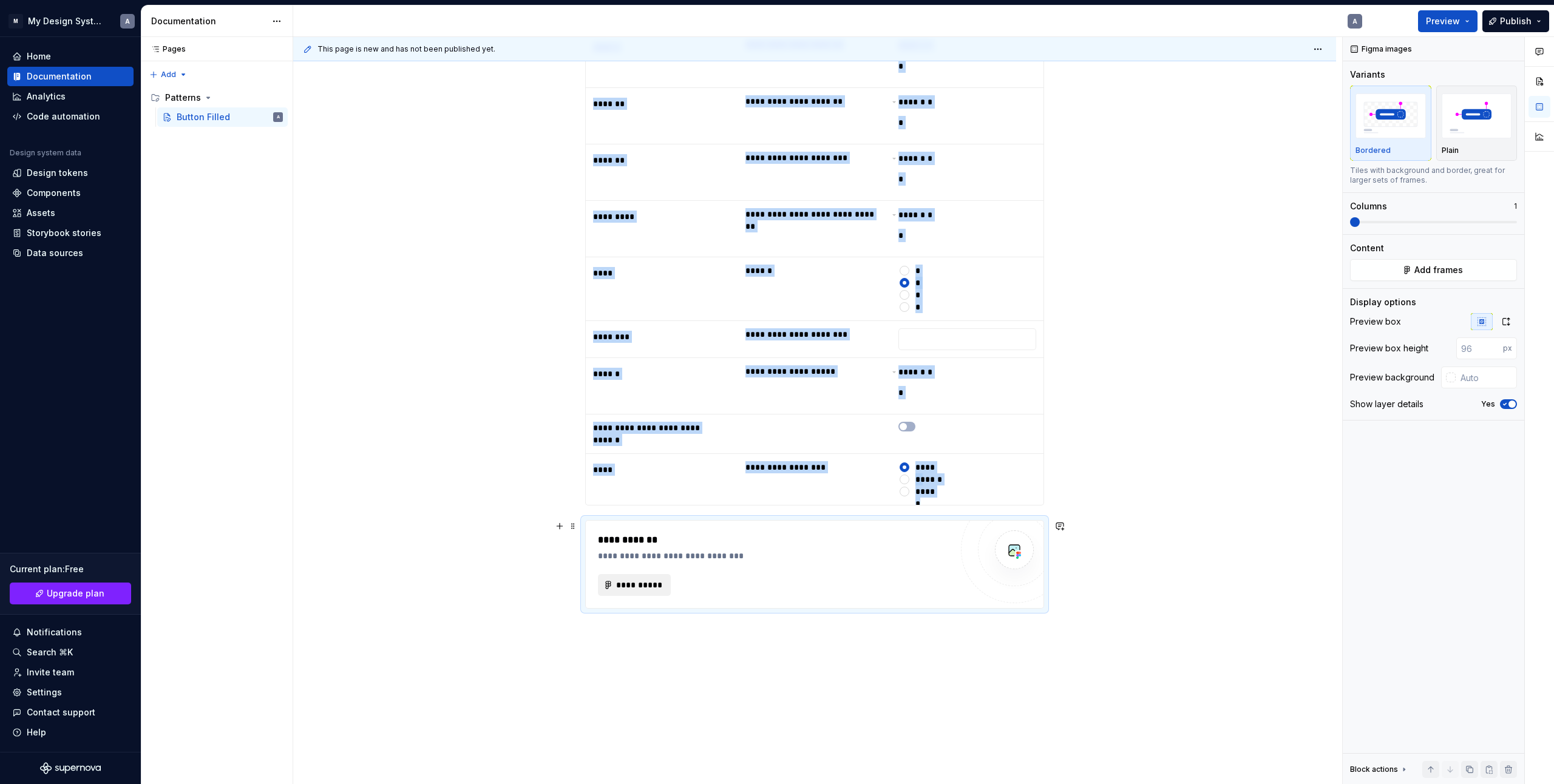
click at [653, 592] on button "**********" at bounding box center [634, 585] width 73 height 22
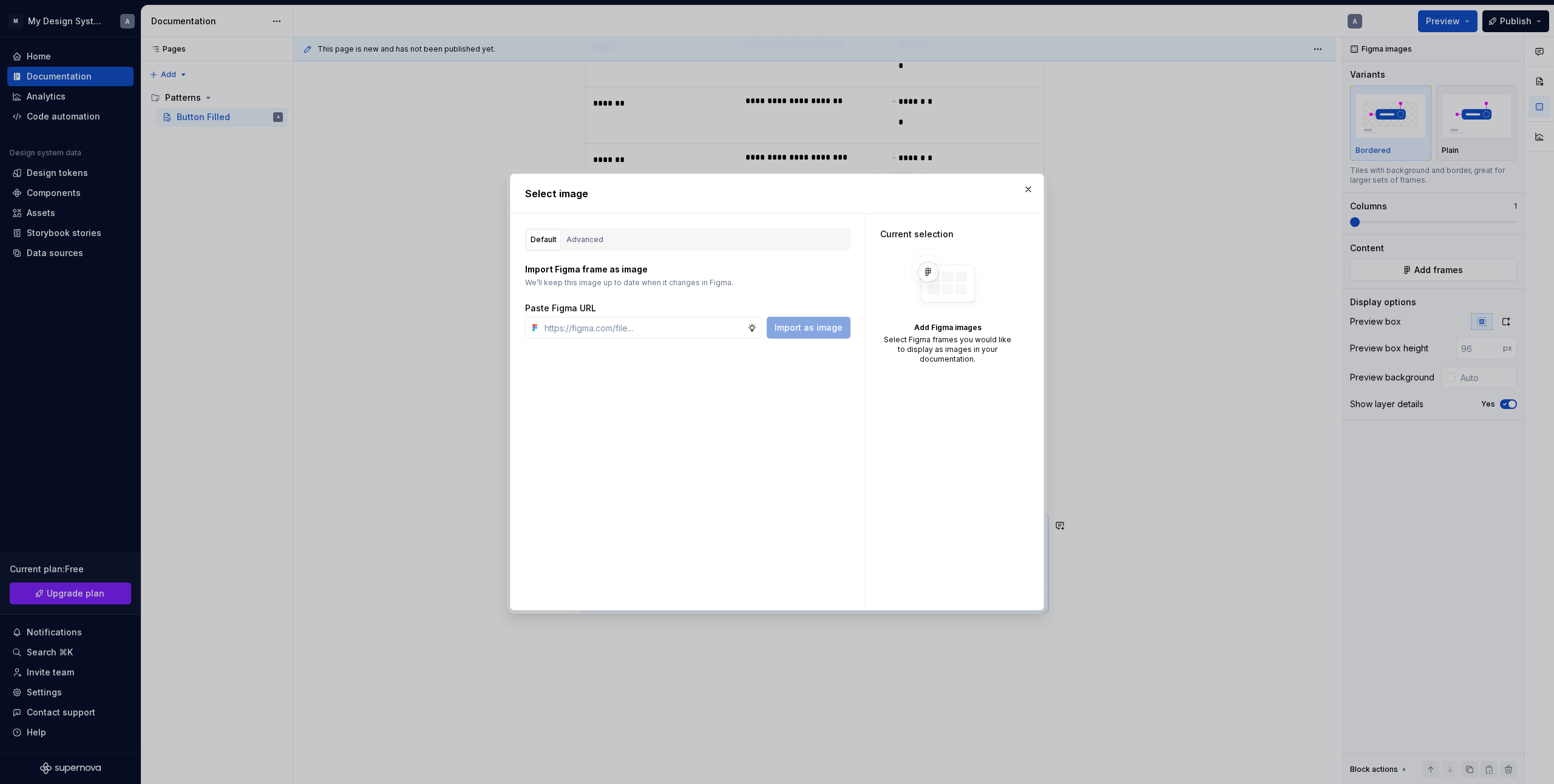
scroll to position [722, 0]
click at [575, 237] on div "Advanced" at bounding box center [585, 240] width 37 height 12
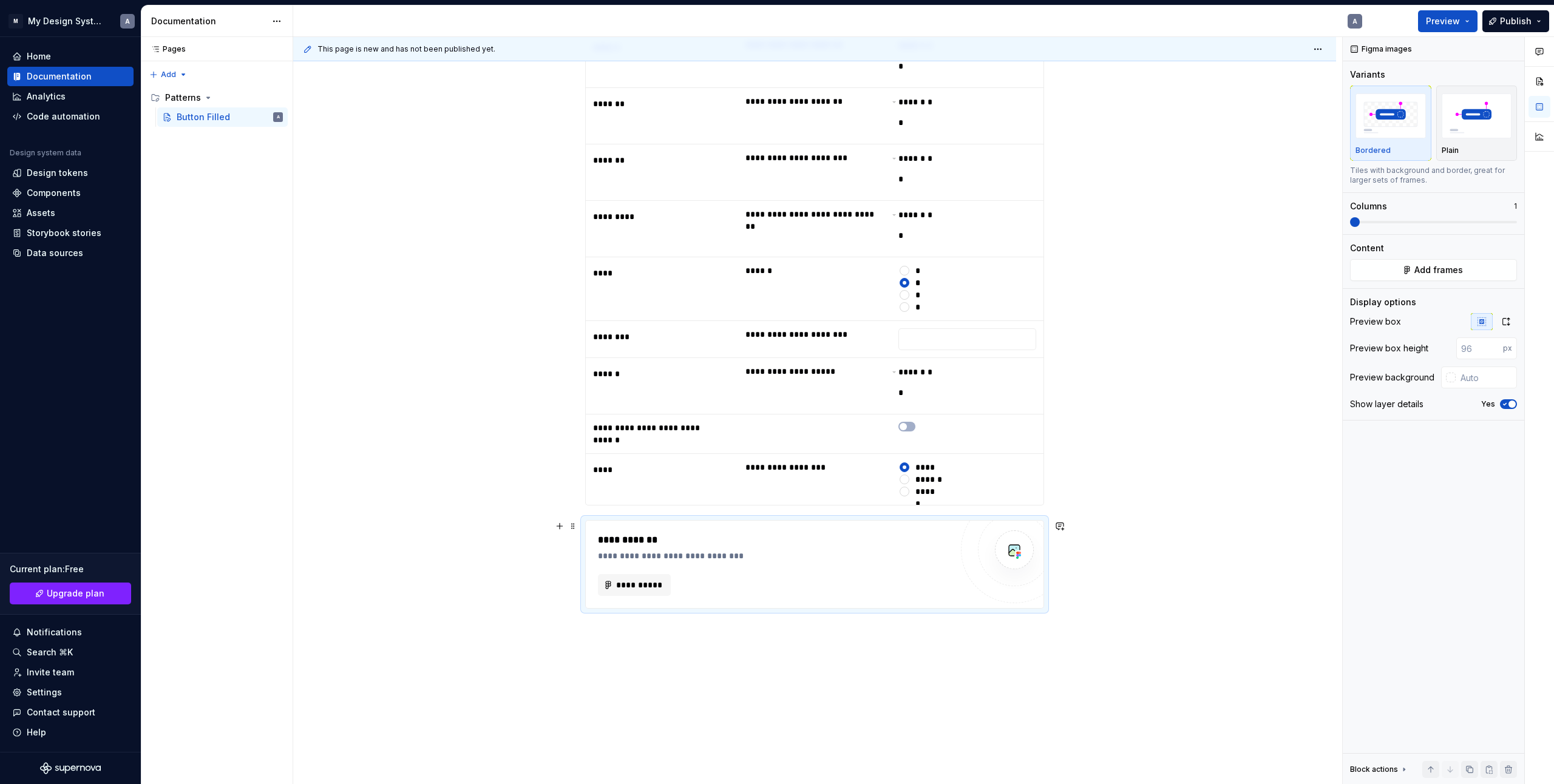
click at [1168, 564] on div "**********" at bounding box center [814, 167] width 1043 height 1383
click at [972, 569] on div at bounding box center [1014, 550] width 107 height 107
click at [574, 526] on span at bounding box center [573, 526] width 10 height 17
click at [601, 631] on div "Delete" at bounding box center [630, 634] width 79 height 12
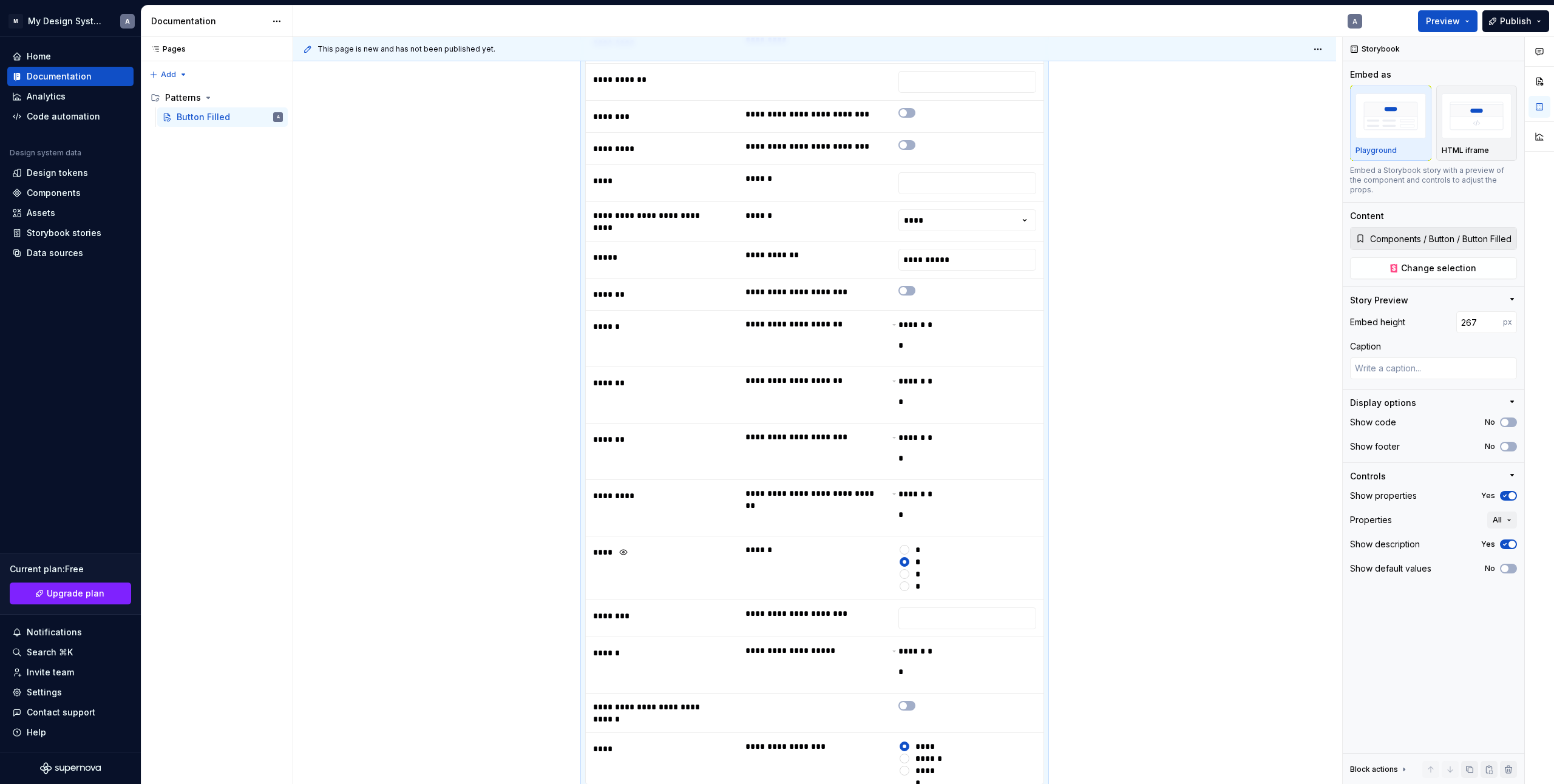
scroll to position [693, 0]
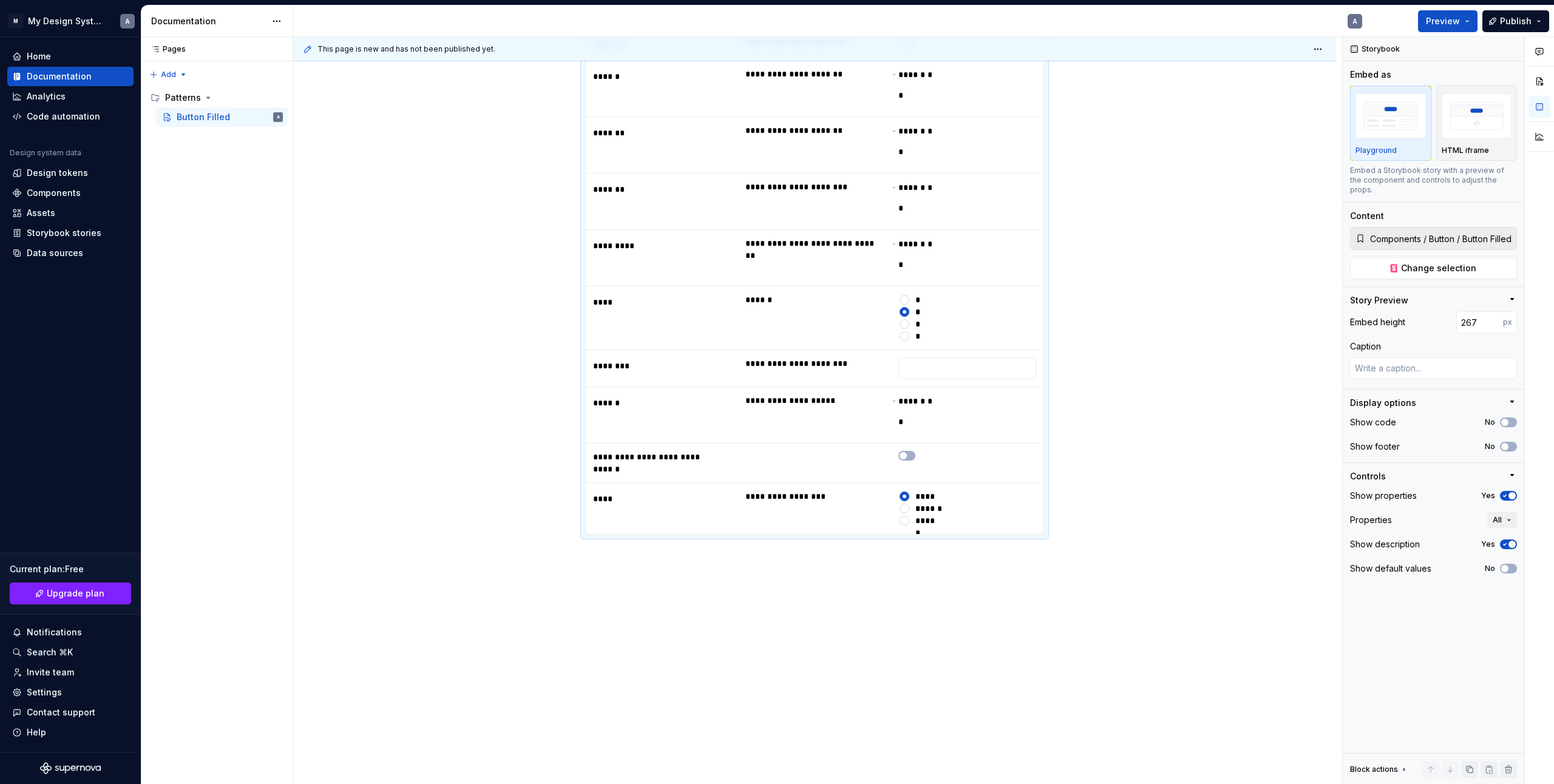
click at [621, 573] on div "**********" at bounding box center [818, 411] width 1049 height 748
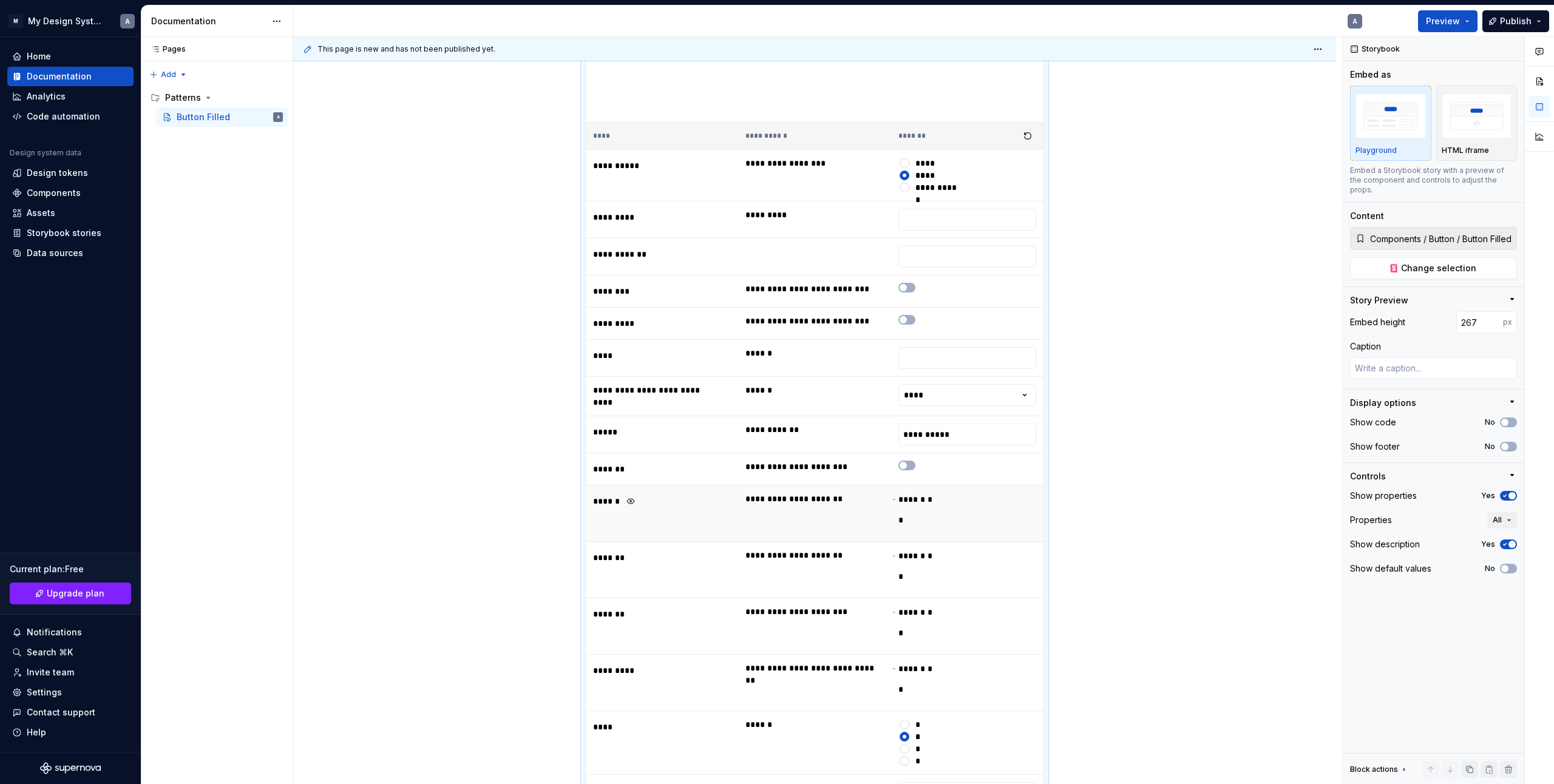
scroll to position [0, 0]
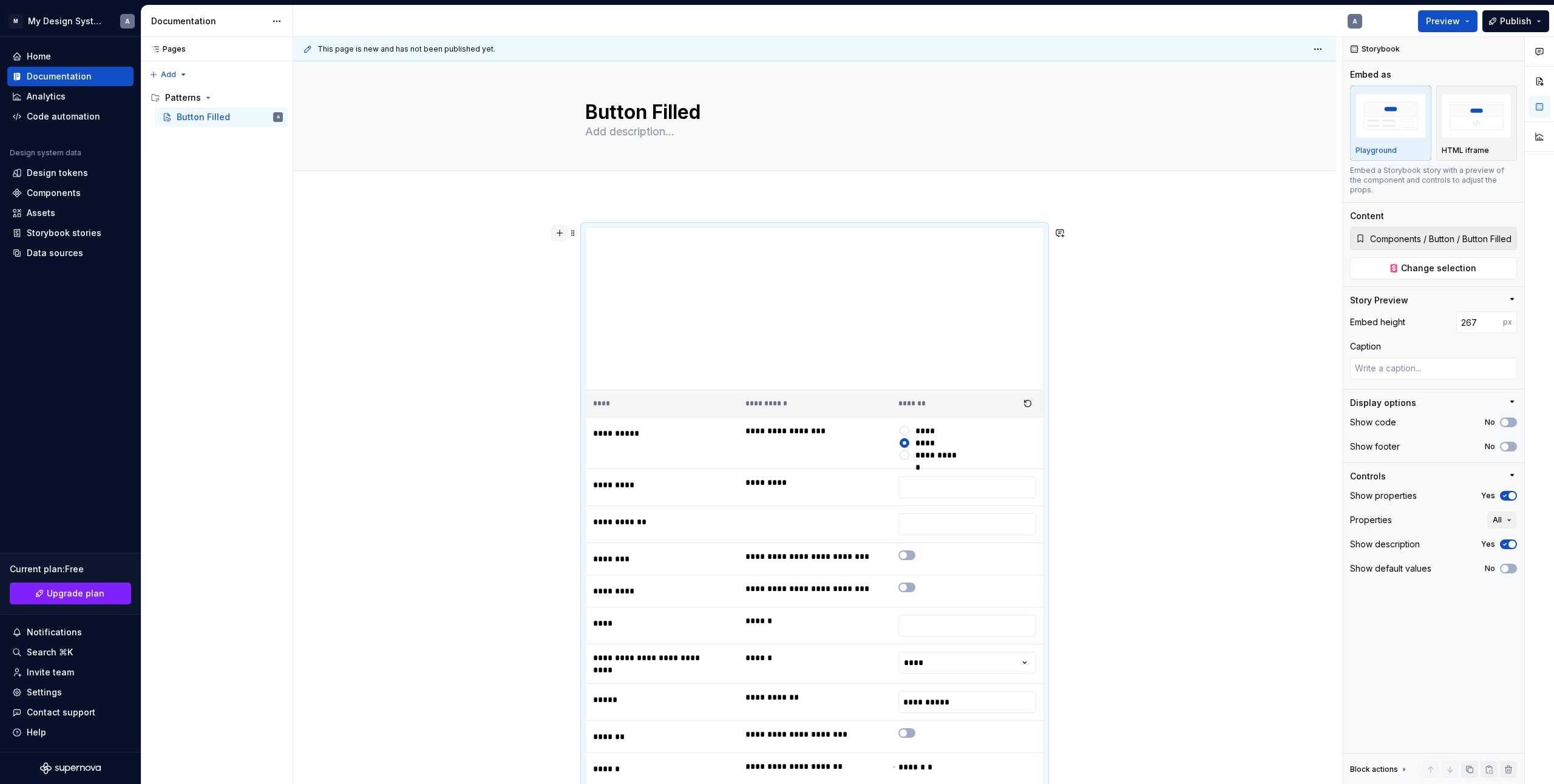
click at [561, 230] on button "button" at bounding box center [560, 233] width 17 height 17
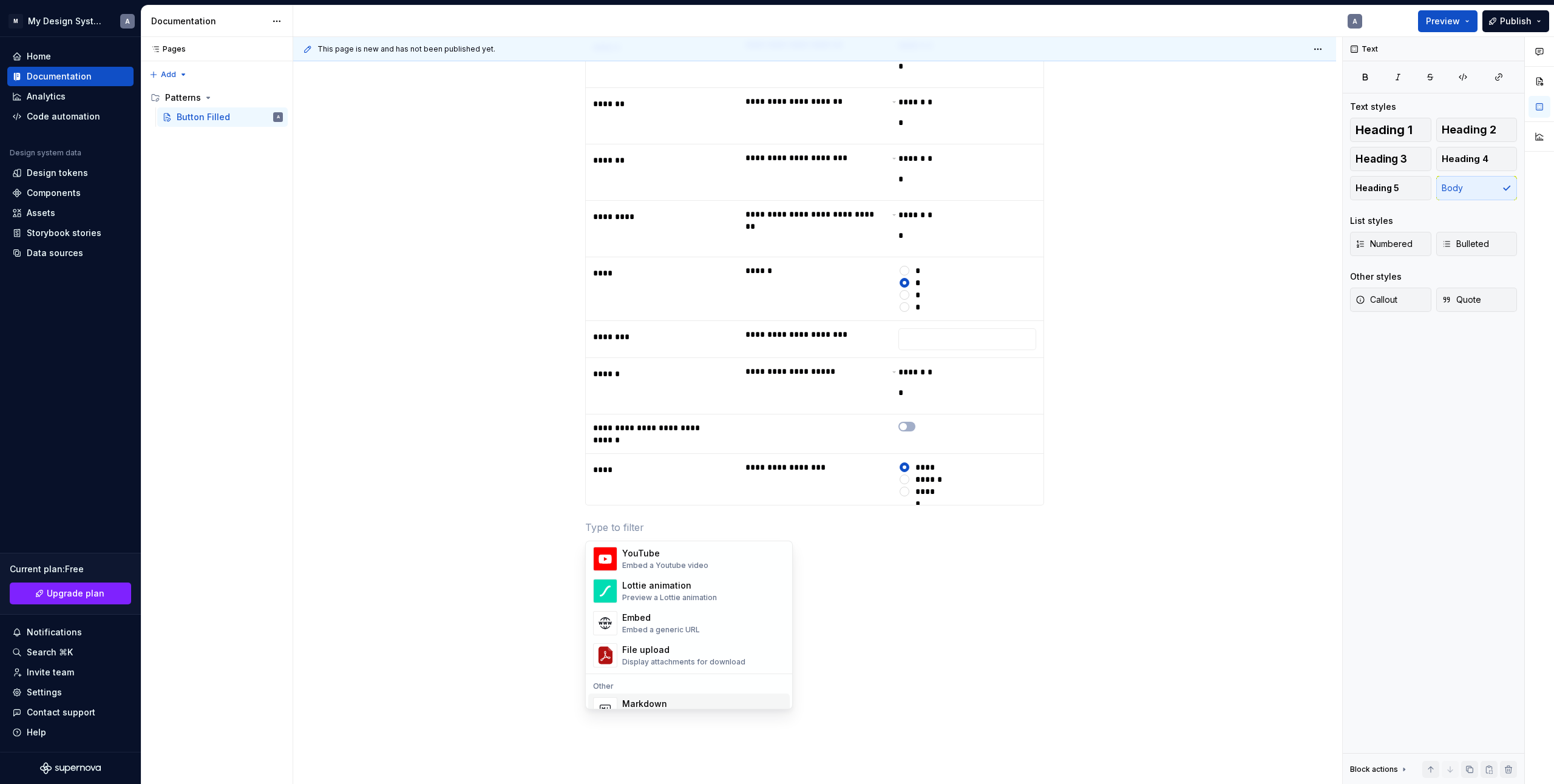
scroll to position [602, 0]
click at [721, 596] on div "Storybook Embed Storybook canvas" at bounding box center [703, 588] width 163 height 25
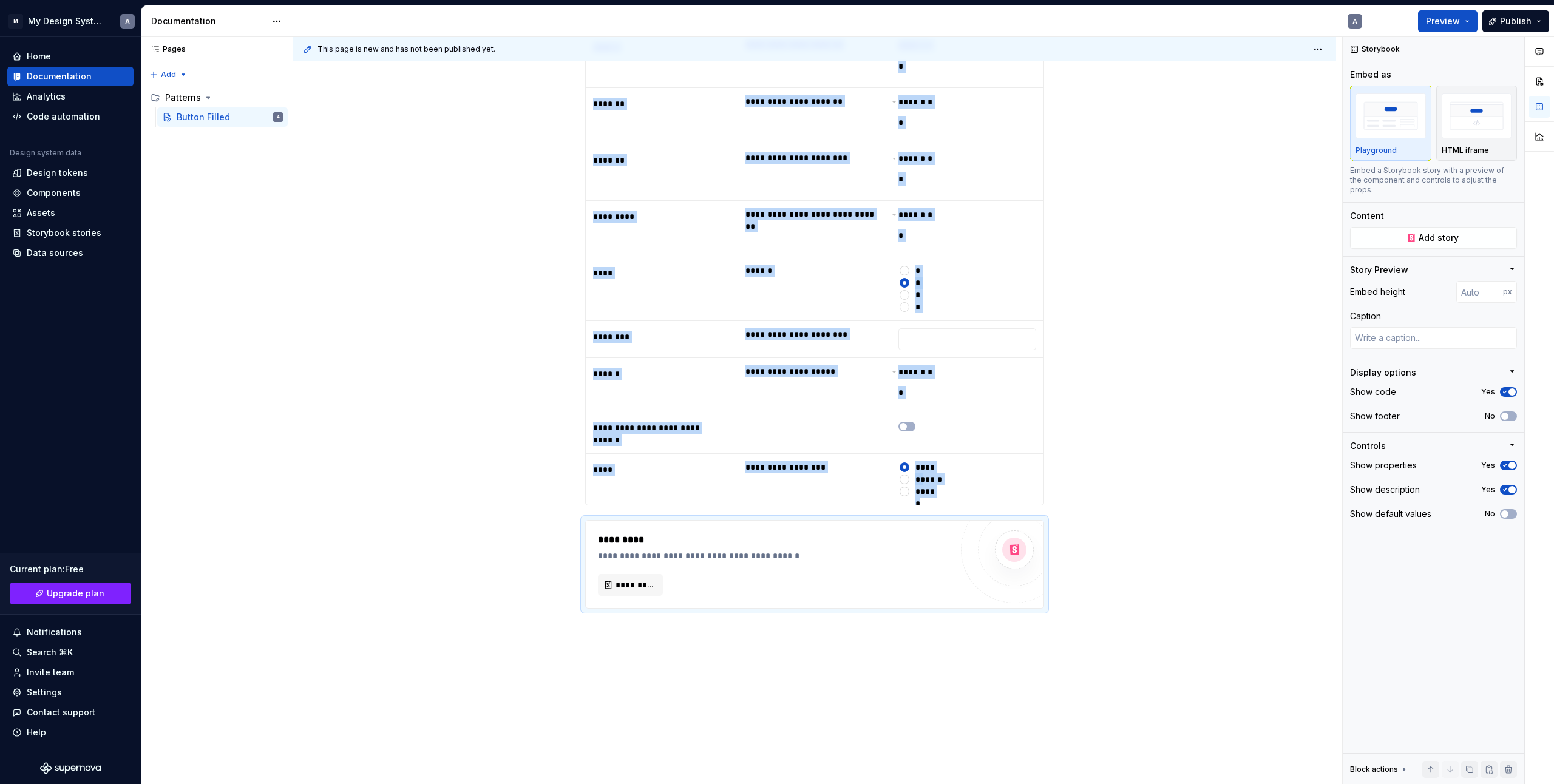
scroll to position [727, 0]
click at [655, 593] on button "*********" at bounding box center [630, 585] width 65 height 22
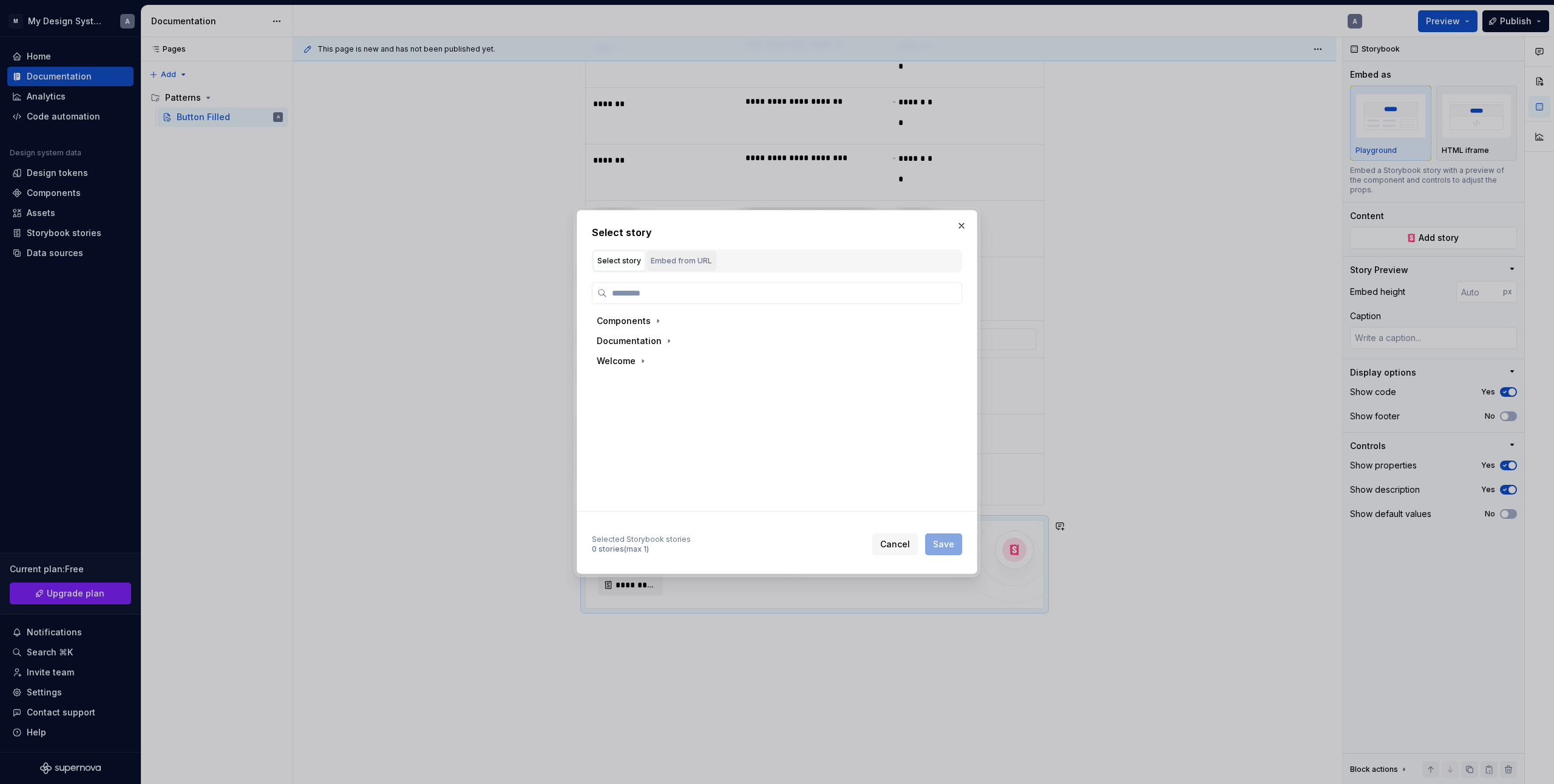
click at [679, 265] on div "Embed from URL" at bounding box center [681, 261] width 61 height 12
click at [617, 273] on div "Embed a Storybook story We’ll keep this story up to date when it changes in Sto…" at bounding box center [776, 320] width 370 height 95
click at [620, 263] on div "Select story" at bounding box center [619, 261] width 44 height 12
click at [641, 359] on icon "button" at bounding box center [643, 361] width 10 height 10
click at [641, 360] on icon "button" at bounding box center [643, 361] width 10 height 10
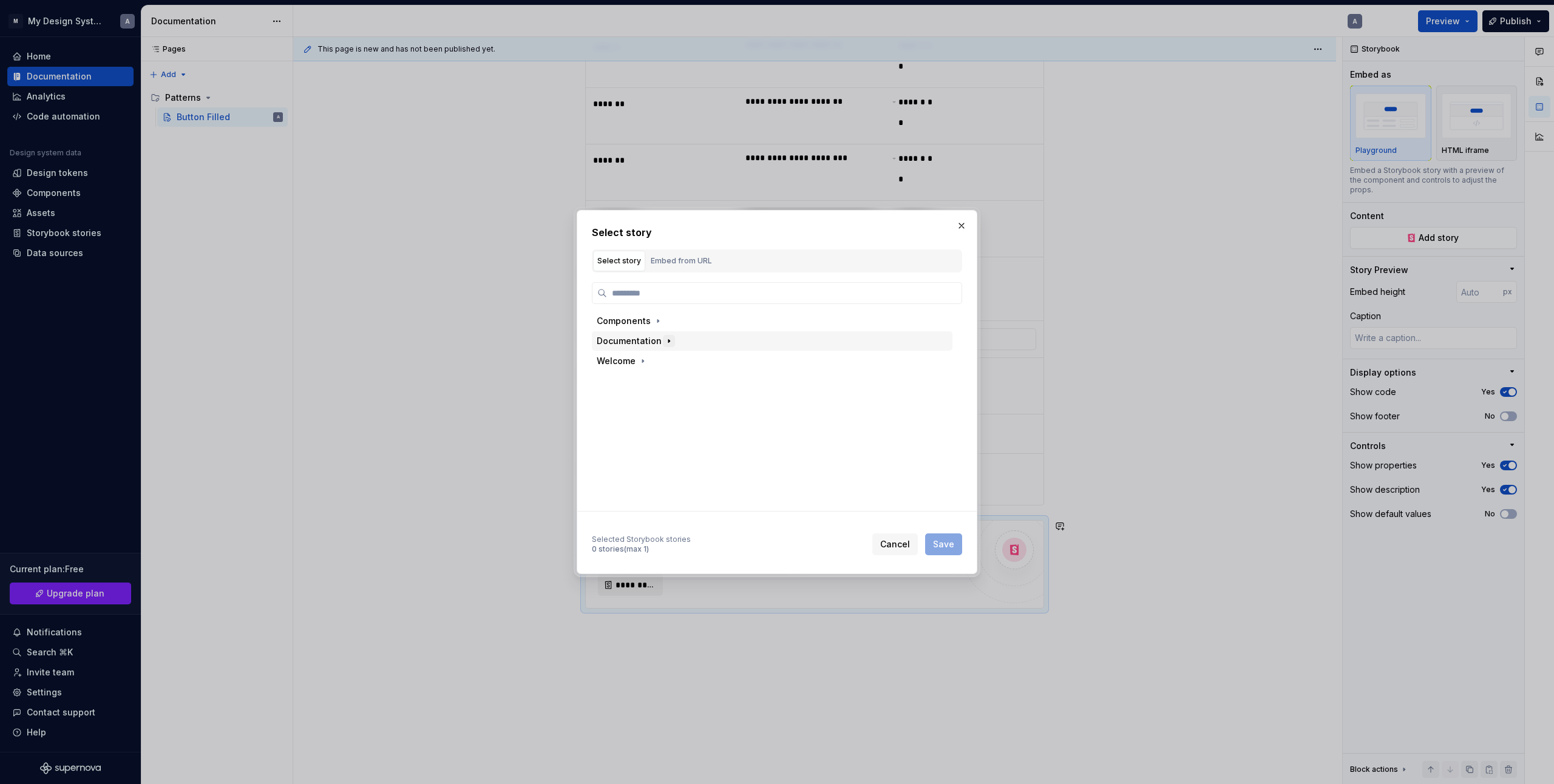
click at [670, 344] on icon "button" at bounding box center [668, 341] width 10 height 10
click at [665, 343] on icon "button" at bounding box center [668, 341] width 10 height 10
click at [656, 324] on icon "button" at bounding box center [658, 321] width 10 height 10
click at [650, 360] on icon "button" at bounding box center [650, 361] width 1 height 3
click at [658, 383] on icon "button" at bounding box center [661, 381] width 10 height 10
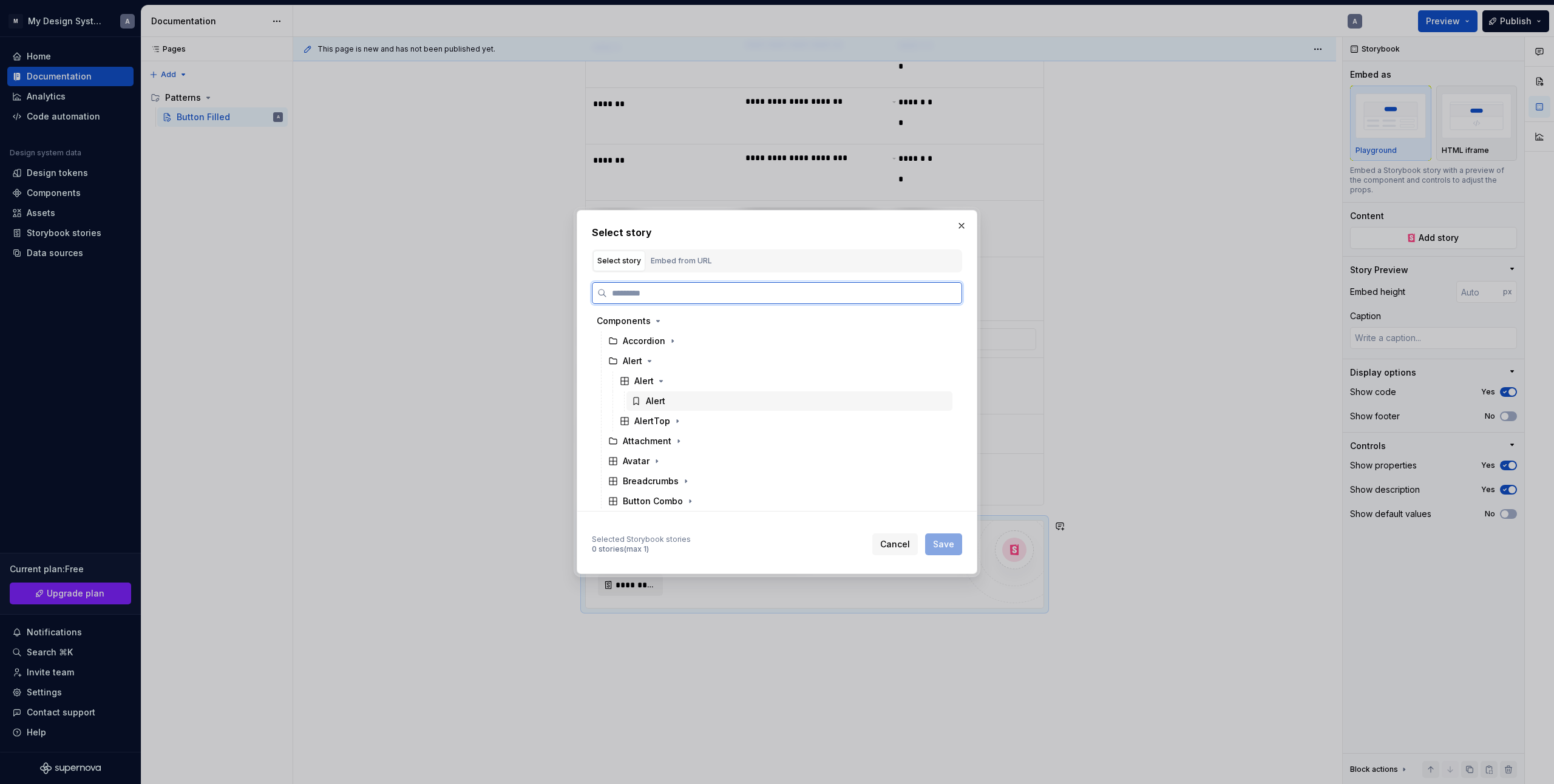
click at [654, 399] on div "Alert" at bounding box center [656, 401] width 19 height 12
click at [943, 549] on span "Save" at bounding box center [944, 544] width 21 height 12
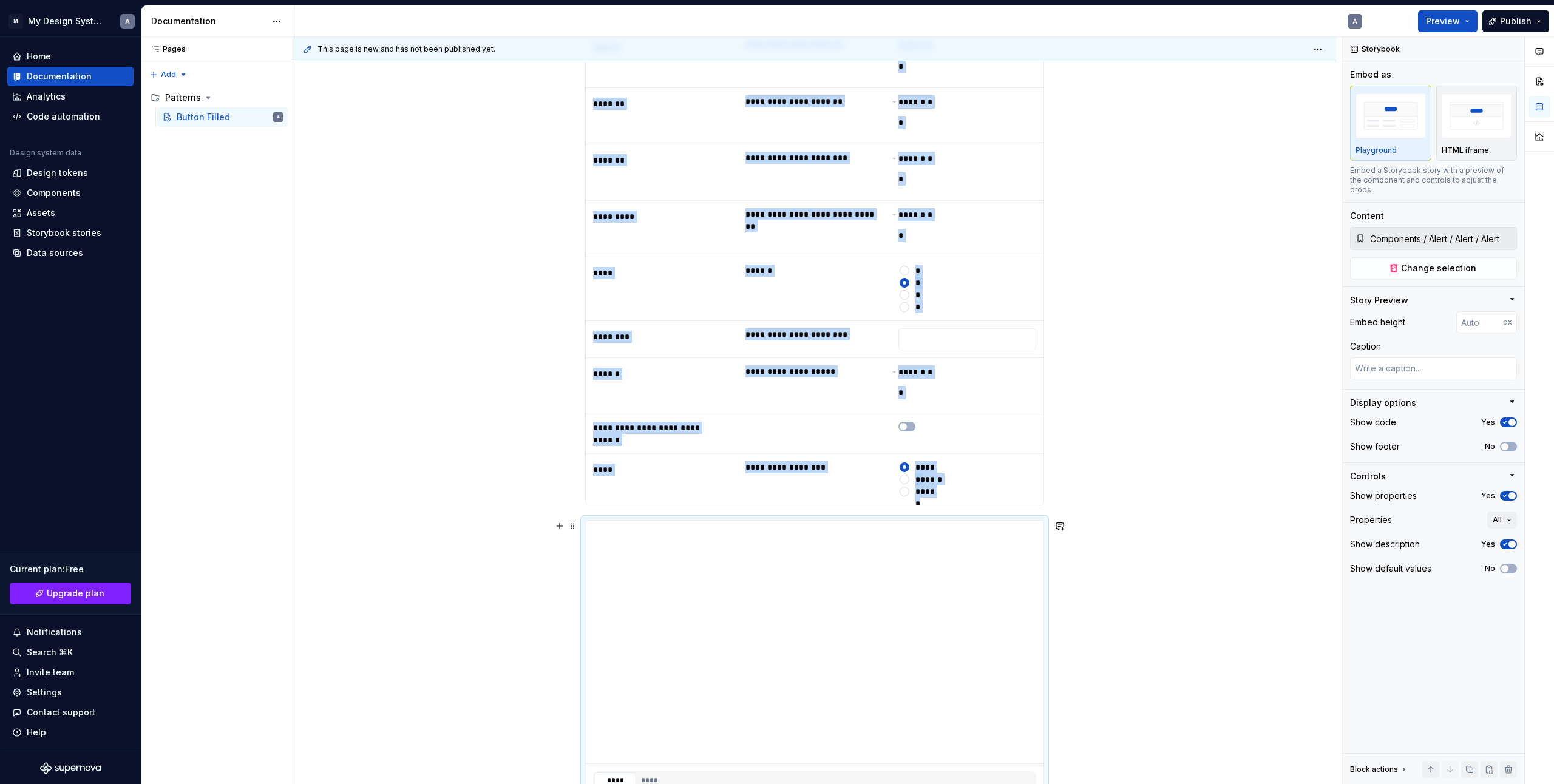
scroll to position [969, 0]
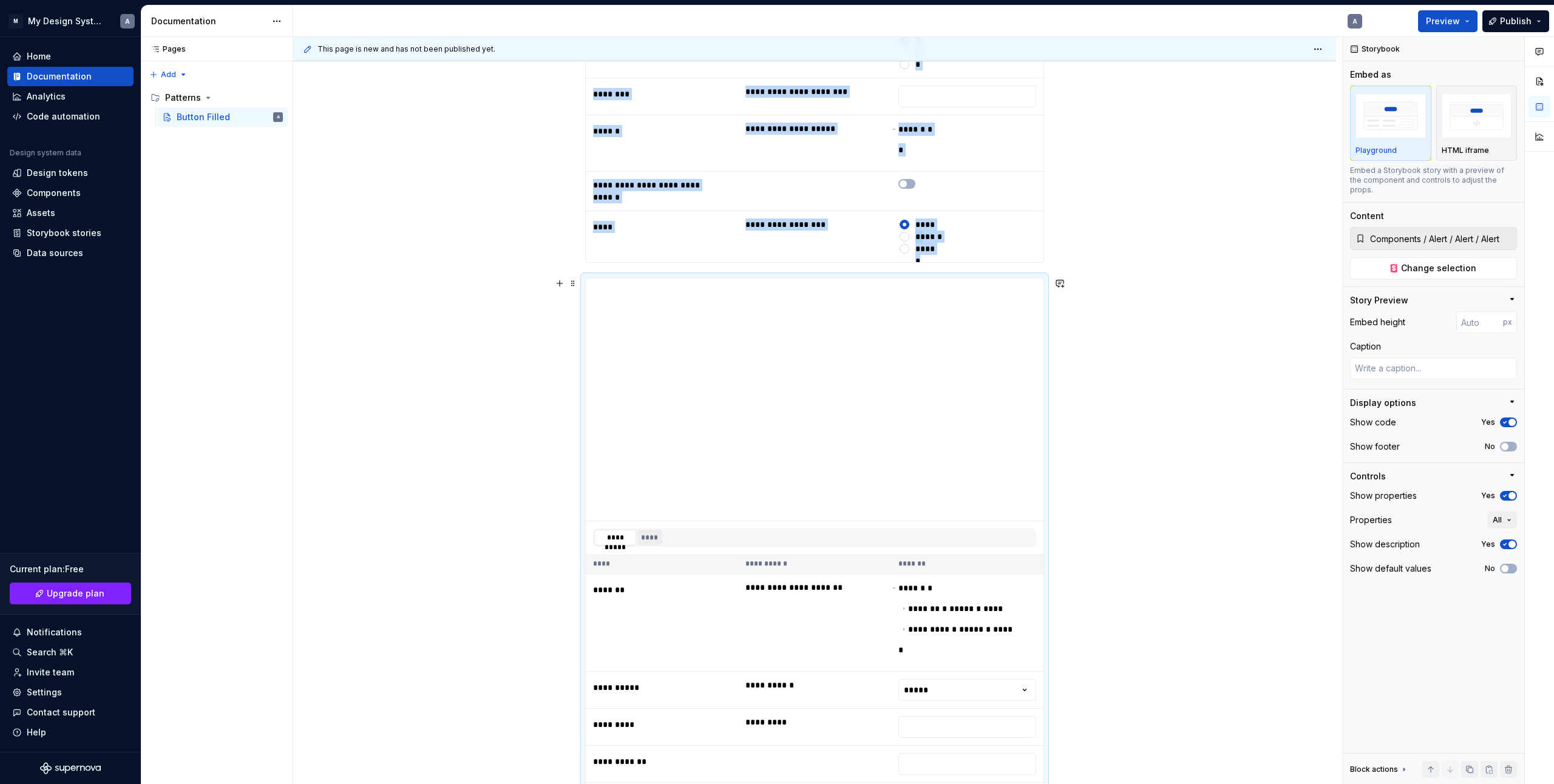
click at [645, 538] on button "****" at bounding box center [650, 538] width 25 height 15
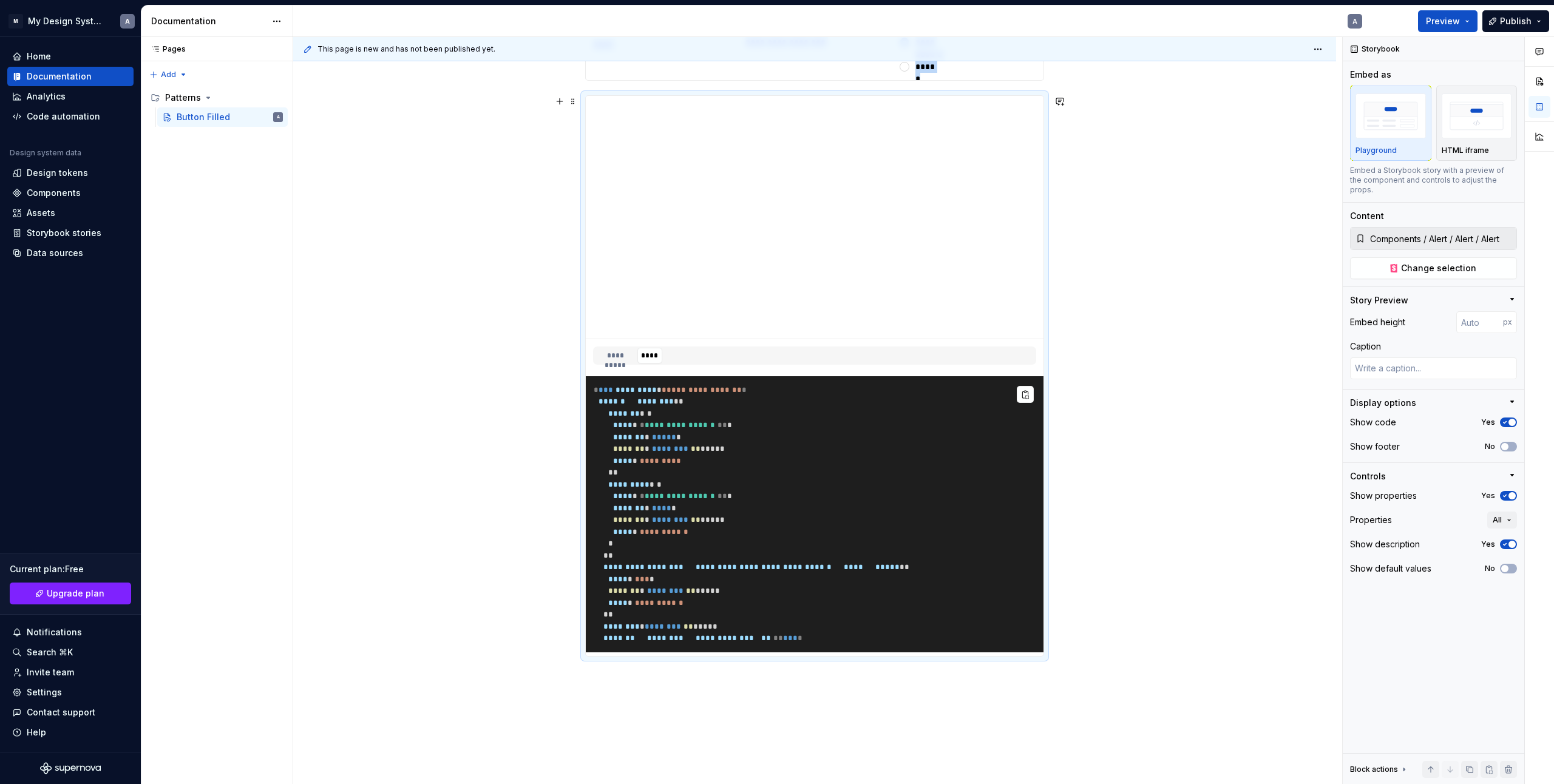
scroll to position [1273, 0]
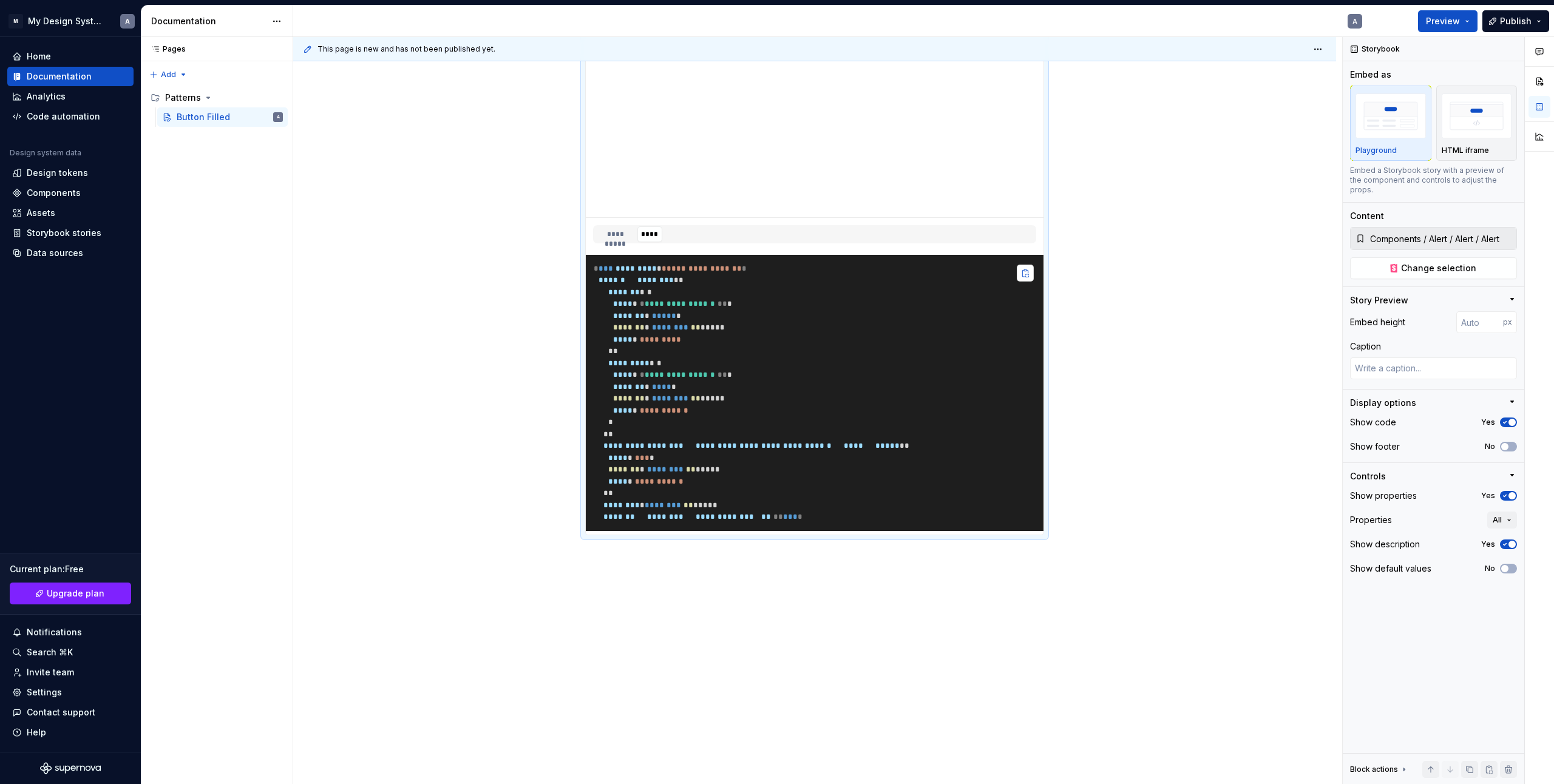
click at [1024, 276] on button "button" at bounding box center [1025, 273] width 17 height 17
click at [622, 238] on button "**********" at bounding box center [615, 234] width 42 height 15
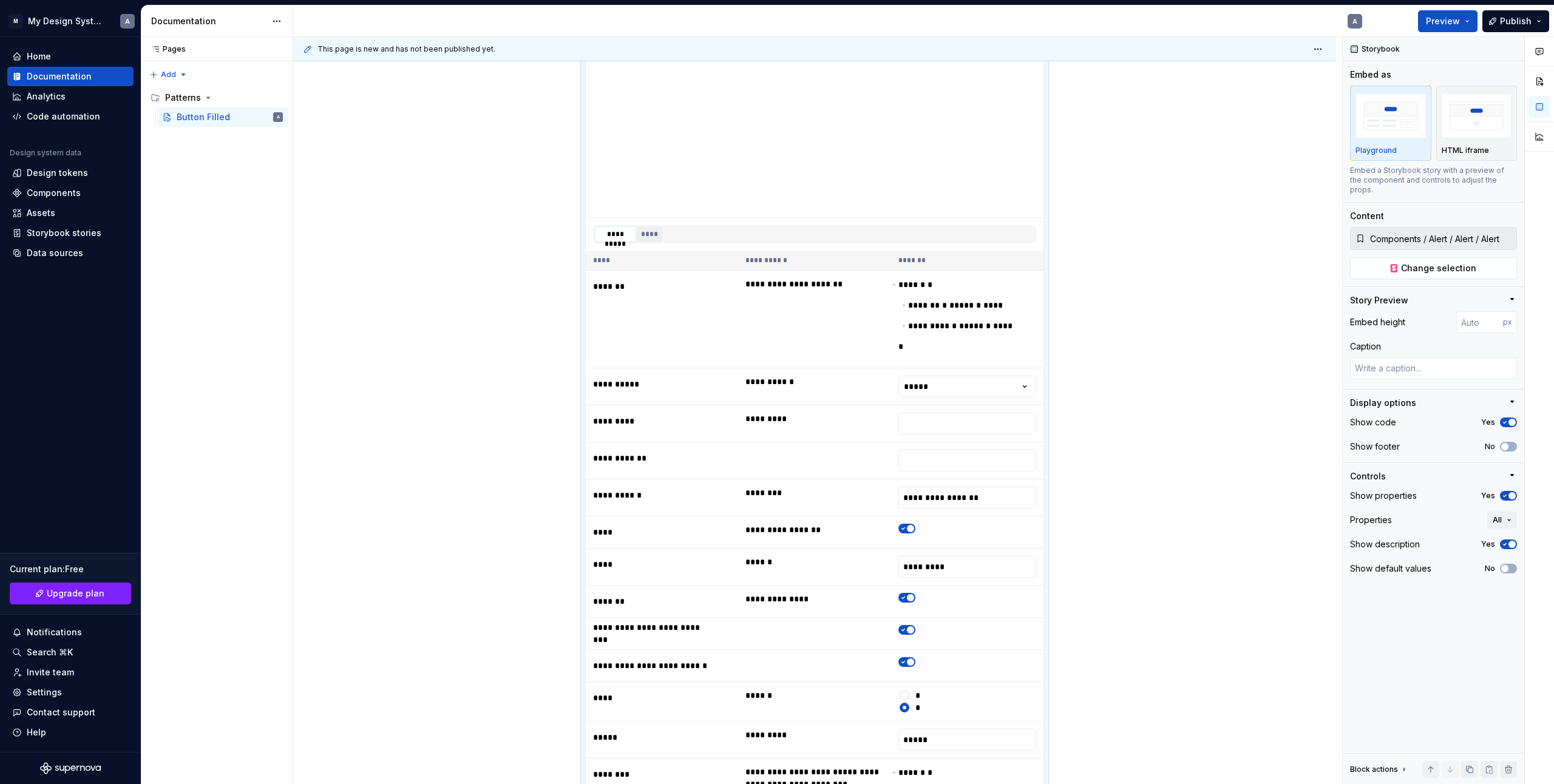
click at [643, 233] on button "****" at bounding box center [650, 234] width 25 height 15
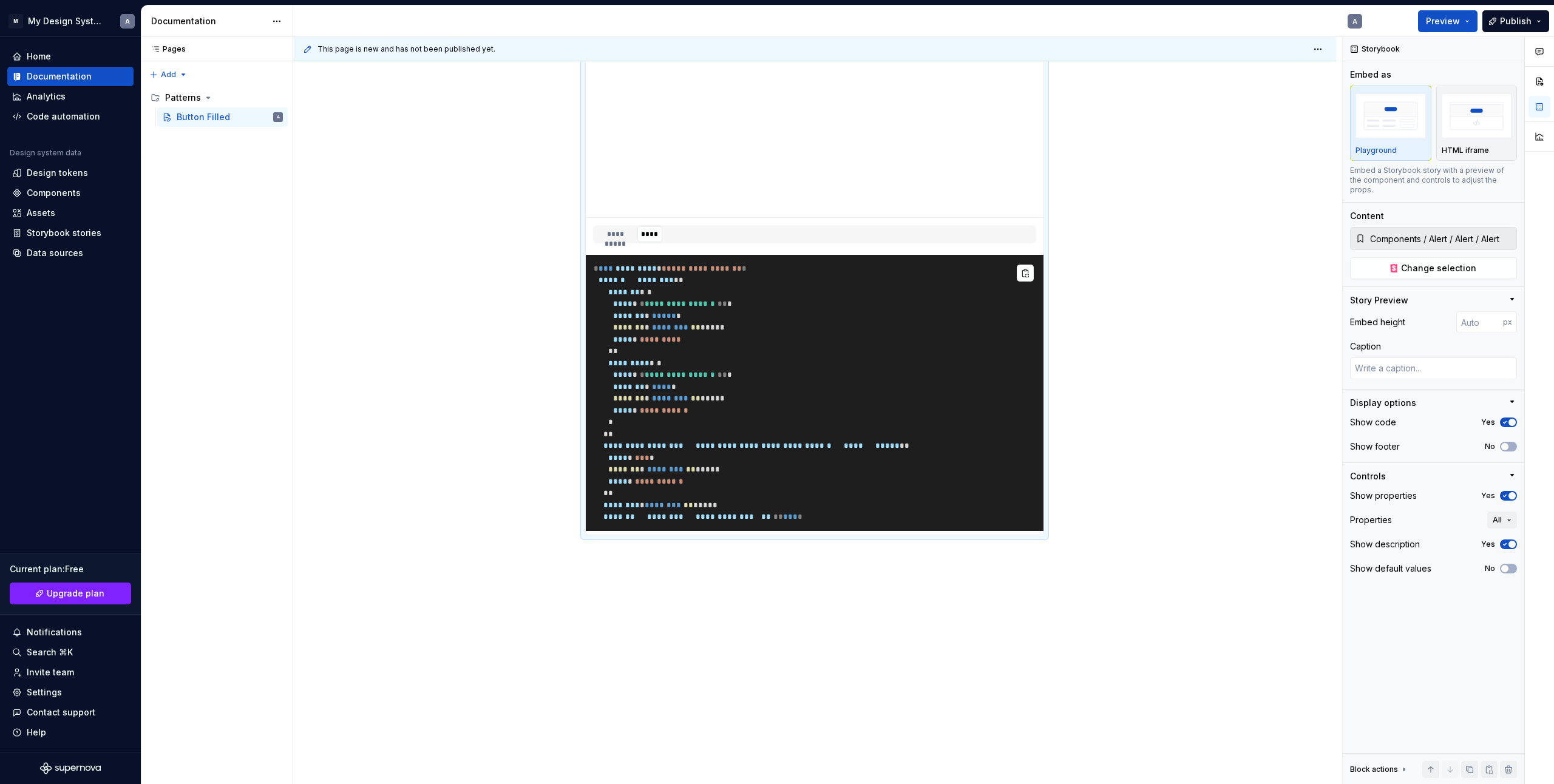
click at [684, 345] on pre "**********" at bounding box center [814, 393] width 458 height 276
drag, startPoint x: 809, startPoint y: 289, endPoint x: 908, endPoint y: 289, distance: 99.0
click at [824, 289] on pre "**********" at bounding box center [814, 393] width 458 height 276
click at [1033, 276] on button "button" at bounding box center [1025, 273] width 17 height 17
click at [610, 237] on button "**********" at bounding box center [615, 234] width 42 height 15
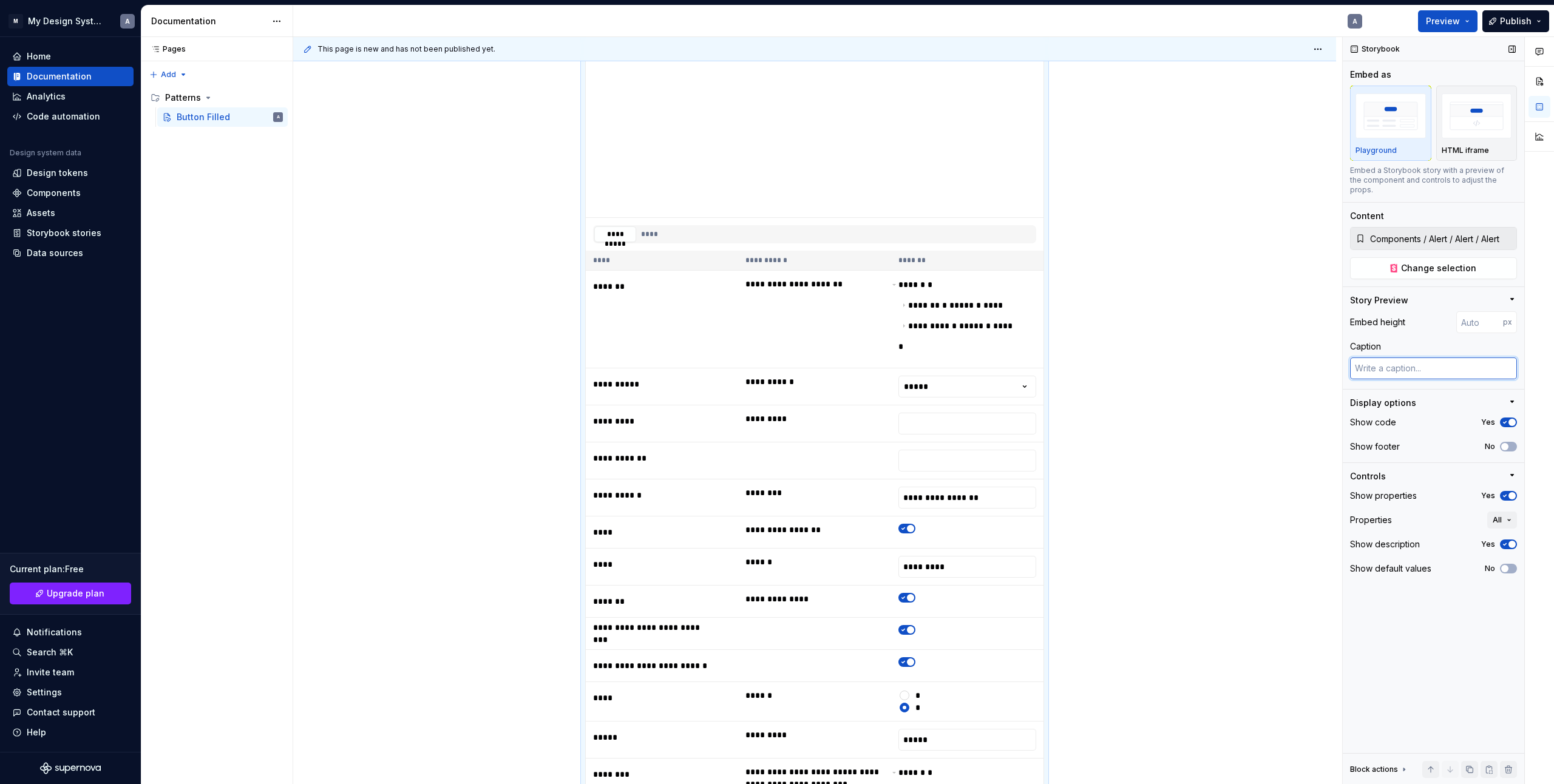
click at [1417, 358] on textarea at bounding box center [1434, 369] width 167 height 22
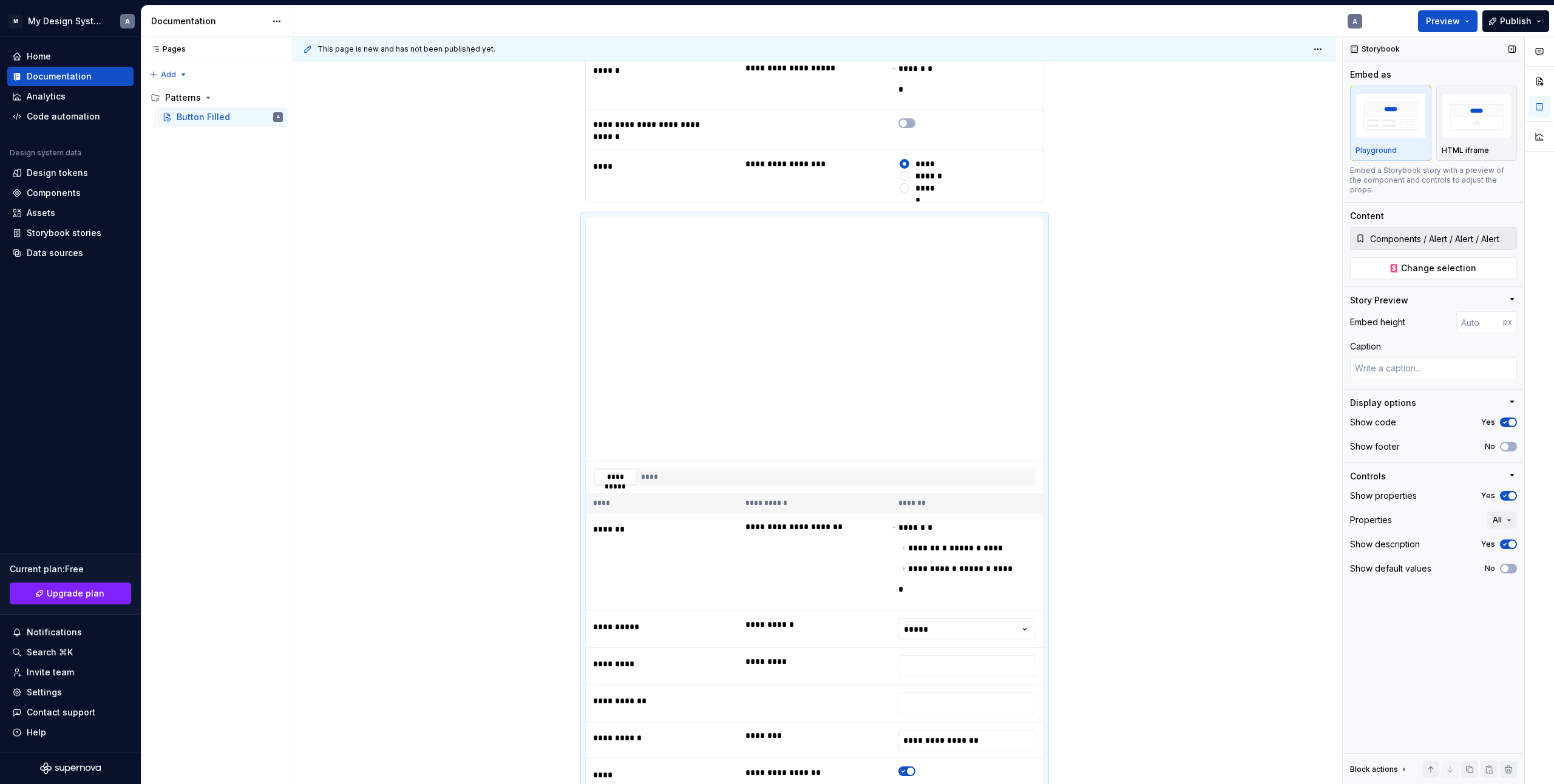
click at [1511, 419] on span "button" at bounding box center [1512, 422] width 7 height 7
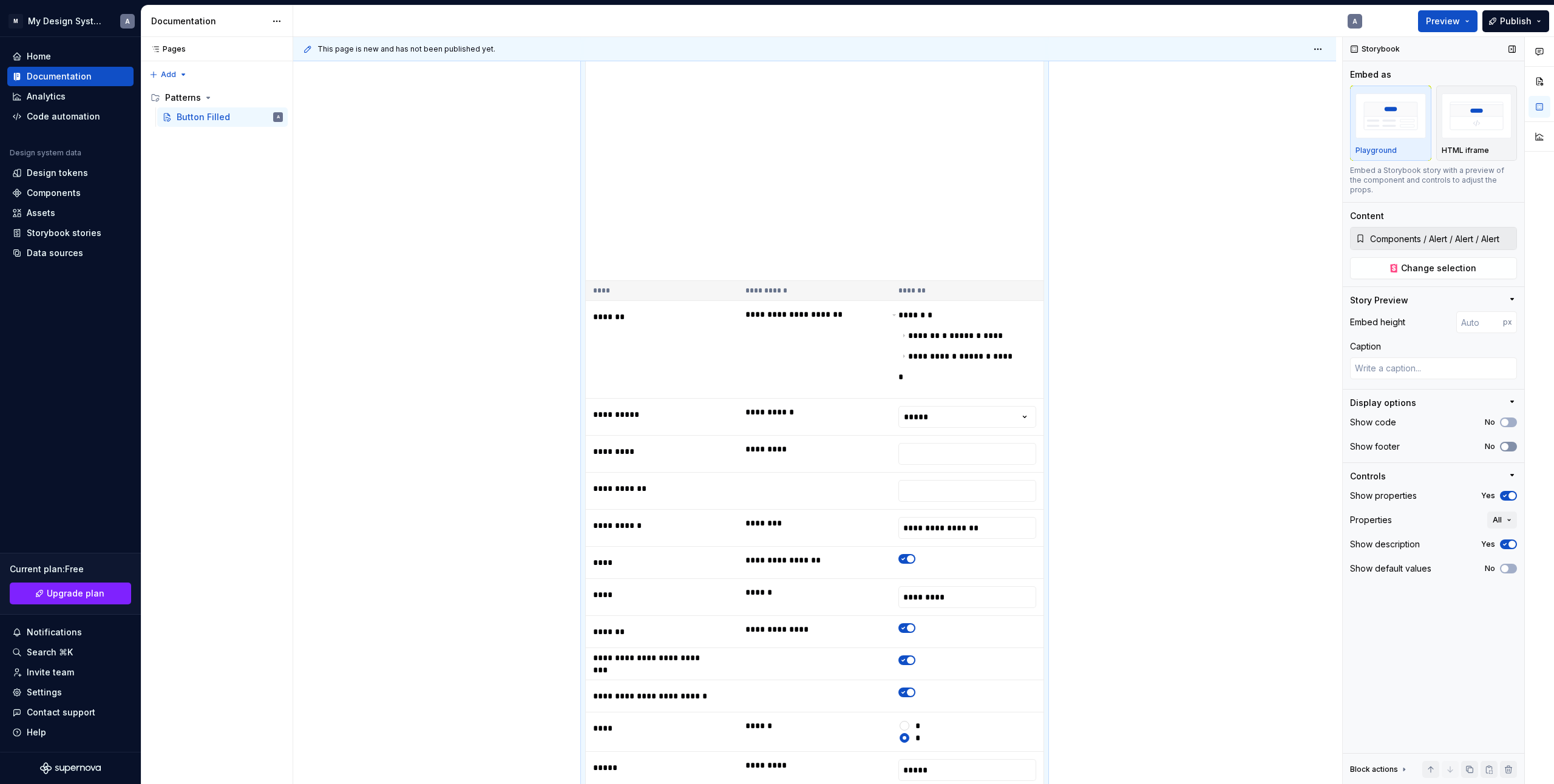
click at [1507, 443] on span "button" at bounding box center [1505, 446] width 7 height 7
click at [1507, 443] on icon "button" at bounding box center [1505, 446] width 10 height 7
click at [1507, 443] on span "button" at bounding box center [1505, 446] width 7 height 7
click at [1504, 443] on icon "button" at bounding box center [1505, 446] width 10 height 7
click at [1505, 492] on icon "button" at bounding box center [1505, 495] width 10 height 7
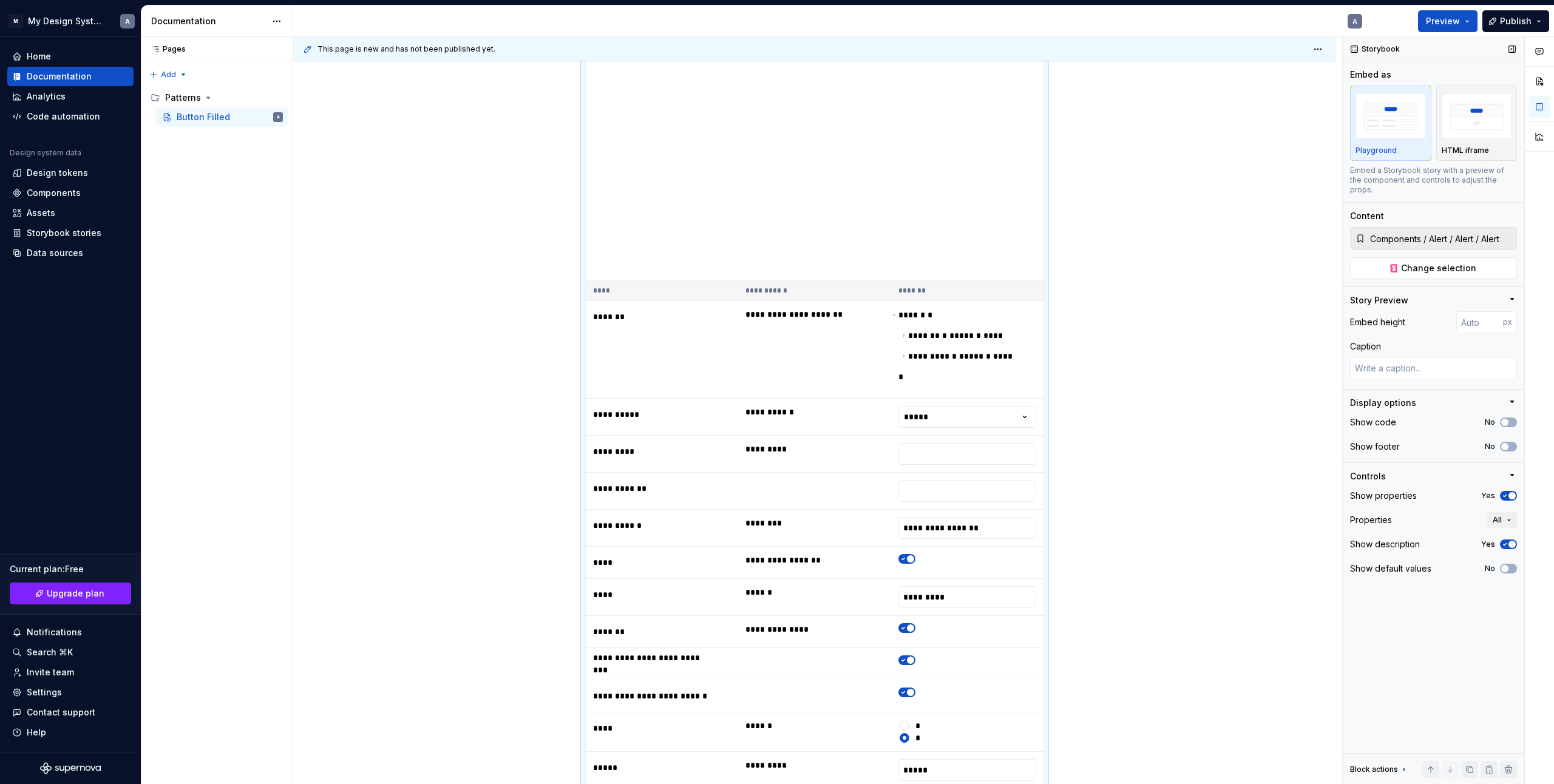
scroll to position [956, 0]
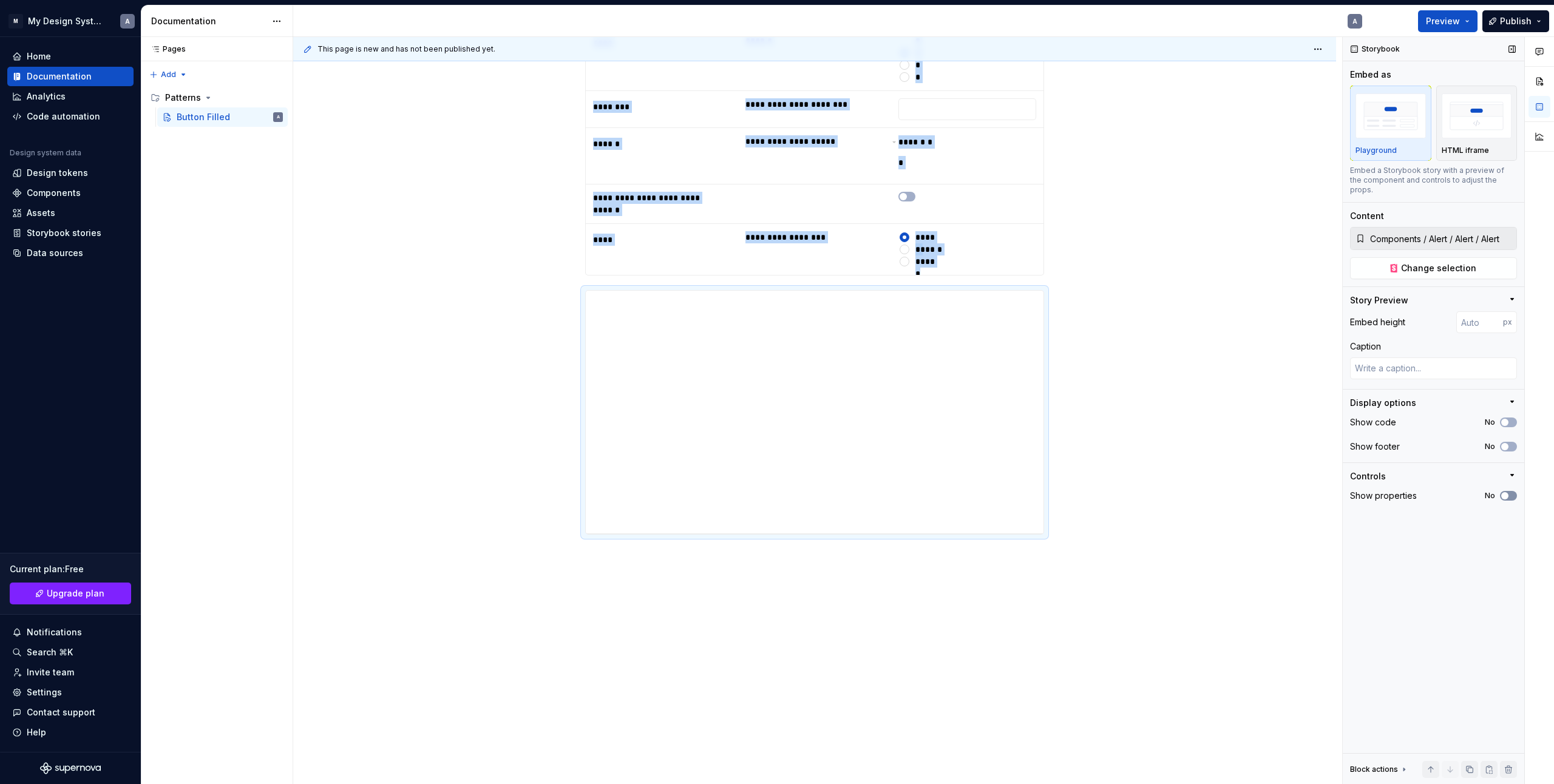
click at [1505, 492] on span "button" at bounding box center [1505, 495] width 7 height 7
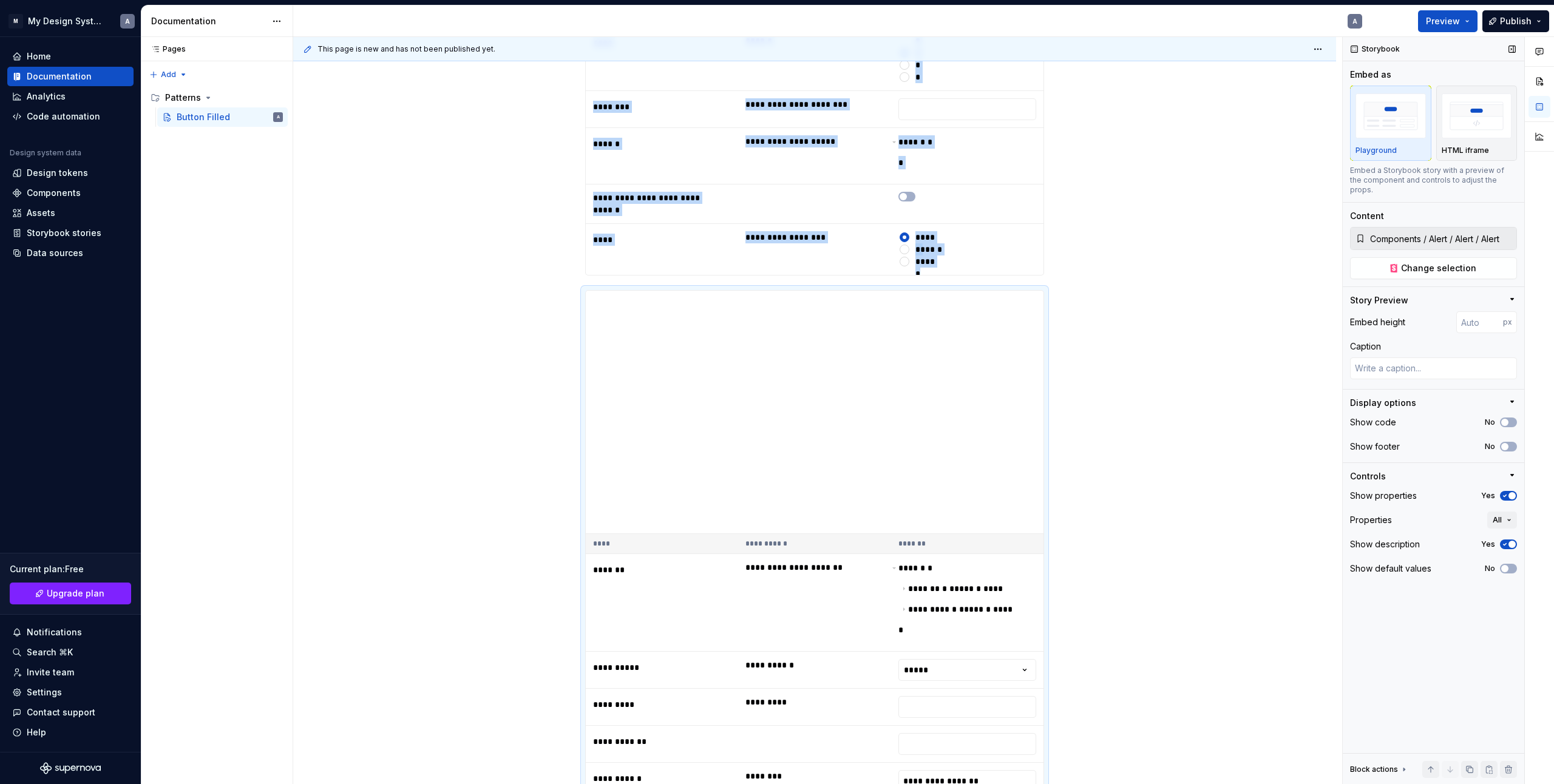
scroll to position [1210, 0]
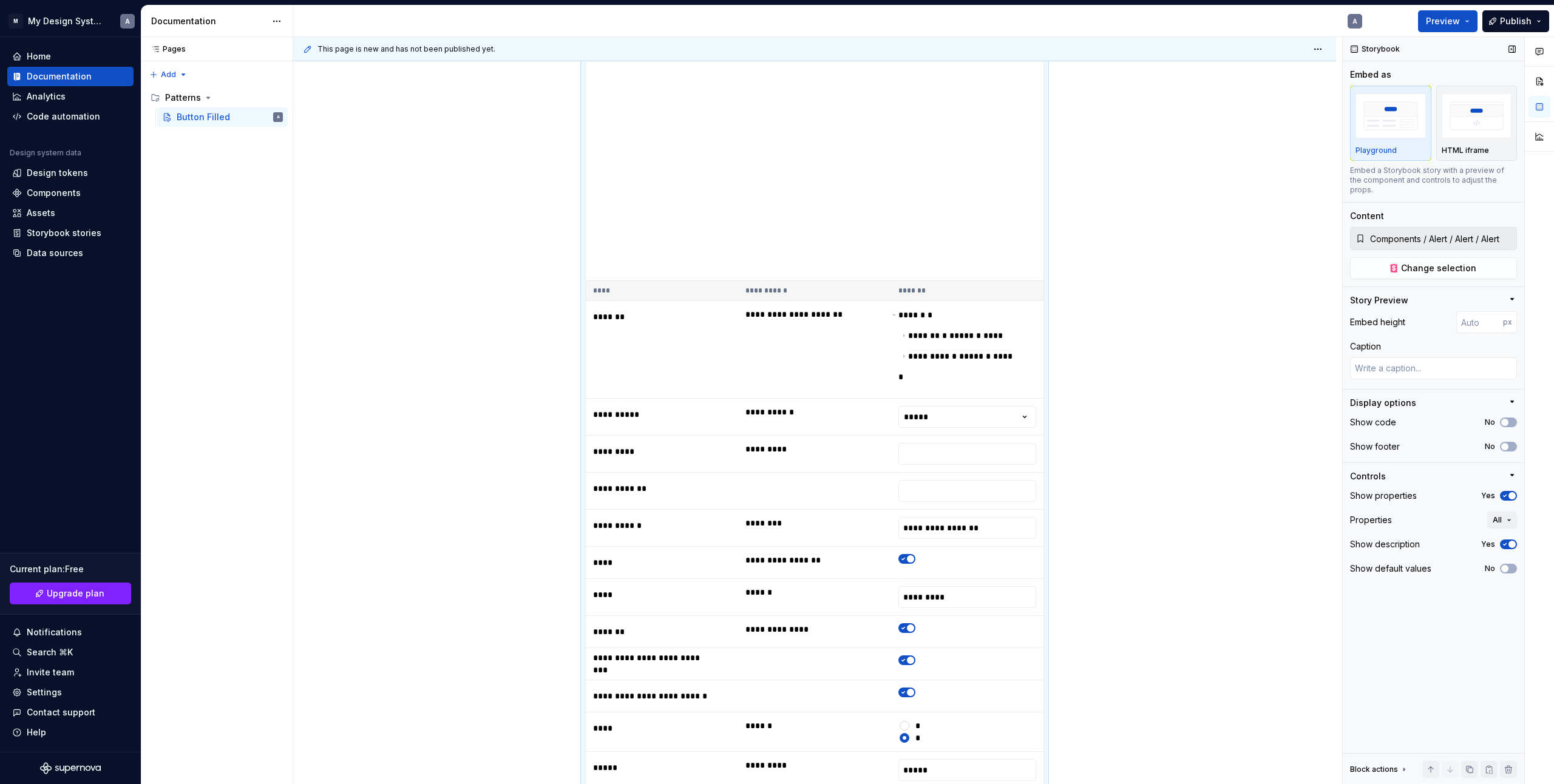
click at [1508, 541] on icon "button" at bounding box center [1505, 544] width 10 height 7
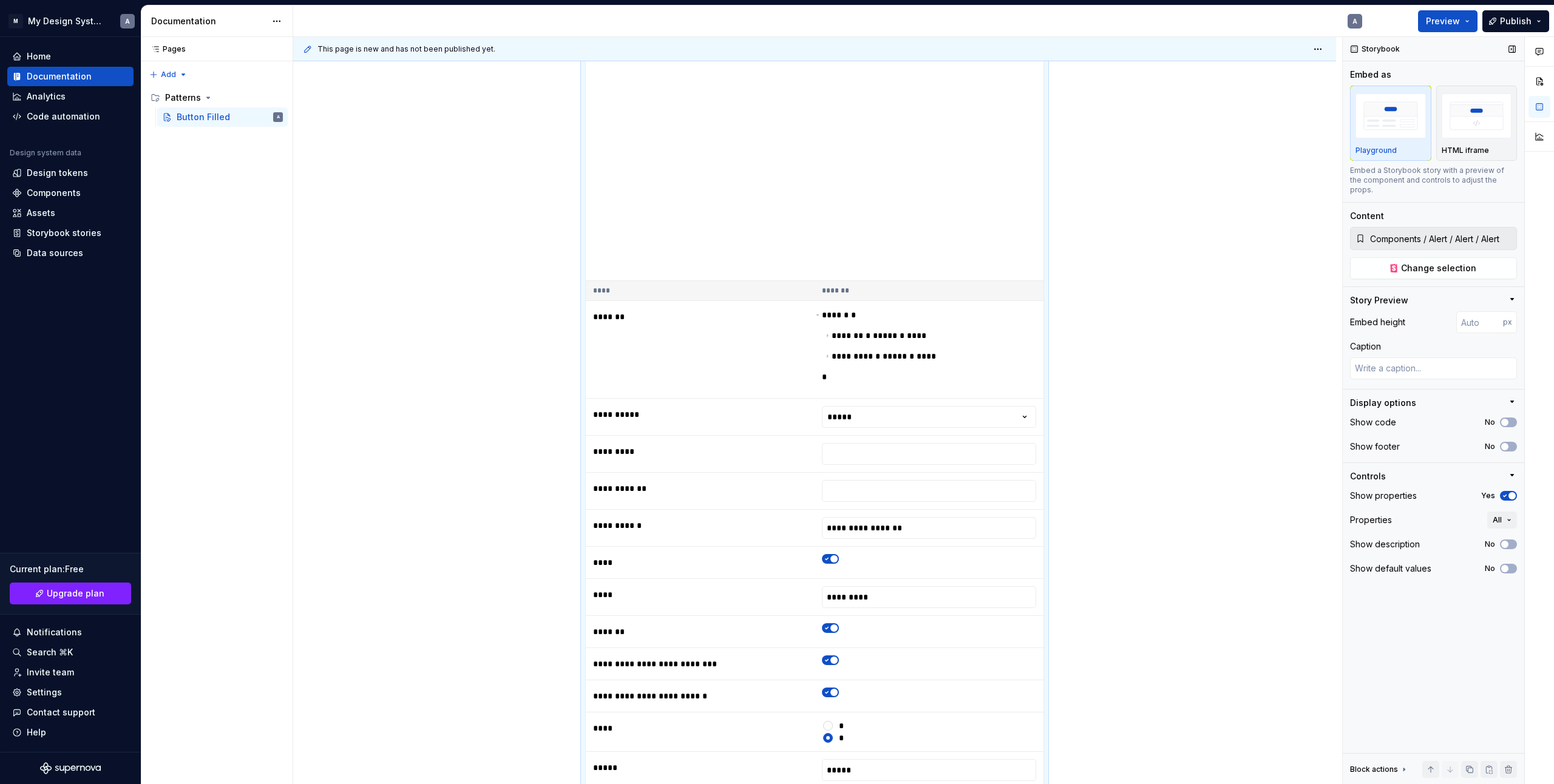
click at [1512, 492] on span "button" at bounding box center [1512, 495] width 7 height 7
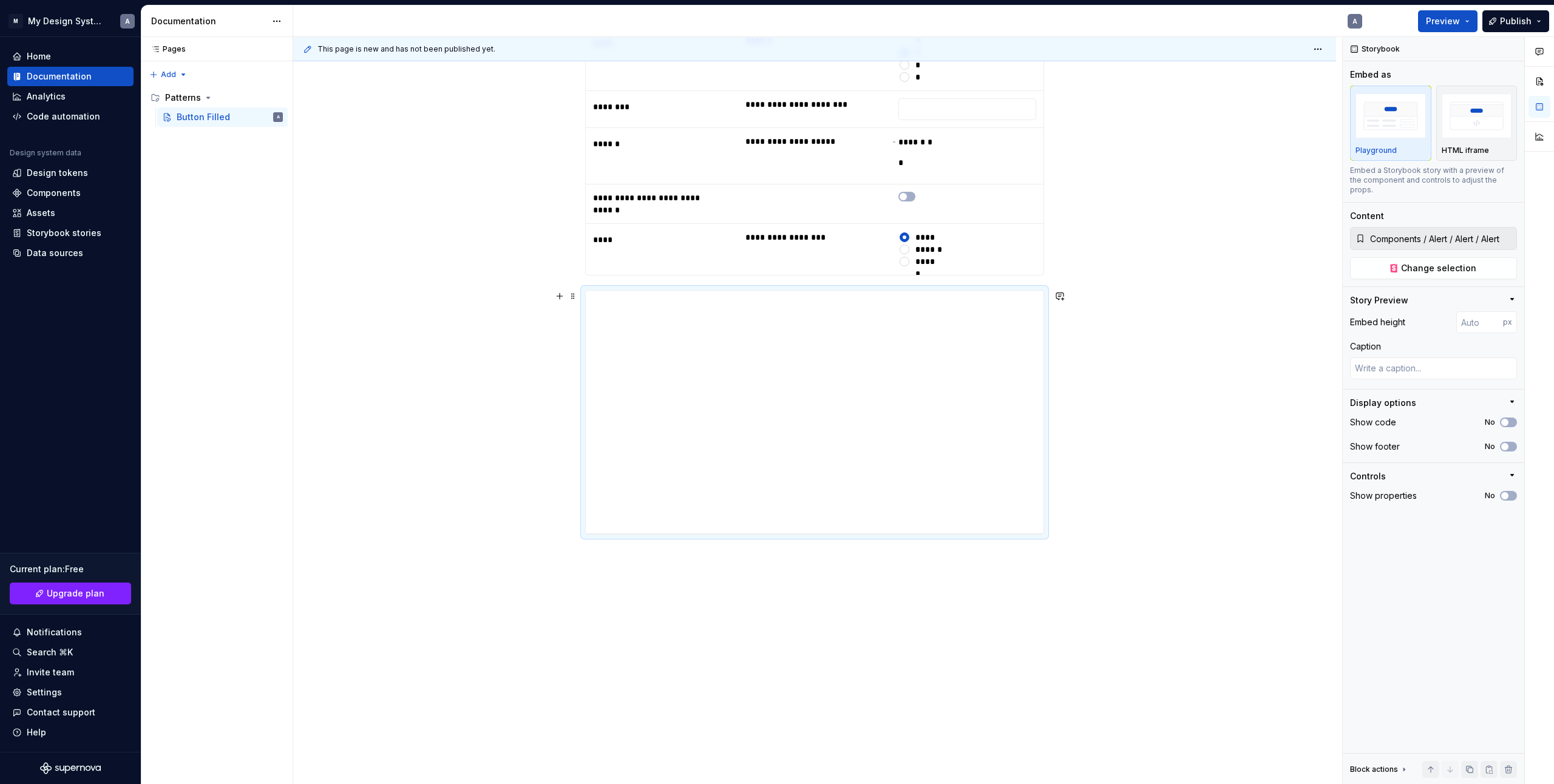
click at [1006, 534] on div at bounding box center [814, 412] width 459 height 245
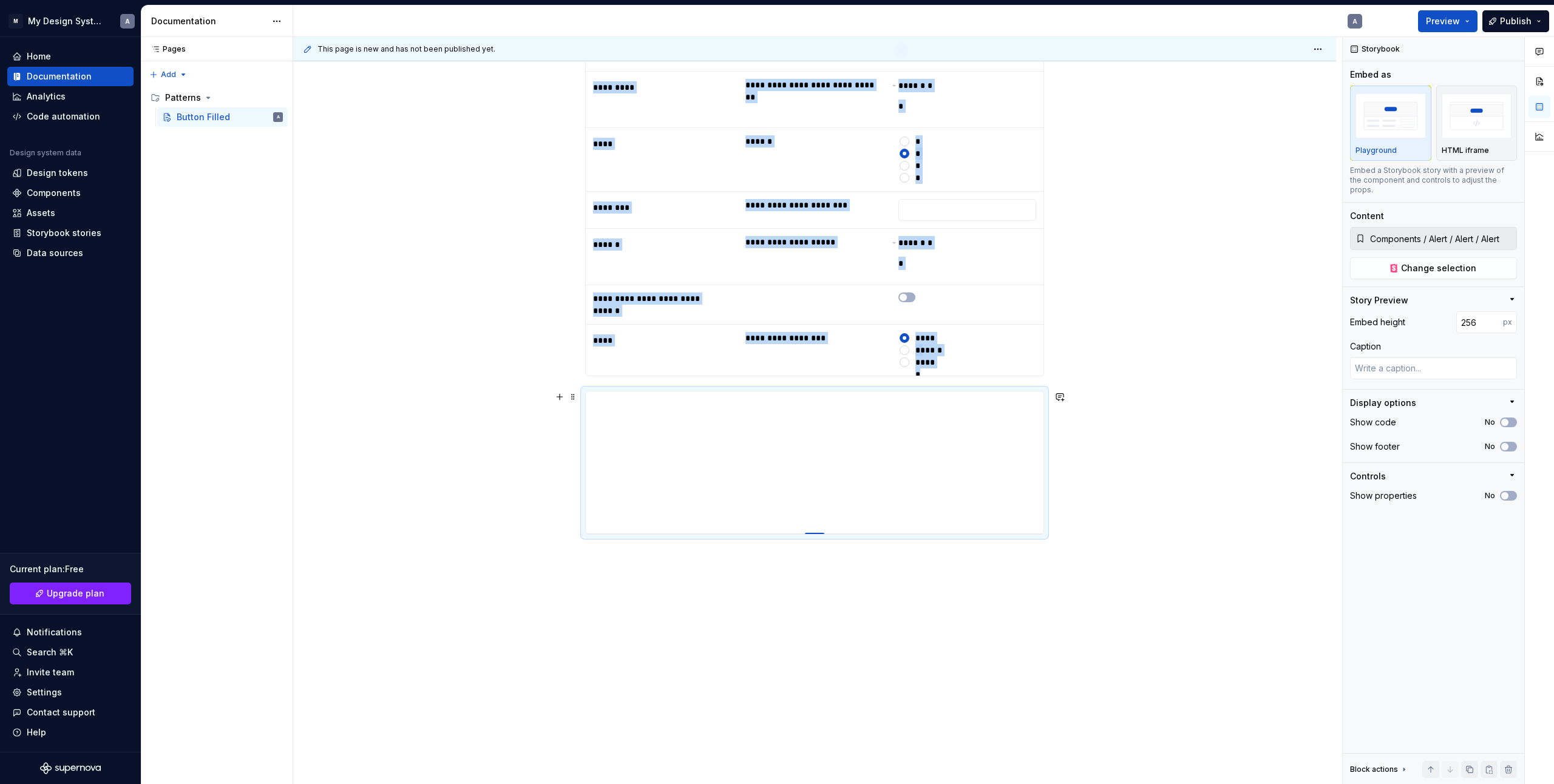
scroll to position [869, 0]
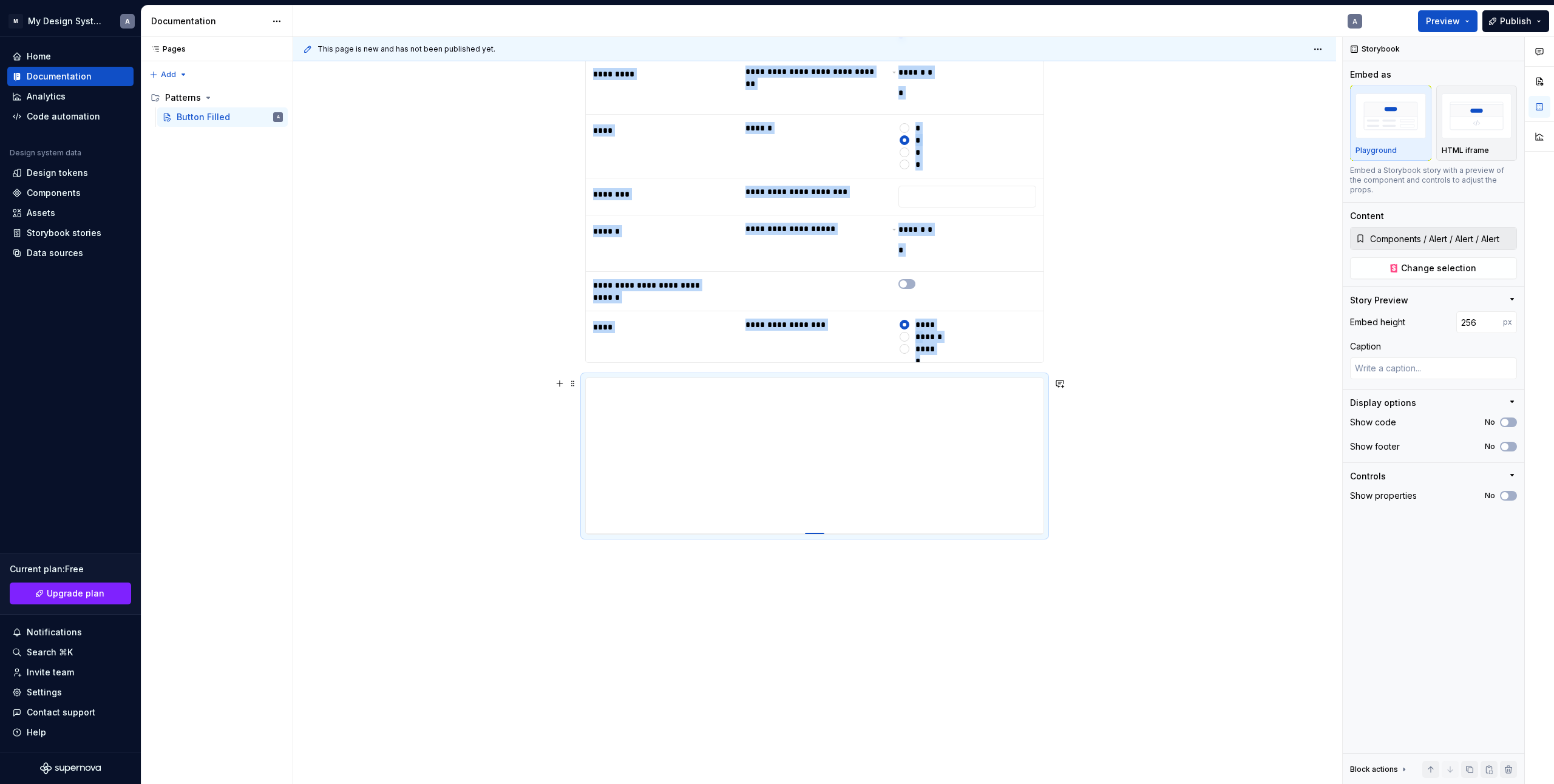
drag, startPoint x: 814, startPoint y: 533, endPoint x: 849, endPoint y: 531, distance: 35.1
click at [1465, 32] on button "Preview" at bounding box center [1448, 21] width 59 height 22
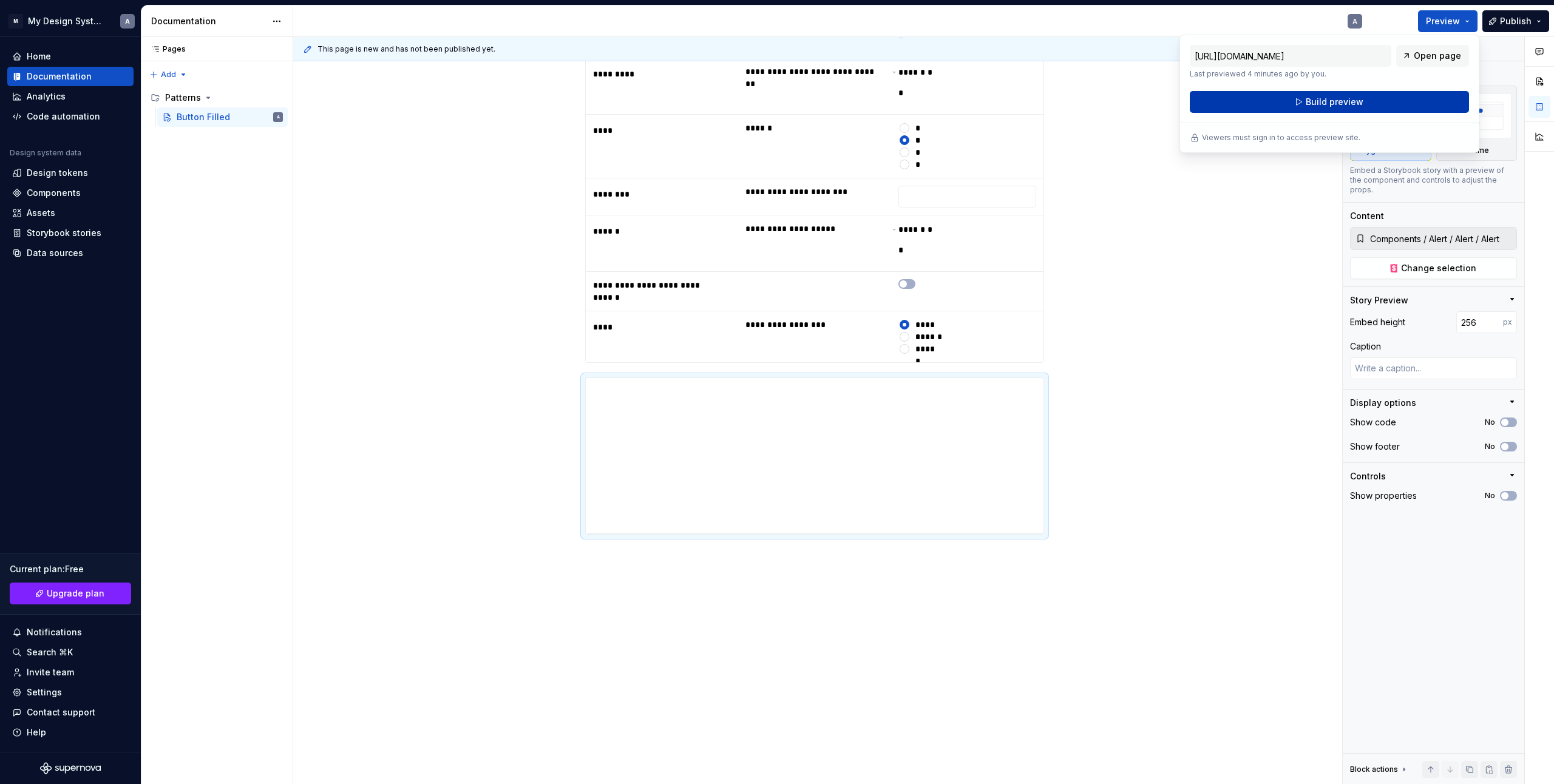
click at [1336, 105] on span "Build preview" at bounding box center [1334, 102] width 57 height 12
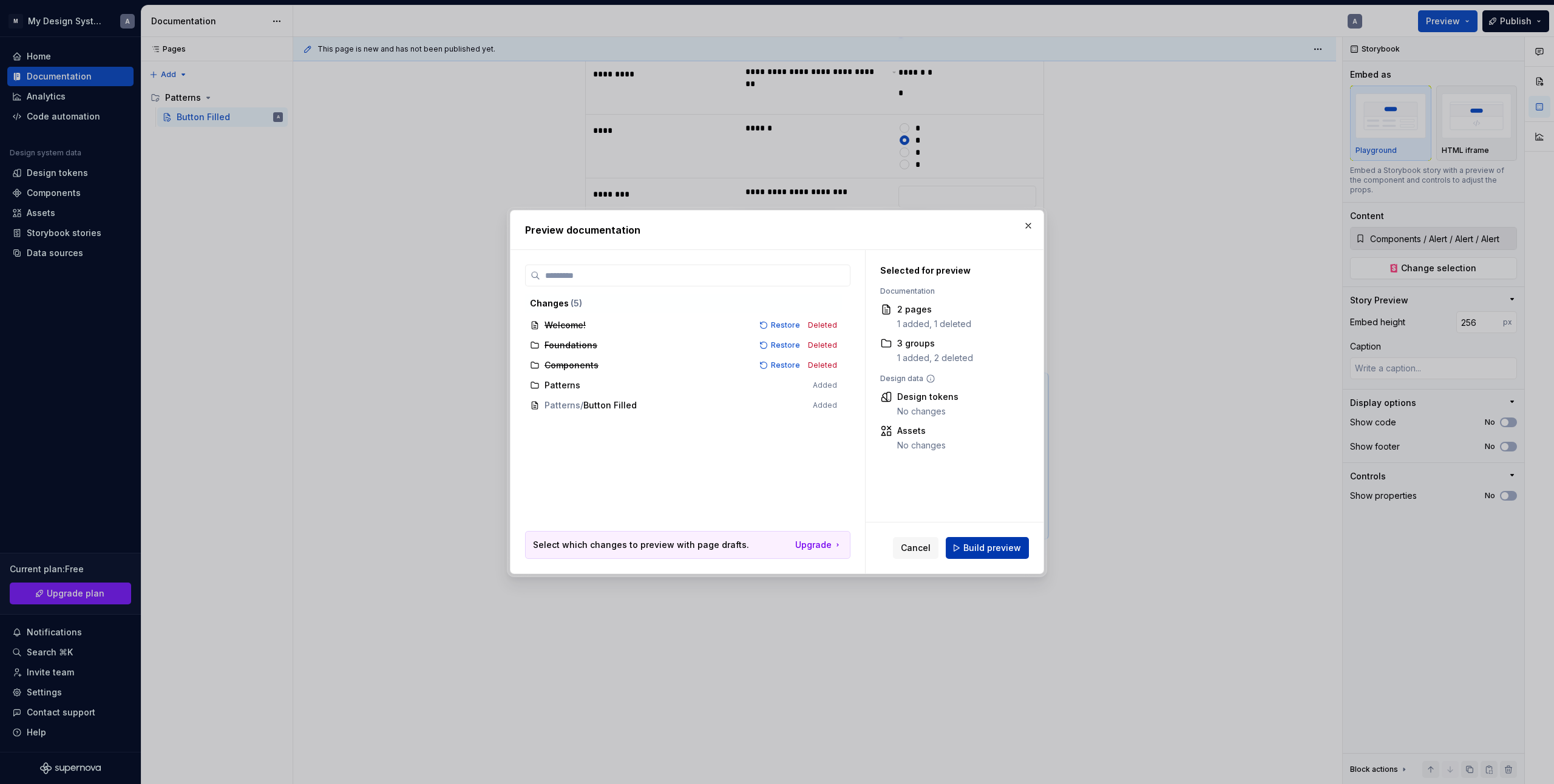
click at [1017, 546] on span "Build preview" at bounding box center [992, 548] width 57 height 12
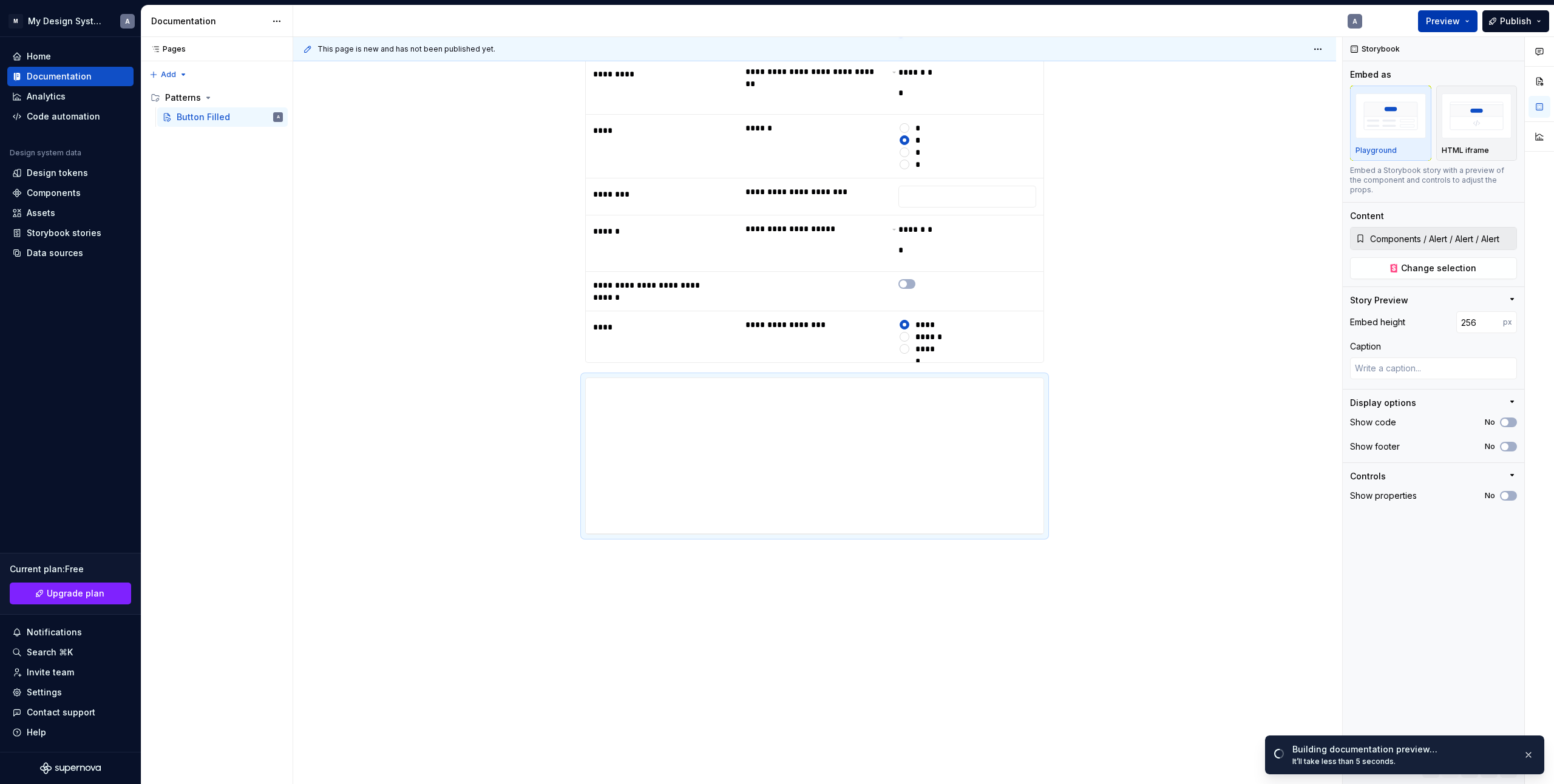
click at [1451, 17] on span "Preview" at bounding box center [1443, 21] width 34 height 12
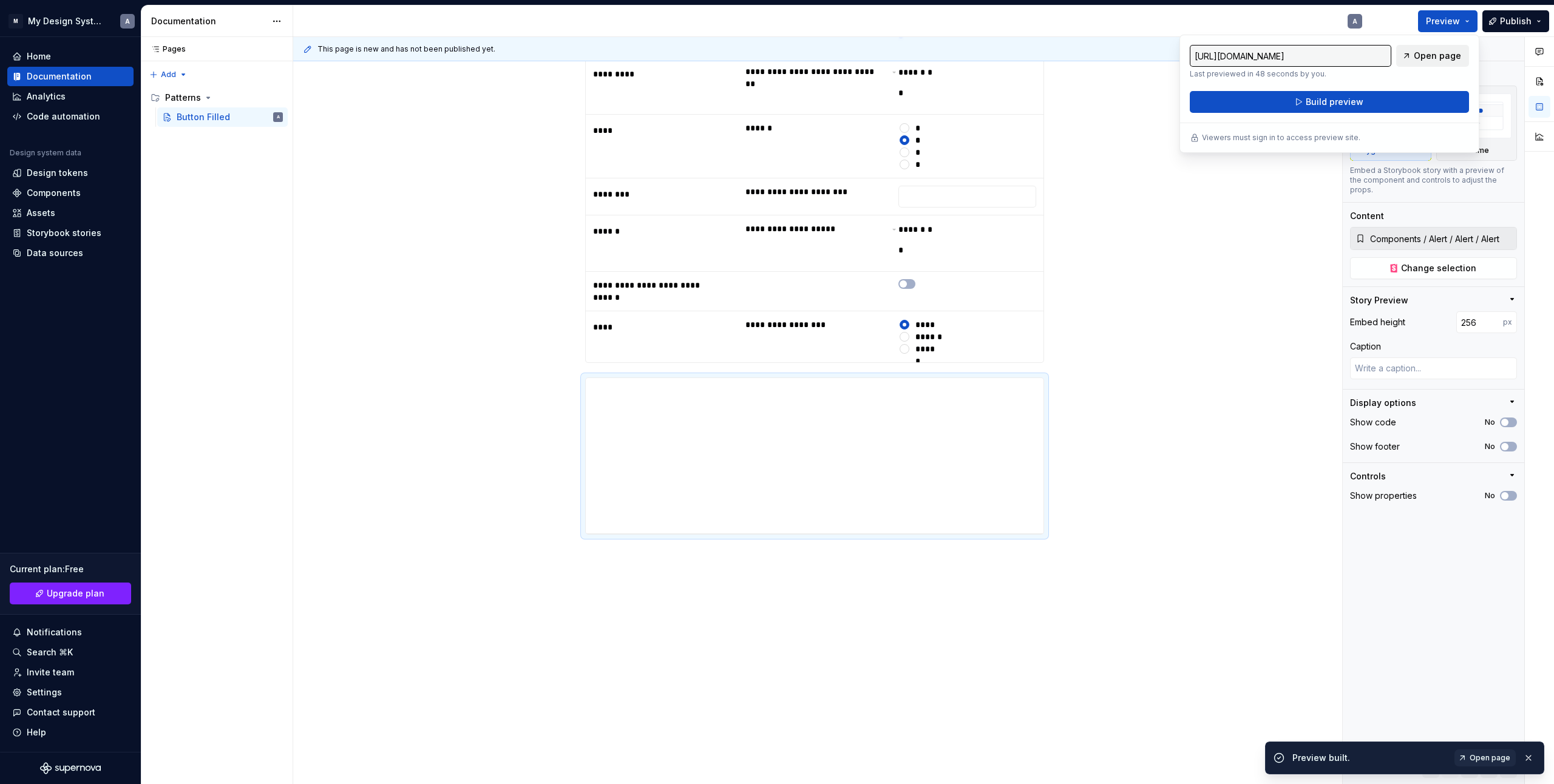
click at [1442, 62] on link "Open page" at bounding box center [1433, 56] width 73 height 22
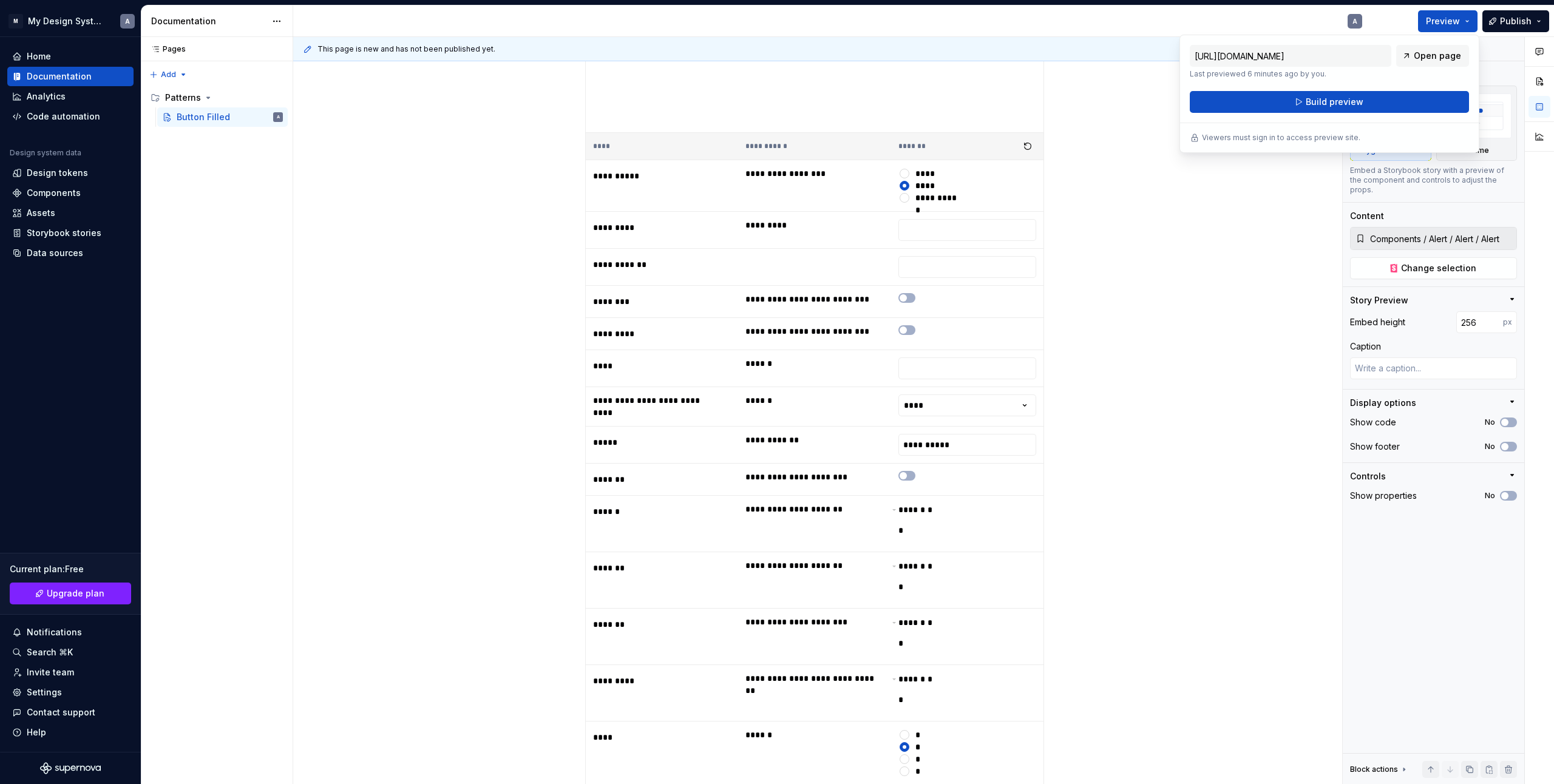
scroll to position [0, 0]
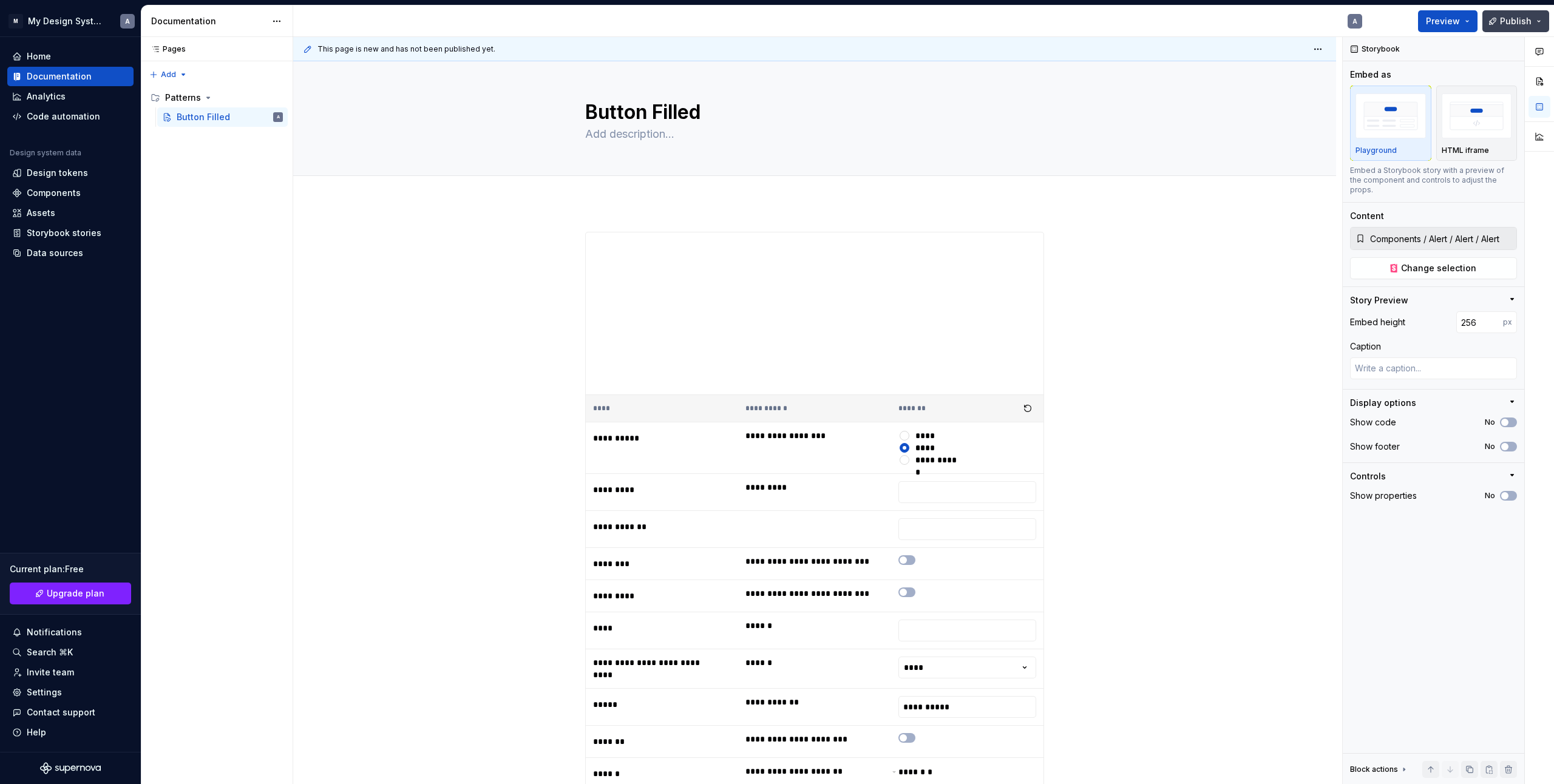
click at [1538, 17] on button "Publish" at bounding box center [1515, 21] width 67 height 22
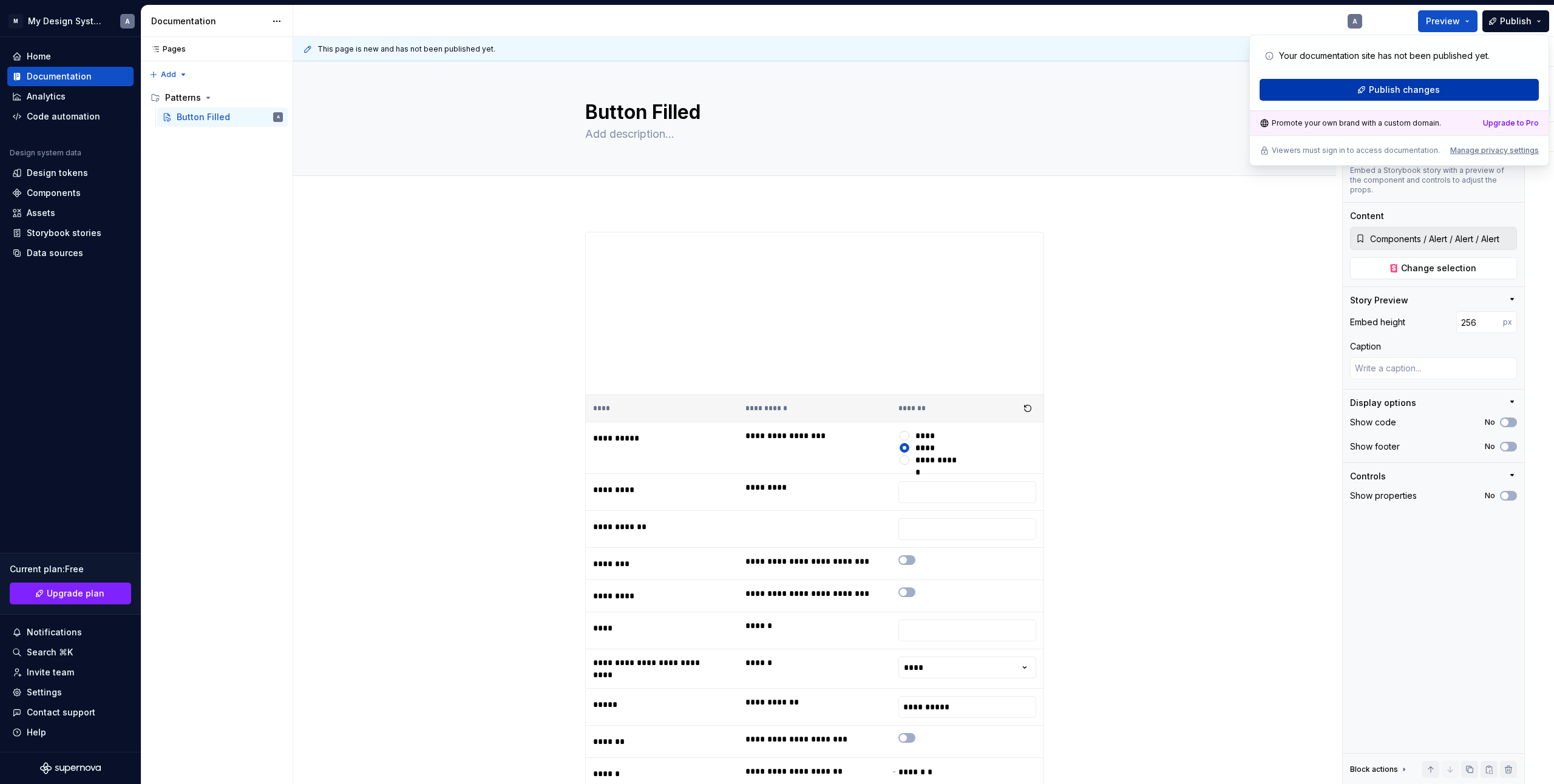
click at [1455, 87] on button "Publish changes" at bounding box center [1399, 90] width 279 height 22
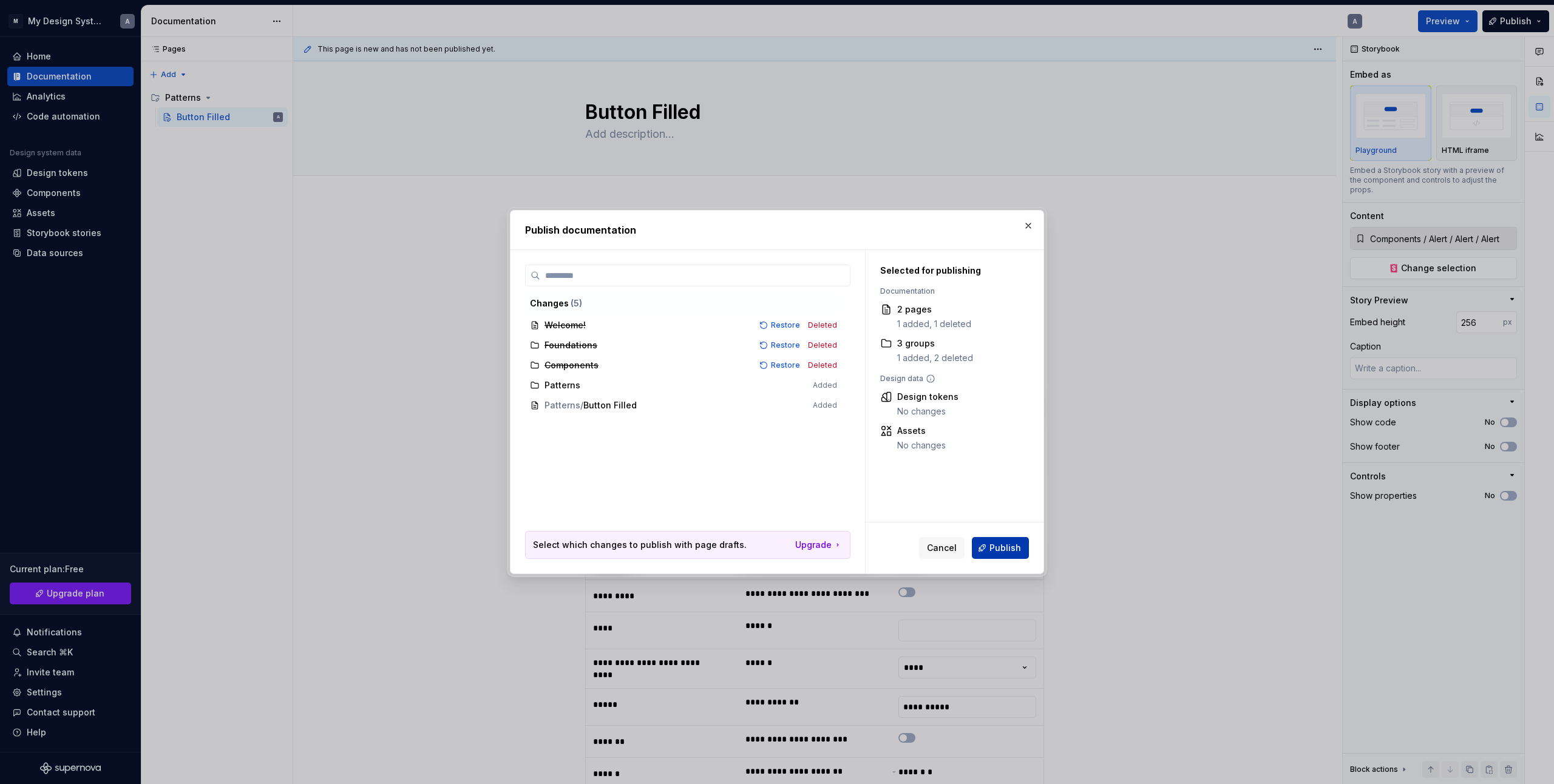
click at [999, 550] on span "Publish" at bounding box center [1005, 548] width 32 height 12
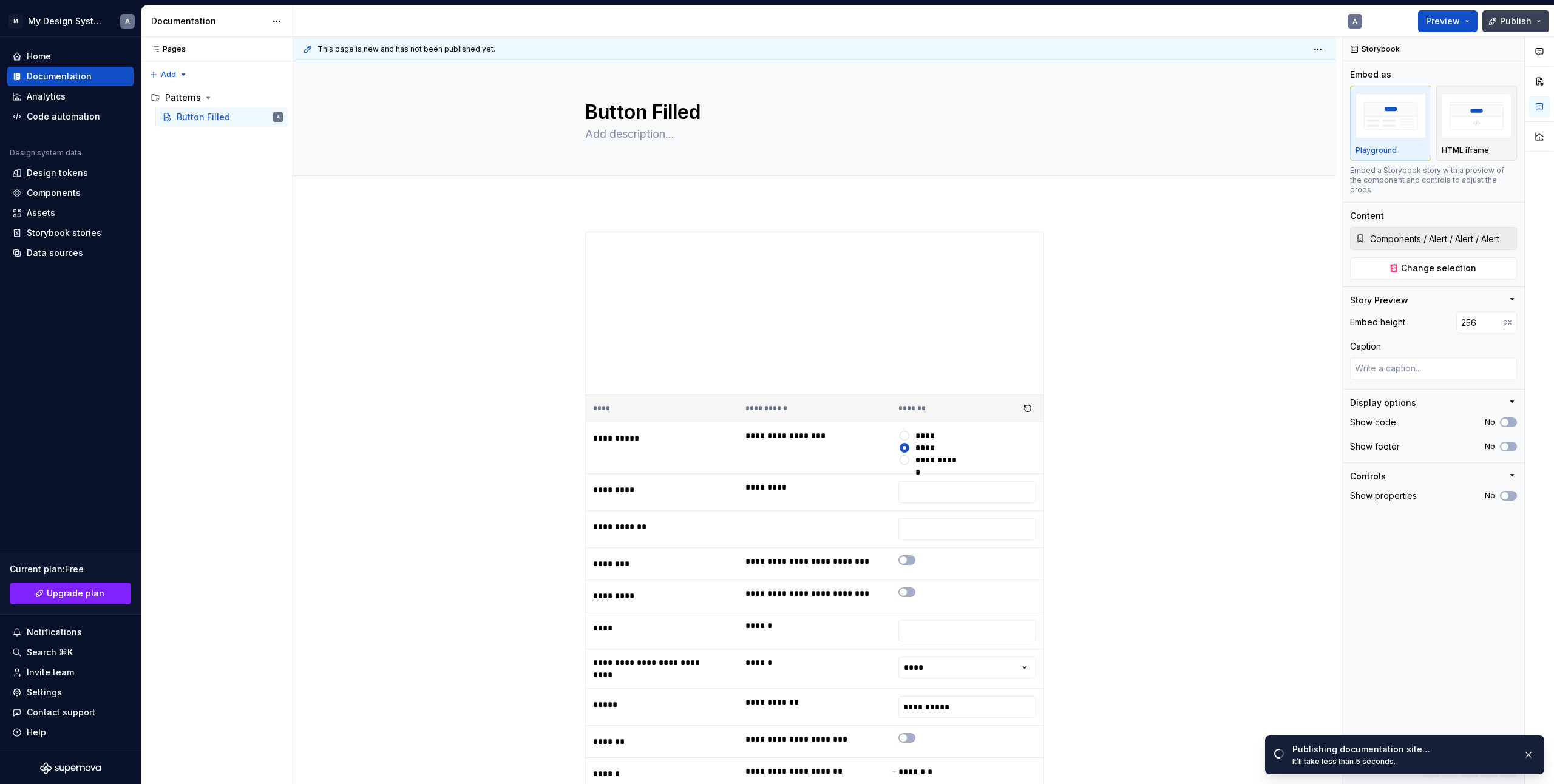
click at [1538, 25] on button "Publish" at bounding box center [1515, 21] width 67 height 22
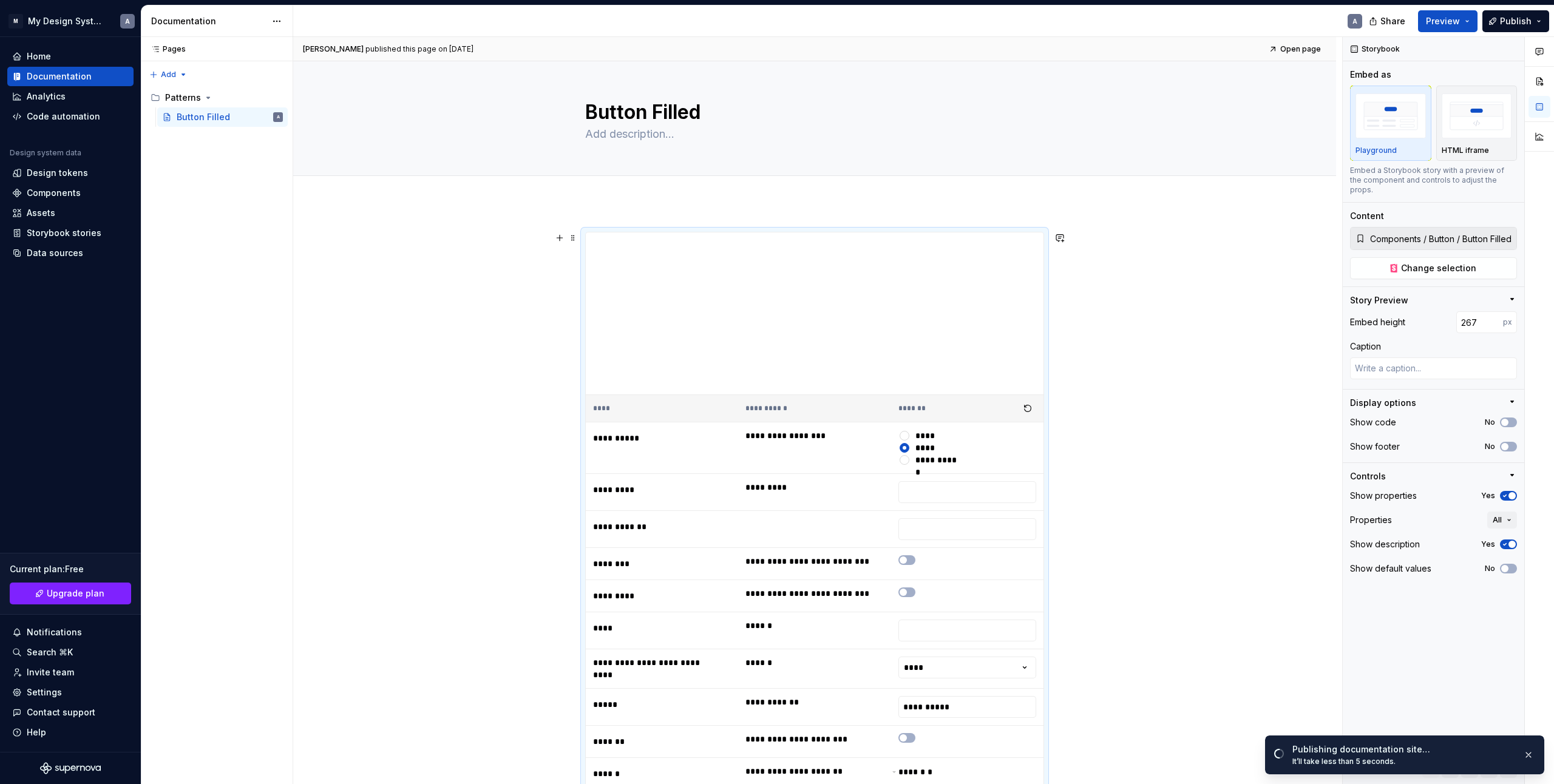
scroll to position [195, 0]
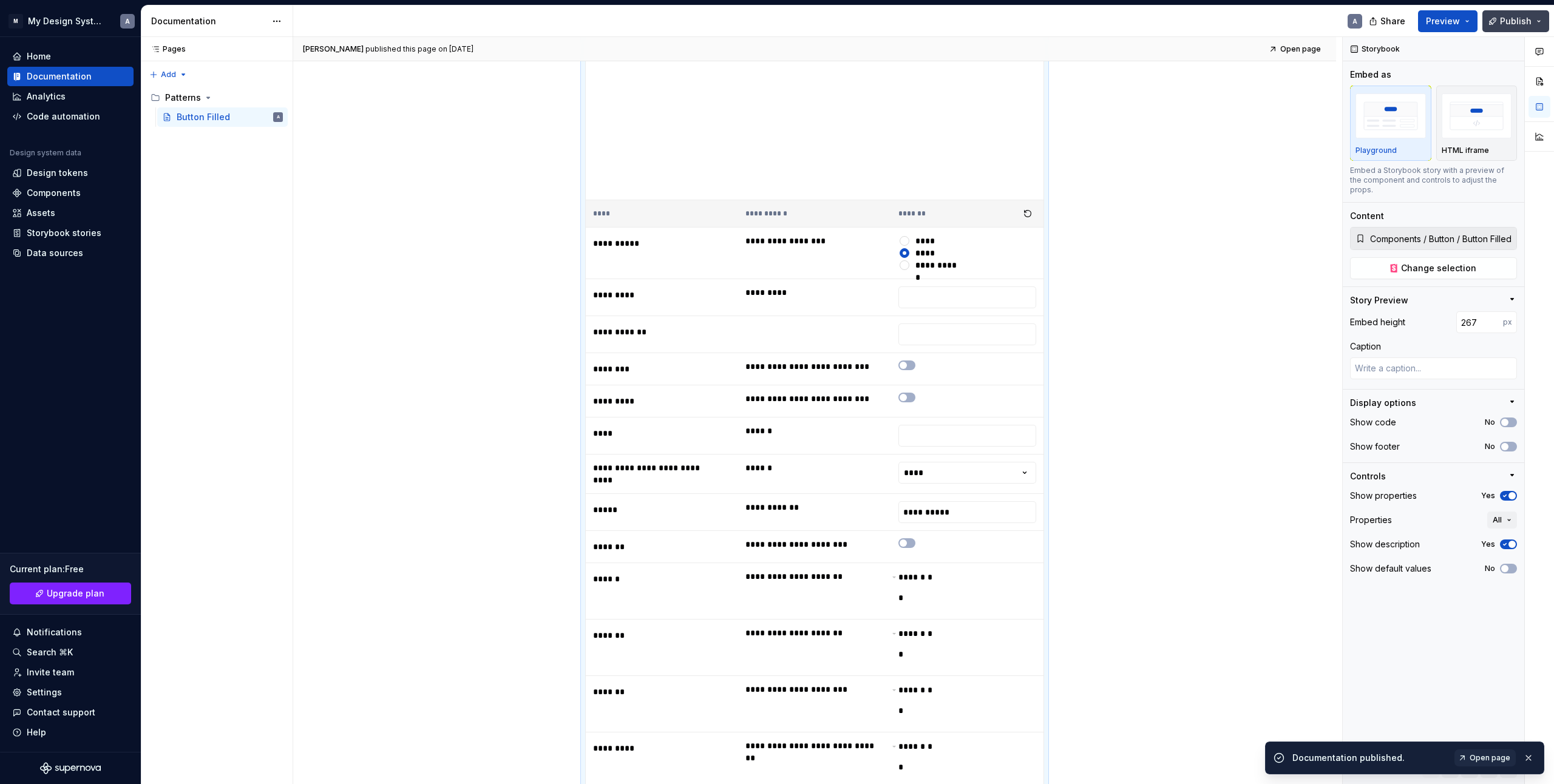
click at [1516, 15] on span "Publish" at bounding box center [1516, 21] width 32 height 12
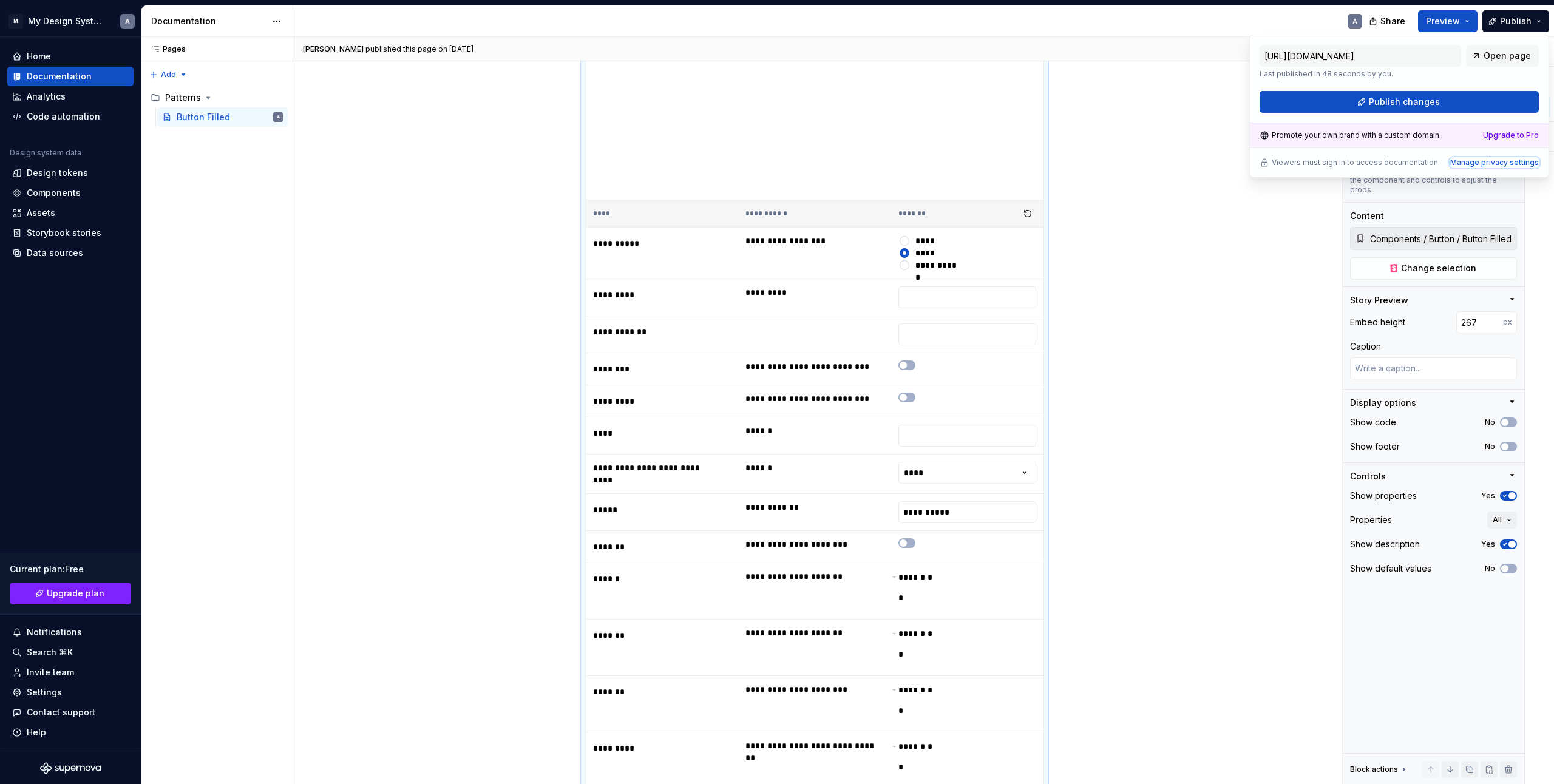
click at [1493, 164] on div "Manage privacy settings" at bounding box center [1495, 162] width 88 height 10
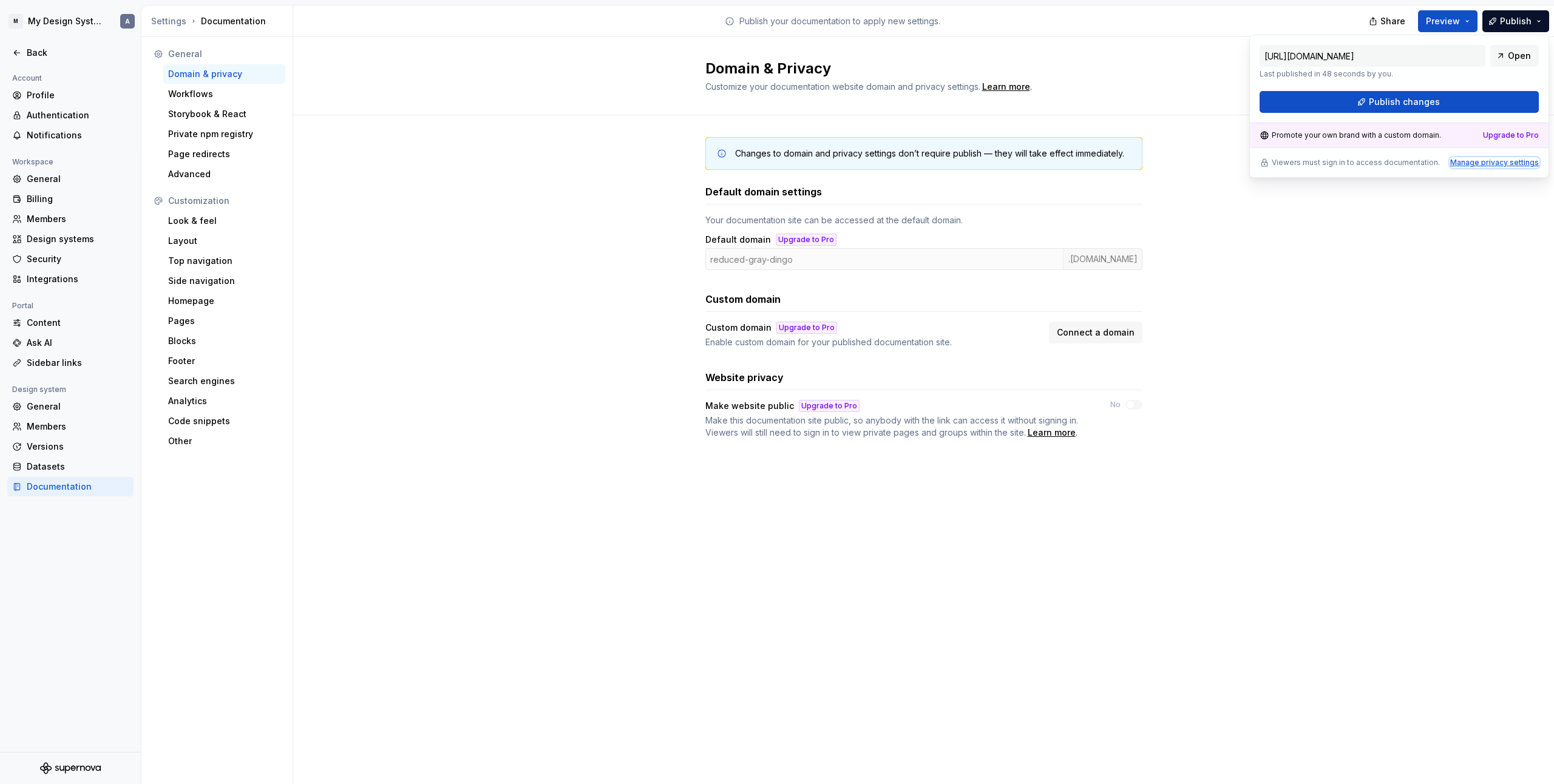
click at [1500, 163] on div "Manage privacy settings" at bounding box center [1495, 162] width 88 height 10
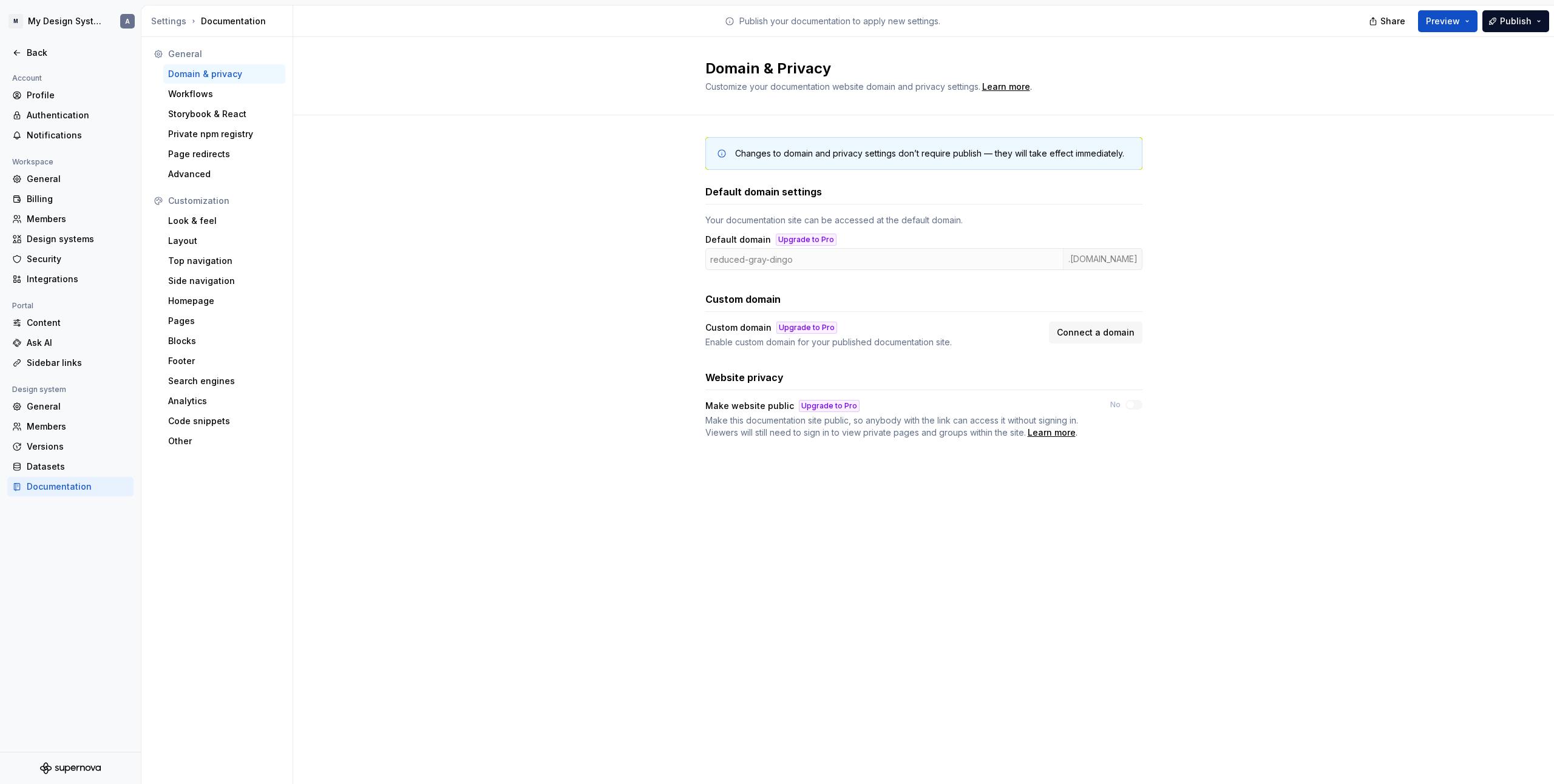
click at [919, 639] on div "Domain & Privacy Customize your documentation website domain and privacy settin…" at bounding box center [924, 410] width 1261 height 747
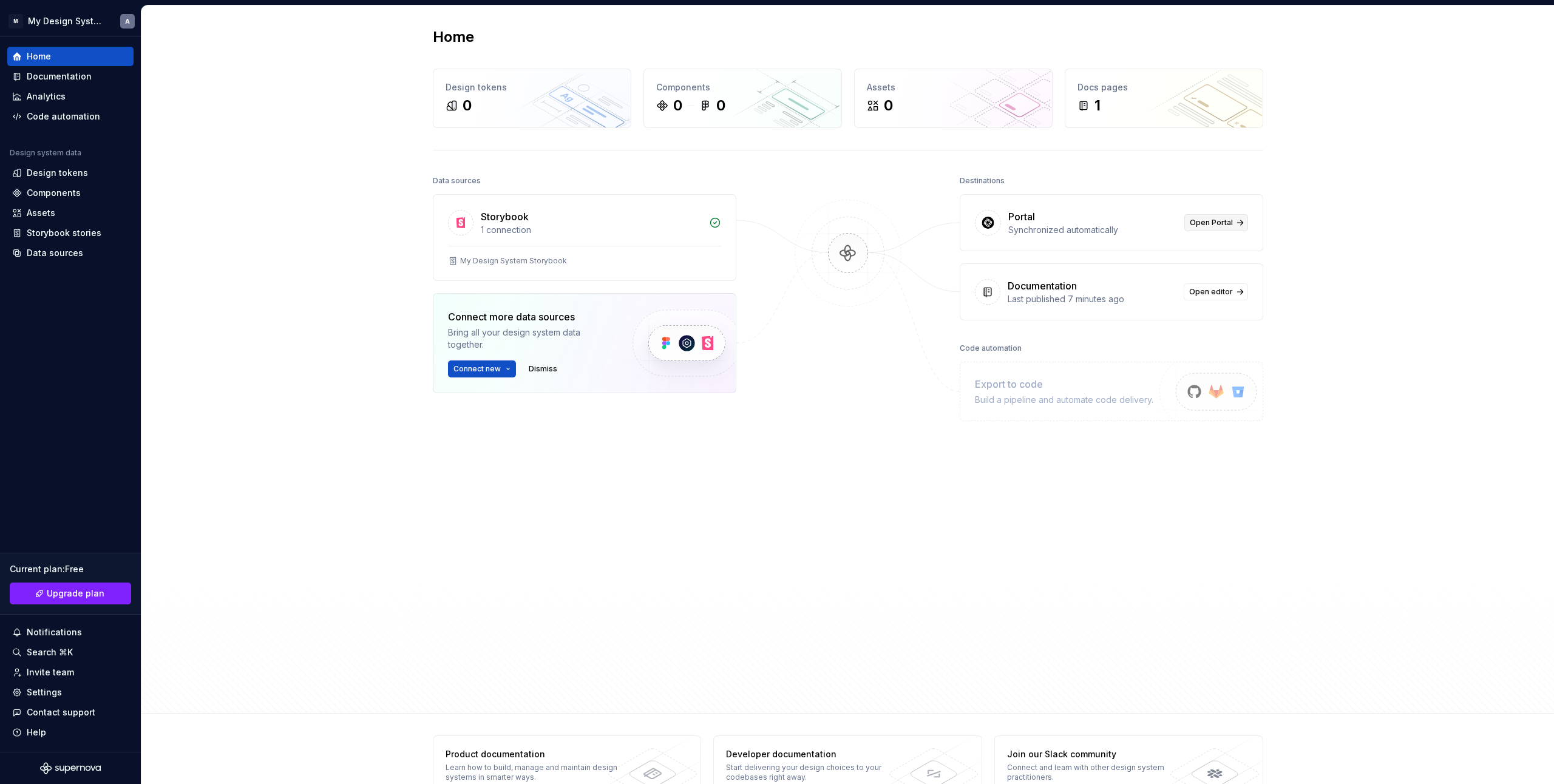
click at [1230, 222] on link "Open Portal" at bounding box center [1216, 223] width 64 height 17
click at [41, 192] on div "Components" at bounding box center [54, 193] width 54 height 12
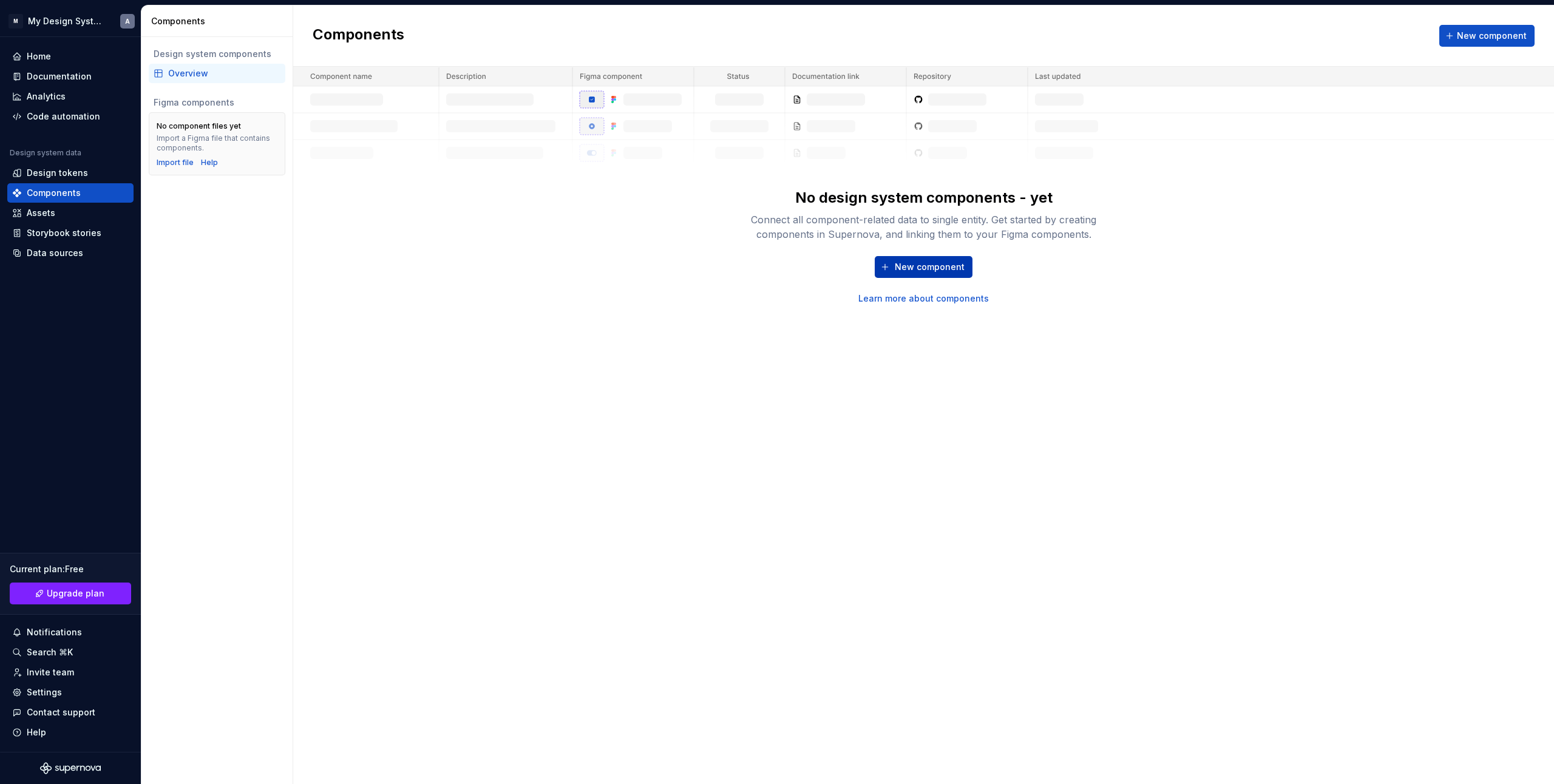
click at [958, 274] on button "New component" at bounding box center [924, 267] width 98 height 22
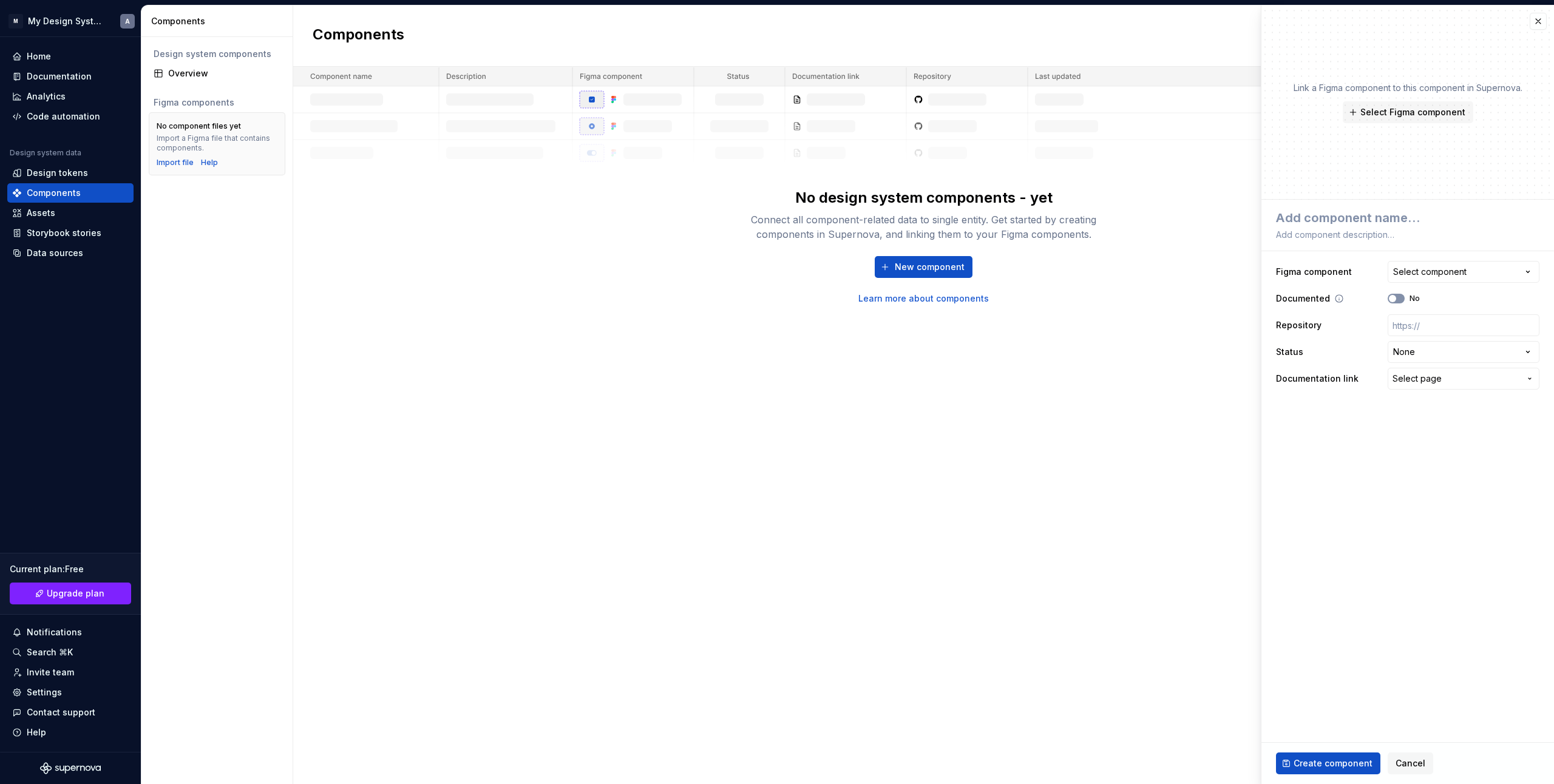
click at [1403, 300] on button "No" at bounding box center [1396, 298] width 17 height 10
click at [1402, 300] on span "button" at bounding box center [1400, 298] width 7 height 7
click at [1484, 351] on html "**********" at bounding box center [777, 392] width 1554 height 784
click at [1482, 377] on span "Select page" at bounding box center [1456, 378] width 127 height 12
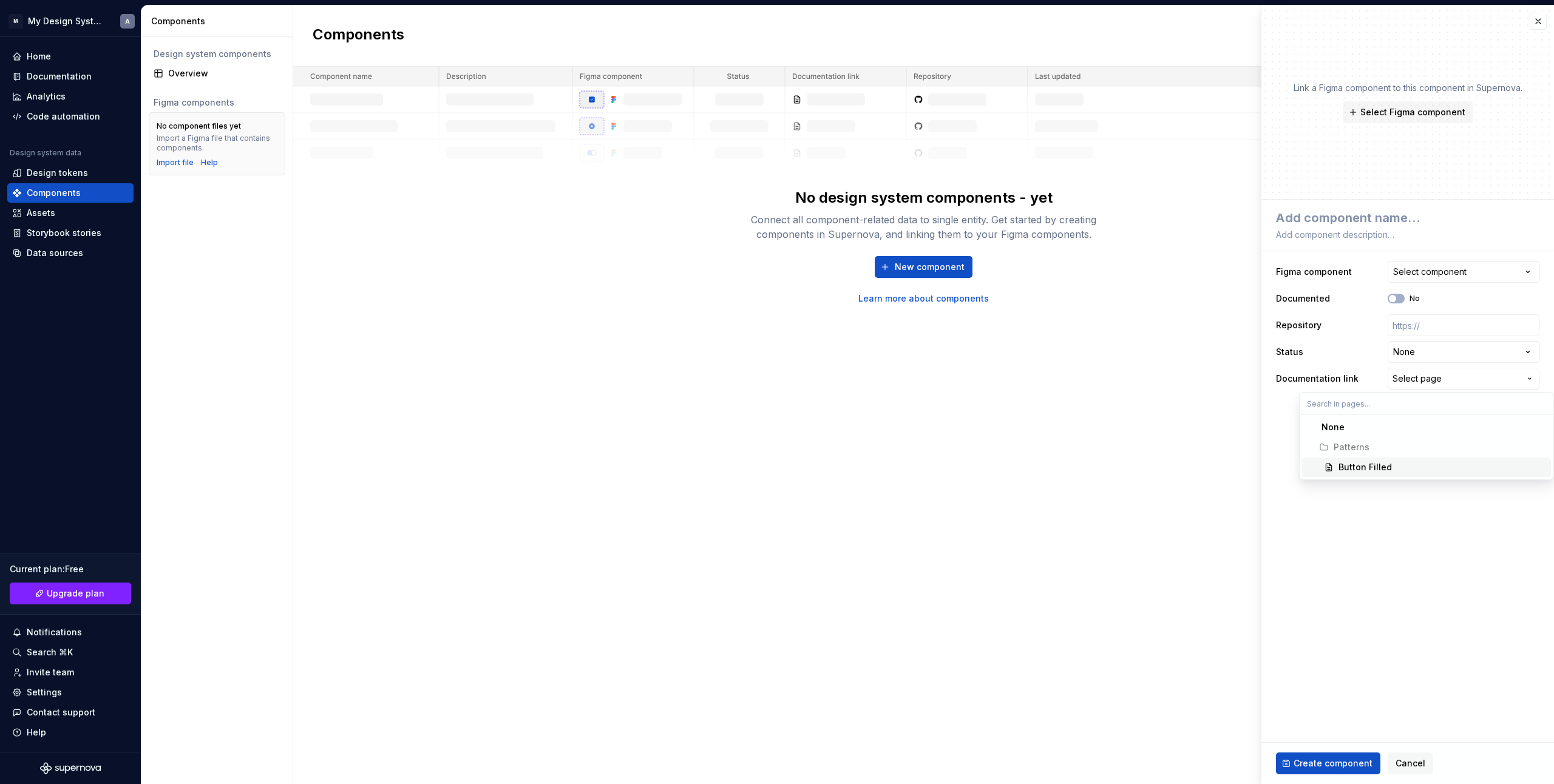
click at [1362, 470] on div "Button Filled" at bounding box center [1365, 467] width 54 height 12
click at [1450, 268] on div "Select component" at bounding box center [1430, 272] width 74 height 12
click at [1417, 524] on html "**********" at bounding box center [777, 392] width 1554 height 784
click at [1427, 117] on span "Select Figma component" at bounding box center [1413, 112] width 105 height 12
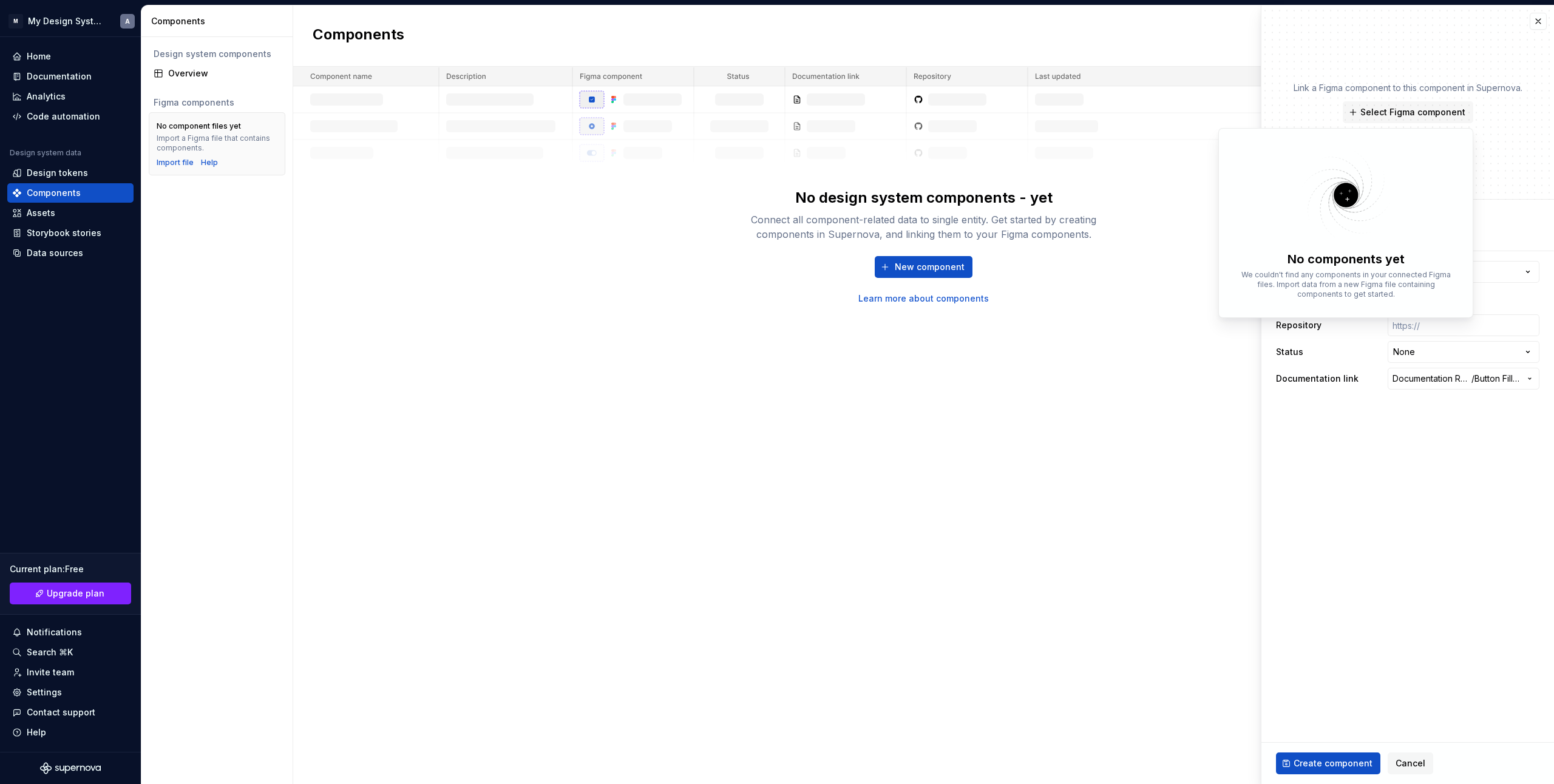
click at [1318, 295] on p "We couldn't find any components in your connected Figma files. Import data from…" at bounding box center [1346, 284] width 218 height 29
click at [1143, 349] on div "Components New component No design system components - yet Connect all componen…" at bounding box center [924, 395] width 1261 height 779
type textarea "*"
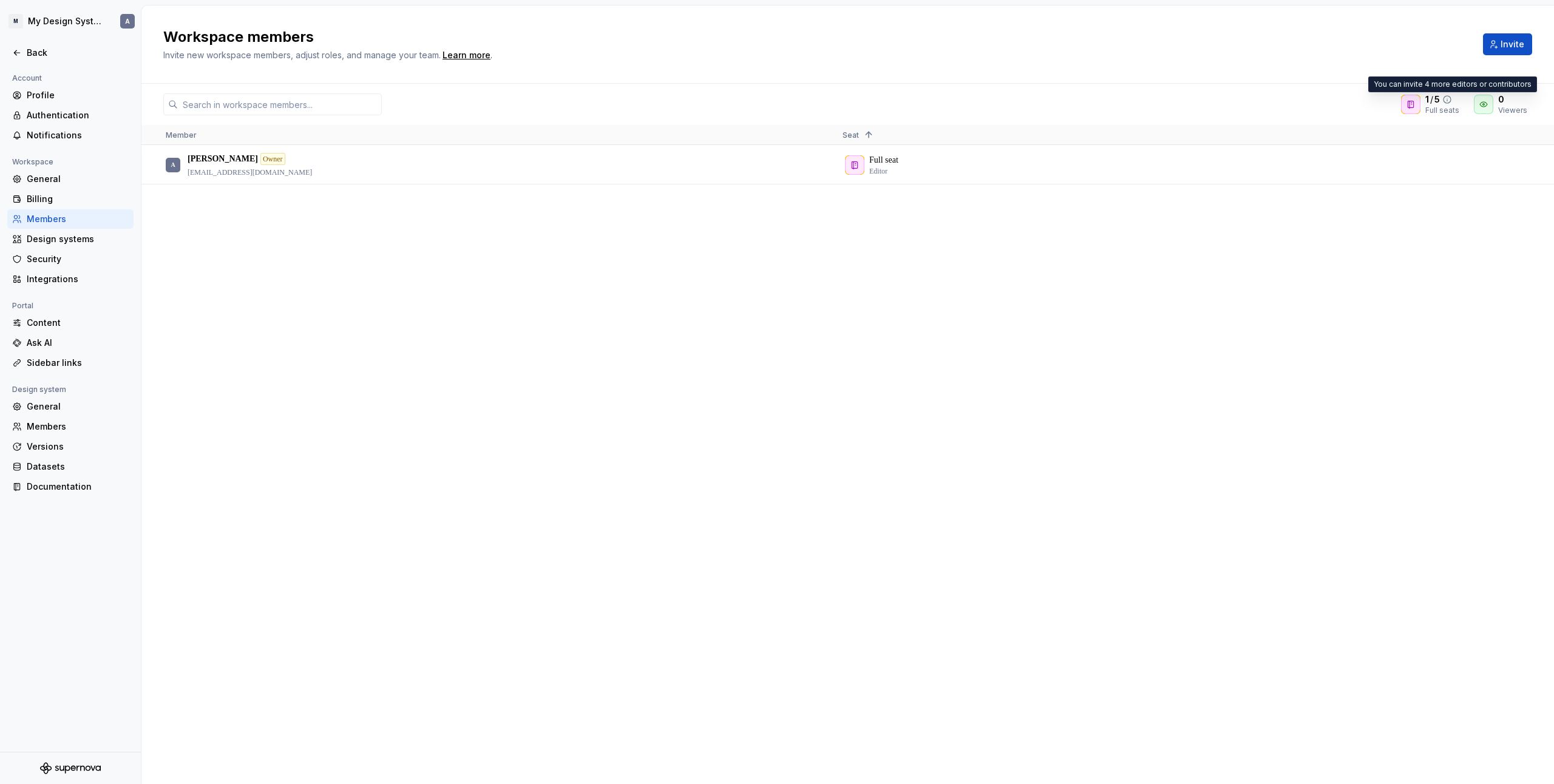
click at [1450, 99] on icon at bounding box center [1447, 99] width 10 height 10
